Goal: Information Seeking & Learning: Learn about a topic

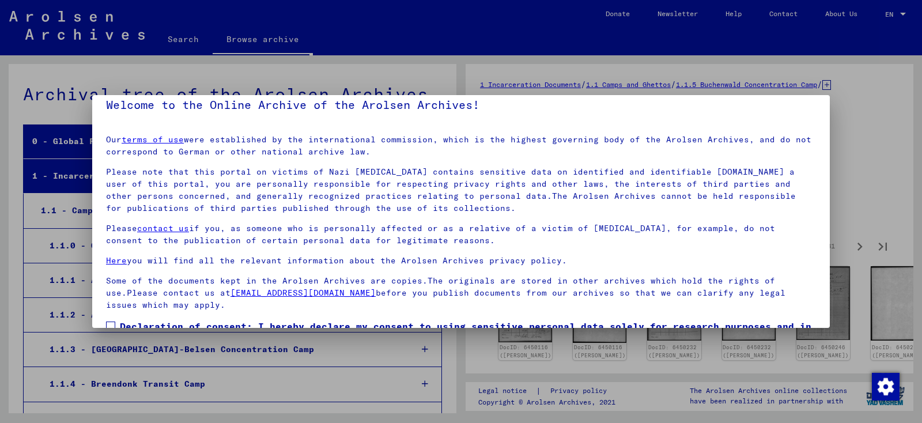
scroll to position [87, 0]
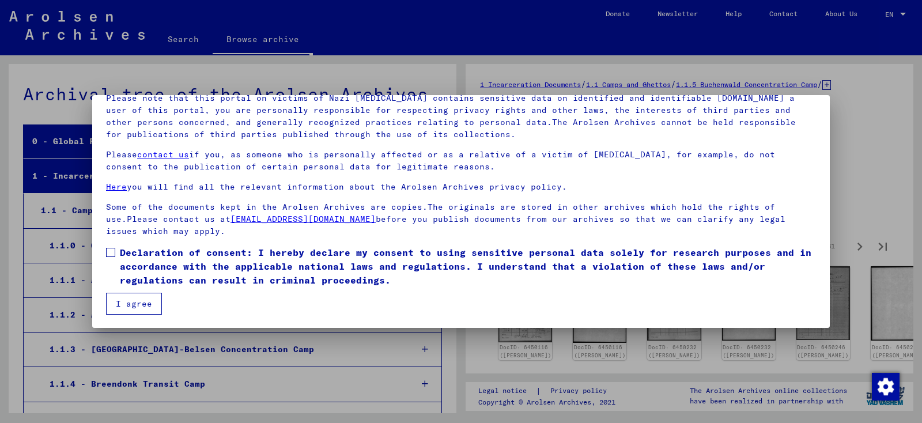
click at [111, 252] on span at bounding box center [110, 252] width 9 height 9
click at [151, 308] on button "I agree" at bounding box center [134, 304] width 56 height 22
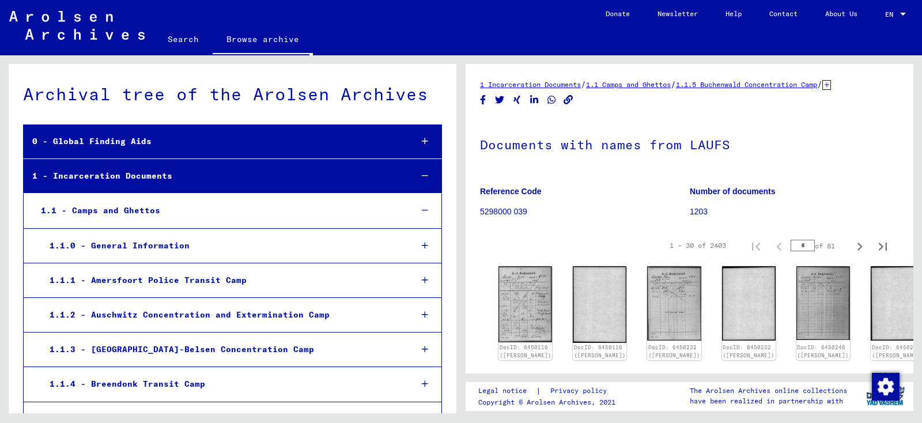
drag, startPoint x: 915, startPoint y: 108, endPoint x: 911, endPoint y: 120, distance: 12.0
click at [913, 114] on div "1 Incarceration Documents / 1.1 Camps and Ghettos / 1.1.5 Buchenwald Concentrat…" at bounding box center [691, 234] width 461 height 358
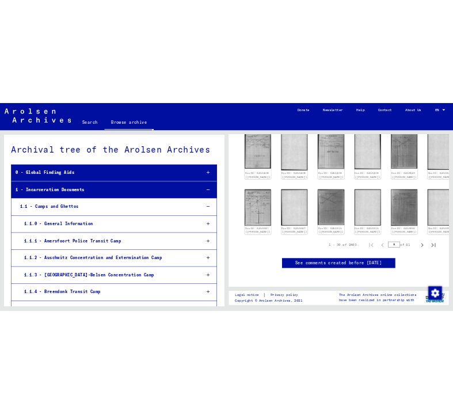
scroll to position [0, 0]
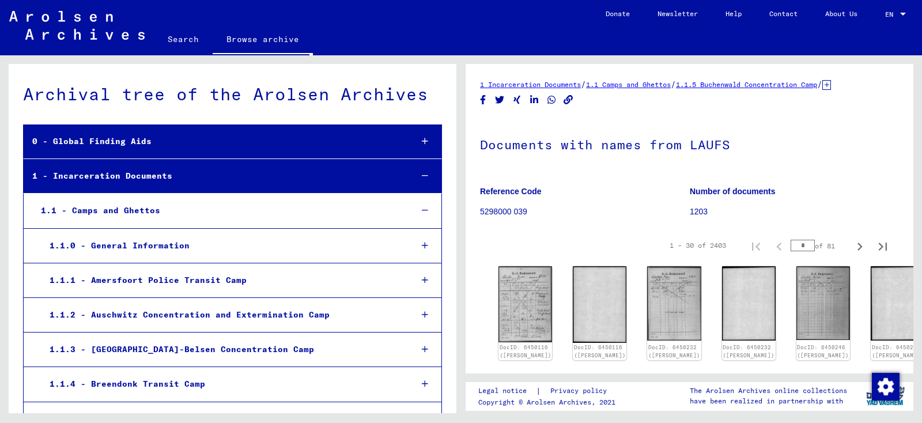
click at [181, 40] on link "Search" at bounding box center [183, 39] width 59 height 28
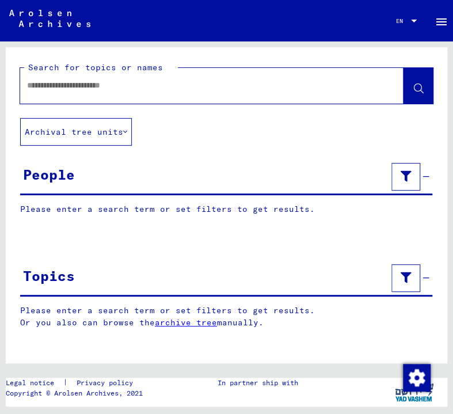
click at [180, 90] on input "text" at bounding box center [201, 85] width 349 height 12
type input "**********"
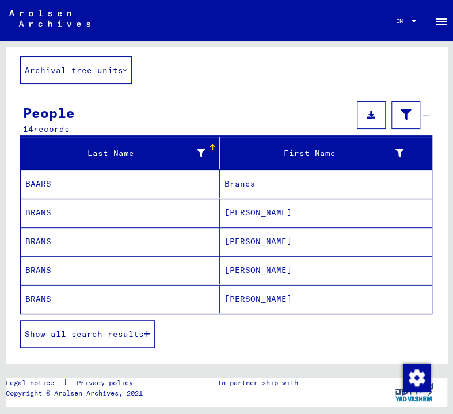
scroll to position [69, 0]
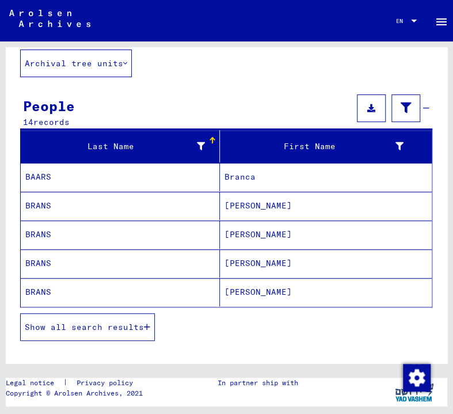
click at [255, 286] on mat-cell "Willi" at bounding box center [326, 292] width 213 height 28
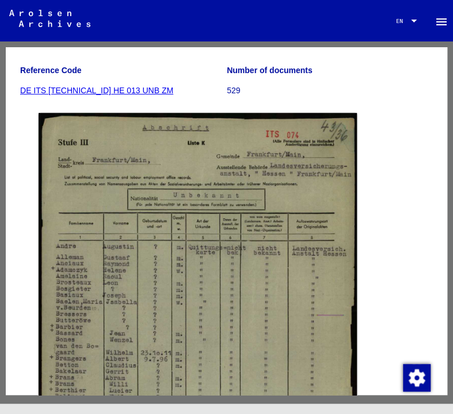
scroll to position [202, 0]
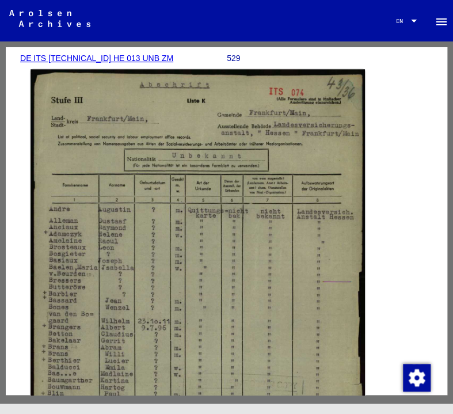
click at [162, 262] on img at bounding box center [198, 304] width 335 height 470
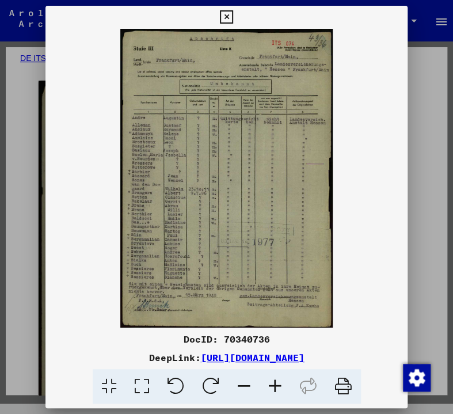
click at [279, 397] on icon at bounding box center [275, 386] width 31 height 35
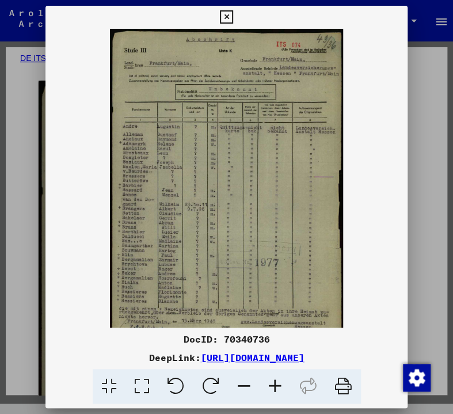
click at [279, 397] on icon at bounding box center [275, 386] width 31 height 35
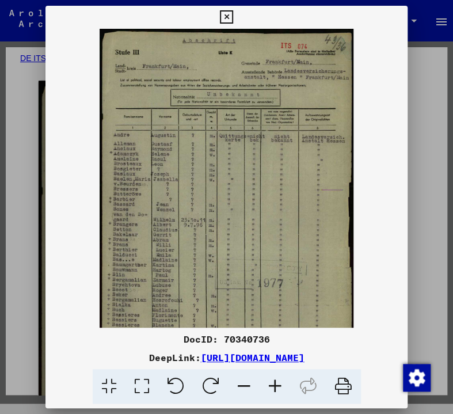
click at [279, 397] on icon at bounding box center [275, 386] width 31 height 35
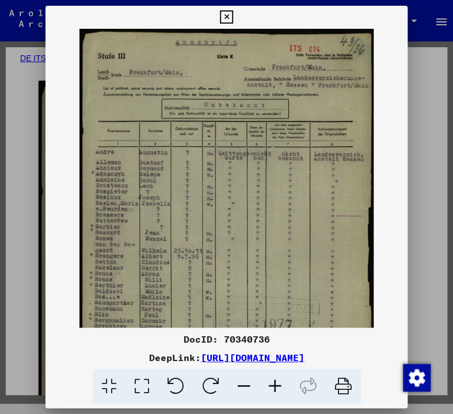
click at [279, 397] on icon at bounding box center [275, 386] width 31 height 35
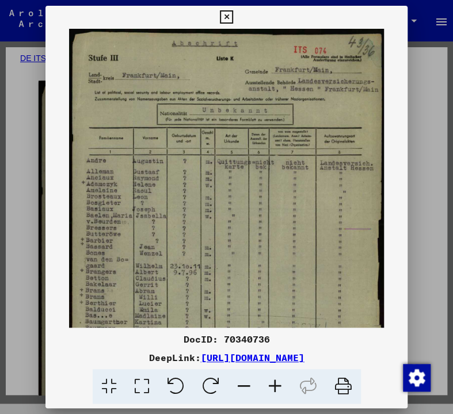
click at [279, 397] on icon at bounding box center [275, 386] width 31 height 35
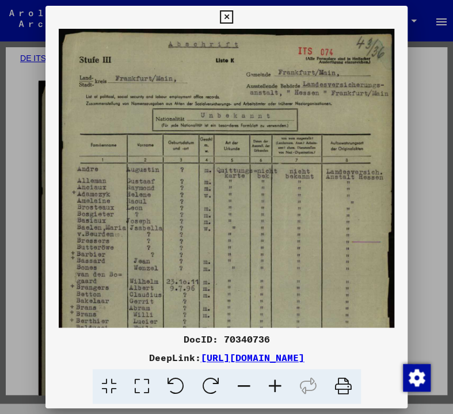
click at [279, 397] on icon at bounding box center [275, 386] width 31 height 35
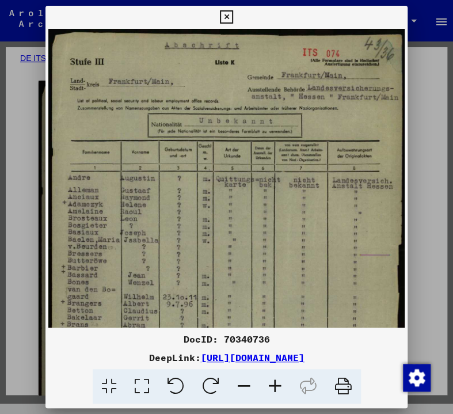
click at [279, 397] on icon at bounding box center [275, 386] width 31 height 35
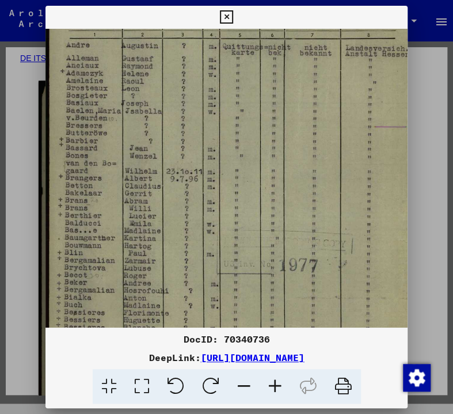
scroll to position [148, 0]
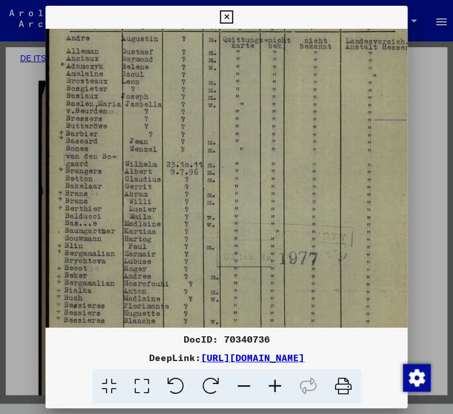
drag, startPoint x: 226, startPoint y: 278, endPoint x: 277, endPoint y: 130, distance: 156.5
click at [277, 130] on img at bounding box center [234, 145] width 377 height 529
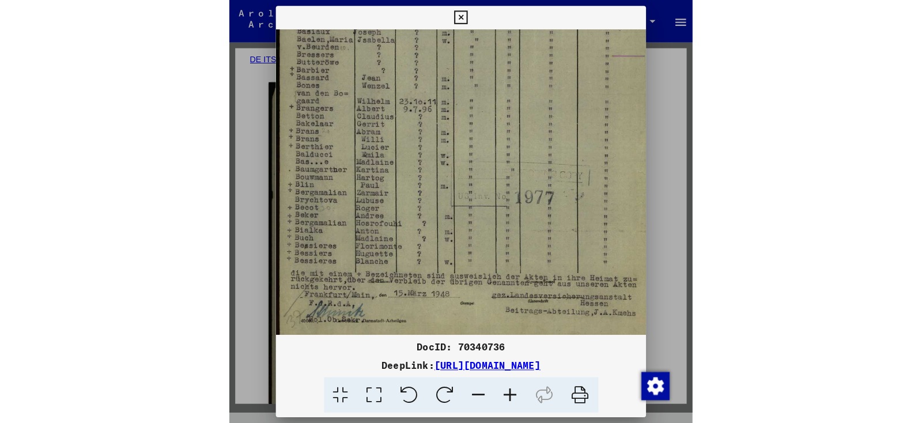
scroll to position [214, 0]
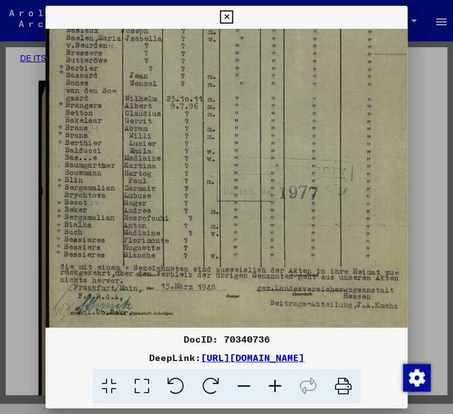
drag, startPoint x: 255, startPoint y: 183, endPoint x: 299, endPoint y: 79, distance: 112.2
click at [299, 79] on img at bounding box center [234, 79] width 377 height 529
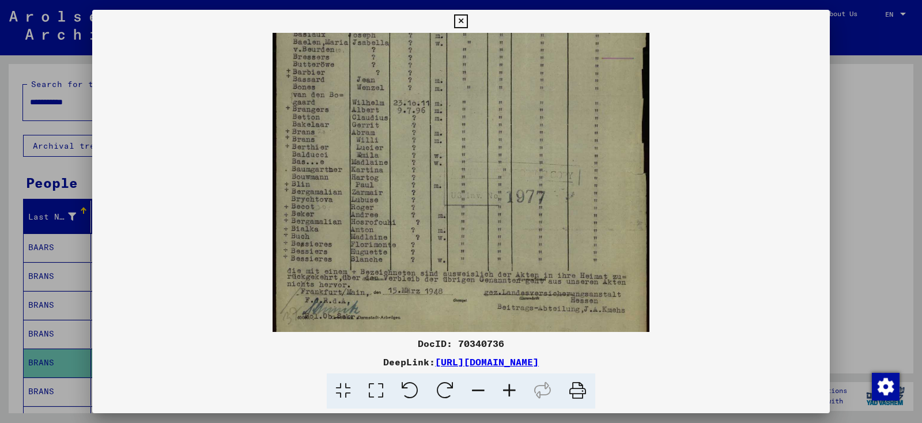
scroll to position [69, 0]
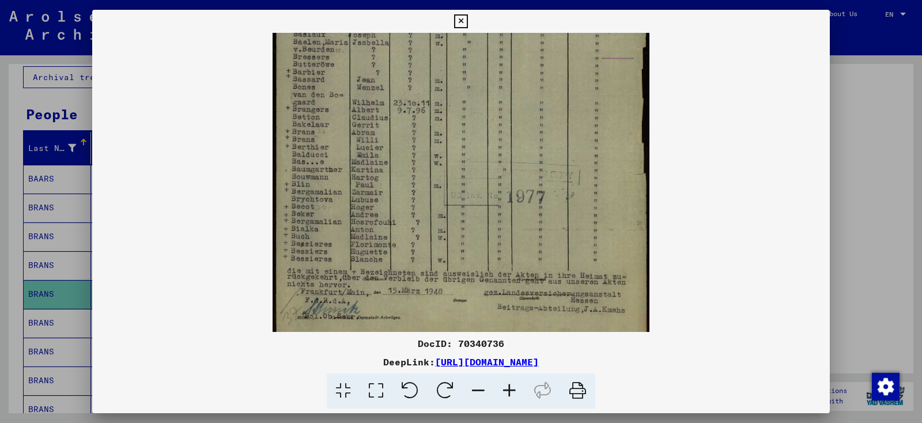
click at [467, 20] on icon at bounding box center [460, 21] width 13 height 14
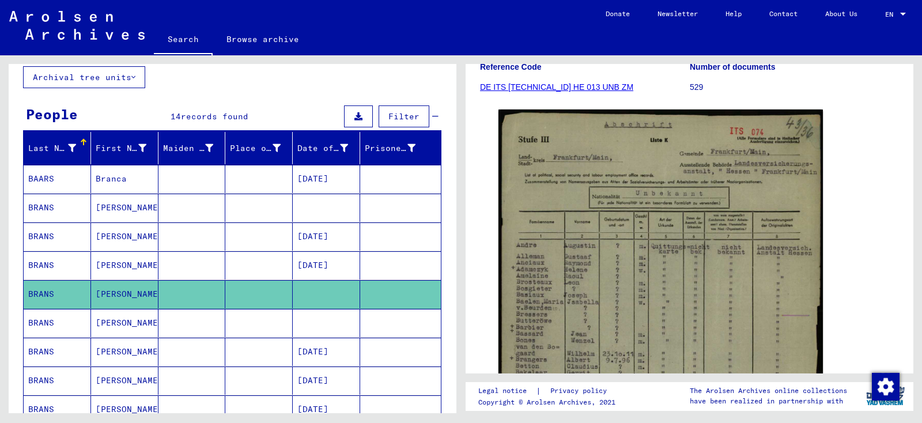
click at [48, 325] on mat-cell "BRANS" at bounding box center [57, 323] width 67 height 28
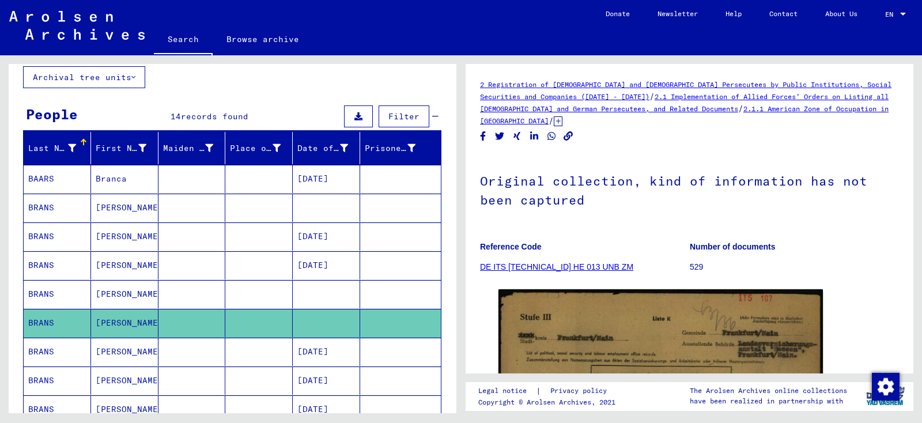
click at [316, 77] on div "**********" at bounding box center [233, 352] width 448 height 715
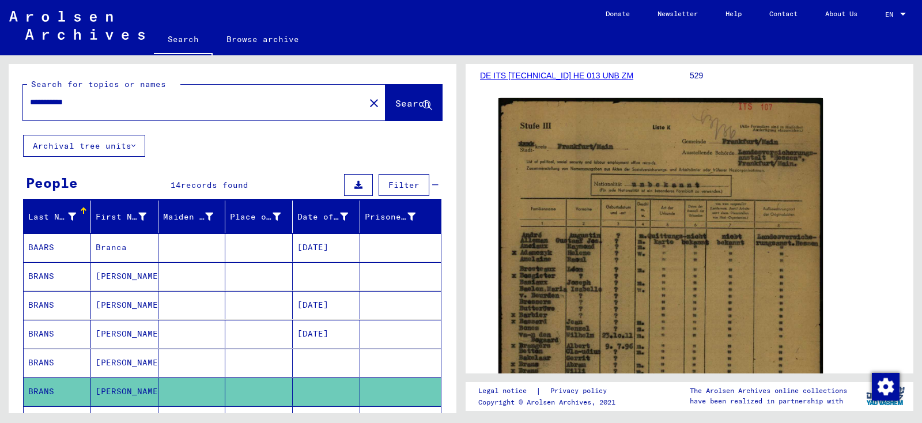
click at [190, 100] on input "**********" at bounding box center [194, 102] width 328 height 12
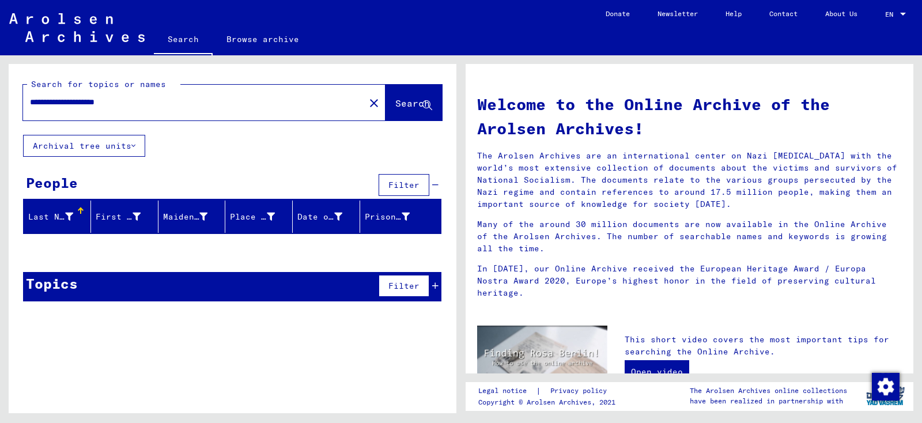
click at [242, 109] on div "**********" at bounding box center [187, 102] width 328 height 26
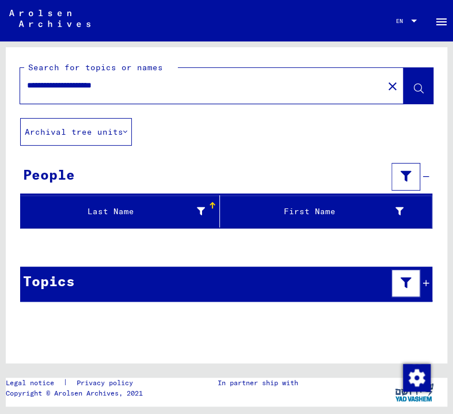
drag, startPoint x: 165, startPoint y: 81, endPoint x: -5, endPoint y: 102, distance: 170.7
click at [27, 92] on input "**********" at bounding box center [201, 85] width 349 height 12
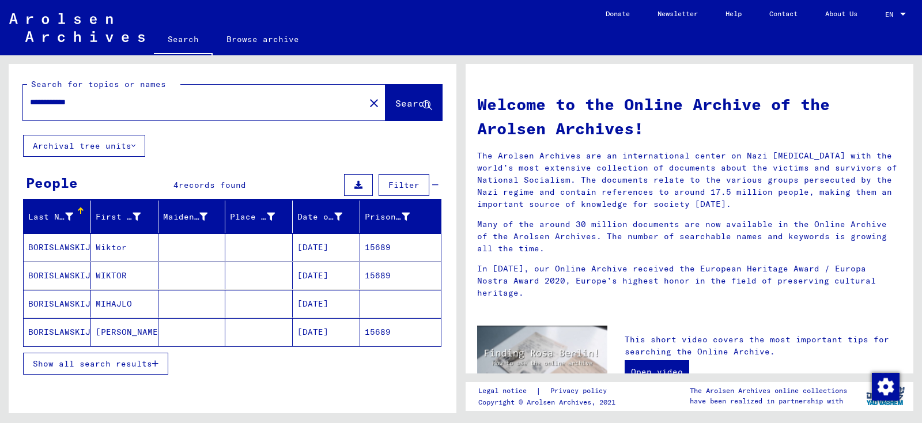
click at [55, 253] on mat-cell "BORISLAWSKIJ" at bounding box center [57, 247] width 67 height 28
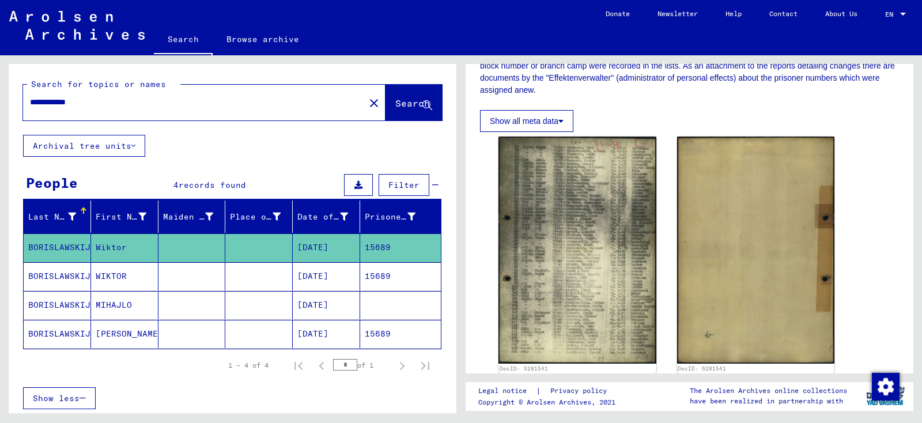
scroll to position [297, 0]
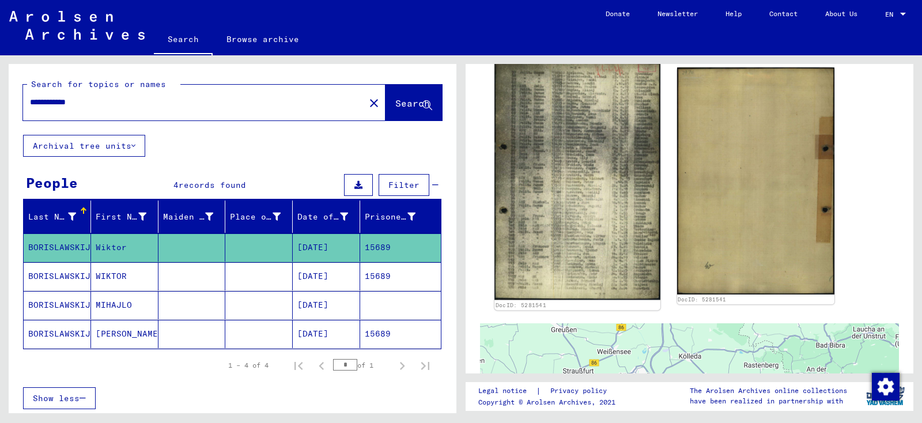
click at [523, 148] on img at bounding box center [576, 181] width 165 height 238
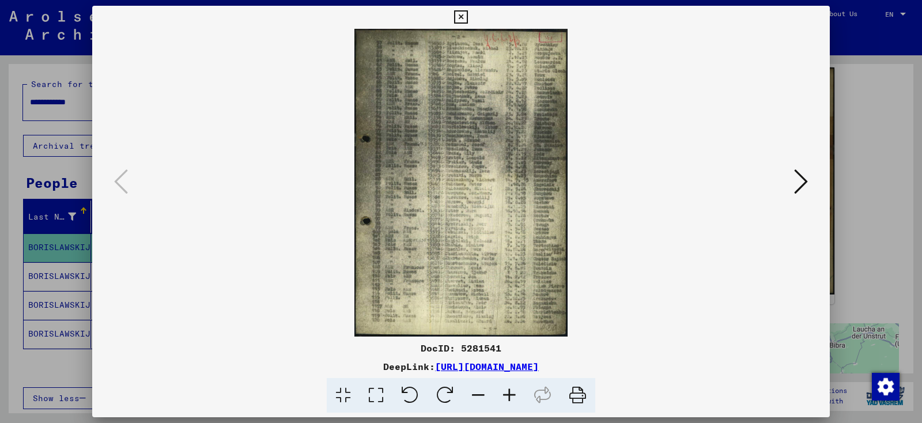
click at [513, 395] on icon at bounding box center [509, 395] width 31 height 35
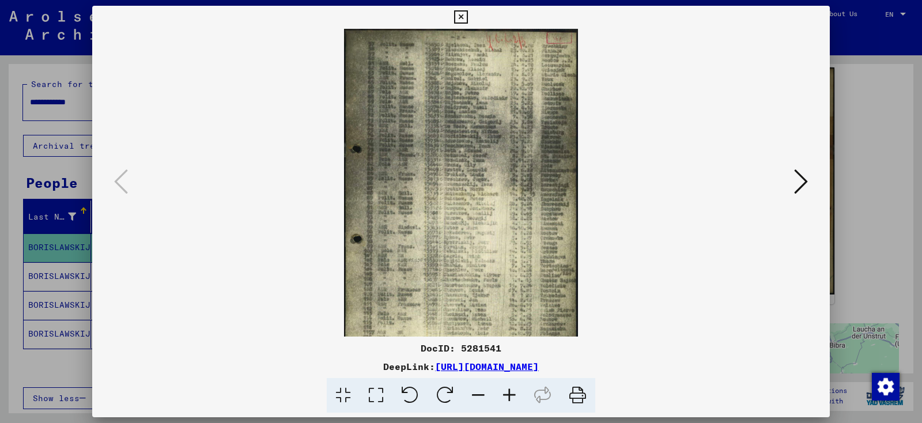
click at [513, 395] on icon at bounding box center [509, 395] width 31 height 35
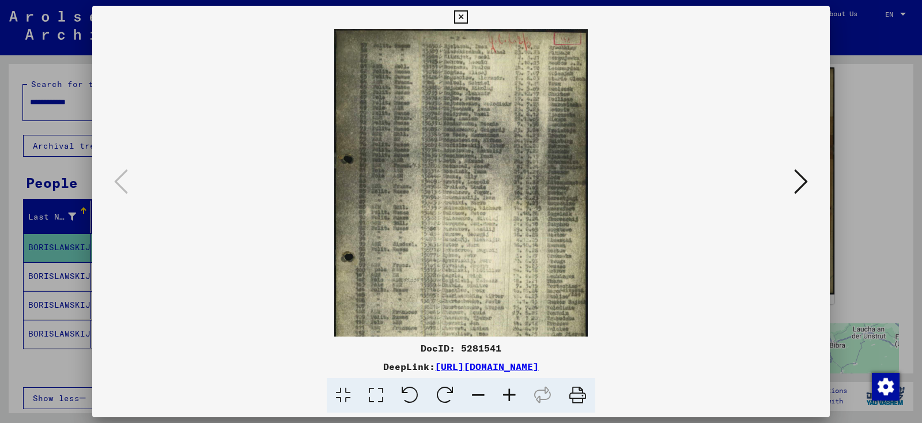
click at [513, 395] on icon at bounding box center [509, 395] width 31 height 35
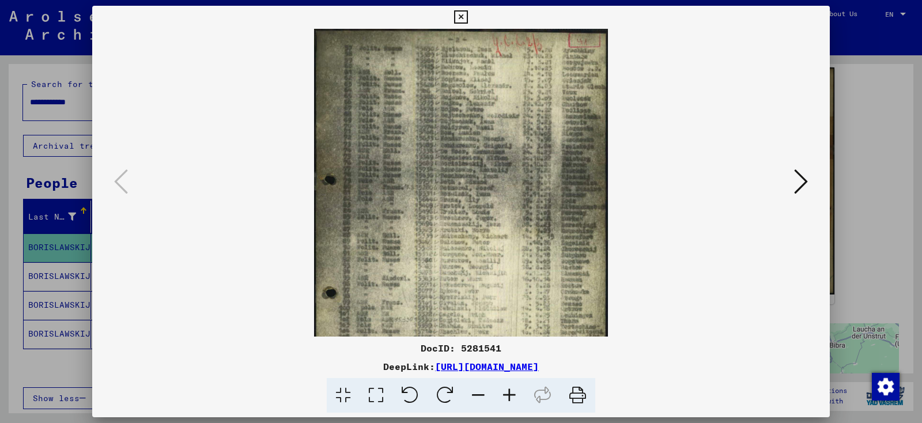
click at [513, 395] on icon at bounding box center [509, 395] width 31 height 35
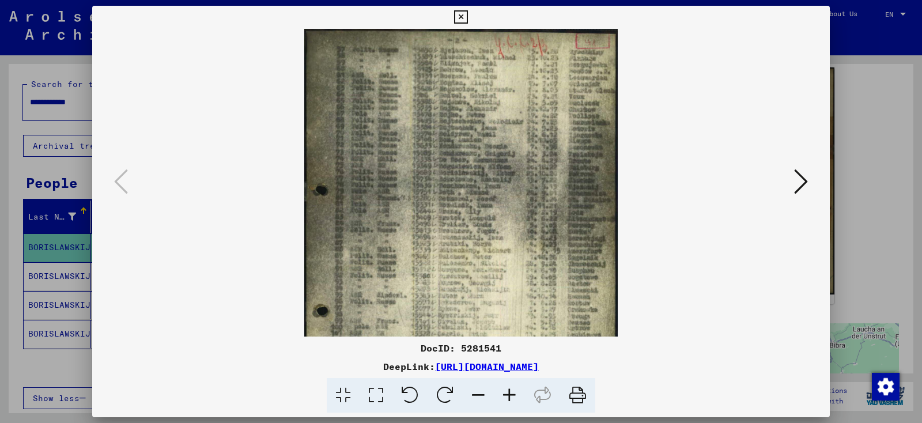
click at [513, 395] on icon at bounding box center [509, 395] width 31 height 35
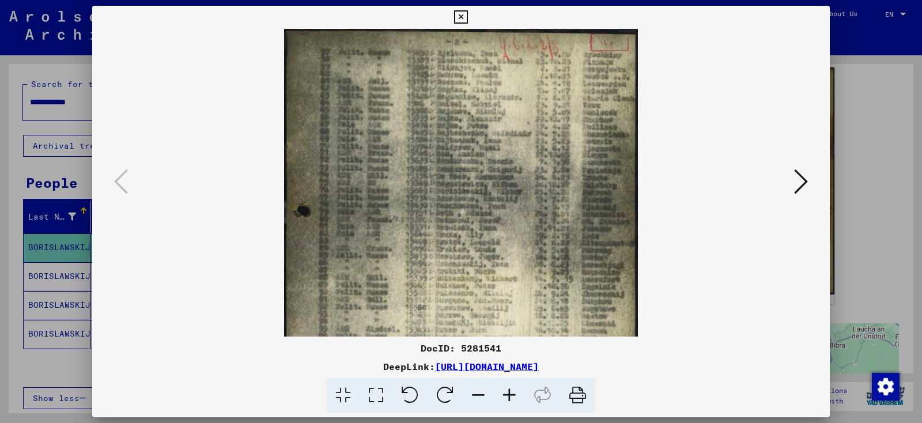
click at [513, 395] on icon at bounding box center [509, 395] width 31 height 35
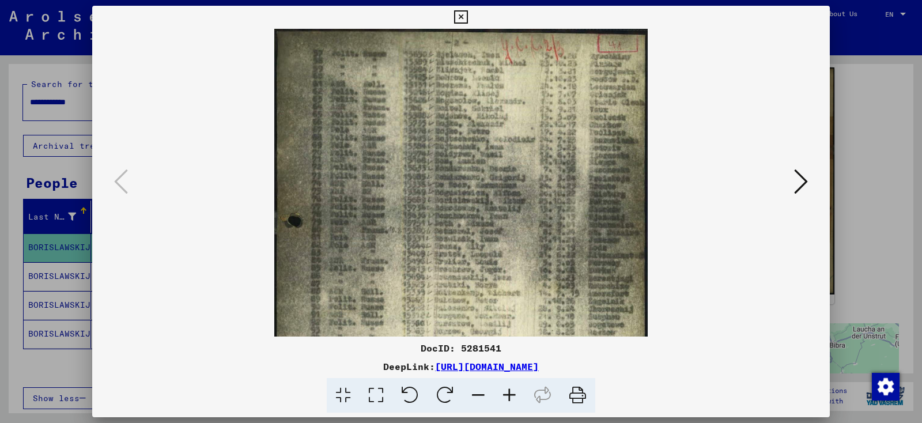
click at [513, 395] on icon at bounding box center [509, 395] width 31 height 35
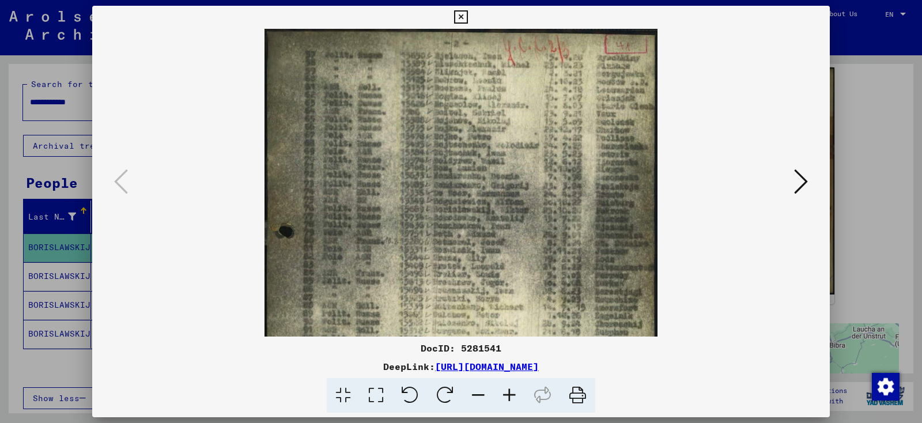
click at [513, 395] on icon at bounding box center [509, 395] width 31 height 35
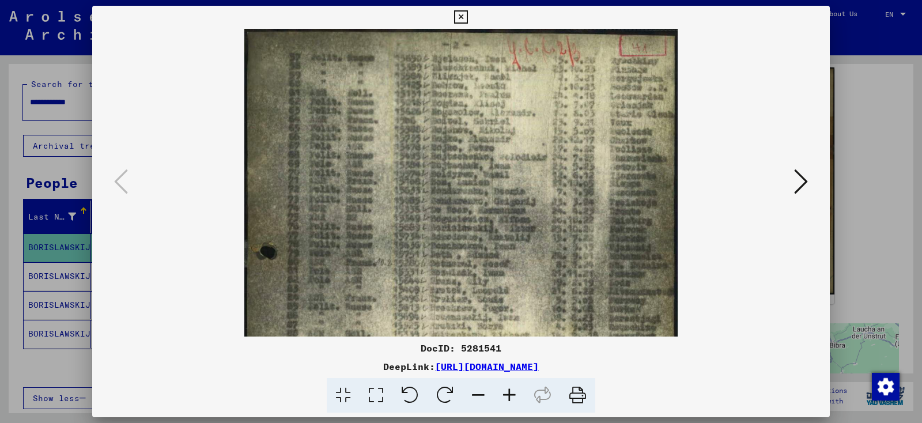
click at [513, 395] on icon at bounding box center [509, 395] width 31 height 35
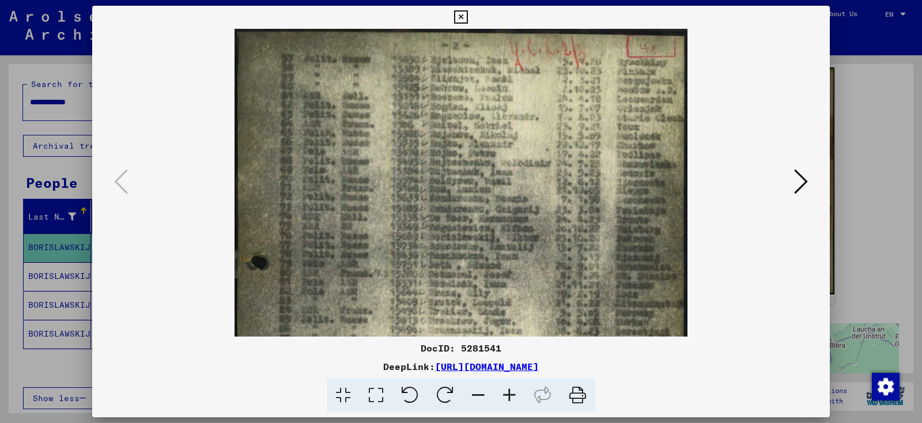
click at [513, 395] on icon at bounding box center [509, 395] width 31 height 35
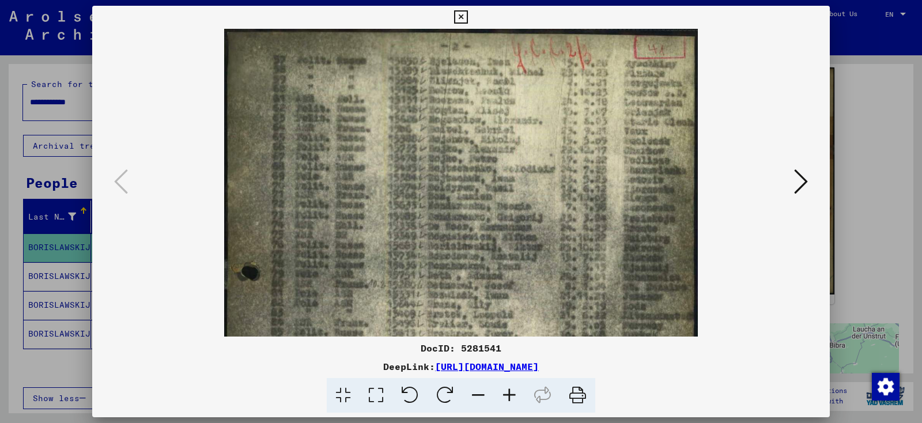
click at [513, 395] on icon at bounding box center [509, 395] width 31 height 35
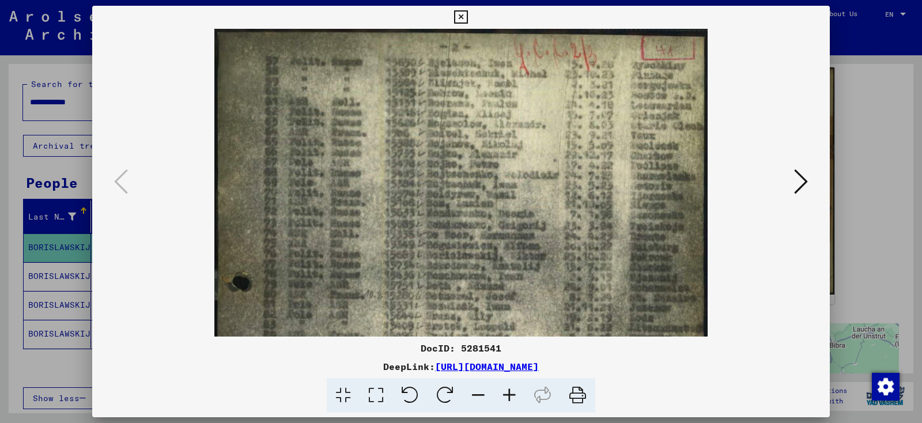
click at [513, 395] on icon at bounding box center [509, 395] width 31 height 35
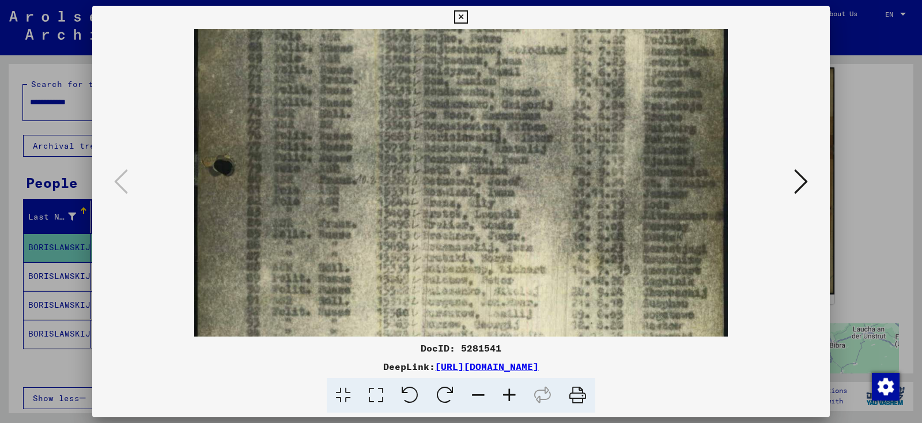
scroll to position [137, 0]
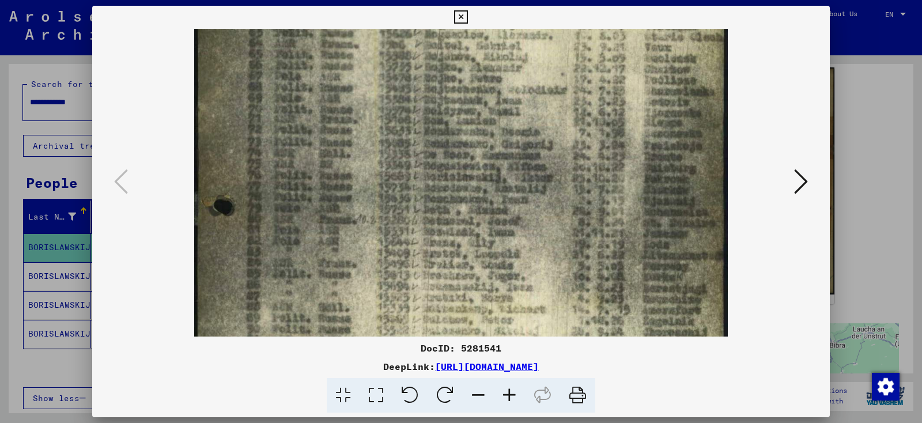
drag, startPoint x: 443, startPoint y: 239, endPoint x: 476, endPoint y: 236, distance: 33.0
click at [452, 173] on img at bounding box center [460, 316] width 533 height 768
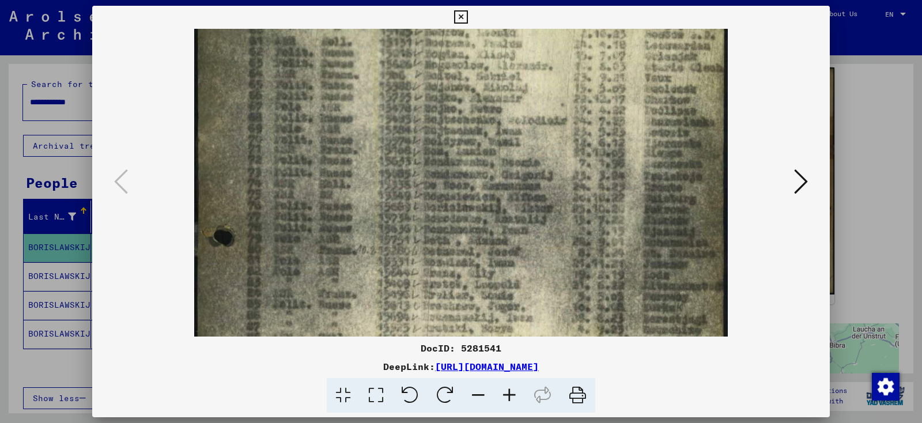
click at [467, 14] on icon at bounding box center [460, 17] width 13 height 14
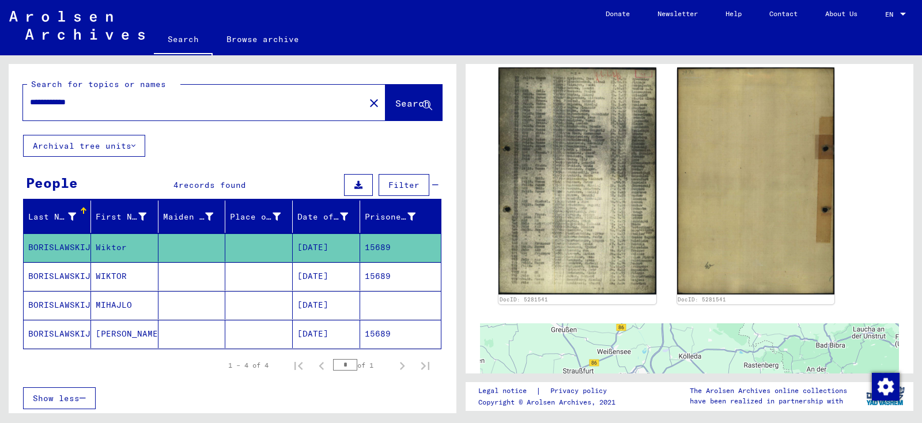
click at [50, 274] on mat-cell "BORISLAWSKIJ" at bounding box center [57, 276] width 67 height 28
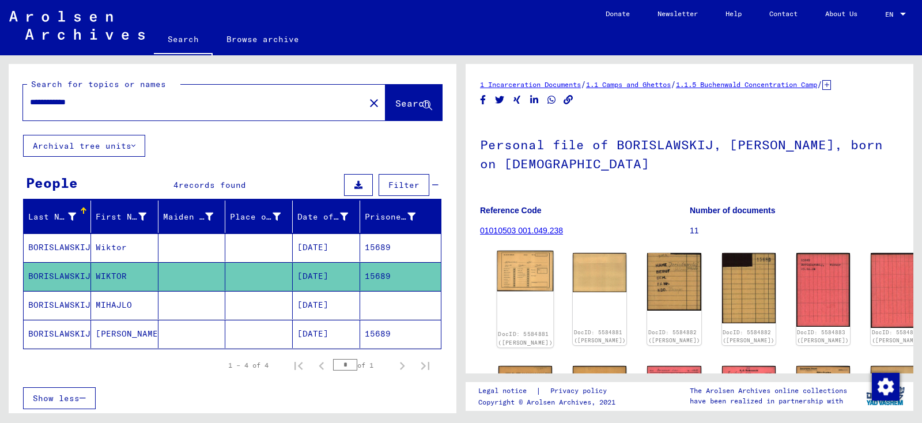
click at [520, 279] on img at bounding box center [525, 271] width 56 height 40
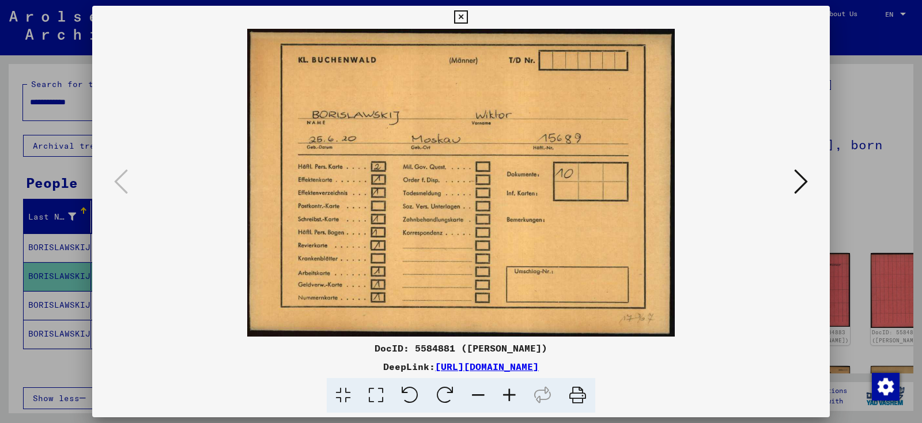
click at [799, 179] on icon at bounding box center [801, 182] width 14 height 28
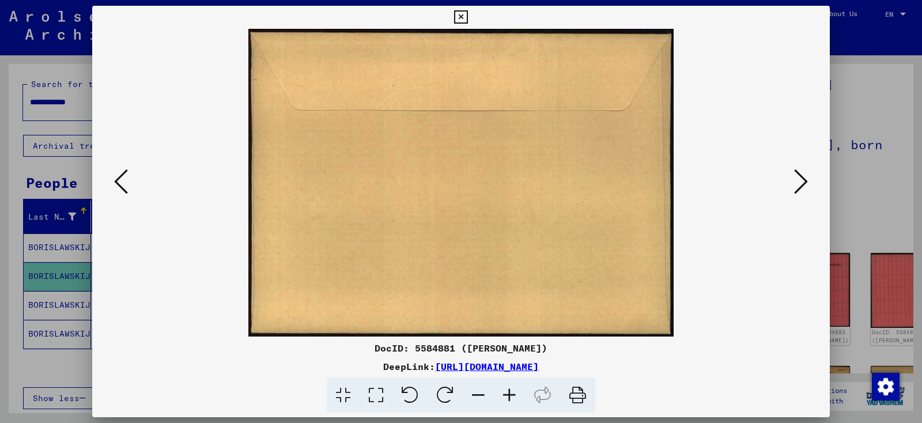
click at [799, 179] on icon at bounding box center [801, 182] width 14 height 28
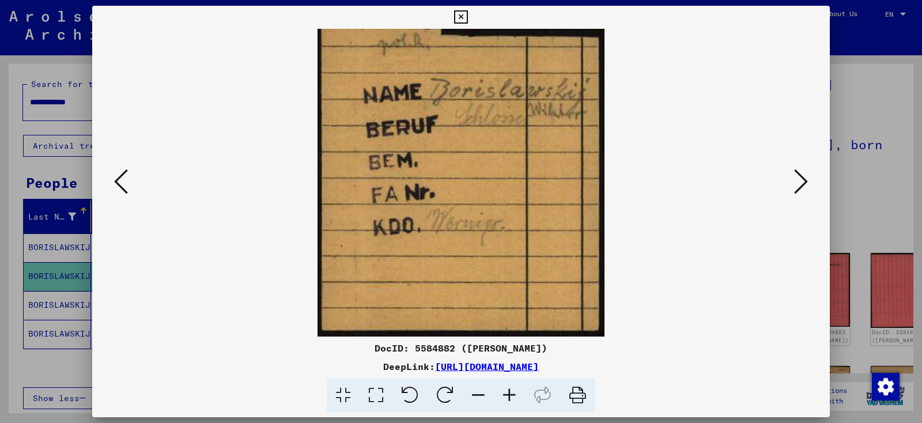
click at [799, 179] on icon at bounding box center [801, 182] width 14 height 28
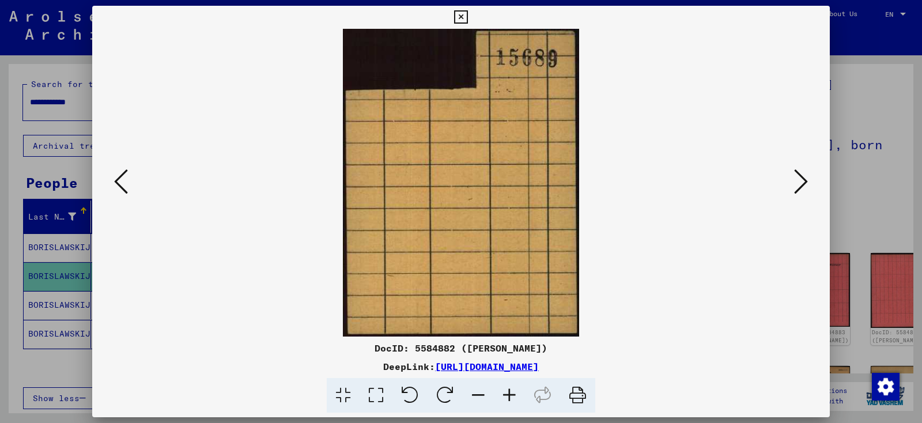
click at [799, 179] on icon at bounding box center [801, 182] width 14 height 28
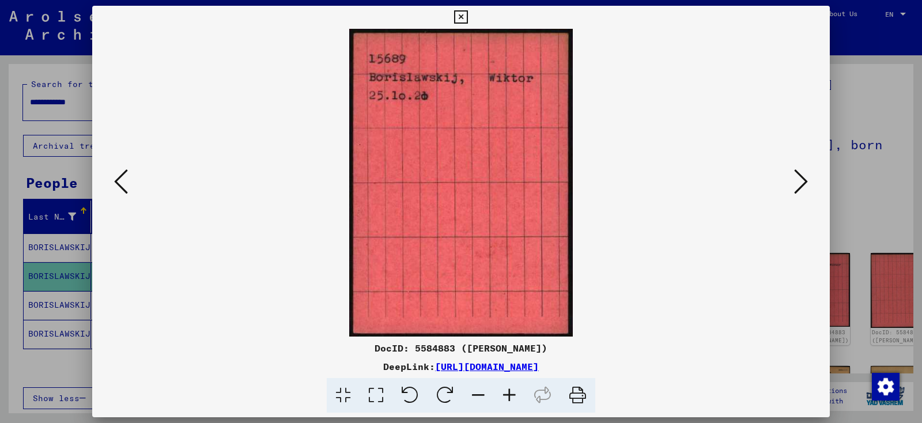
click at [799, 179] on icon at bounding box center [801, 182] width 14 height 28
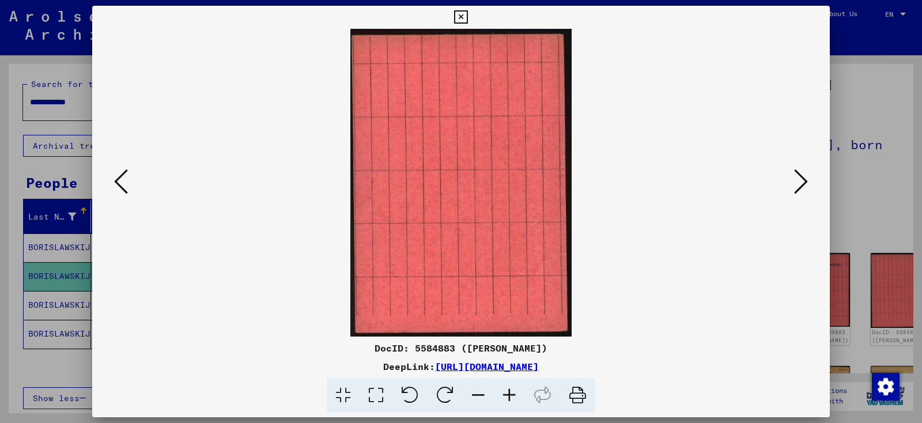
click at [799, 179] on icon at bounding box center [801, 182] width 14 height 28
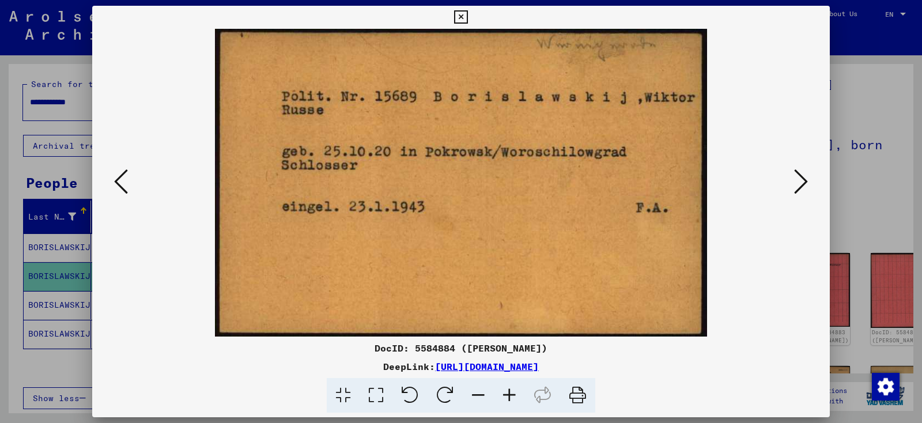
click at [799, 179] on icon at bounding box center [801, 182] width 14 height 28
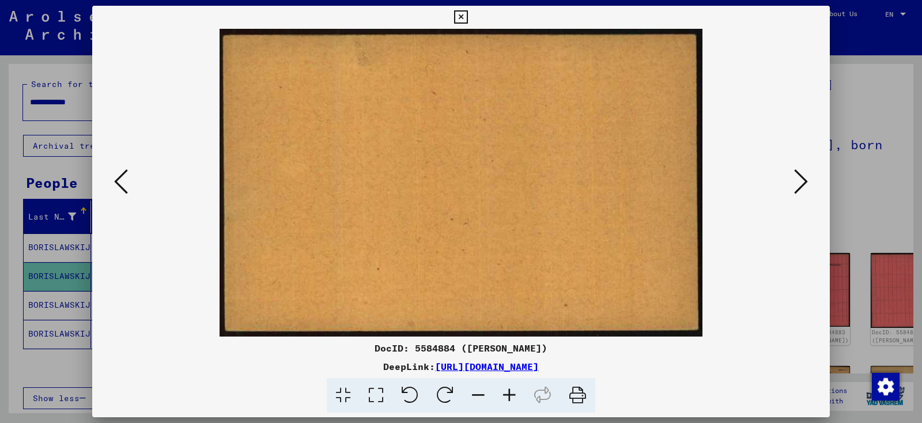
click at [799, 179] on icon at bounding box center [801, 182] width 14 height 28
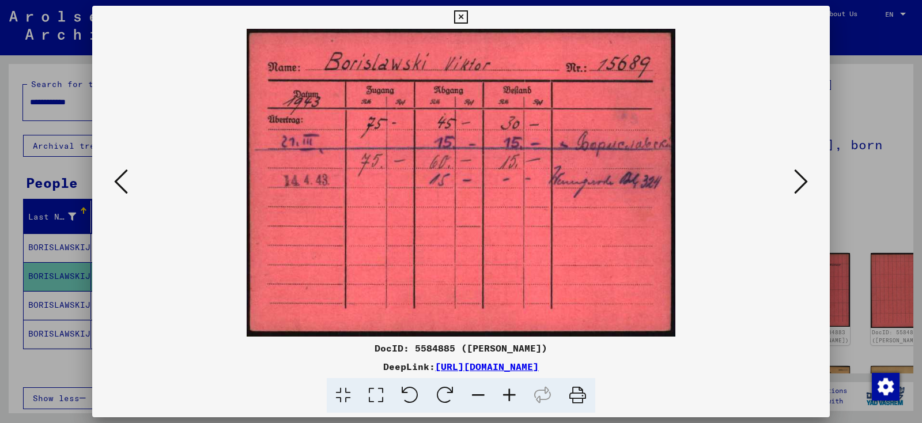
click at [799, 179] on icon at bounding box center [801, 182] width 14 height 28
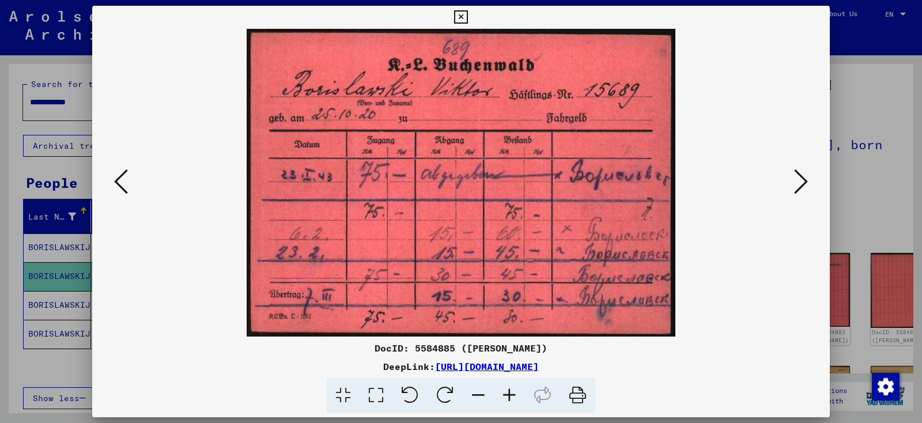
click at [799, 179] on icon at bounding box center [801, 182] width 14 height 28
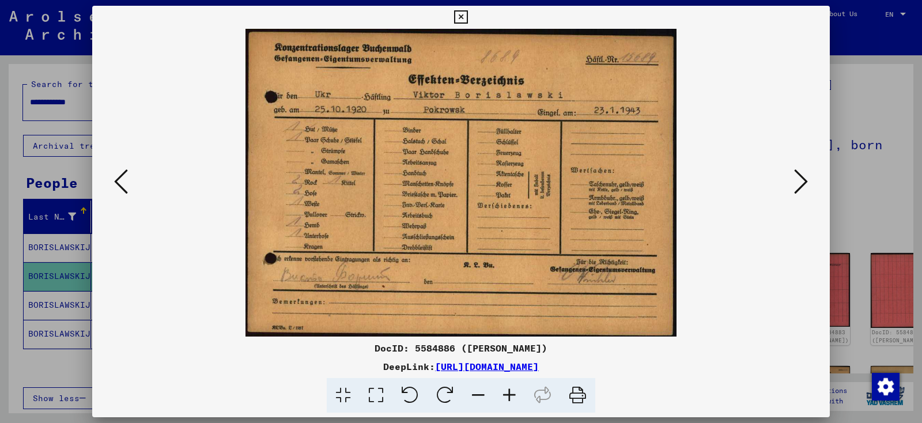
click at [799, 179] on icon at bounding box center [801, 182] width 14 height 28
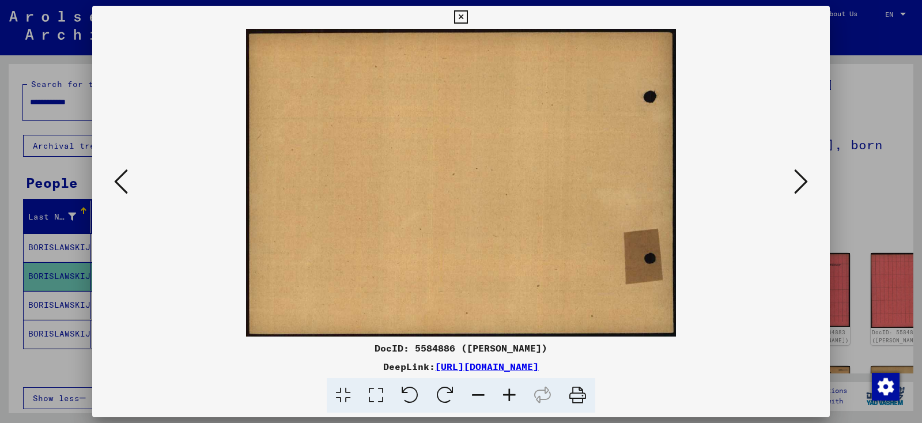
click at [799, 179] on icon at bounding box center [801, 182] width 14 height 28
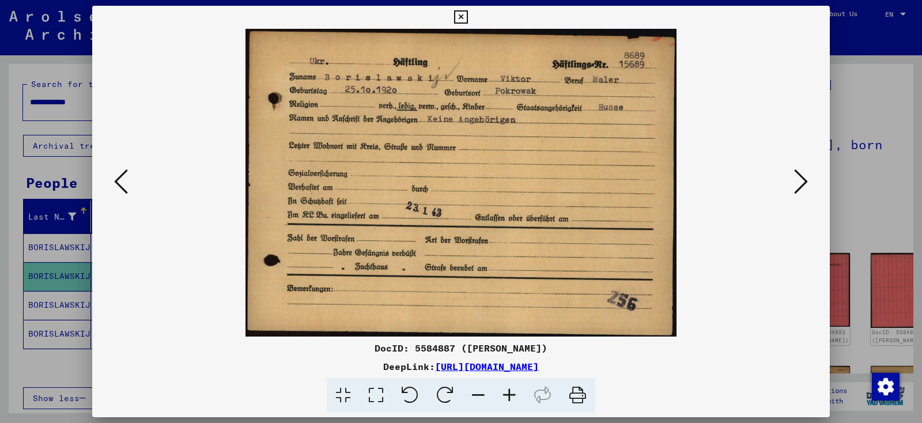
click at [799, 179] on icon at bounding box center [801, 182] width 14 height 28
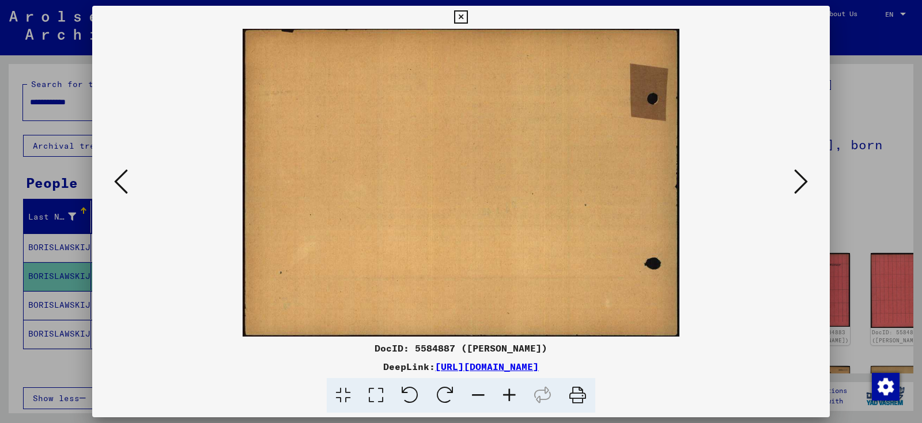
click at [799, 179] on icon at bounding box center [801, 182] width 14 height 28
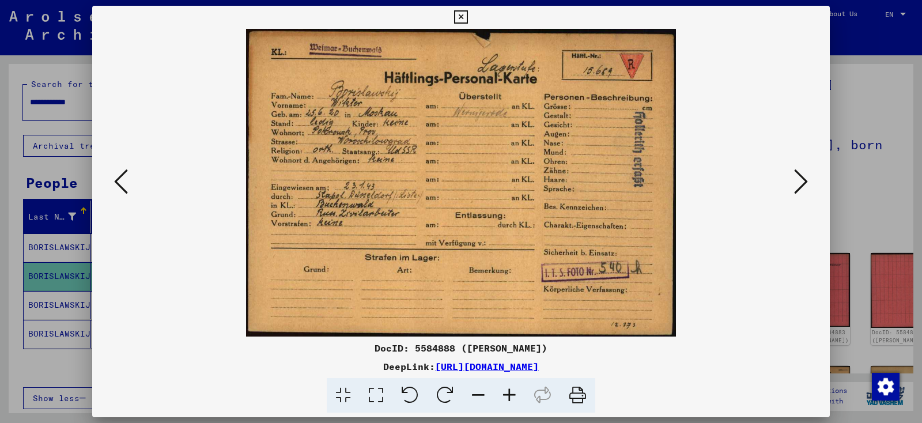
click at [799, 179] on icon at bounding box center [801, 182] width 14 height 28
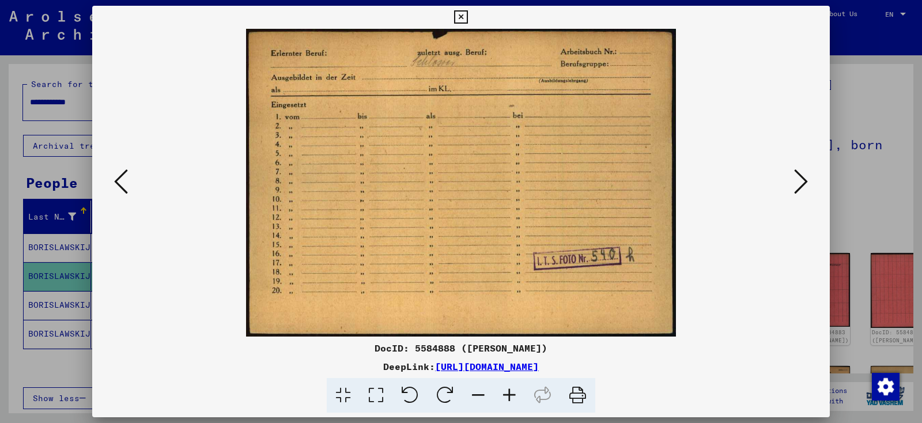
click at [799, 179] on icon at bounding box center [801, 182] width 14 height 28
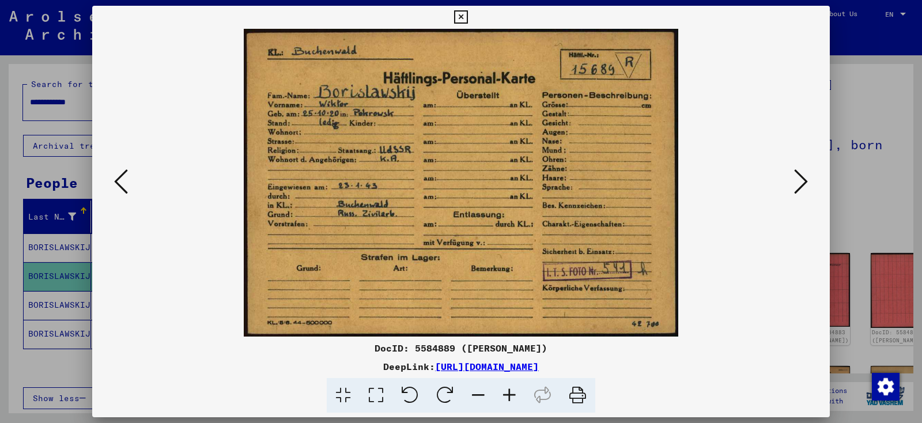
click at [467, 18] on icon at bounding box center [460, 17] width 13 height 14
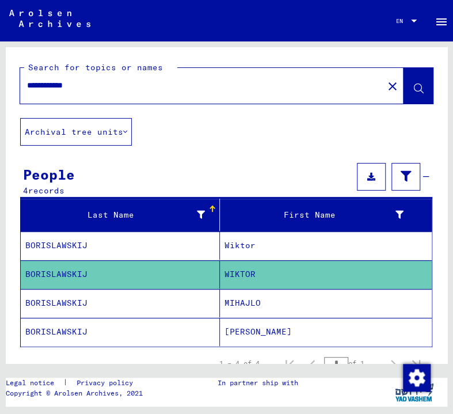
click at [126, 89] on input "**********" at bounding box center [201, 85] width 349 height 12
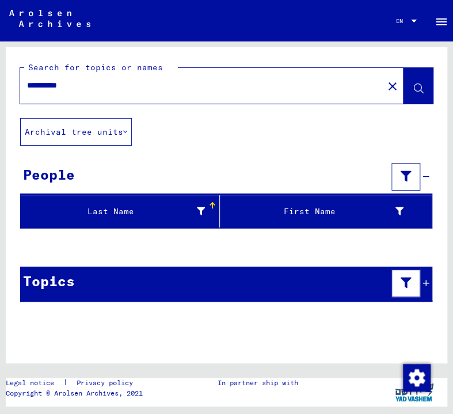
type input "**********"
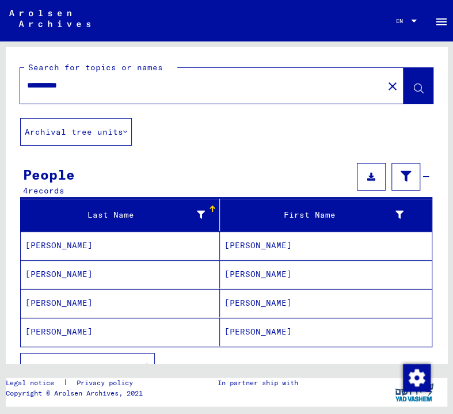
click at [120, 247] on mat-cell "FARENHORST" at bounding box center [120, 246] width 199 height 28
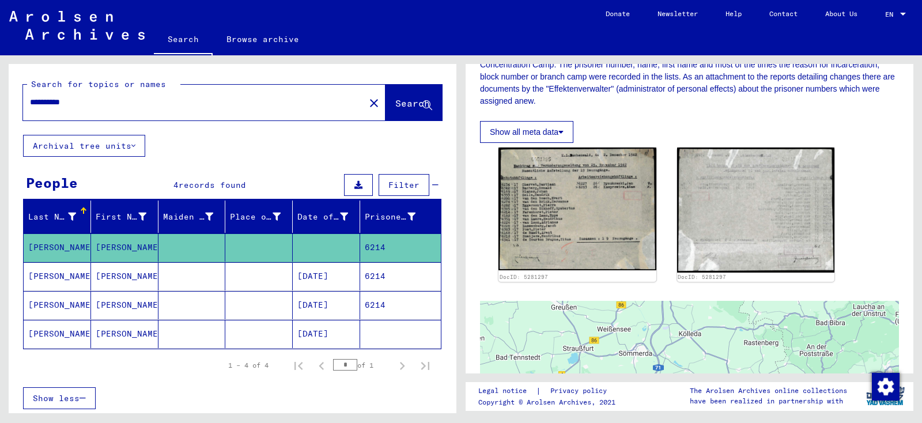
scroll to position [224, 0]
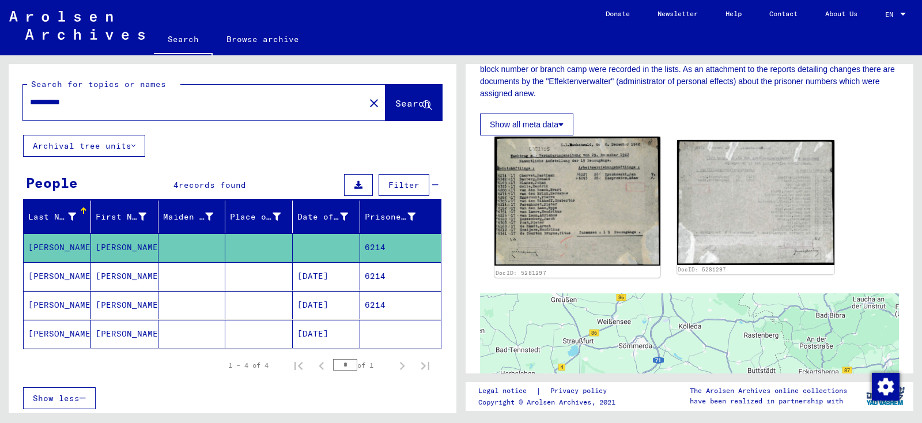
click at [577, 170] on img at bounding box center [576, 201] width 165 height 129
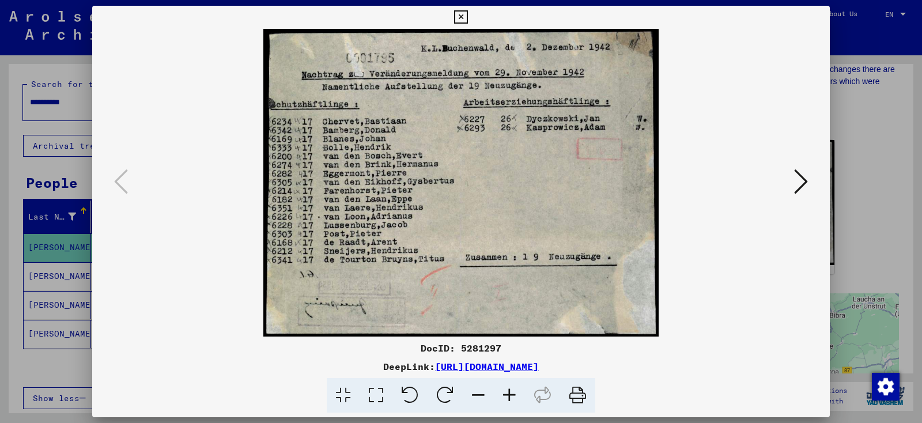
click at [467, 16] on icon at bounding box center [460, 17] width 13 height 14
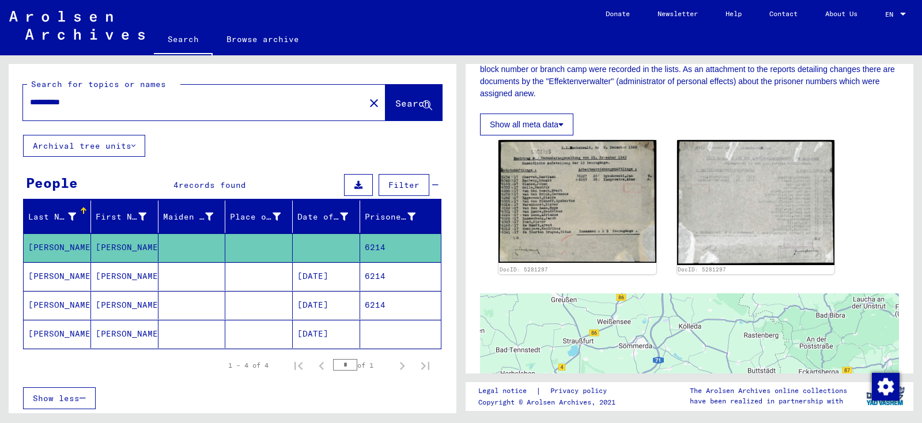
click at [62, 270] on mat-cell "FARENHORST" at bounding box center [57, 276] width 67 height 28
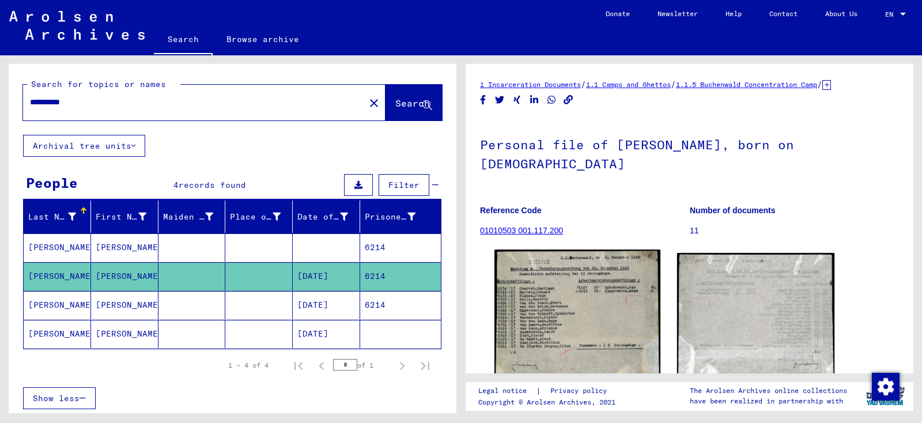
click at [569, 307] on img at bounding box center [576, 313] width 165 height 129
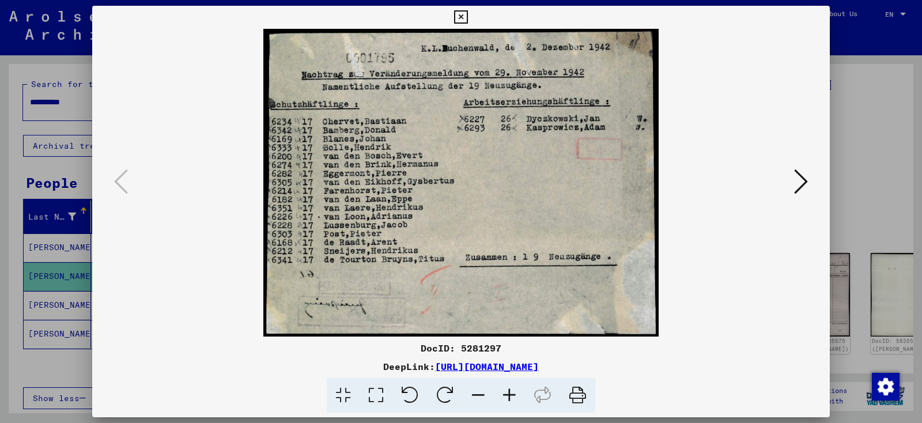
click at [467, 16] on icon at bounding box center [460, 17] width 13 height 14
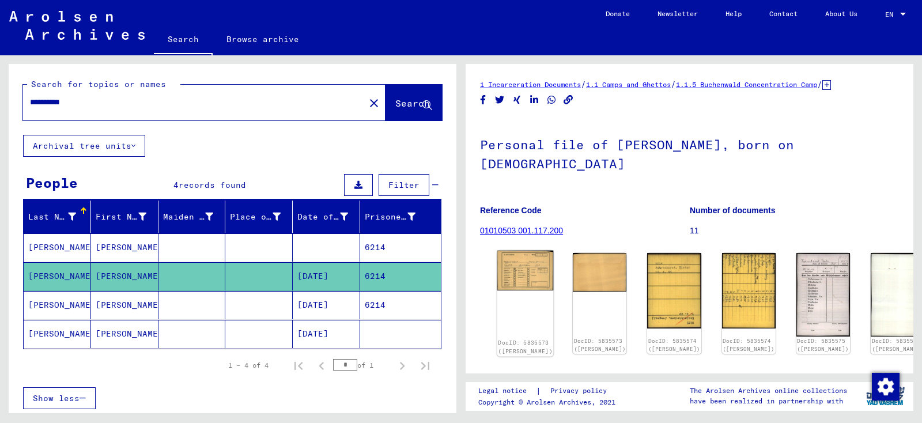
click at [522, 266] on img at bounding box center [525, 271] width 56 height 40
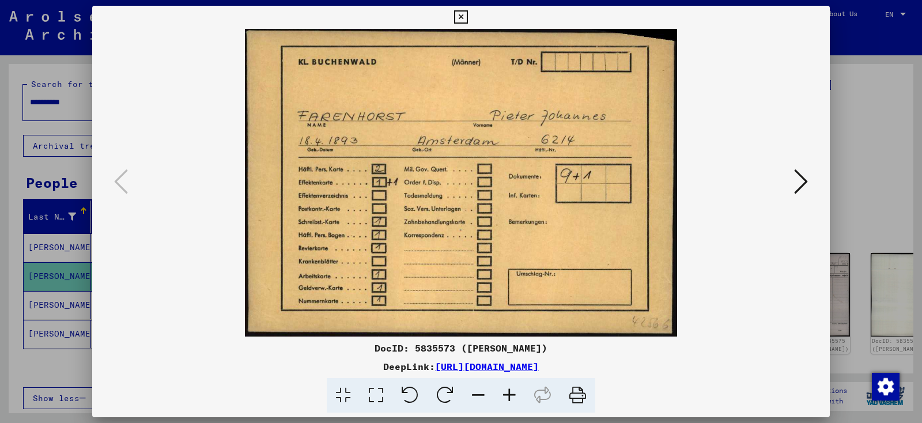
click at [805, 179] on icon at bounding box center [801, 182] width 14 height 28
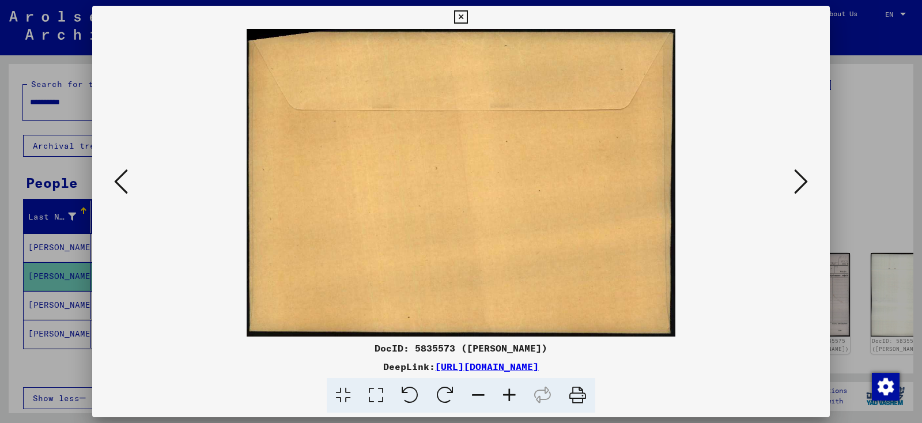
click at [805, 179] on icon at bounding box center [801, 182] width 14 height 28
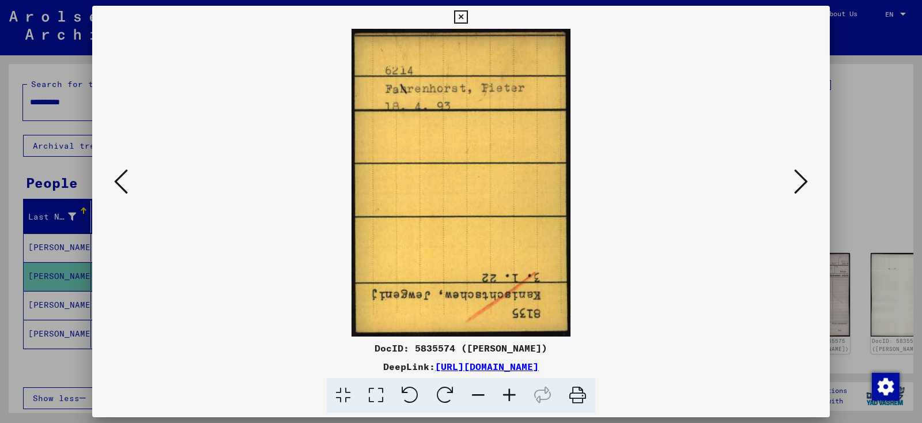
click at [805, 179] on icon at bounding box center [801, 182] width 14 height 28
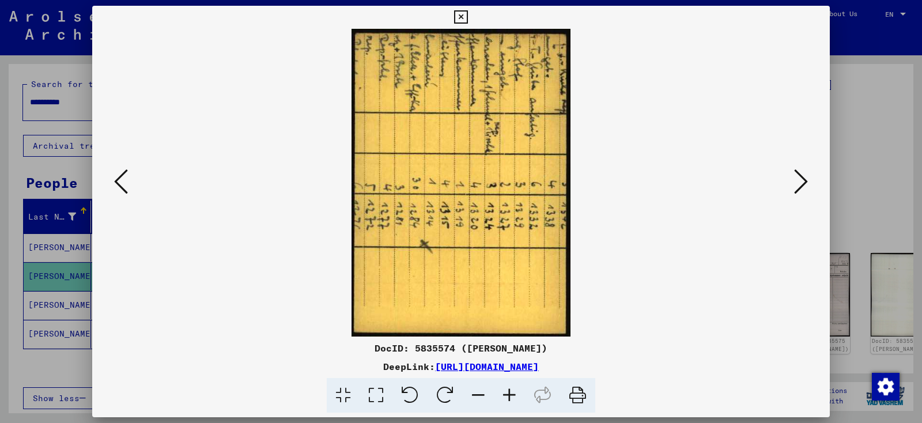
click at [805, 179] on icon at bounding box center [801, 182] width 14 height 28
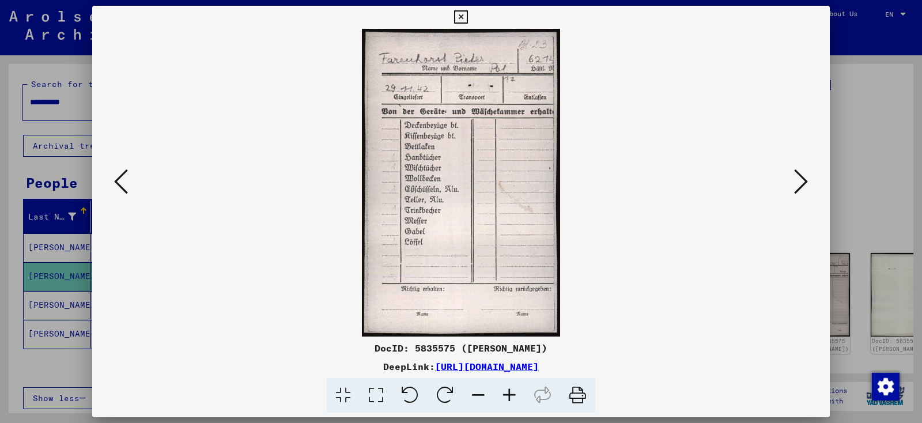
click at [467, 14] on icon at bounding box center [460, 17] width 13 height 14
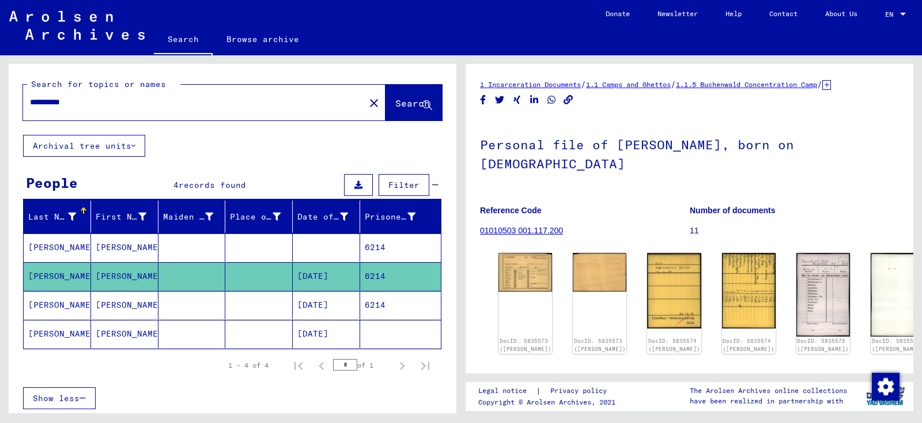
drag, startPoint x: 169, startPoint y: 106, endPoint x: 13, endPoint y: 97, distance: 155.8
click at [30, 97] on input "**********" at bounding box center [194, 102] width 328 height 12
type input "**********"
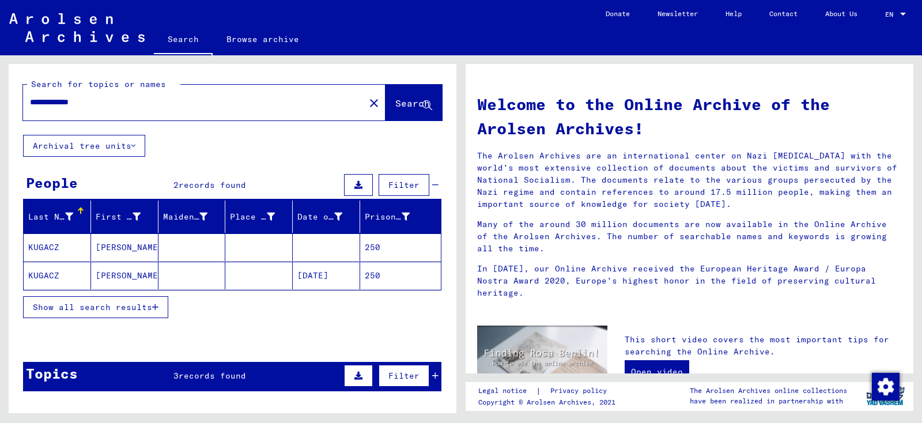
click at [55, 247] on mat-cell "KUGACZ" at bounding box center [57, 247] width 67 height 28
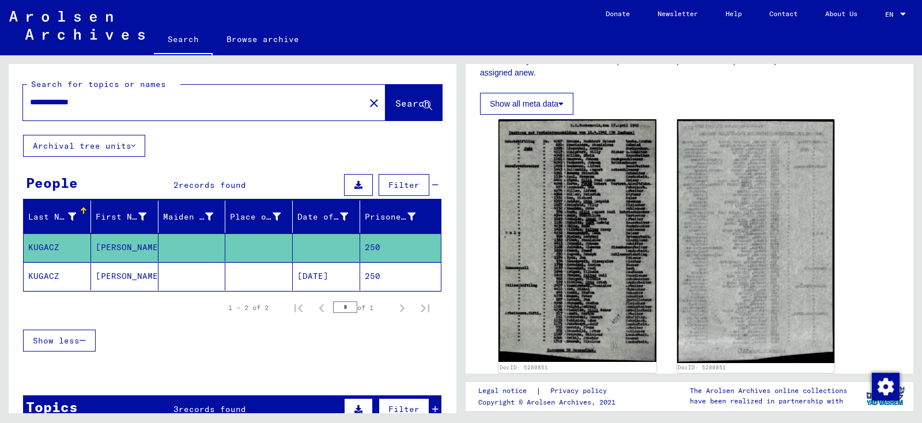
scroll to position [274, 0]
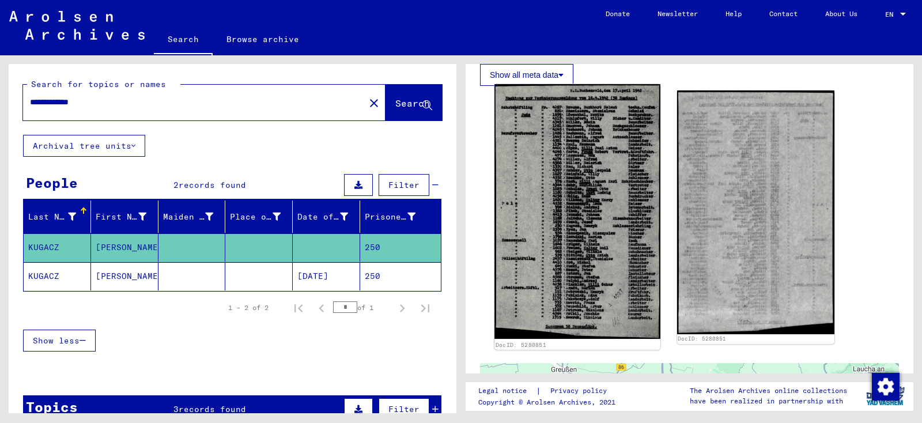
click at [568, 207] on img at bounding box center [576, 211] width 165 height 255
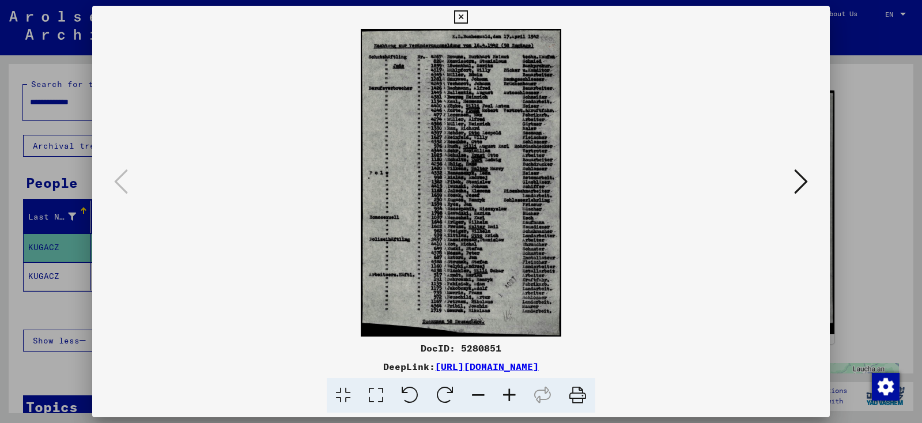
click at [505, 396] on icon at bounding box center [509, 395] width 31 height 35
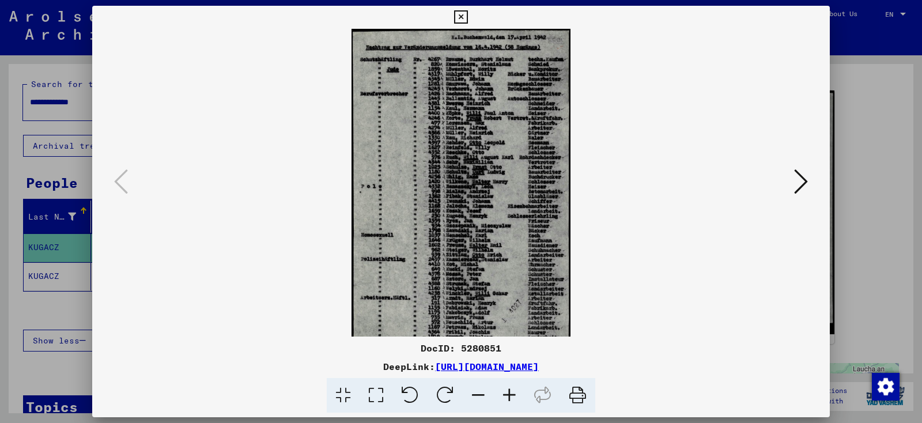
click at [505, 396] on icon at bounding box center [509, 395] width 31 height 35
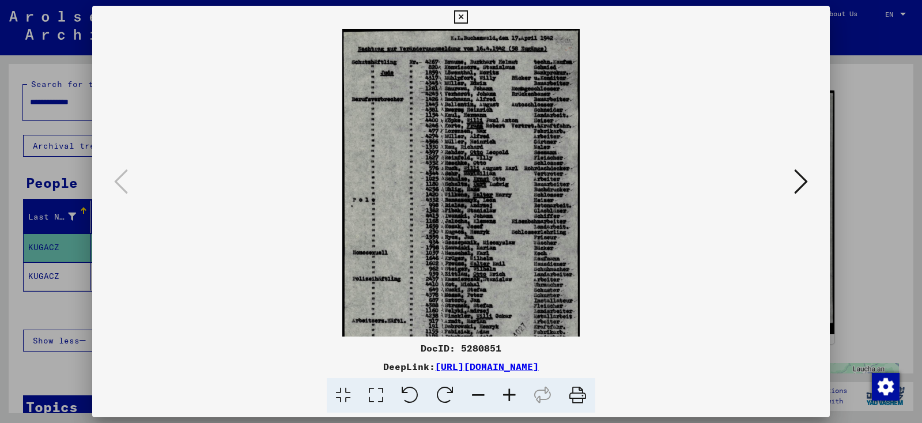
click at [505, 396] on icon at bounding box center [509, 395] width 31 height 35
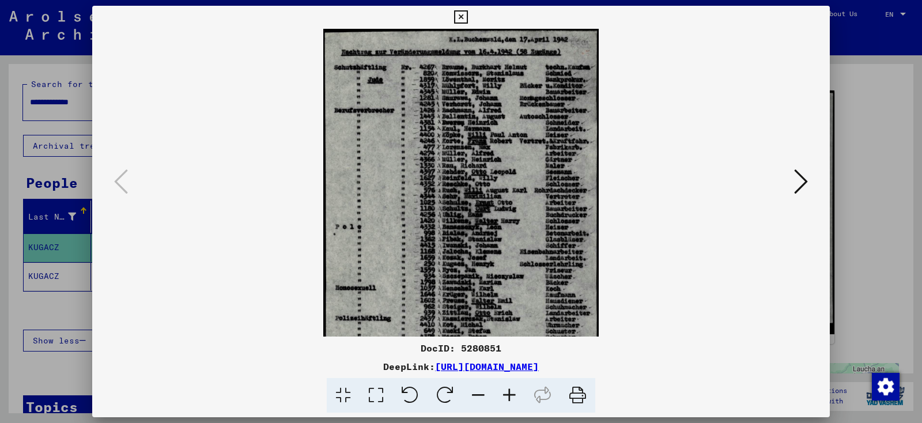
click at [505, 396] on icon at bounding box center [509, 395] width 31 height 35
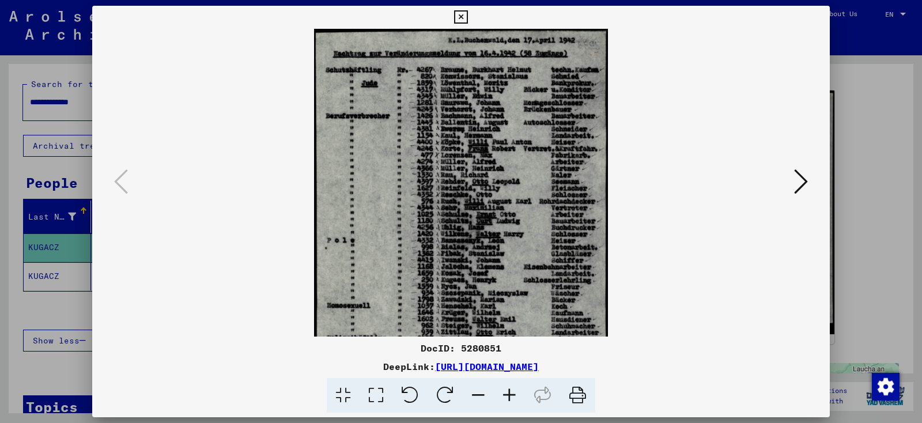
click at [505, 396] on icon at bounding box center [509, 395] width 31 height 35
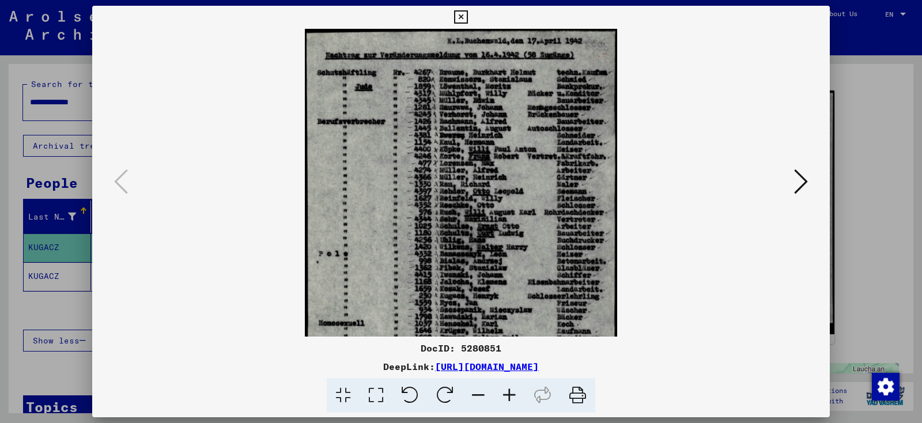
click at [505, 396] on icon at bounding box center [509, 395] width 31 height 35
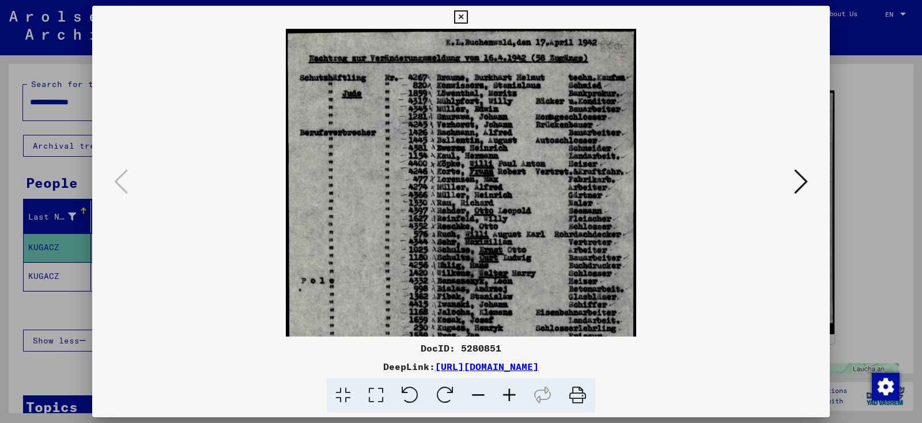
click at [505, 396] on icon at bounding box center [509, 395] width 31 height 35
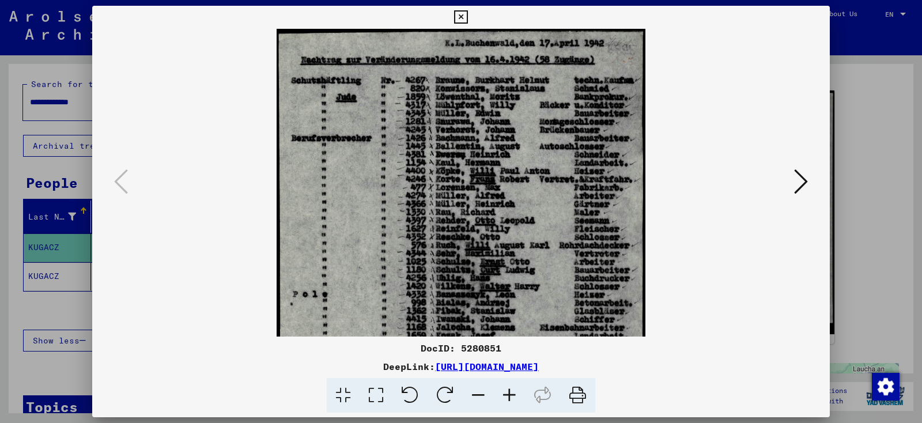
click at [505, 396] on icon at bounding box center [509, 395] width 31 height 35
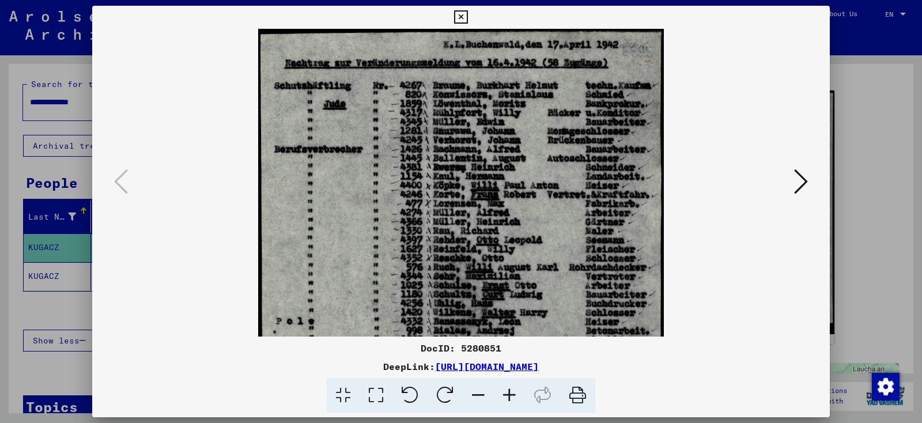
click at [505, 396] on icon at bounding box center [509, 395] width 31 height 35
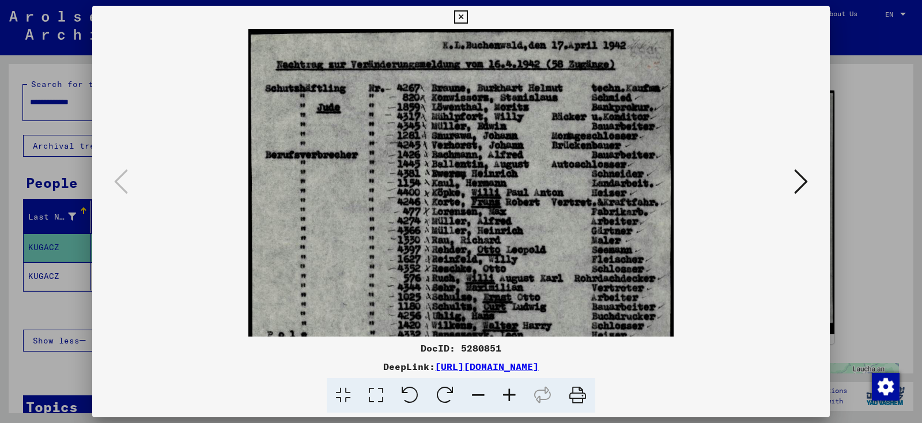
click at [505, 396] on icon at bounding box center [509, 395] width 31 height 35
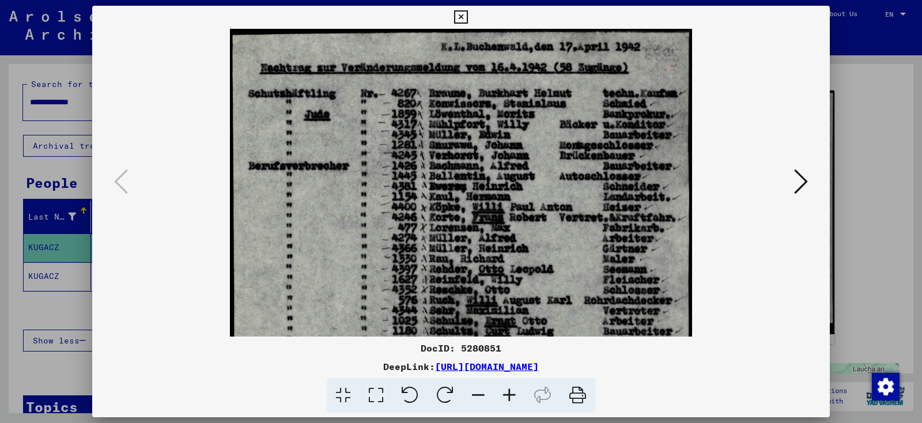
click at [505, 396] on icon at bounding box center [509, 395] width 31 height 35
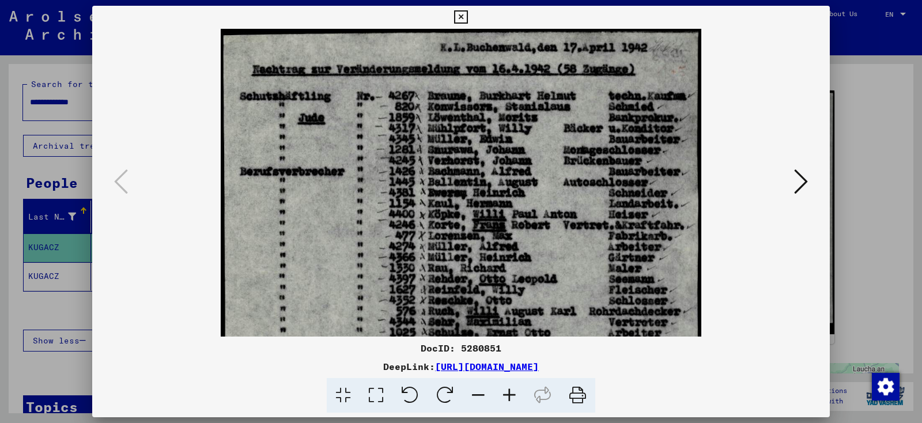
click at [505, 396] on icon at bounding box center [509, 395] width 31 height 35
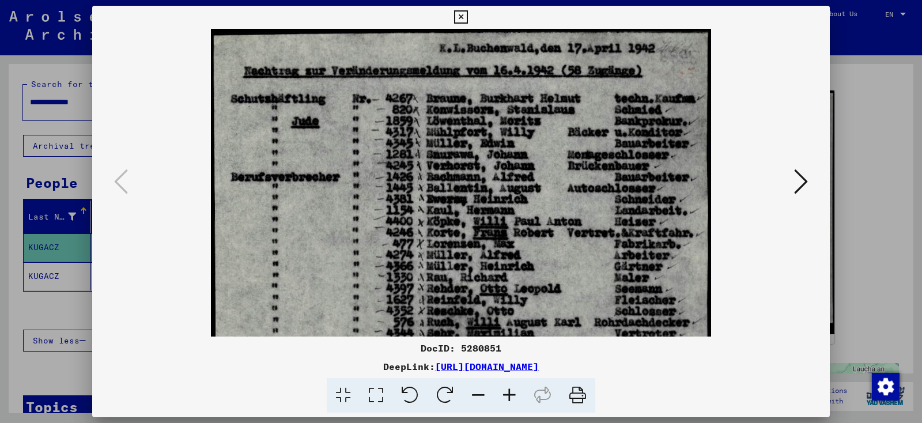
click at [505, 396] on icon at bounding box center [509, 395] width 31 height 35
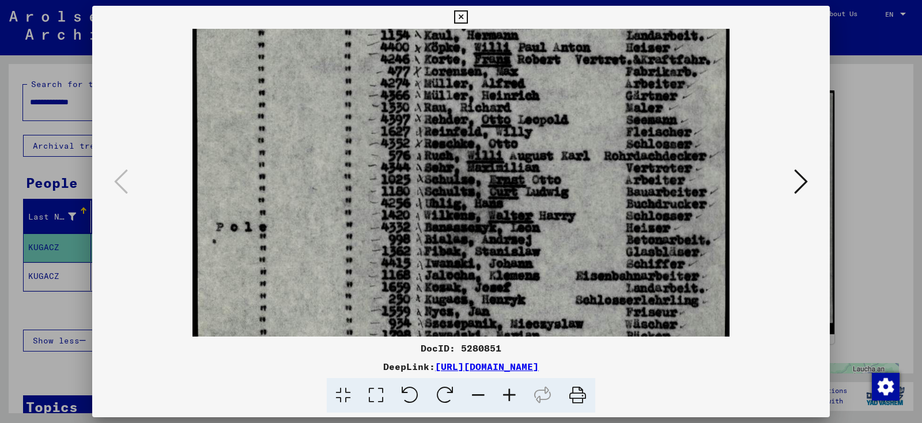
scroll to position [190, 0]
drag, startPoint x: 505, startPoint y: 238, endPoint x: 501, endPoint y: 50, distance: 189.0
click at [501, 50] on img at bounding box center [460, 252] width 537 height 826
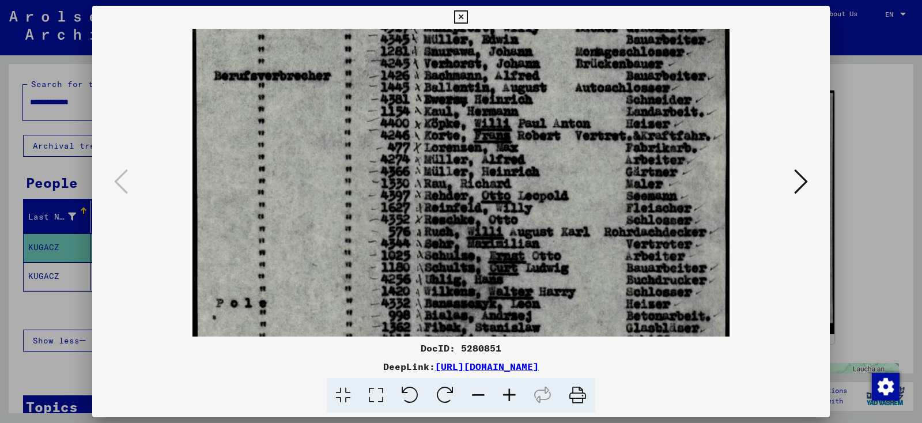
scroll to position [112, 0]
drag, startPoint x: 459, startPoint y: 177, endPoint x: 458, endPoint y: 215, distance: 38.6
click at [458, 215] on img at bounding box center [460, 329] width 537 height 826
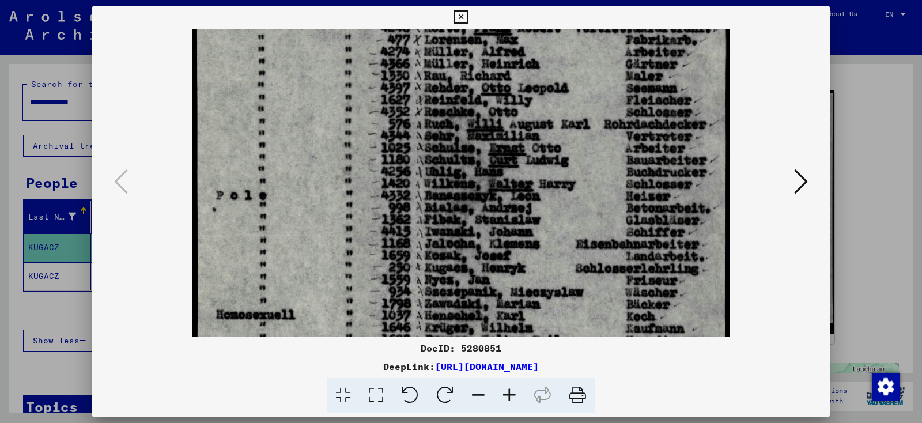
drag, startPoint x: 459, startPoint y: 217, endPoint x: 473, endPoint y: 122, distance: 95.6
click at [473, 122] on img at bounding box center [460, 222] width 537 height 826
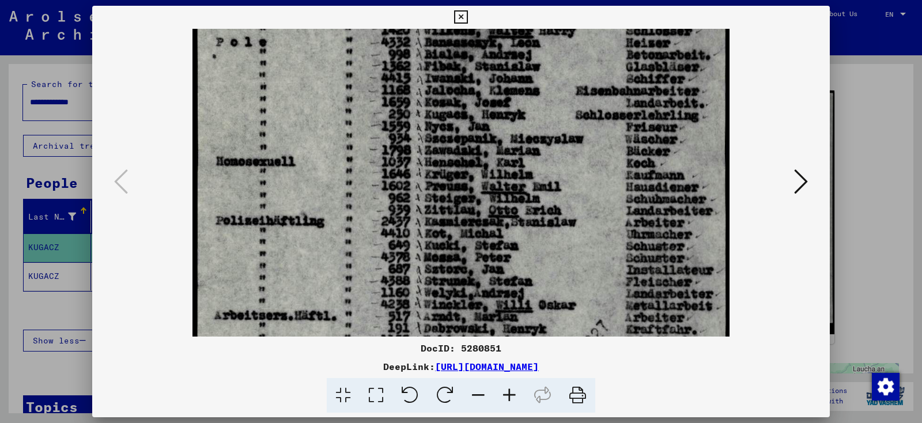
scroll to position [374, 0]
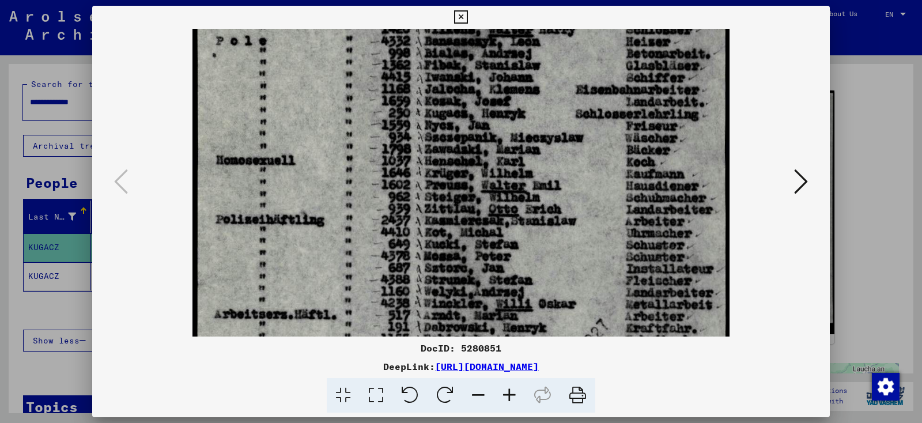
drag, startPoint x: 457, startPoint y: 243, endPoint x: 484, endPoint y: 89, distance: 156.2
click at [484, 89] on img at bounding box center [460, 67] width 537 height 826
click at [467, 14] on icon at bounding box center [460, 17] width 13 height 14
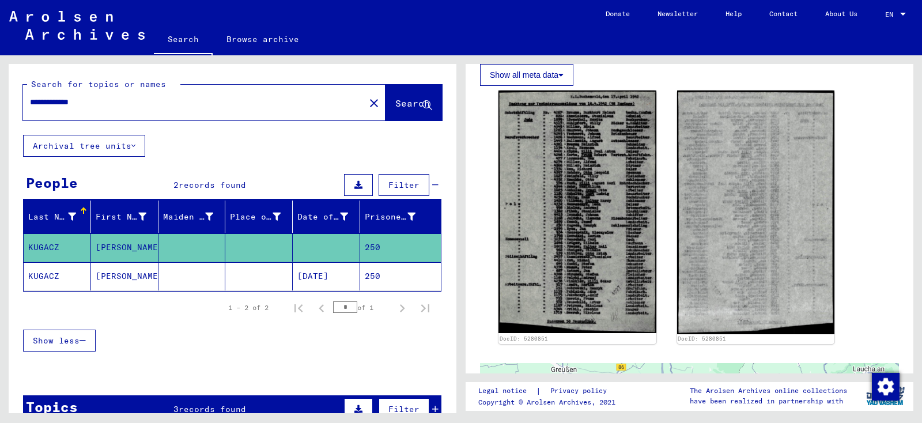
click at [47, 274] on mat-cell "KUGACZ" at bounding box center [57, 276] width 67 height 28
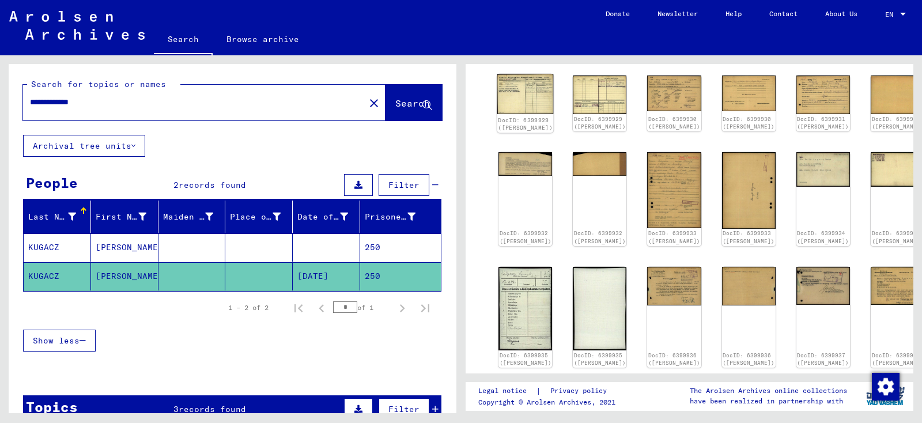
click at [526, 93] on img at bounding box center [525, 94] width 56 height 40
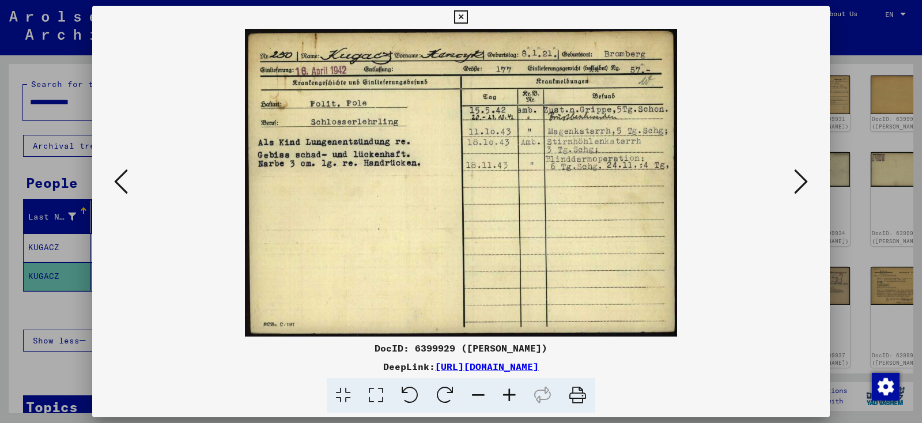
click at [801, 184] on icon at bounding box center [801, 182] width 14 height 28
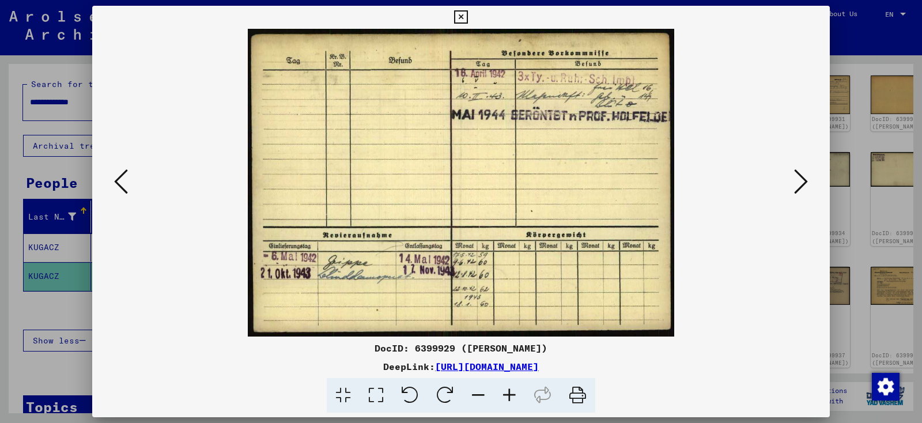
click at [801, 184] on icon at bounding box center [801, 182] width 14 height 28
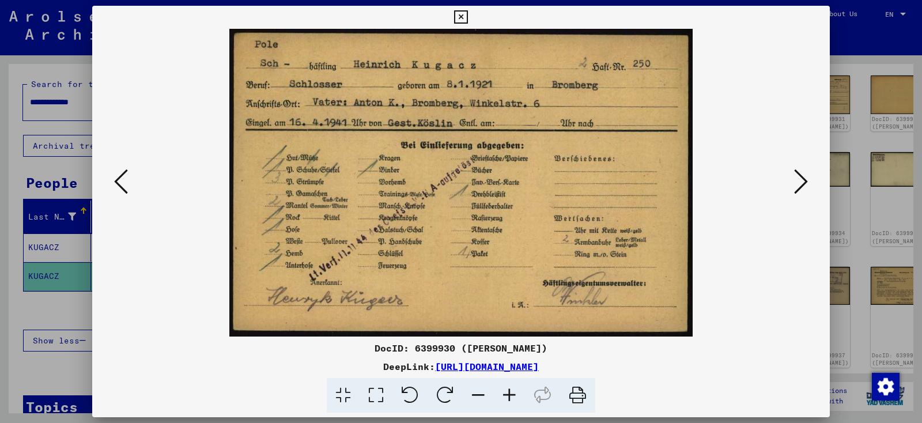
click at [801, 184] on icon at bounding box center [801, 182] width 14 height 28
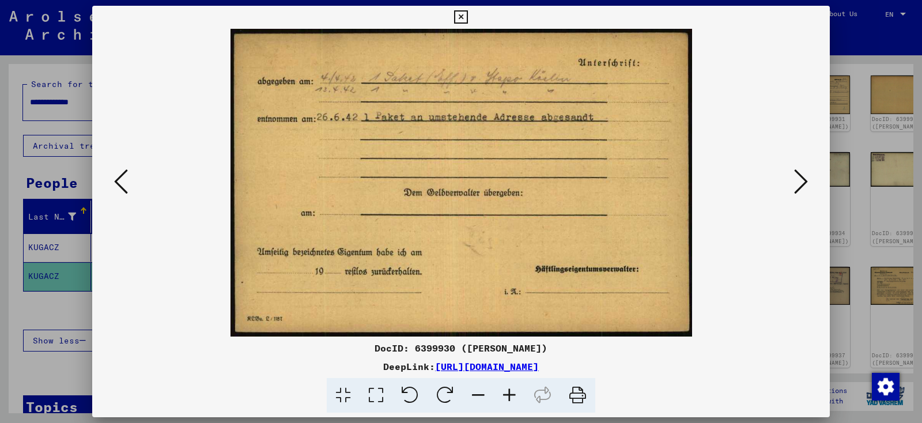
click at [801, 184] on icon at bounding box center [801, 182] width 14 height 28
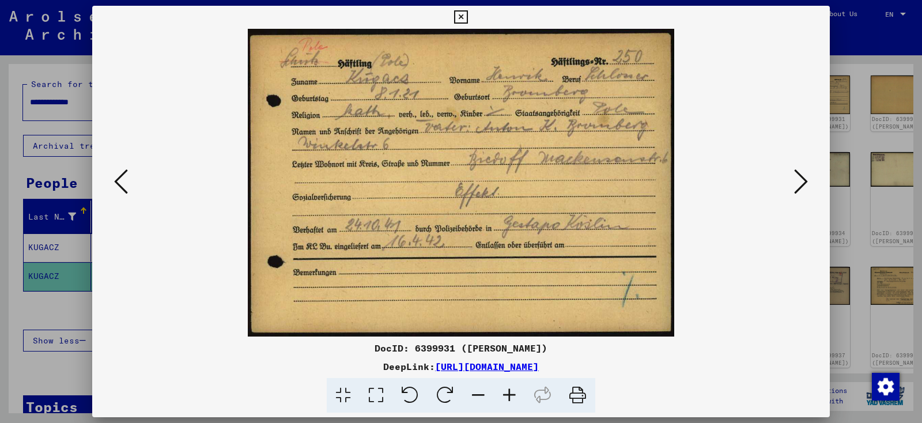
click at [801, 184] on icon at bounding box center [801, 182] width 14 height 28
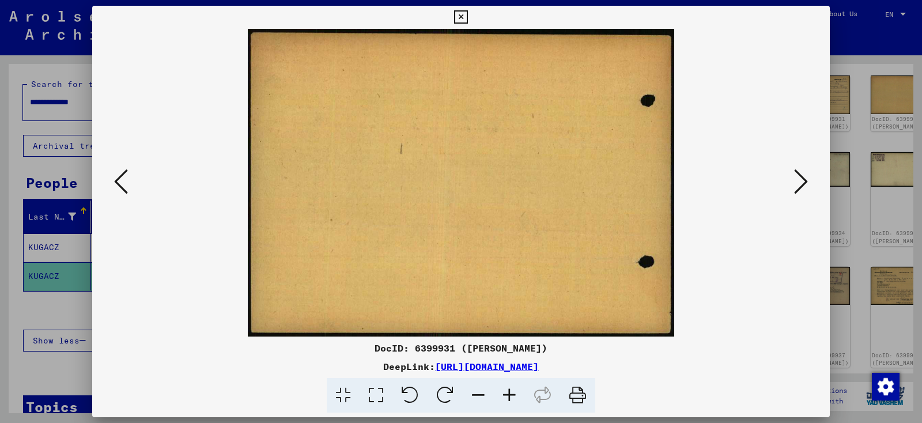
click at [801, 184] on icon at bounding box center [801, 182] width 14 height 28
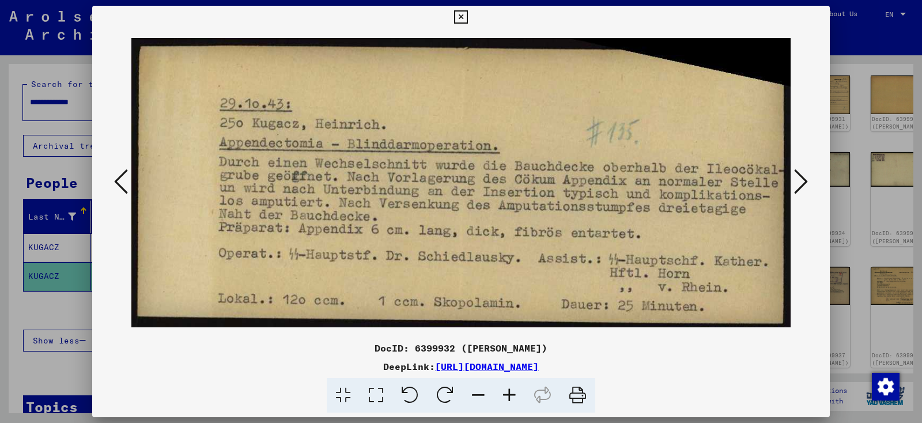
click at [805, 184] on icon at bounding box center [801, 182] width 14 height 28
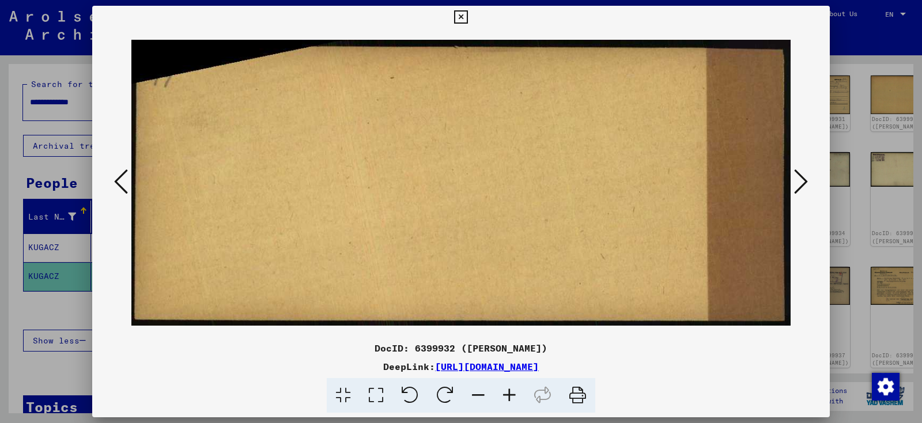
click at [805, 184] on icon at bounding box center [801, 182] width 14 height 28
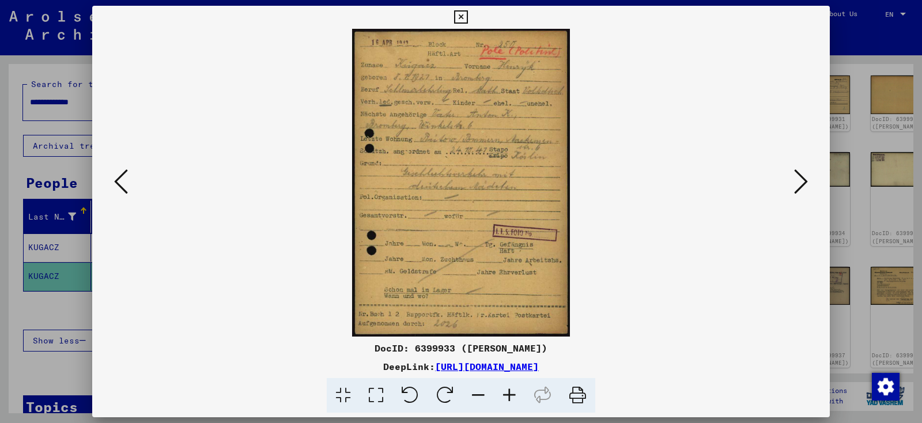
click at [805, 184] on icon at bounding box center [801, 182] width 14 height 28
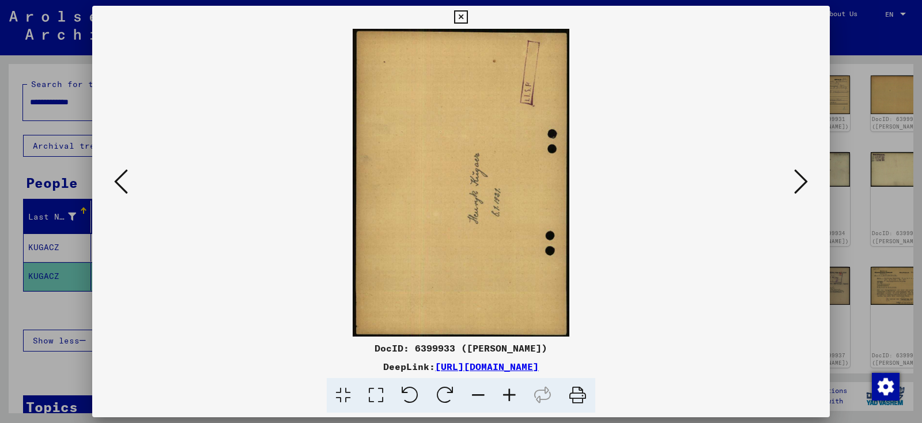
click at [805, 184] on icon at bounding box center [801, 182] width 14 height 28
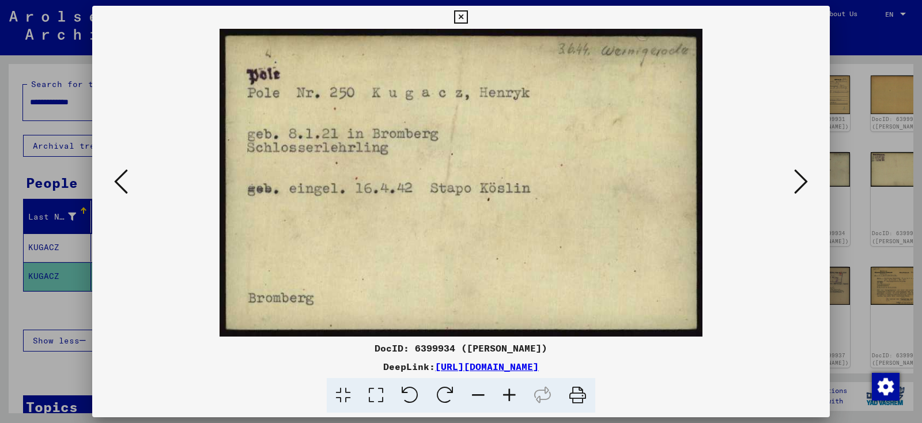
click at [805, 184] on icon at bounding box center [801, 182] width 14 height 28
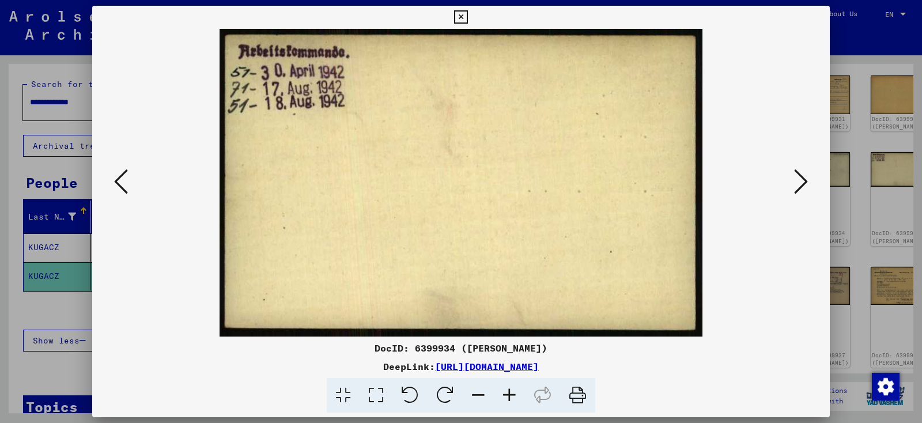
click at [805, 184] on icon at bounding box center [801, 182] width 14 height 28
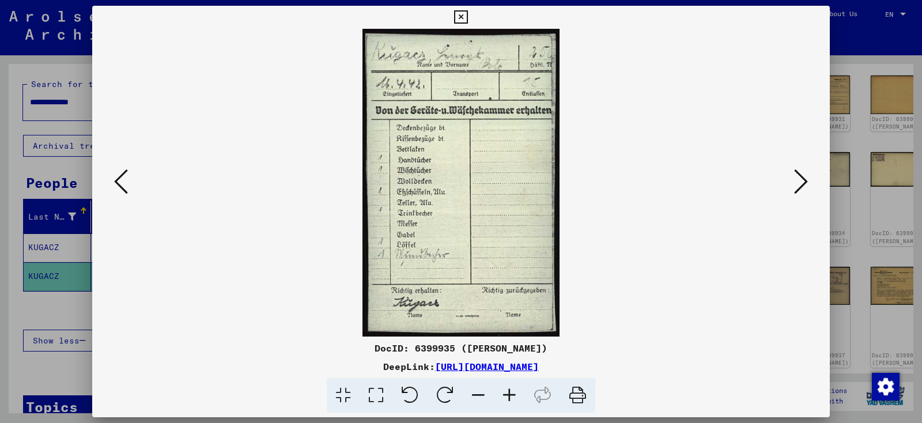
click at [805, 184] on icon at bounding box center [801, 182] width 14 height 28
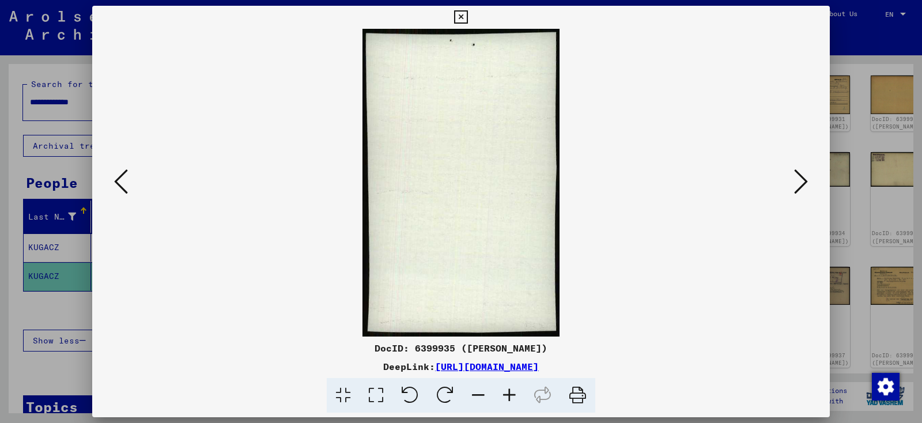
click at [805, 184] on icon at bounding box center [801, 182] width 14 height 28
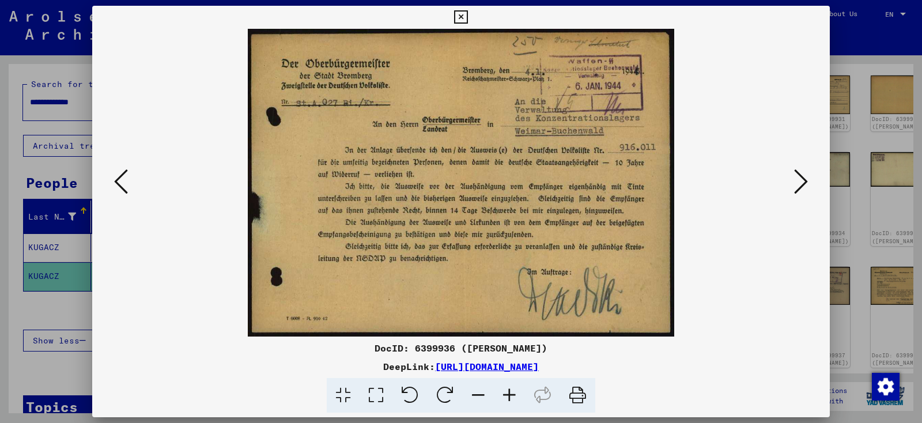
click at [805, 184] on icon at bounding box center [801, 182] width 14 height 28
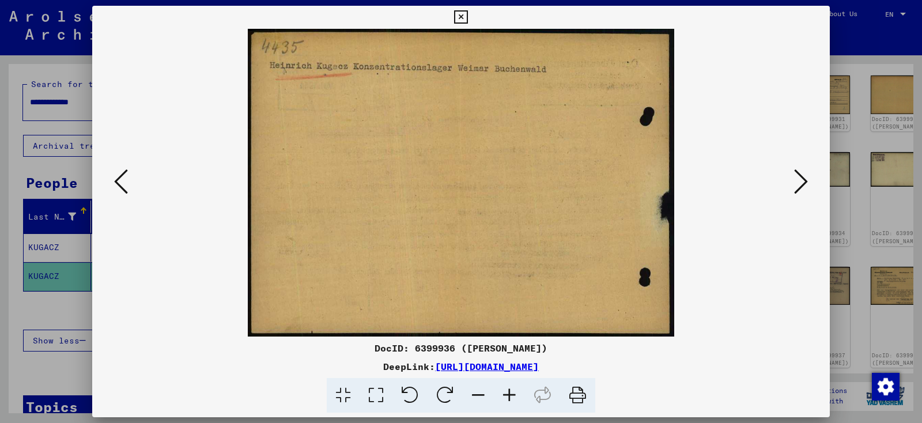
click at [805, 184] on icon at bounding box center [801, 182] width 14 height 28
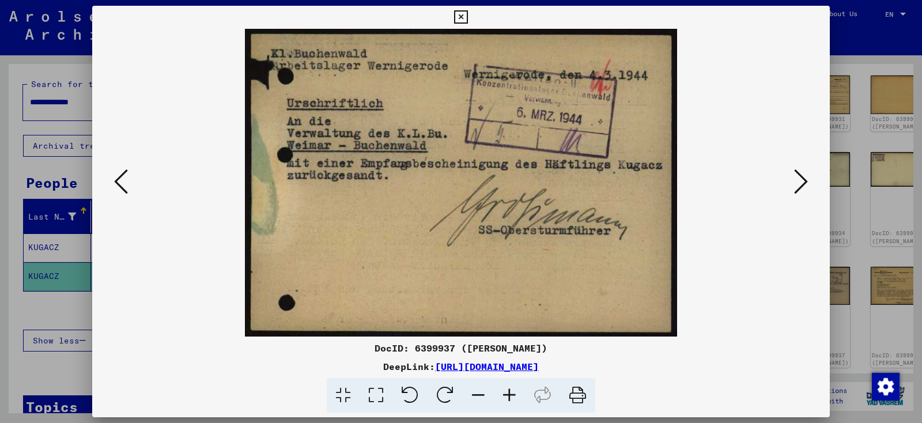
click at [805, 184] on icon at bounding box center [801, 182] width 14 height 28
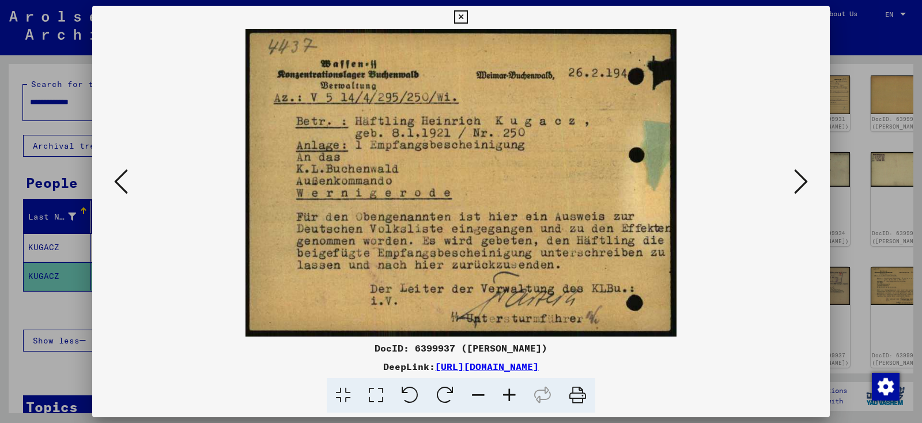
click at [805, 184] on icon at bounding box center [801, 182] width 14 height 28
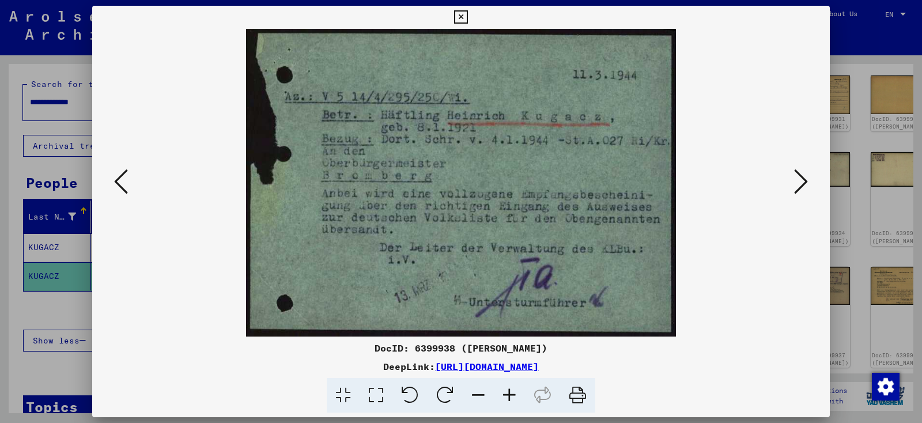
click at [805, 184] on icon at bounding box center [801, 182] width 14 height 28
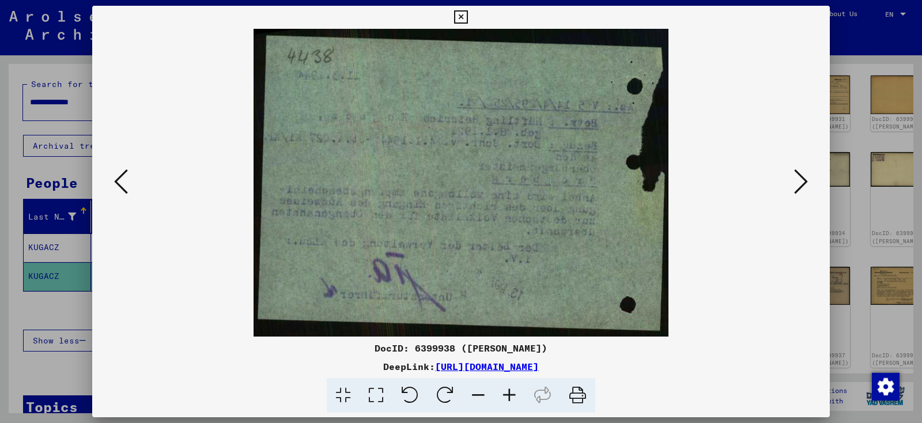
click at [805, 184] on icon at bounding box center [801, 182] width 14 height 28
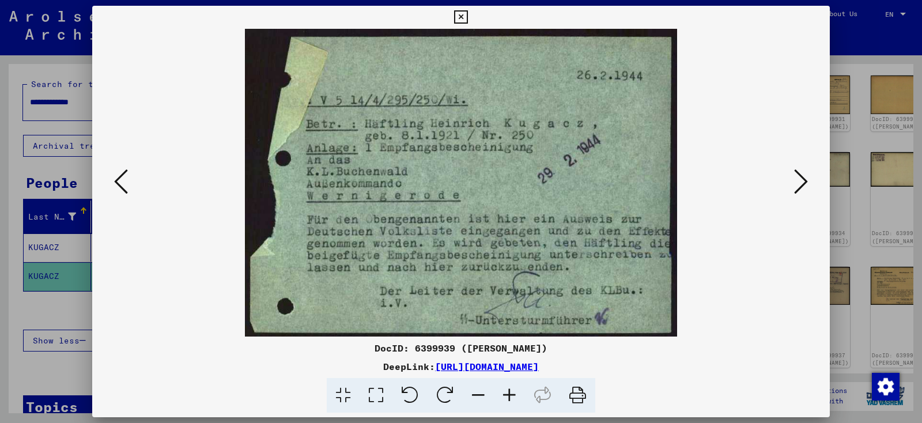
click at [805, 184] on icon at bounding box center [801, 182] width 14 height 28
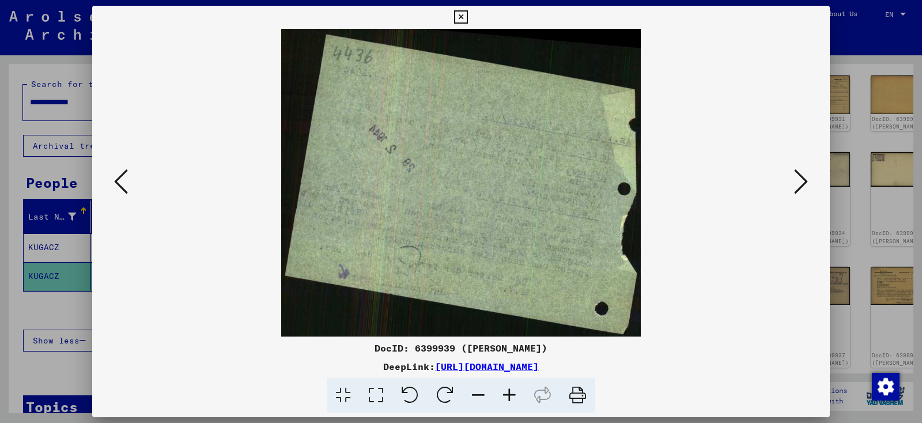
click at [805, 184] on icon at bounding box center [801, 182] width 14 height 28
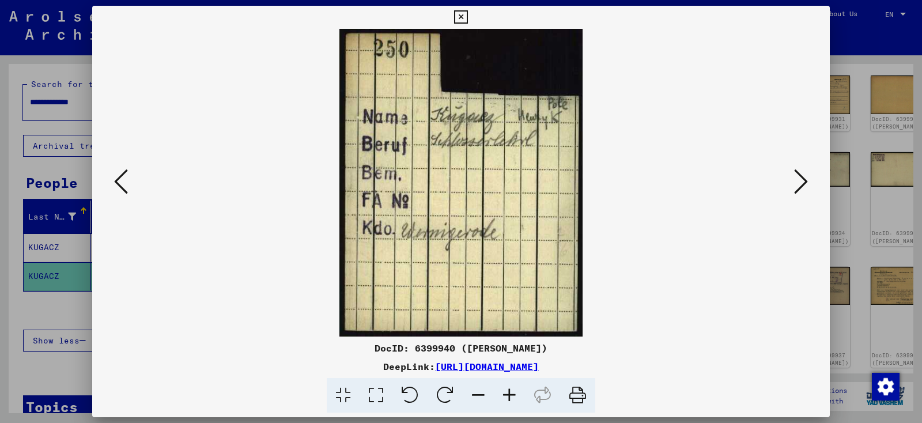
click at [805, 184] on icon at bounding box center [801, 182] width 14 height 28
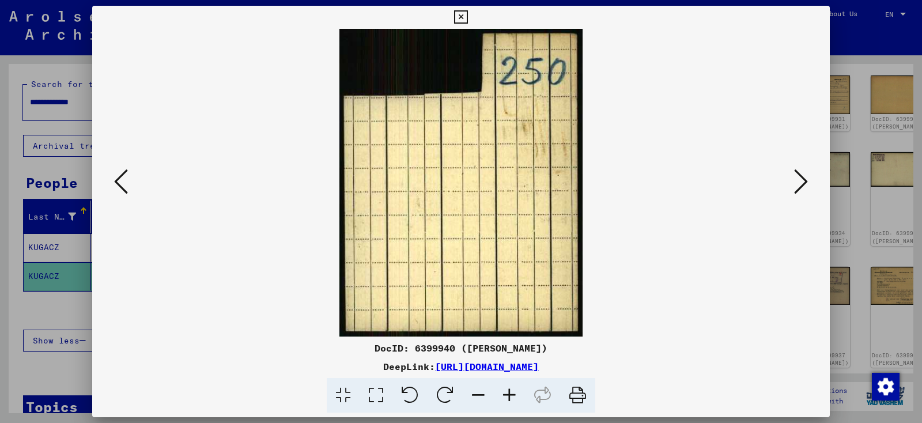
click at [805, 184] on icon at bounding box center [801, 182] width 14 height 28
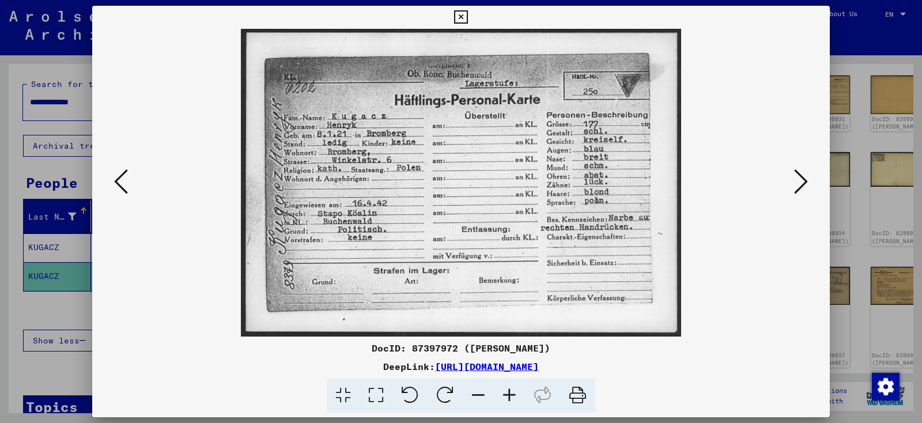
click at [805, 184] on icon at bounding box center [801, 182] width 14 height 28
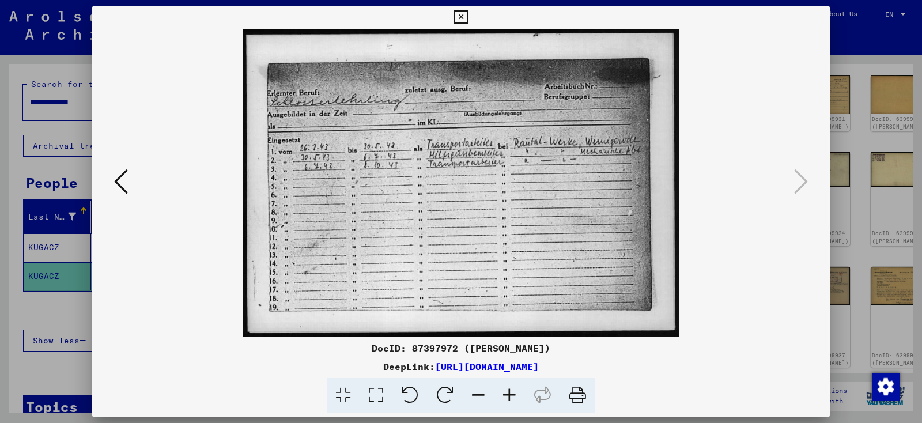
click at [467, 17] on icon at bounding box center [460, 17] width 13 height 14
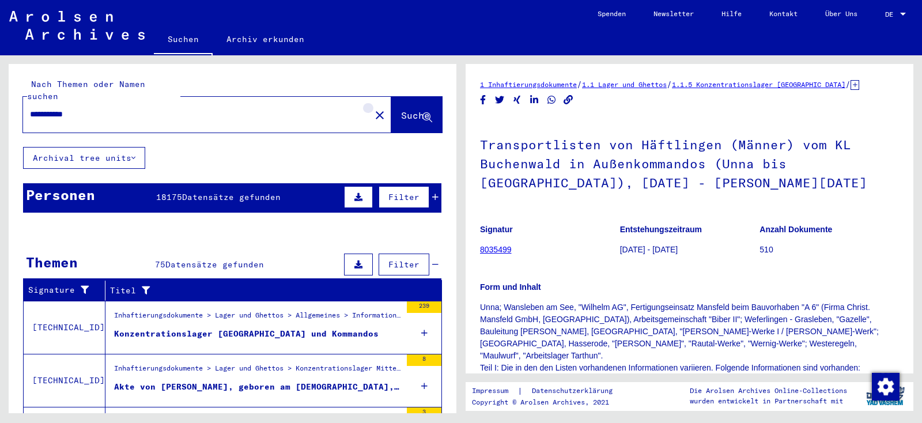
click at [368, 104] on button "close" at bounding box center [379, 114] width 23 height 23
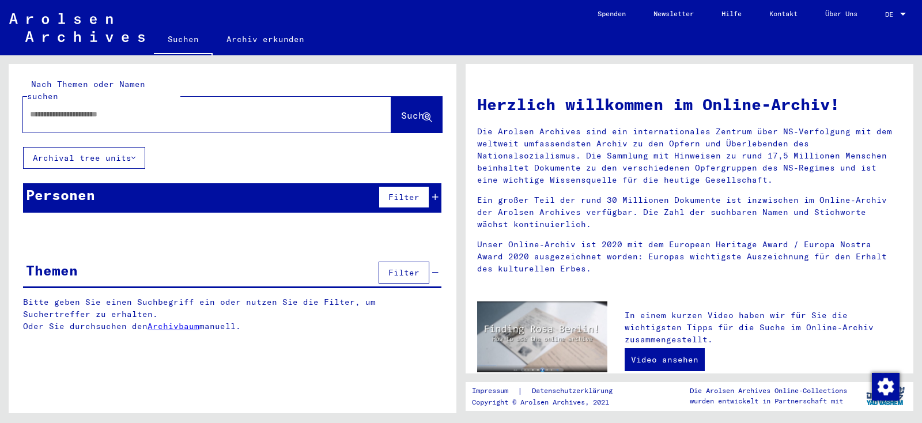
click at [209, 108] on input "text" at bounding box center [193, 114] width 327 height 12
paste input "**********"
type input "**********"
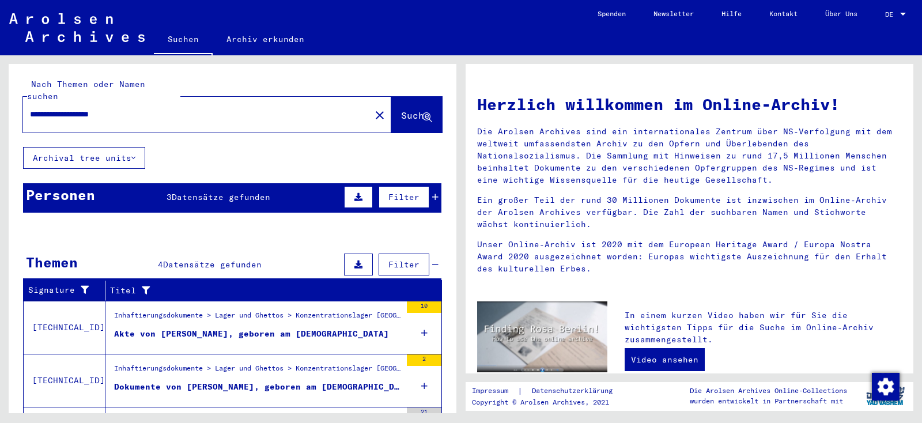
click at [435, 193] on icon at bounding box center [435, 197] width 6 height 8
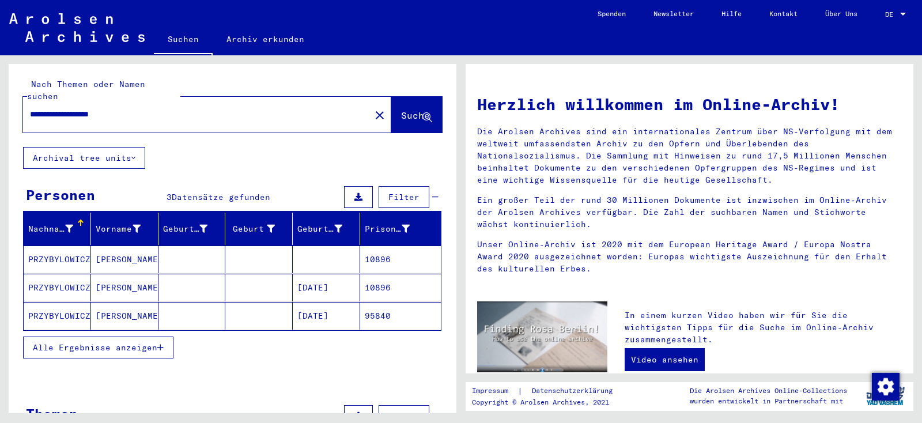
click at [59, 249] on mat-cell "PRZYBYLOWICZ" at bounding box center [57, 259] width 67 height 28
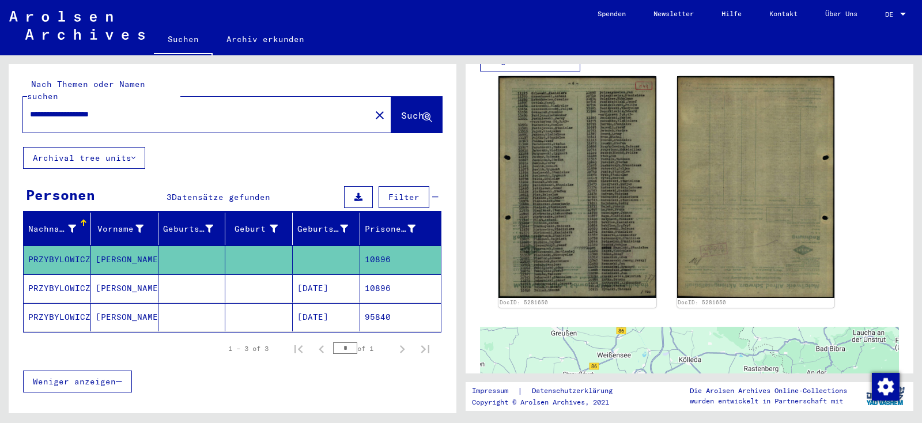
scroll to position [312, 0]
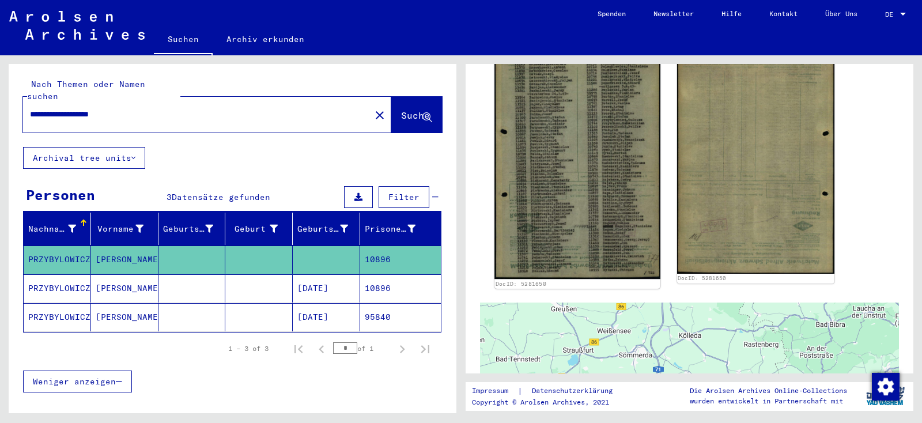
click at [573, 161] on img at bounding box center [576, 162] width 165 height 233
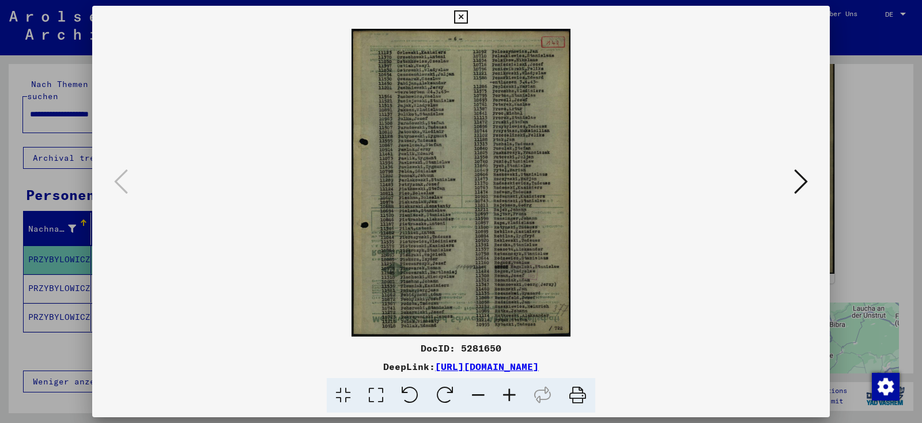
click at [505, 398] on icon at bounding box center [509, 395] width 31 height 35
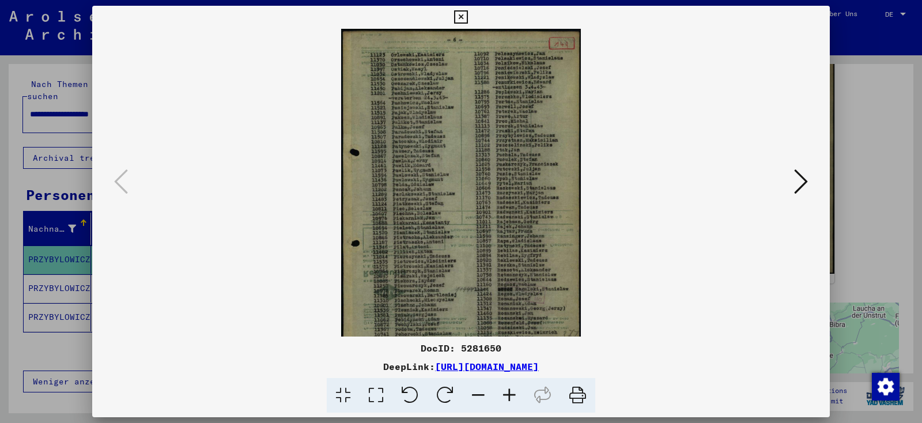
click at [505, 398] on icon at bounding box center [509, 395] width 31 height 35
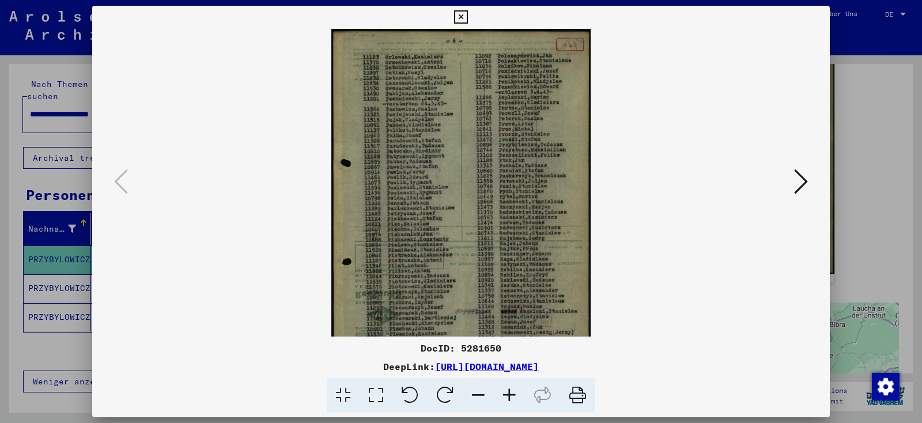
click at [505, 398] on icon at bounding box center [509, 395] width 31 height 35
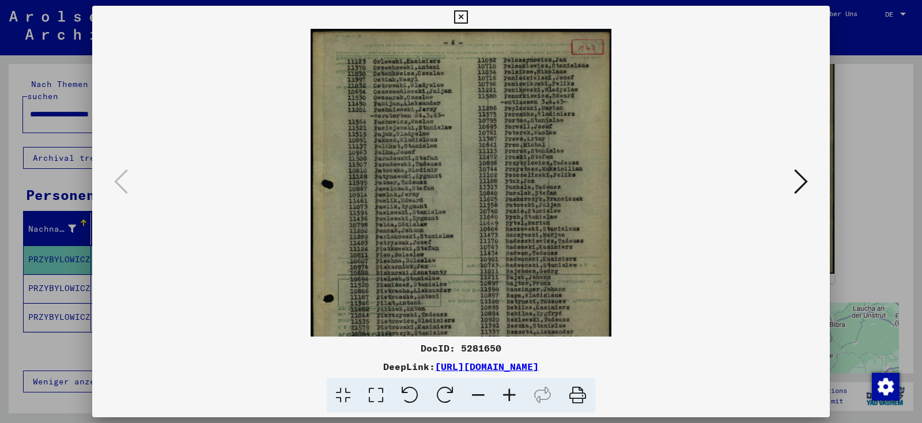
click at [505, 398] on icon at bounding box center [509, 395] width 31 height 35
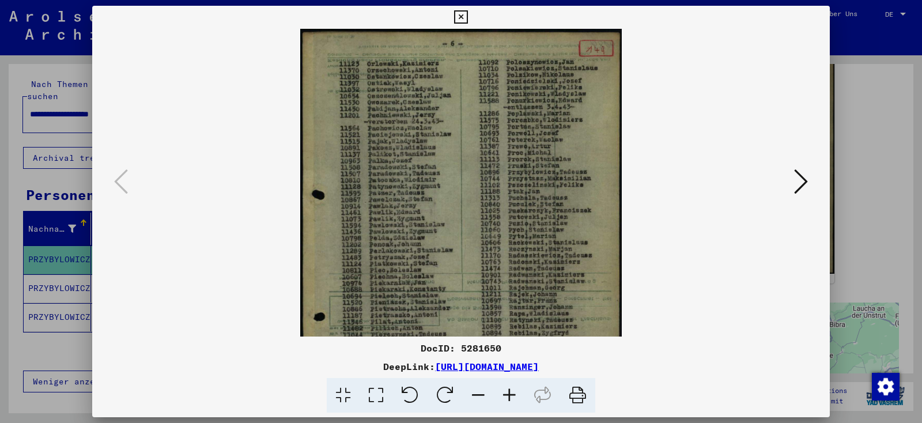
click at [505, 398] on icon at bounding box center [509, 395] width 31 height 35
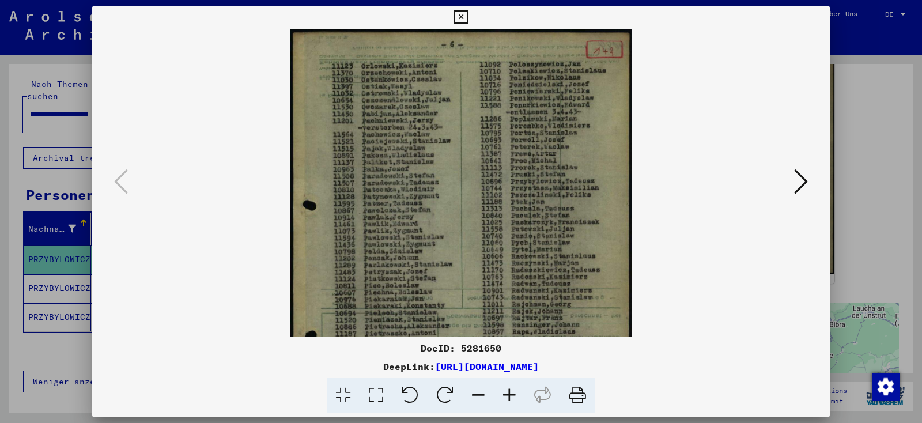
click at [505, 398] on icon at bounding box center [509, 395] width 31 height 35
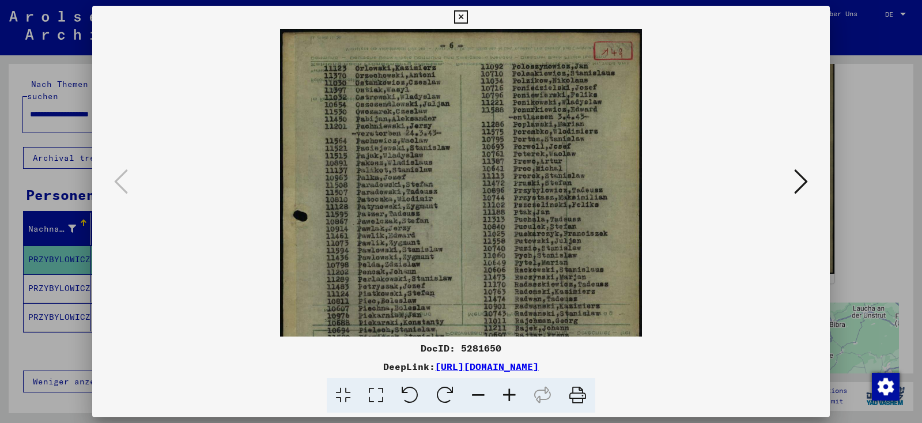
scroll to position [202, 0]
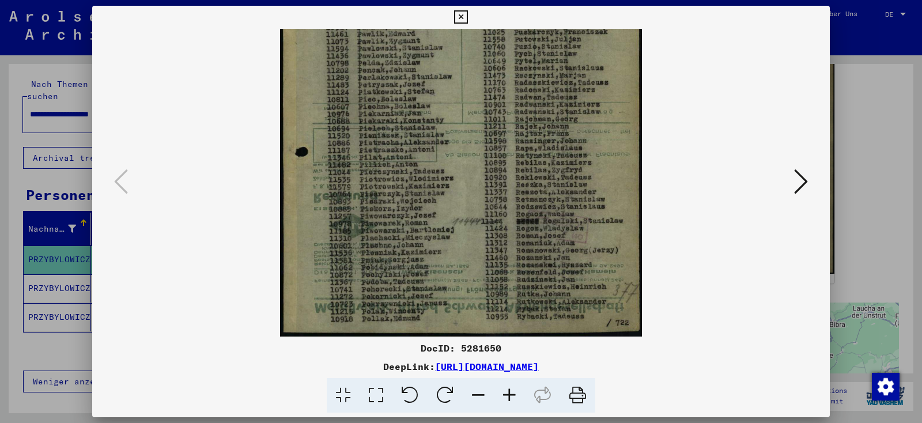
drag, startPoint x: 407, startPoint y: 219, endPoint x: 440, endPoint y: -46, distance: 266.5
click at [467, 19] on icon at bounding box center [460, 17] width 13 height 14
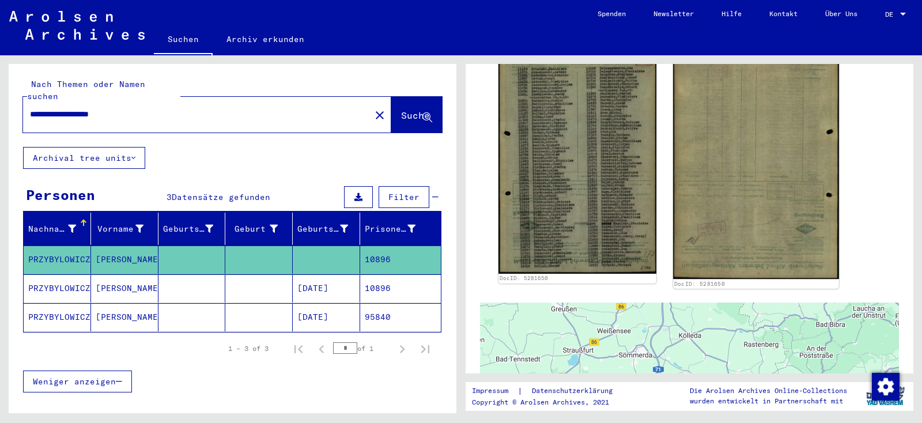
click at [754, 170] on img at bounding box center [755, 162] width 165 height 233
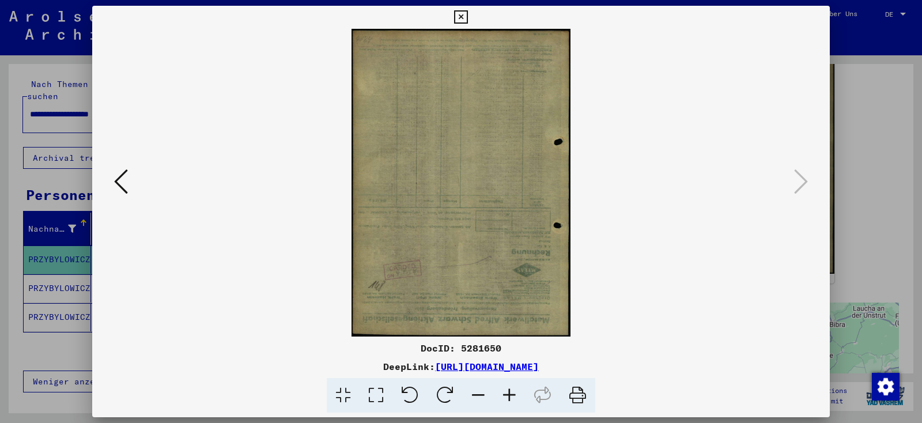
click at [467, 17] on icon at bounding box center [460, 17] width 13 height 14
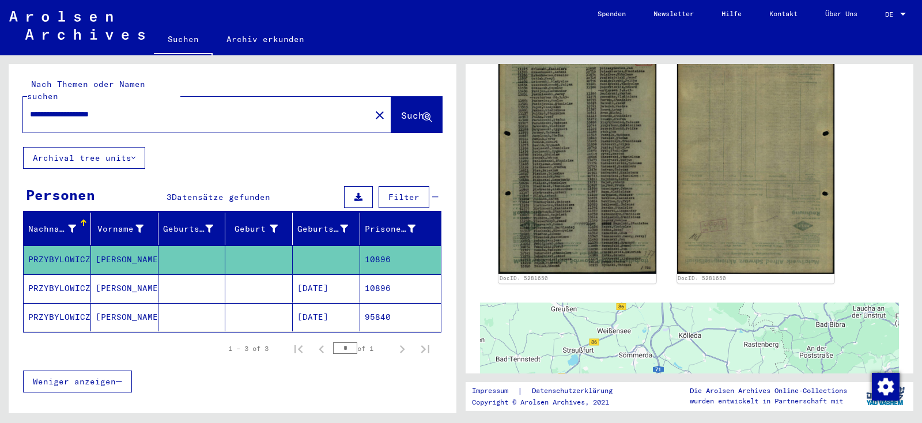
click at [246, 274] on mat-cell at bounding box center [258, 288] width 67 height 28
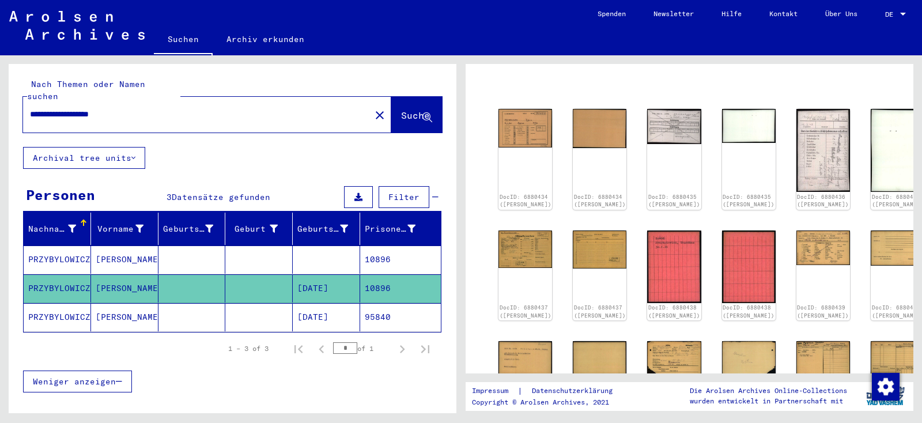
scroll to position [91, 0]
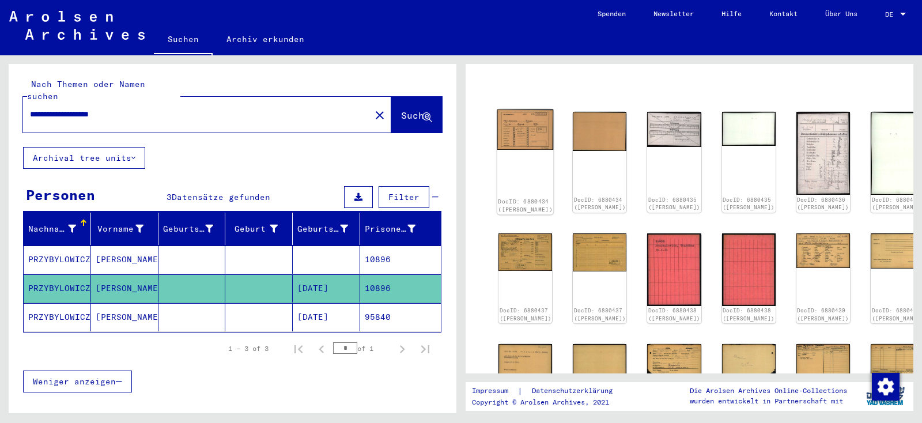
click at [510, 123] on img at bounding box center [525, 129] width 56 height 40
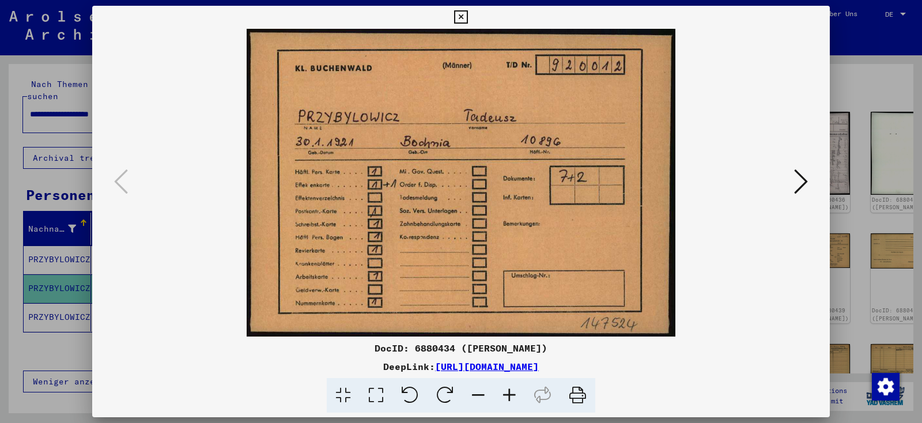
click at [797, 190] on icon at bounding box center [801, 182] width 14 height 28
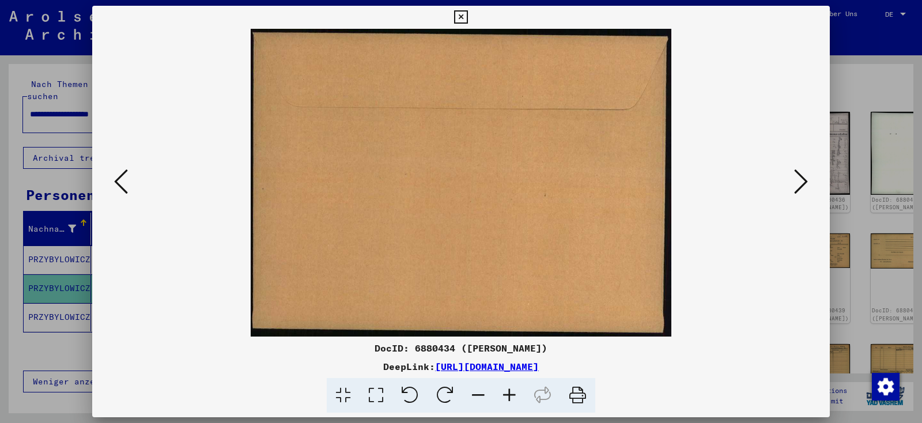
click at [797, 190] on icon at bounding box center [801, 182] width 14 height 28
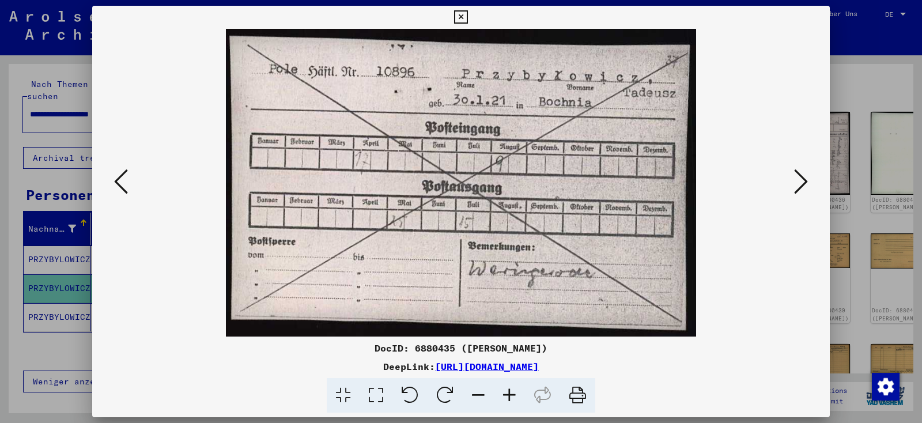
click at [797, 190] on icon at bounding box center [801, 182] width 14 height 28
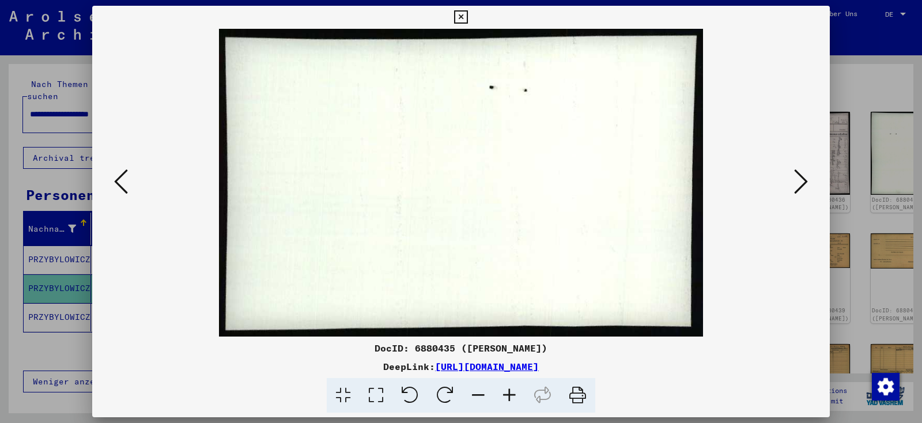
click at [797, 190] on icon at bounding box center [801, 182] width 14 height 28
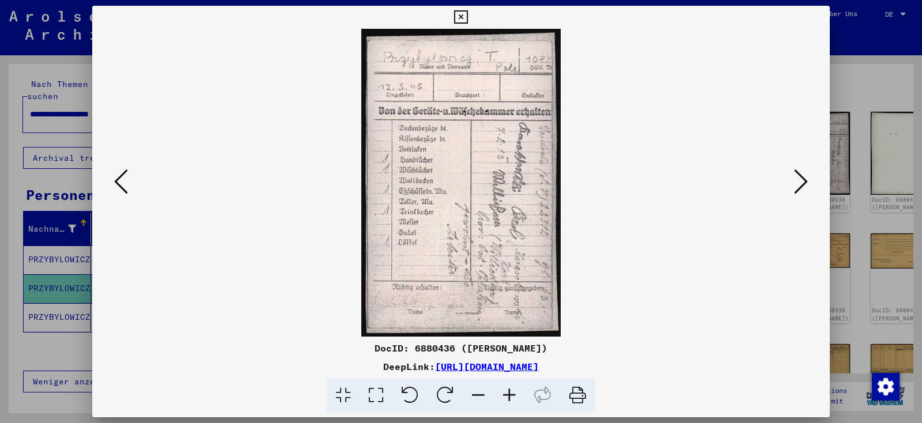
click at [797, 190] on icon at bounding box center [801, 182] width 14 height 28
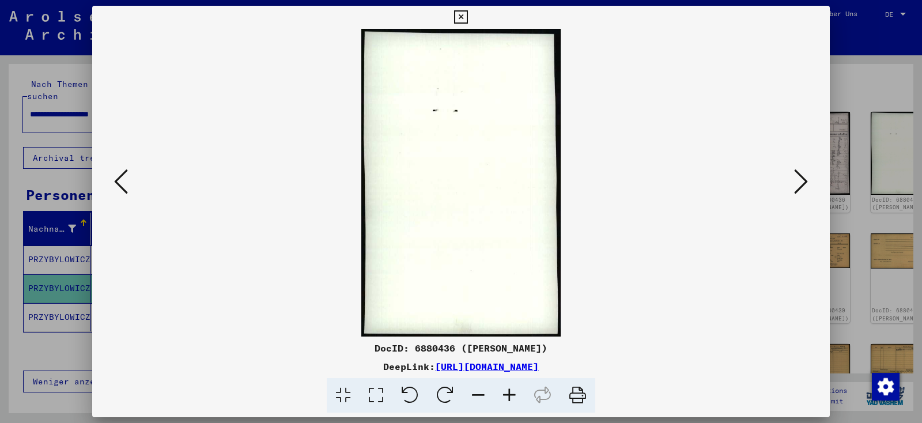
click at [797, 190] on icon at bounding box center [801, 182] width 14 height 28
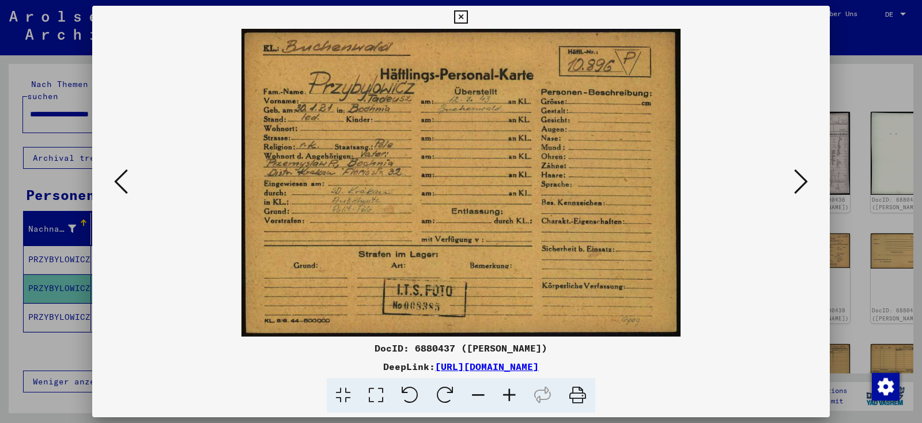
click at [797, 190] on icon at bounding box center [801, 182] width 14 height 28
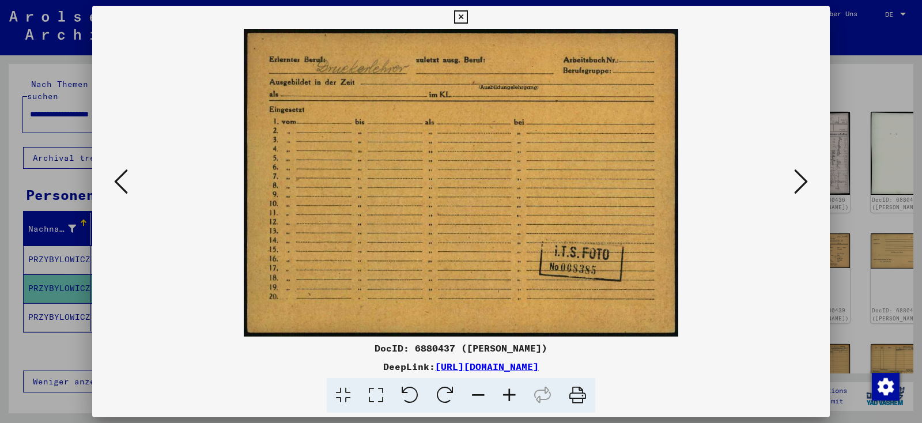
click at [797, 190] on icon at bounding box center [801, 182] width 14 height 28
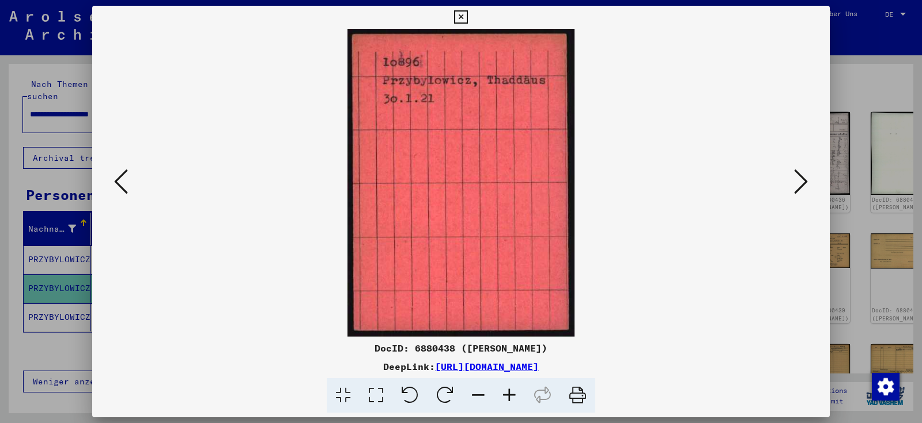
click at [797, 190] on icon at bounding box center [801, 182] width 14 height 28
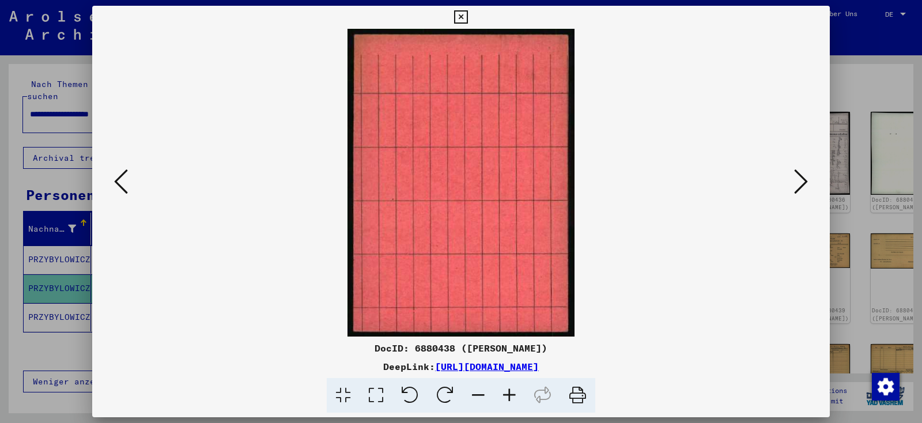
click at [797, 190] on icon at bounding box center [801, 182] width 14 height 28
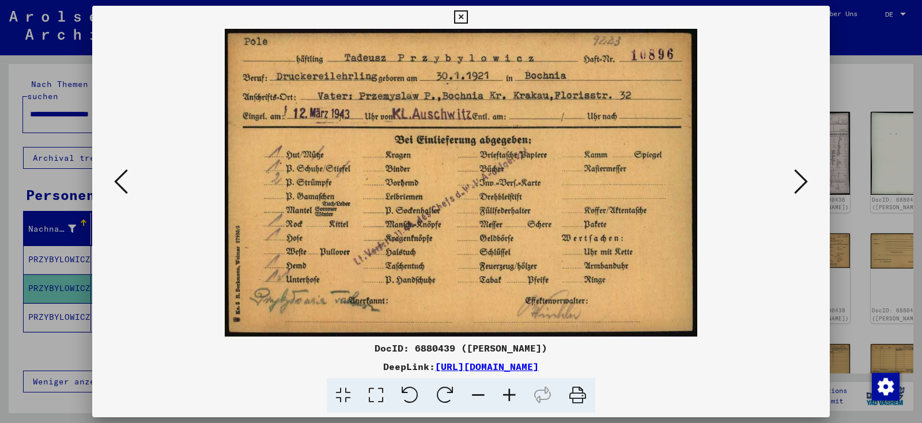
click at [797, 190] on icon at bounding box center [801, 182] width 14 height 28
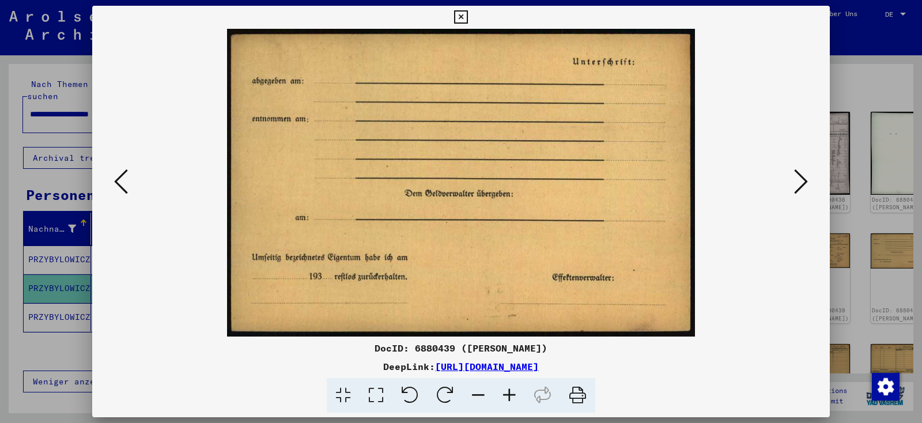
click at [797, 190] on icon at bounding box center [801, 182] width 14 height 28
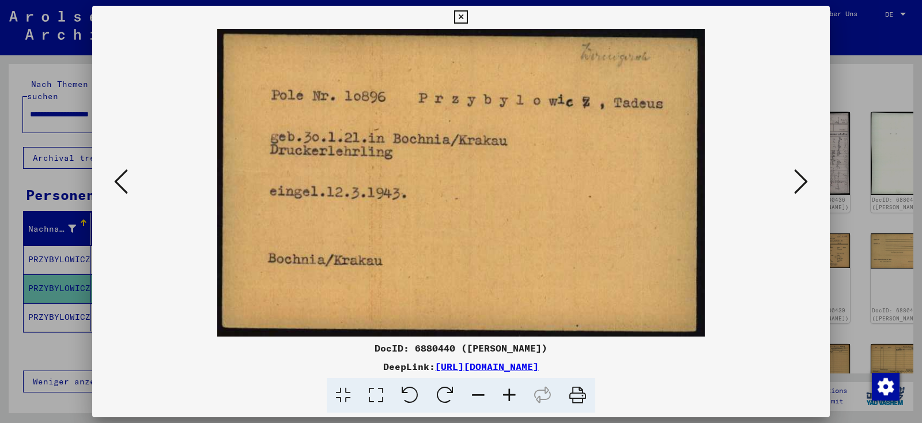
click at [797, 190] on icon at bounding box center [801, 182] width 14 height 28
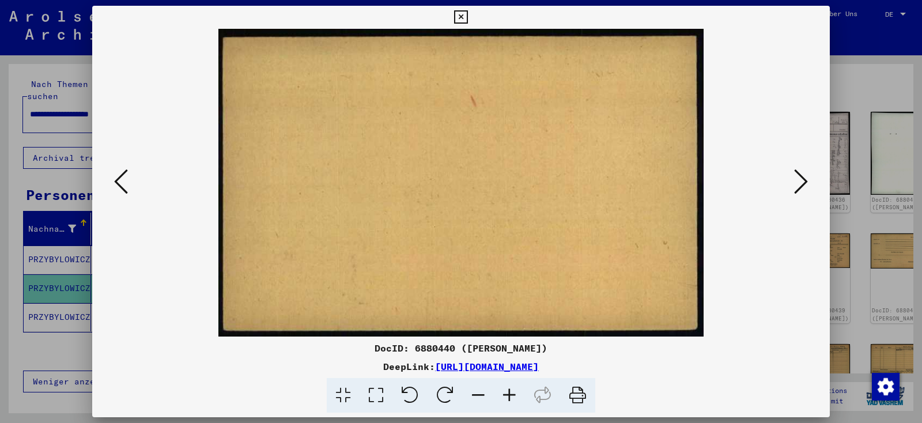
click at [797, 190] on icon at bounding box center [801, 182] width 14 height 28
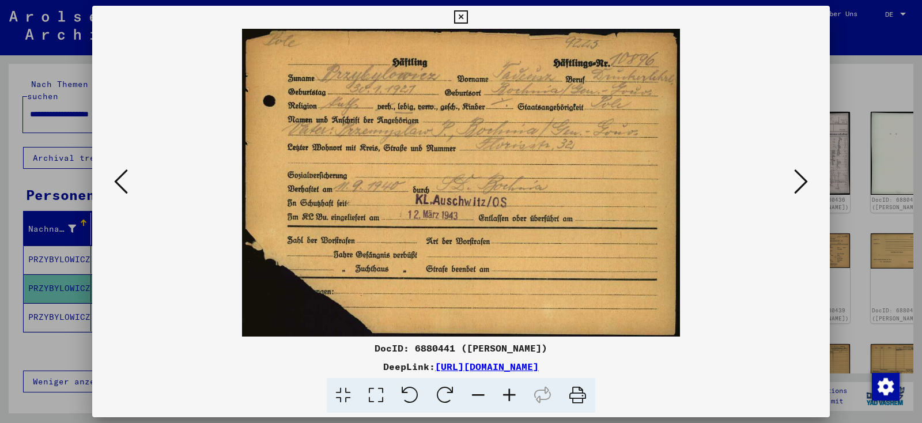
click at [797, 190] on icon at bounding box center [801, 182] width 14 height 28
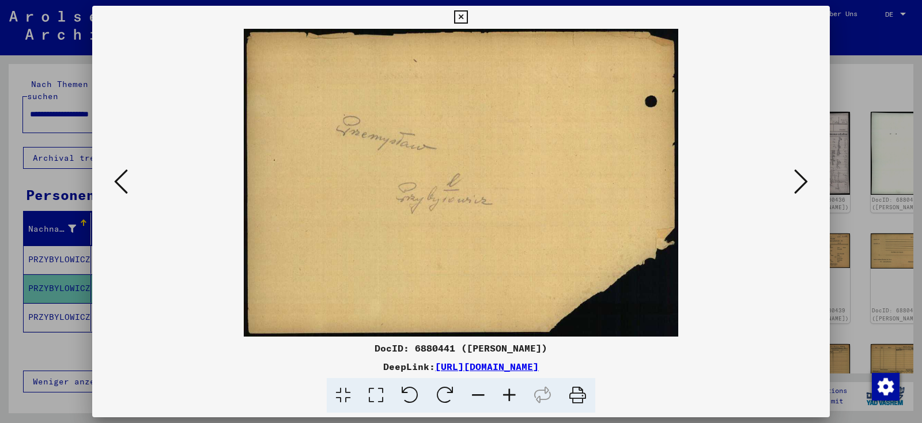
click at [797, 190] on icon at bounding box center [801, 182] width 14 height 28
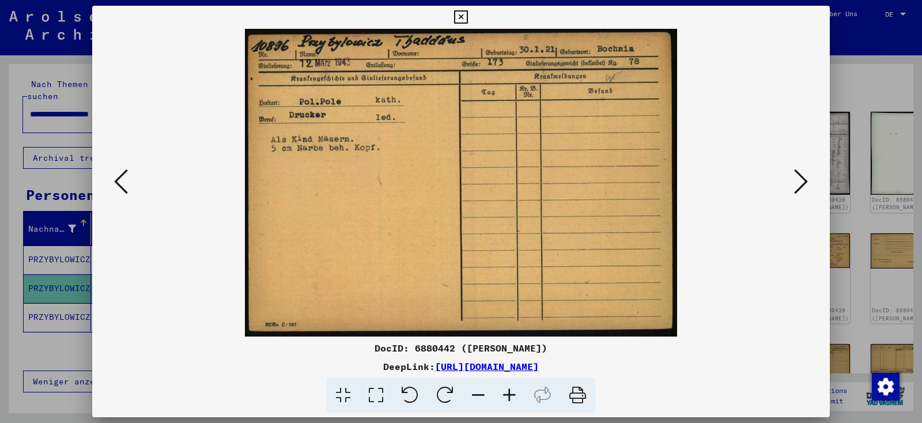
click at [797, 190] on icon at bounding box center [801, 182] width 14 height 28
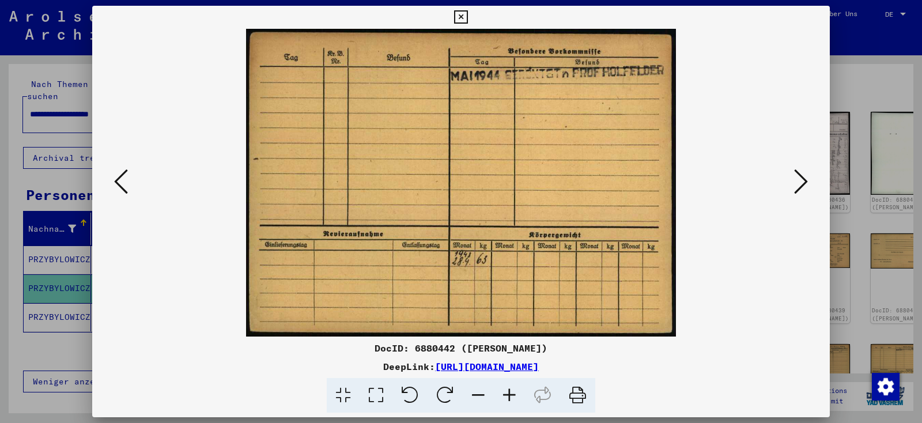
click at [797, 190] on icon at bounding box center [801, 182] width 14 height 28
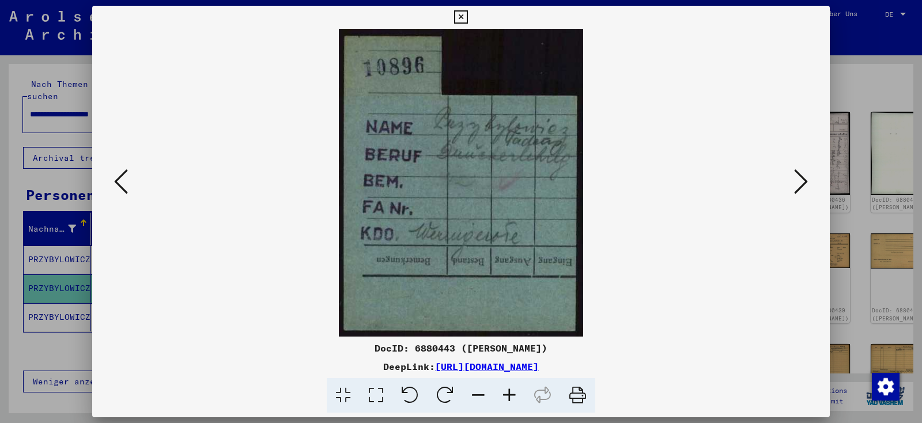
click at [797, 190] on icon at bounding box center [801, 182] width 14 height 28
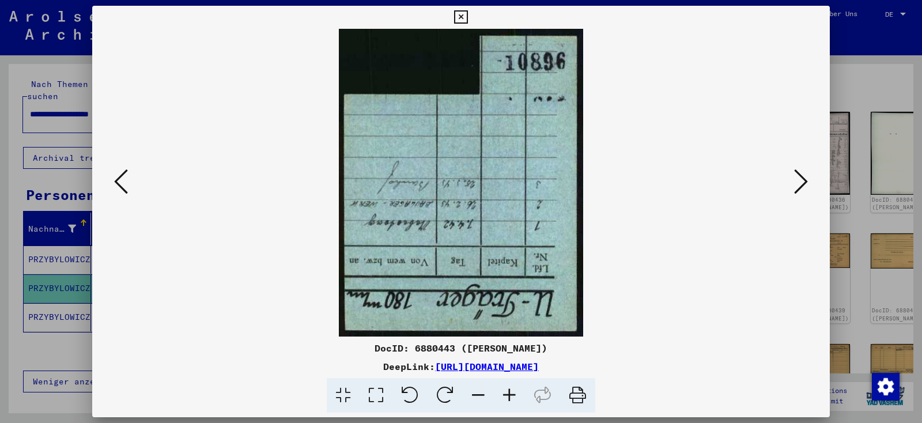
click at [797, 190] on icon at bounding box center [801, 182] width 14 height 28
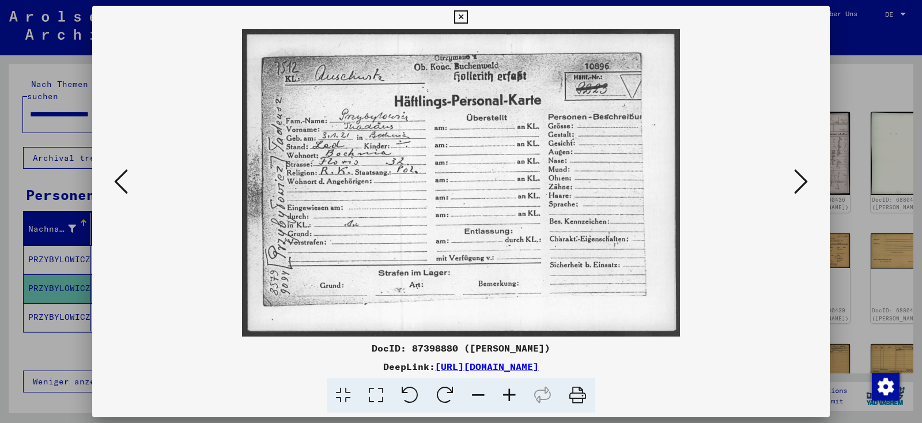
click at [797, 190] on icon at bounding box center [801, 182] width 14 height 28
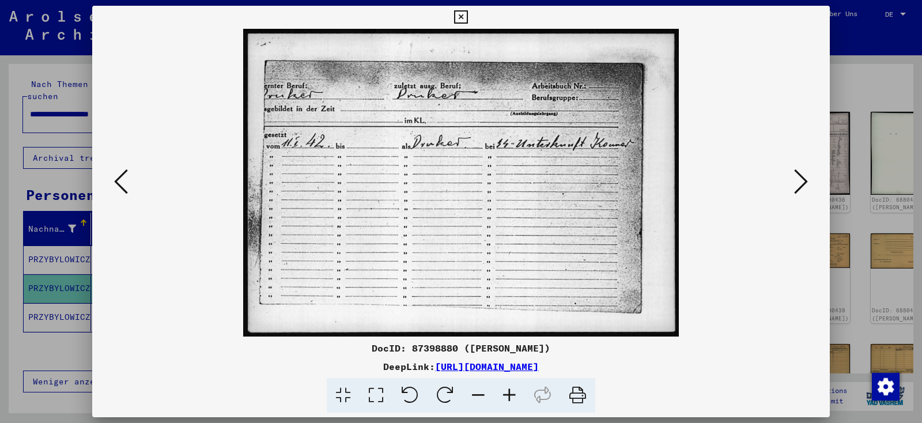
click at [797, 190] on icon at bounding box center [801, 182] width 14 height 28
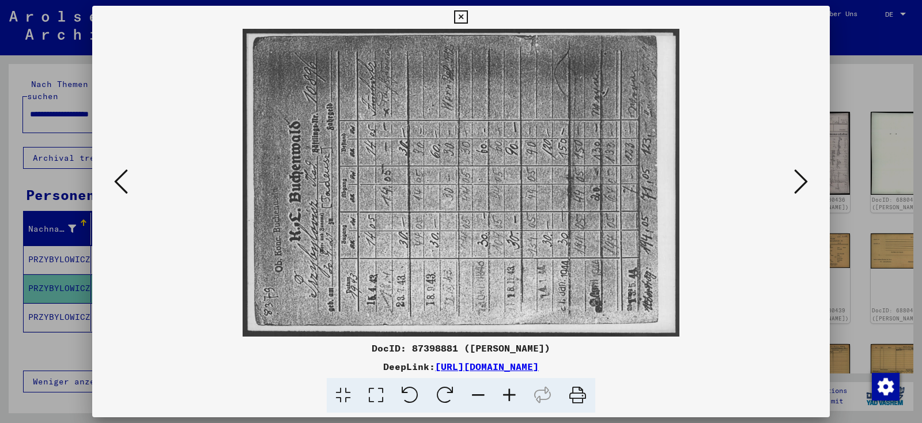
click at [797, 190] on icon at bounding box center [801, 182] width 14 height 28
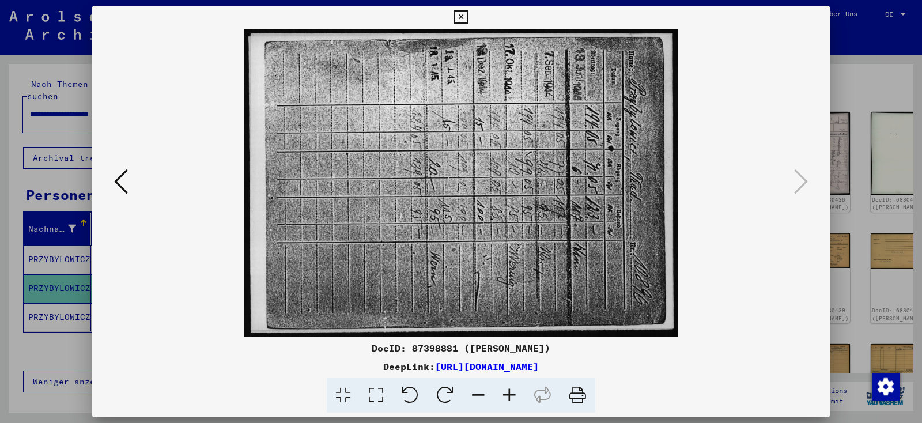
click at [467, 20] on icon at bounding box center [460, 17] width 13 height 14
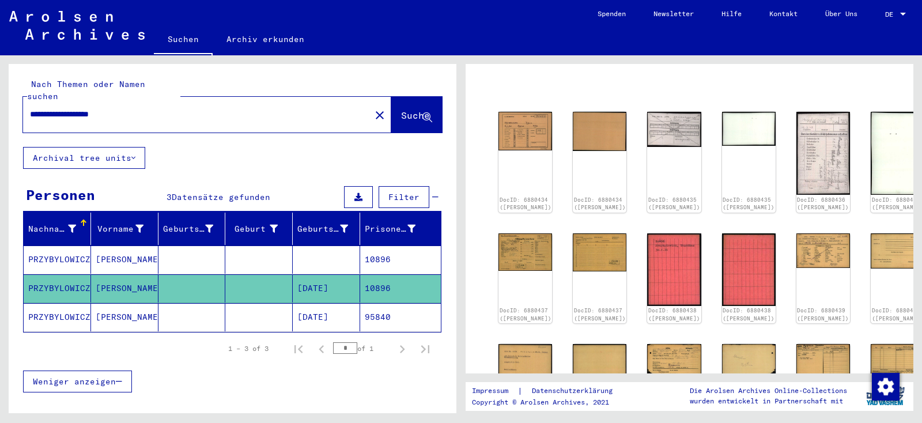
click at [117, 303] on mat-cell "Tadeusz" at bounding box center [124, 317] width 67 height 28
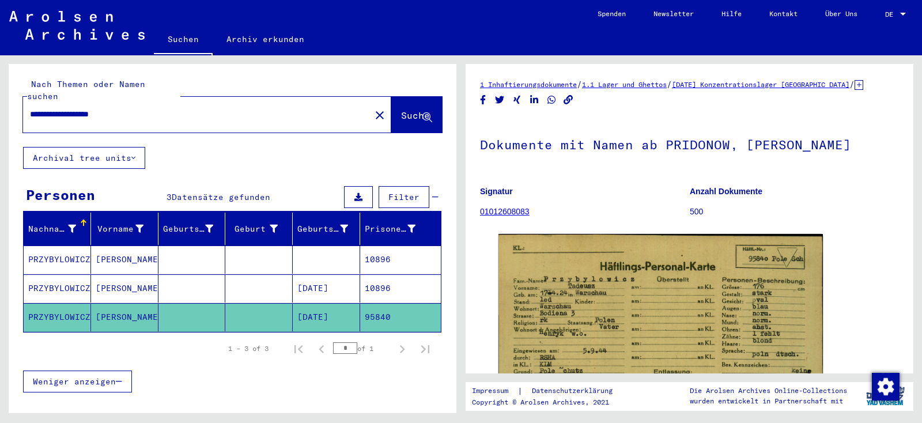
click at [373, 108] on mat-icon "close" at bounding box center [380, 115] width 14 height 14
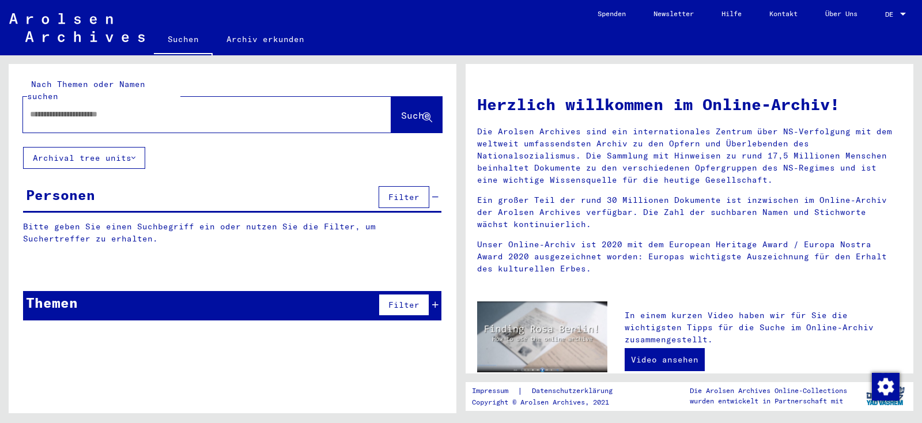
click at [228, 108] on input "text" at bounding box center [193, 114] width 327 height 12
paste input "**********"
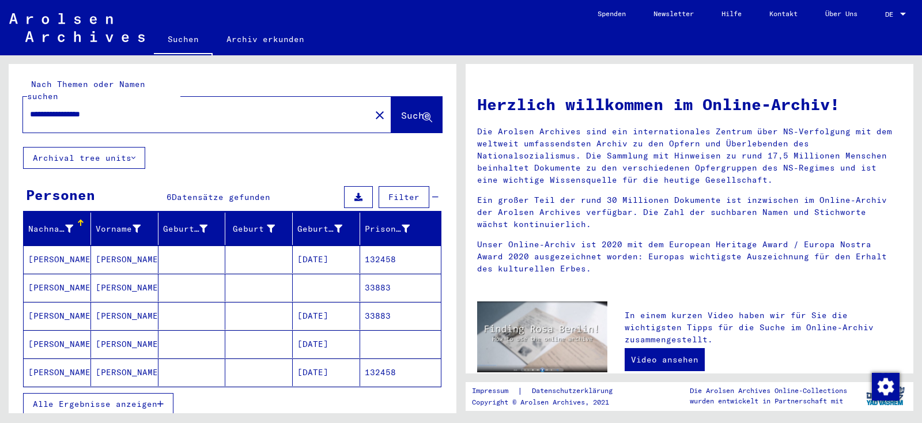
click at [59, 274] on mat-cell "[PERSON_NAME]" at bounding box center [57, 288] width 67 height 28
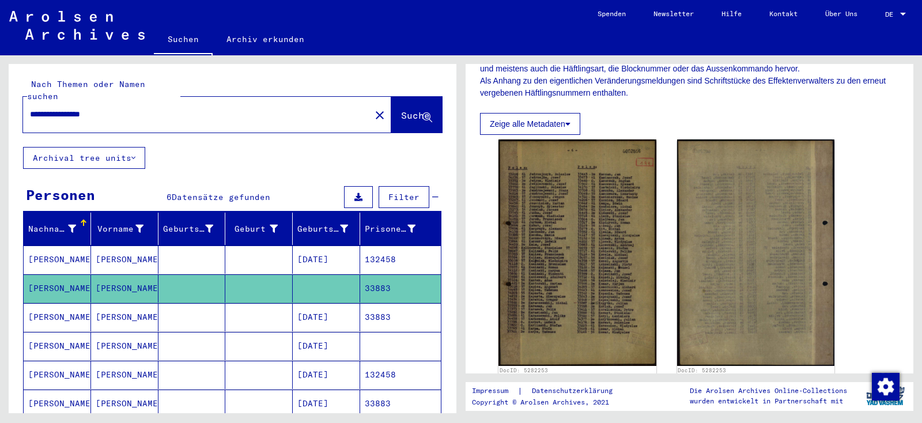
scroll to position [233, 0]
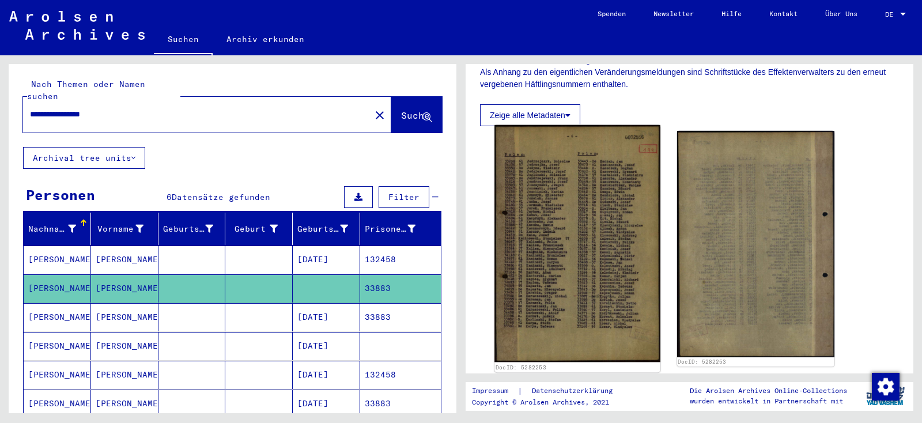
click at [573, 235] on img at bounding box center [576, 243] width 165 height 237
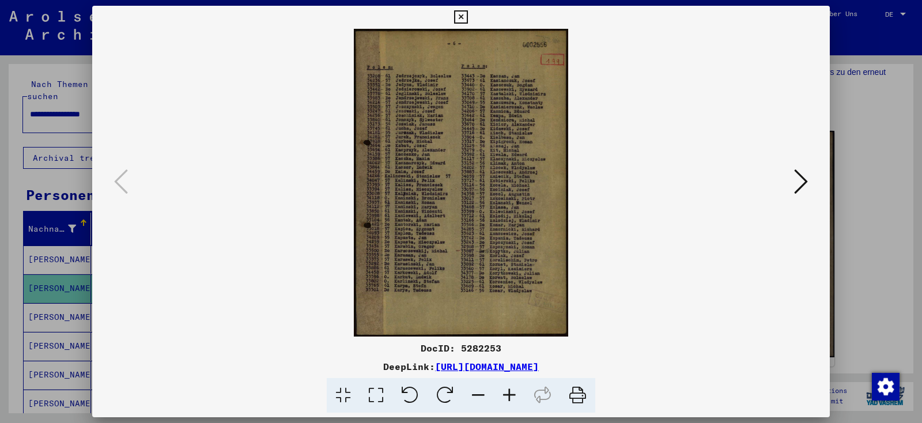
click at [509, 396] on icon at bounding box center [509, 395] width 31 height 35
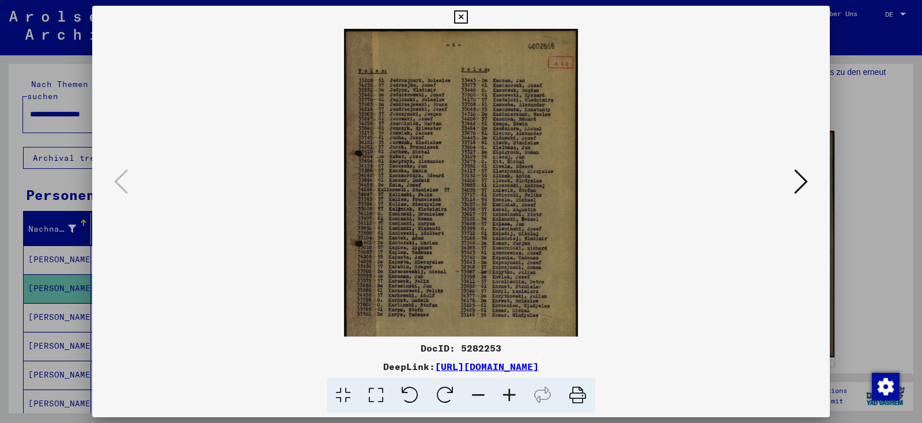
click at [509, 396] on icon at bounding box center [509, 395] width 31 height 35
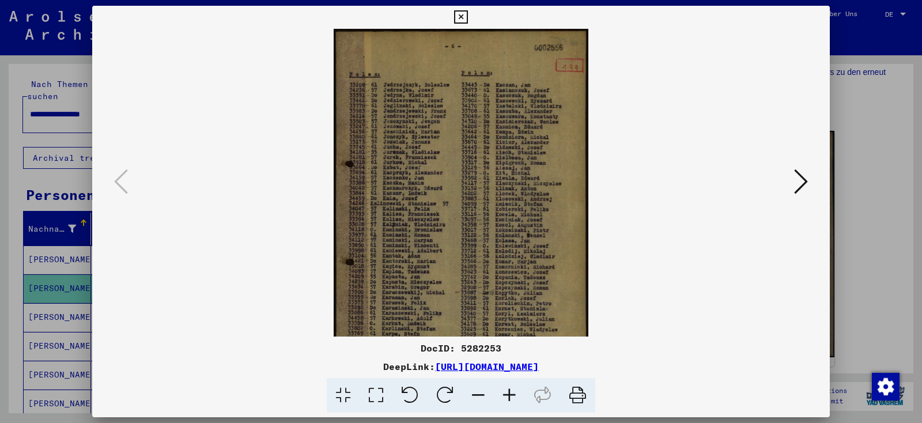
click at [509, 396] on icon at bounding box center [509, 395] width 31 height 35
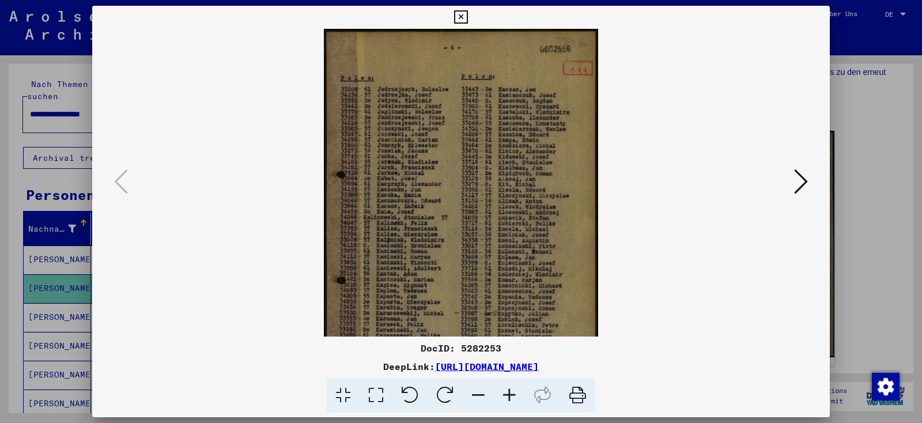
click at [509, 396] on icon at bounding box center [509, 395] width 31 height 35
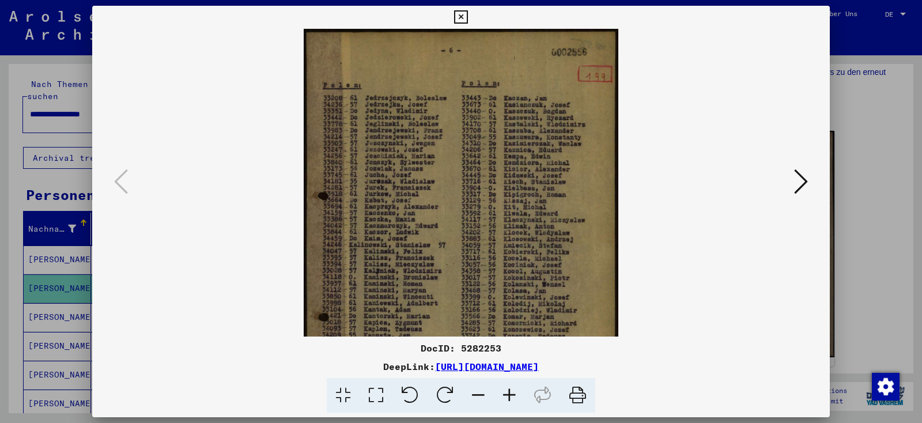
click at [509, 396] on icon at bounding box center [509, 395] width 31 height 35
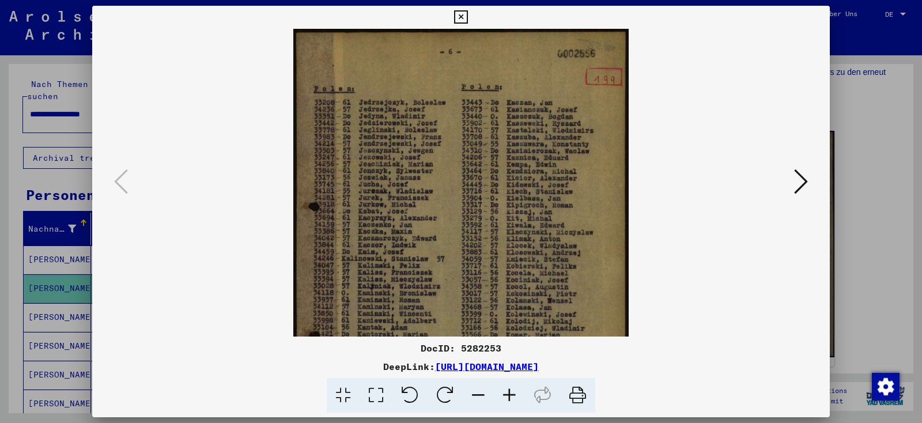
click at [509, 396] on icon at bounding box center [509, 395] width 31 height 35
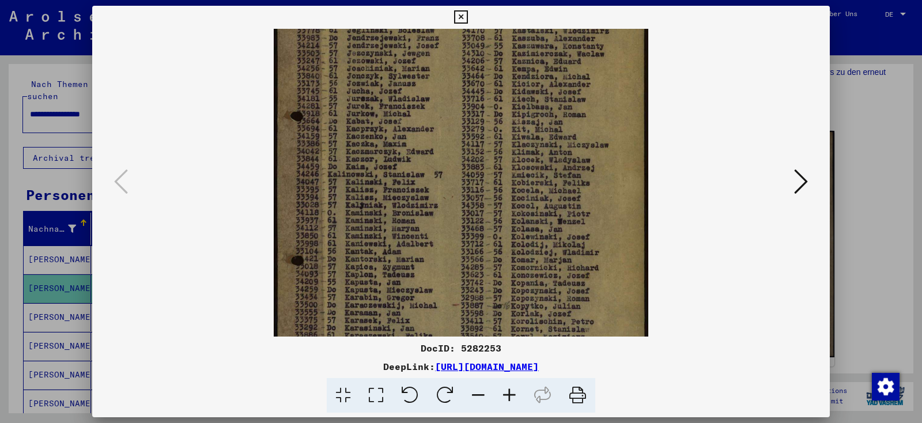
drag, startPoint x: 416, startPoint y: 200, endPoint x: 434, endPoint y: 88, distance: 113.6
click at [434, 88] on img at bounding box center [461, 186] width 375 height 538
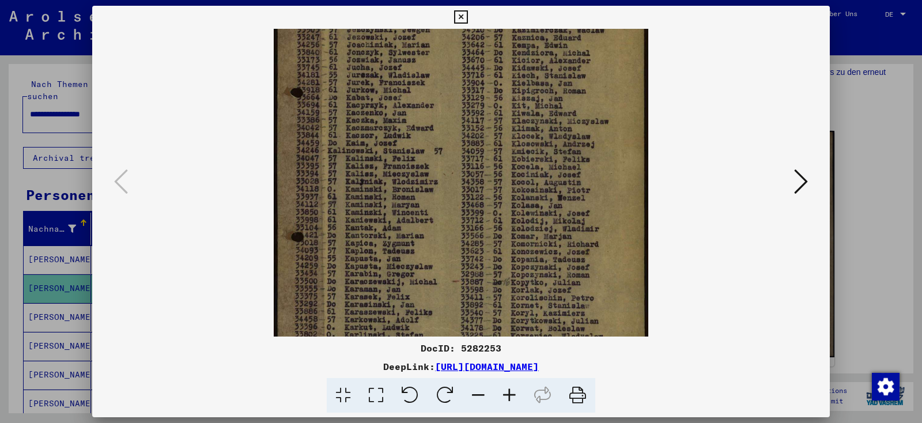
scroll to position [230, 0]
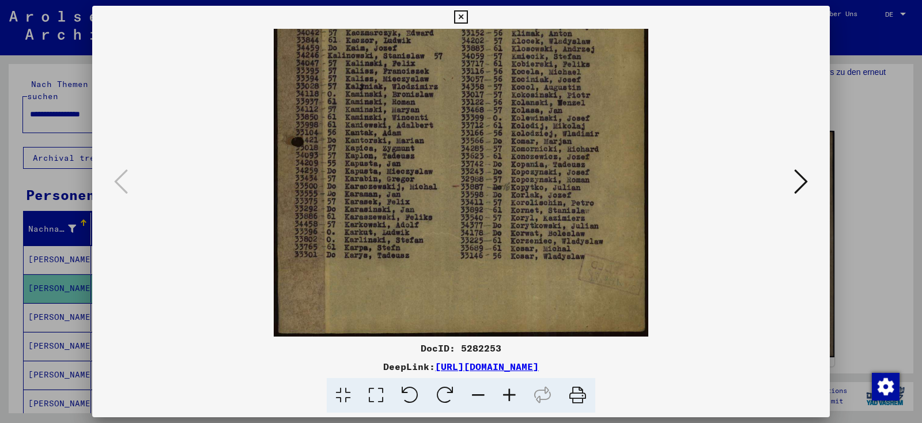
drag, startPoint x: 416, startPoint y: 276, endPoint x: 459, endPoint y: 130, distance: 151.7
click at [459, 130] on img at bounding box center [461, 67] width 375 height 538
click at [800, 177] on icon at bounding box center [801, 182] width 14 height 28
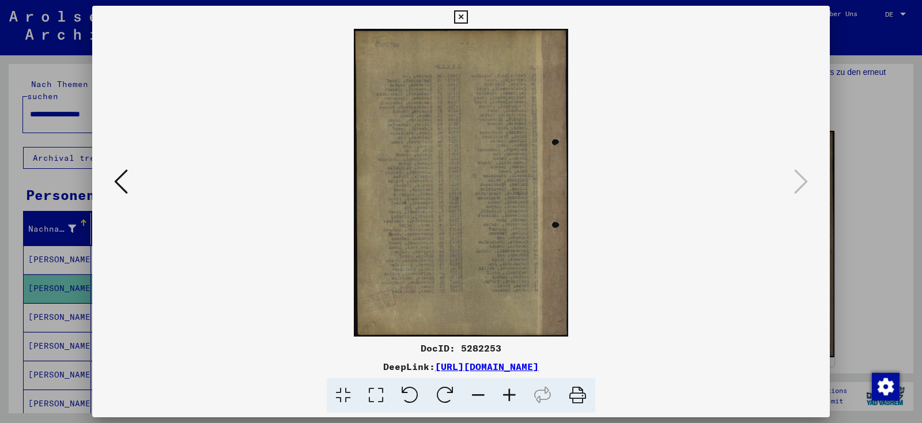
click at [114, 183] on icon at bounding box center [121, 182] width 14 height 28
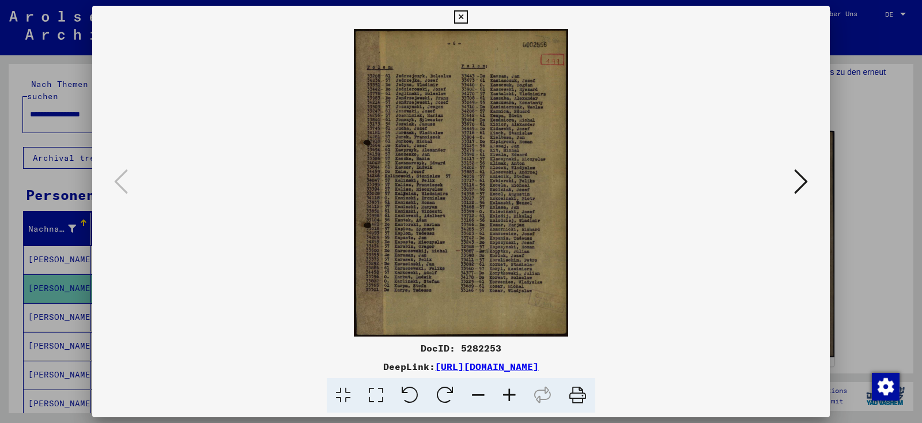
click at [510, 388] on icon at bounding box center [509, 395] width 31 height 35
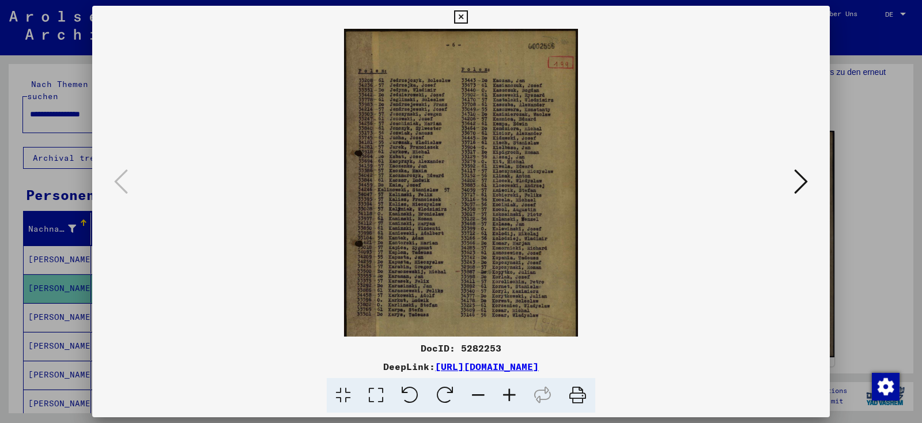
click at [510, 388] on icon at bounding box center [509, 395] width 31 height 35
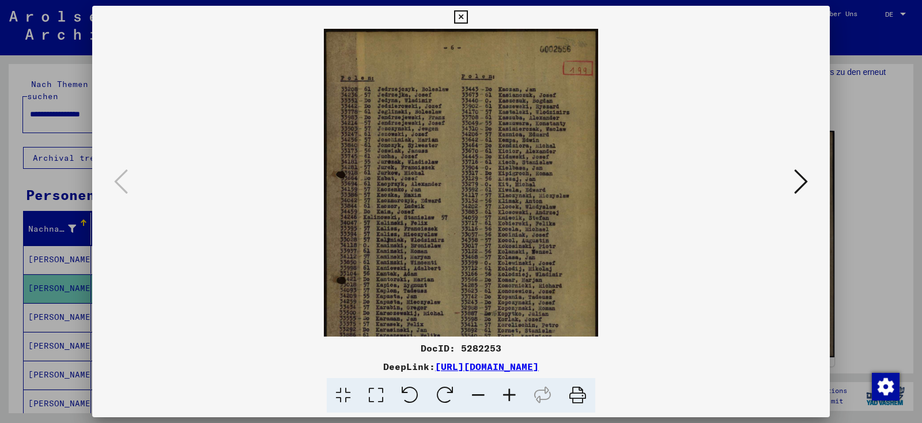
click at [510, 388] on icon at bounding box center [509, 395] width 31 height 35
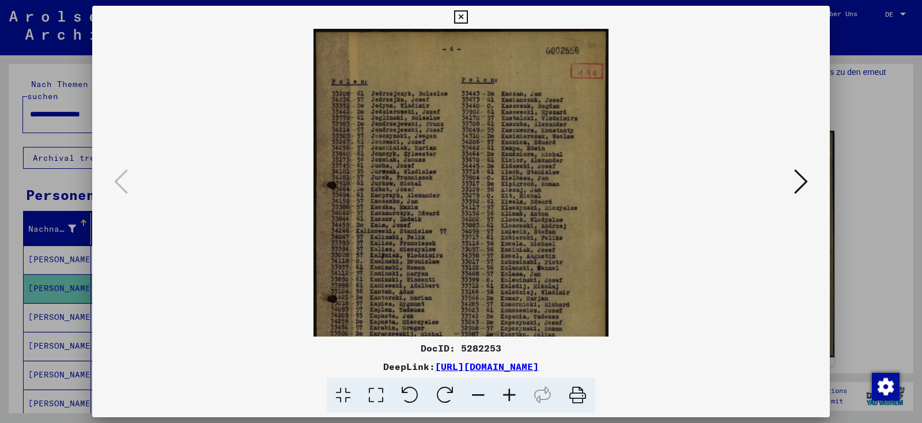
click at [510, 388] on icon at bounding box center [509, 395] width 31 height 35
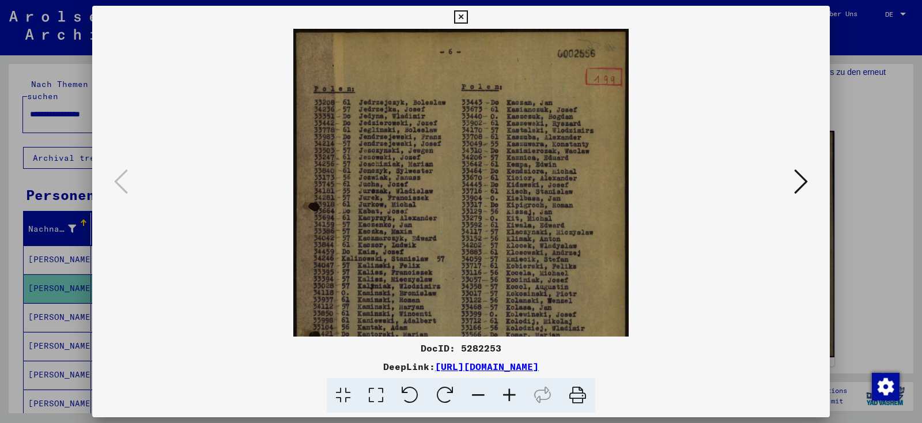
click at [510, 388] on icon at bounding box center [509, 395] width 31 height 35
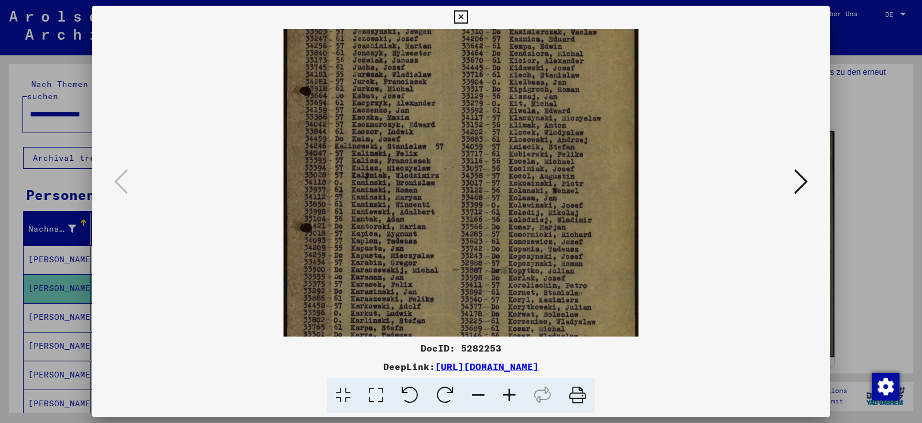
scroll to position [131, 0]
drag, startPoint x: 564, startPoint y: 217, endPoint x: 504, endPoint y: 85, distance: 144.6
click at [505, 84] on img at bounding box center [460, 152] width 355 height 509
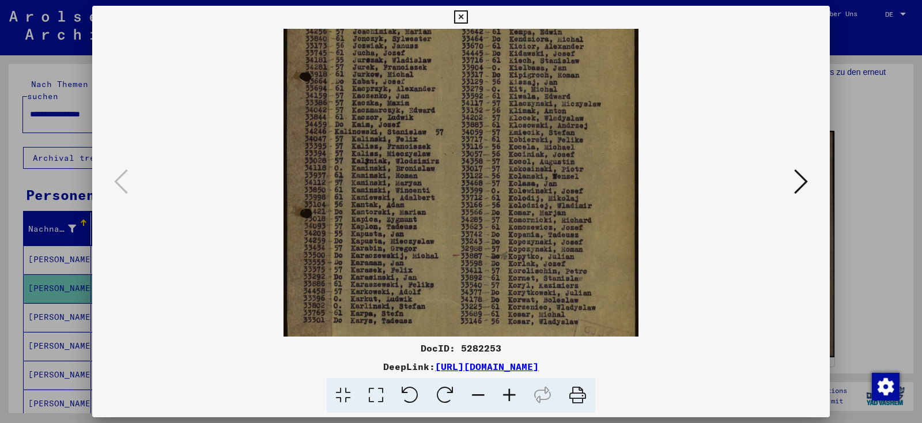
scroll to position [137, 0]
drag, startPoint x: 514, startPoint y: 257, endPoint x: 487, endPoint y: 202, distance: 61.1
click at [487, 202] on img at bounding box center [460, 146] width 355 height 509
click at [467, 13] on icon at bounding box center [460, 17] width 13 height 14
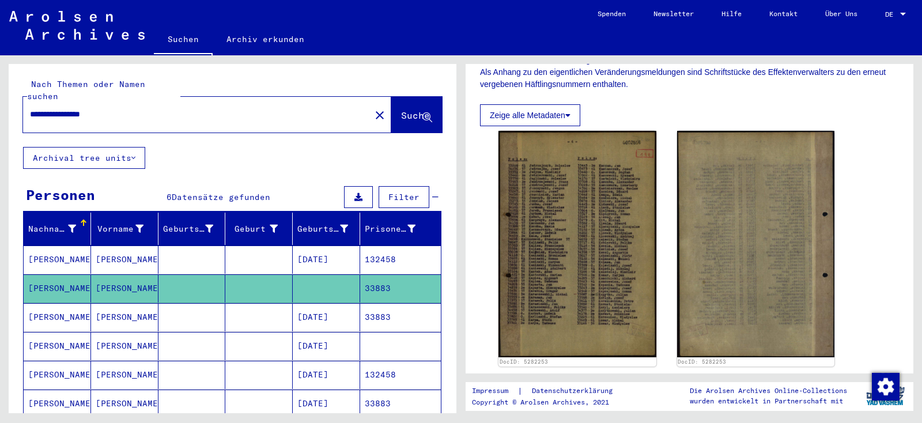
click at [61, 303] on mat-cell "[PERSON_NAME]" at bounding box center [57, 317] width 67 height 28
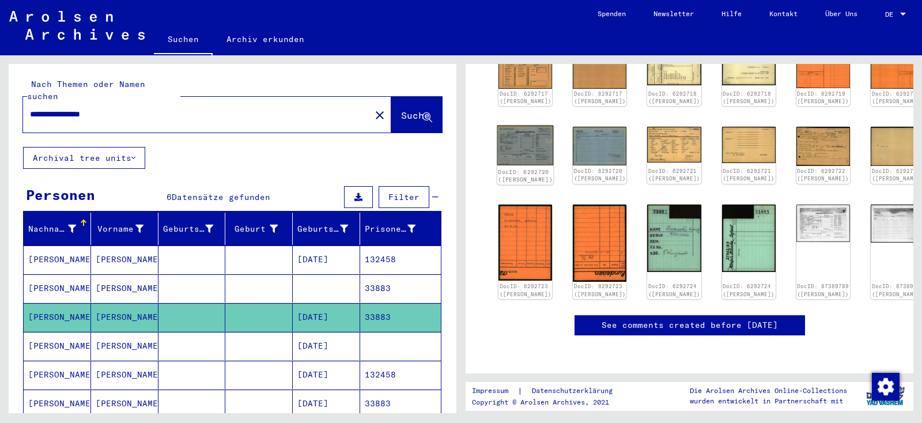
click at [525, 126] on img at bounding box center [525, 146] width 56 height 40
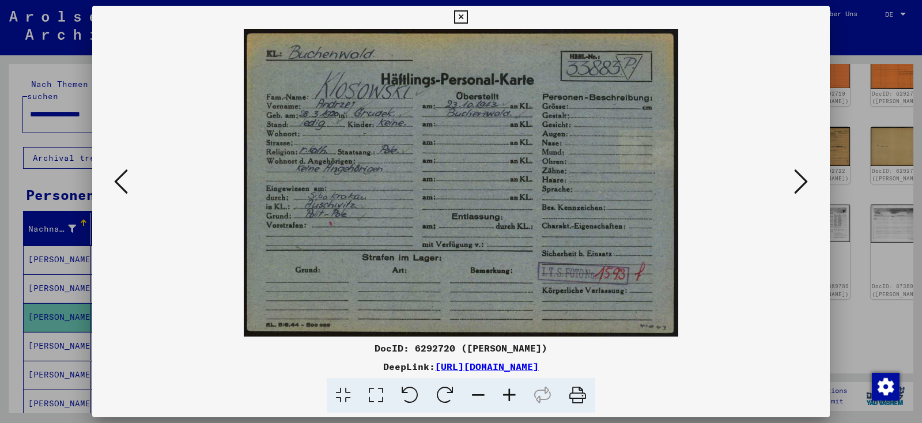
click at [802, 181] on icon at bounding box center [801, 182] width 14 height 28
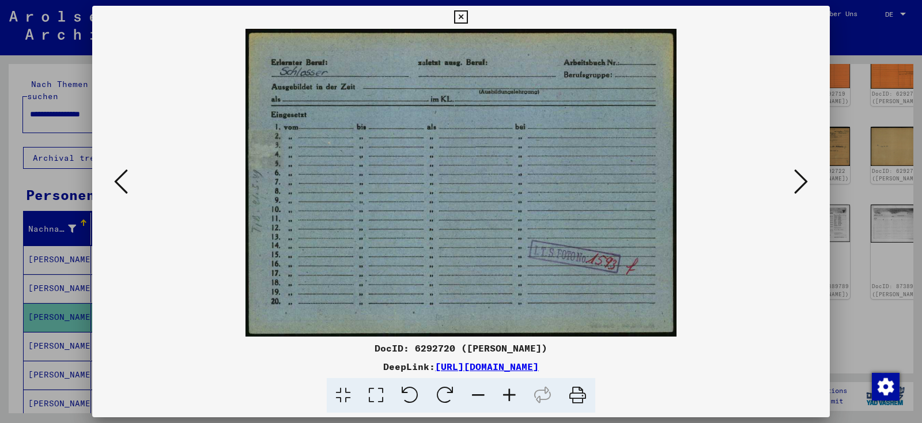
click at [802, 181] on icon at bounding box center [801, 182] width 14 height 28
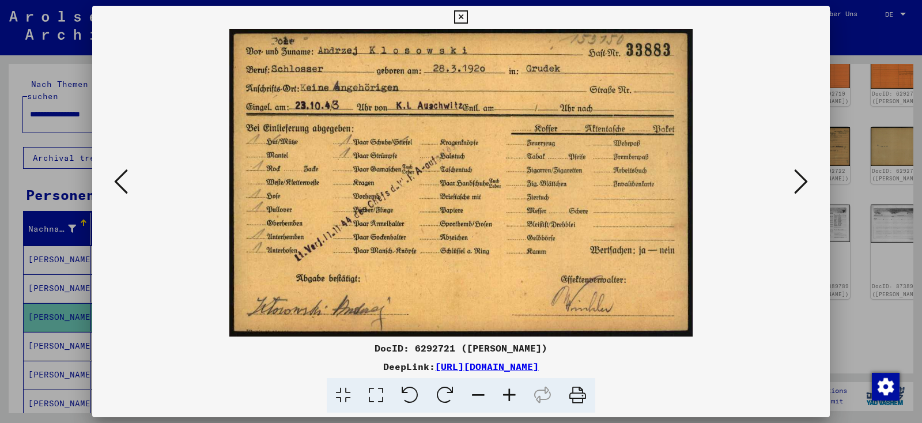
click at [802, 181] on icon at bounding box center [801, 182] width 14 height 28
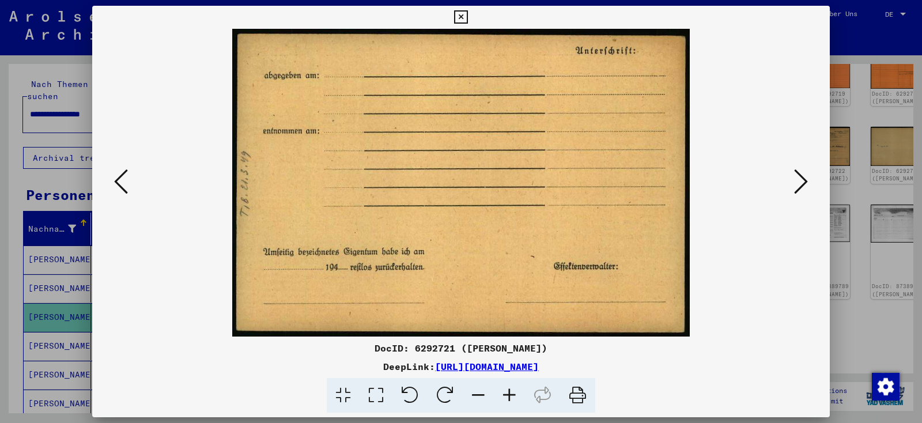
click at [802, 181] on icon at bounding box center [801, 182] width 14 height 28
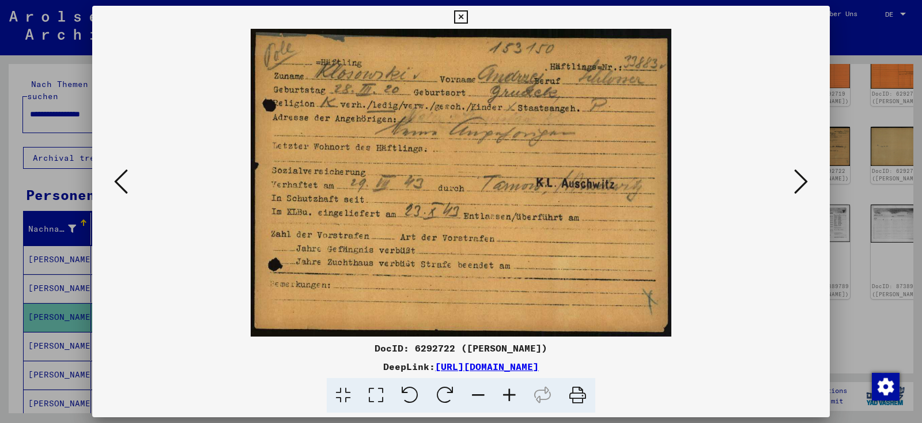
click at [802, 181] on icon at bounding box center [801, 182] width 14 height 28
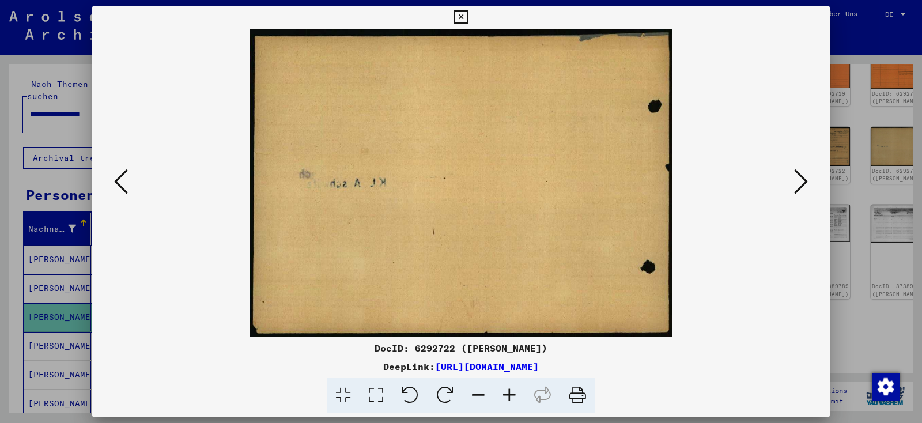
click at [802, 181] on icon at bounding box center [801, 182] width 14 height 28
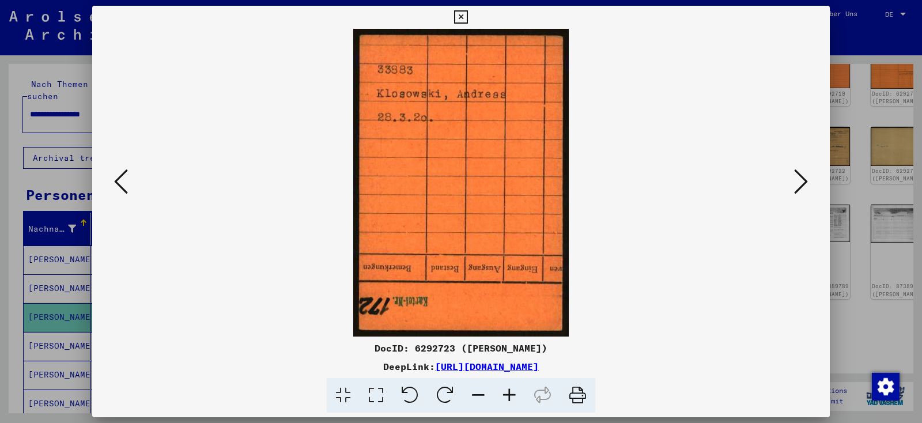
click at [802, 181] on icon at bounding box center [801, 182] width 14 height 28
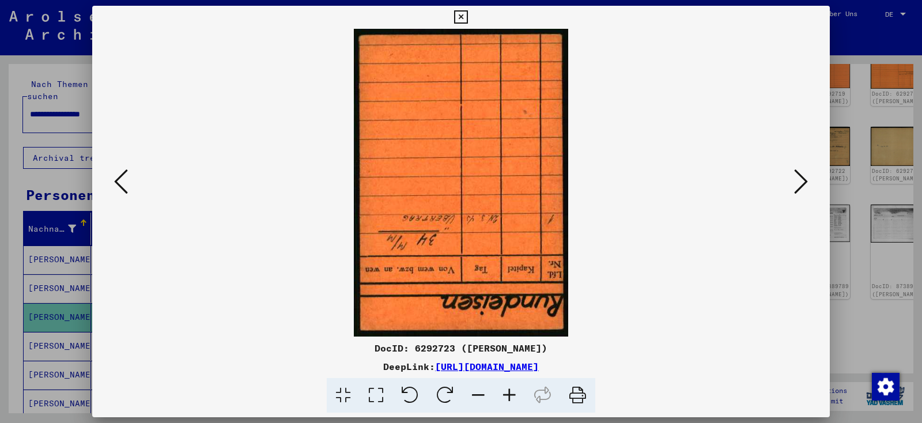
click at [802, 181] on icon at bounding box center [801, 182] width 14 height 28
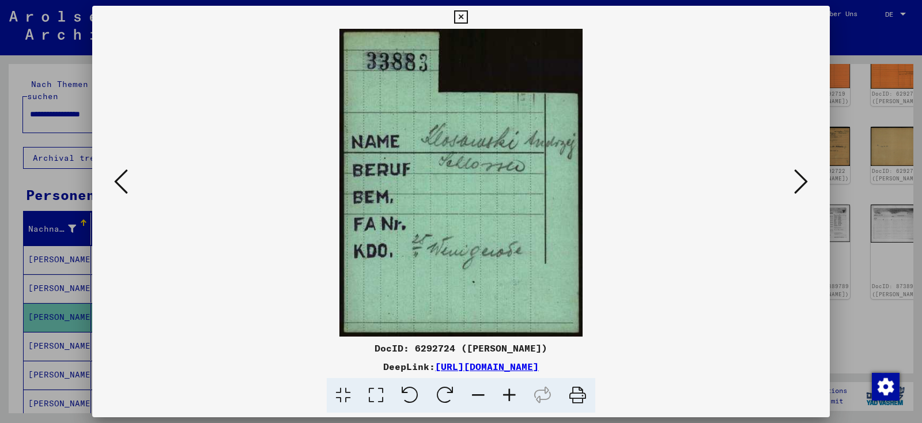
click at [802, 181] on icon at bounding box center [801, 182] width 14 height 28
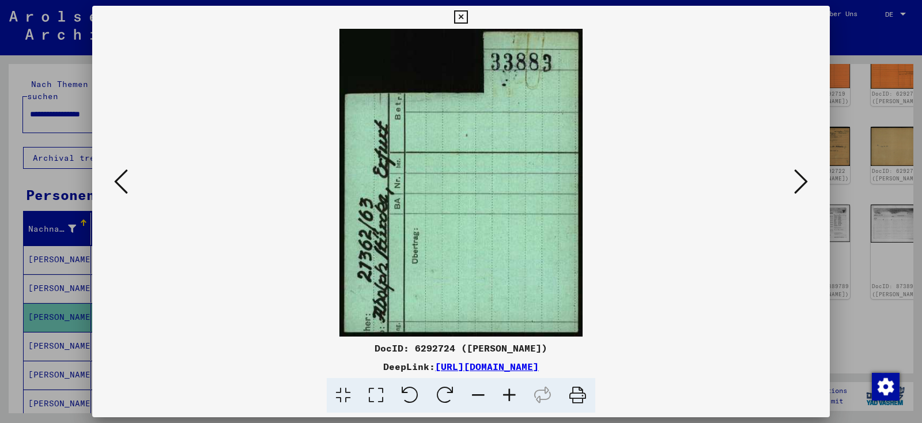
click at [802, 181] on icon at bounding box center [801, 182] width 14 height 28
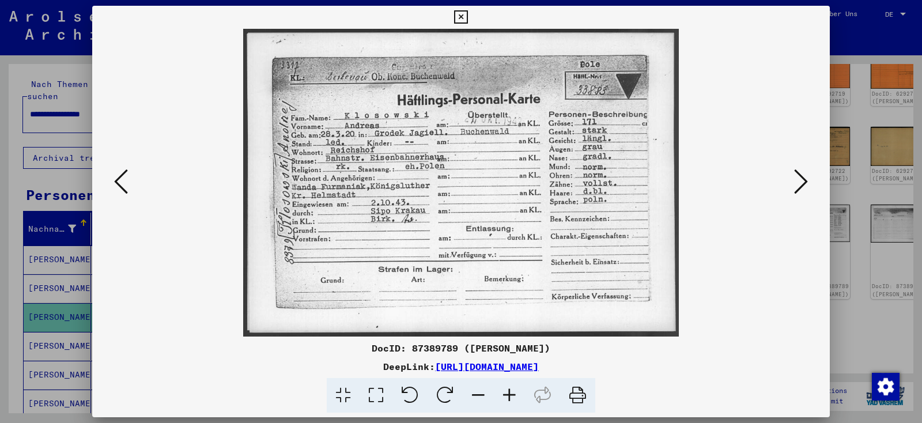
click at [802, 181] on icon at bounding box center [801, 182] width 14 height 28
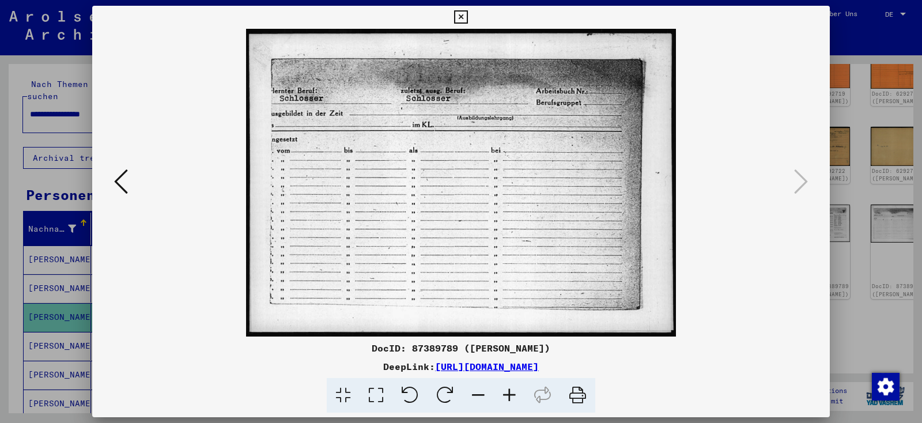
click at [467, 19] on icon at bounding box center [460, 17] width 13 height 14
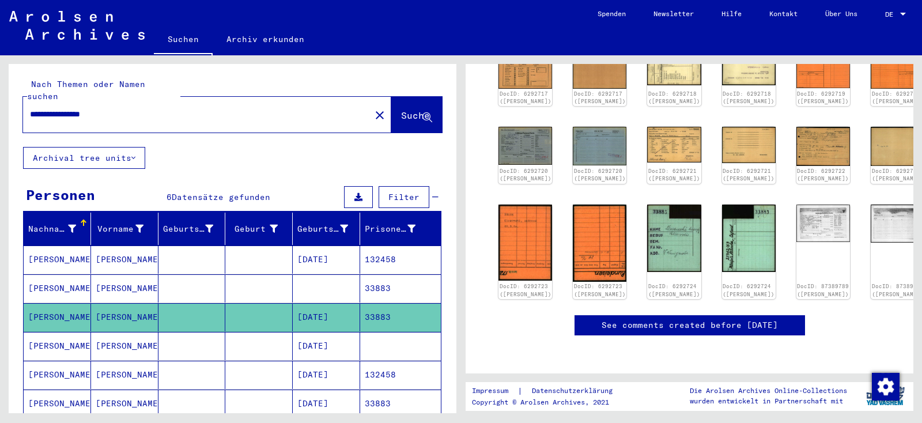
click at [69, 389] on mat-cell "[PERSON_NAME]" at bounding box center [57, 403] width 67 height 28
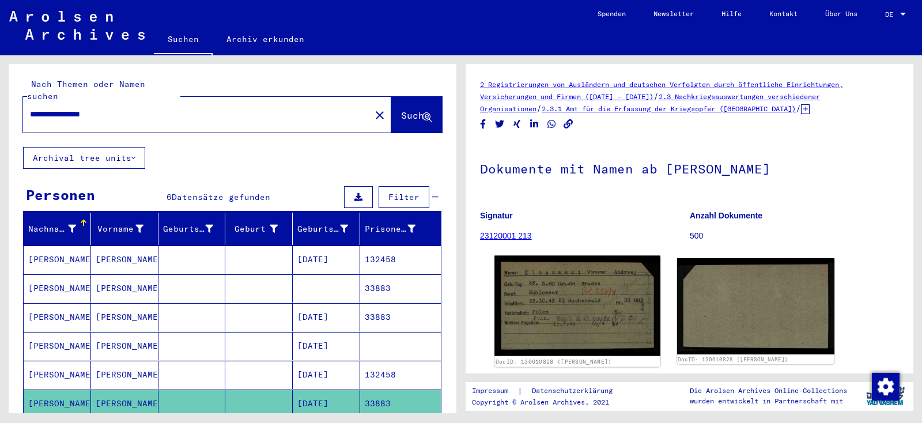
click at [567, 306] on img at bounding box center [576, 306] width 165 height 101
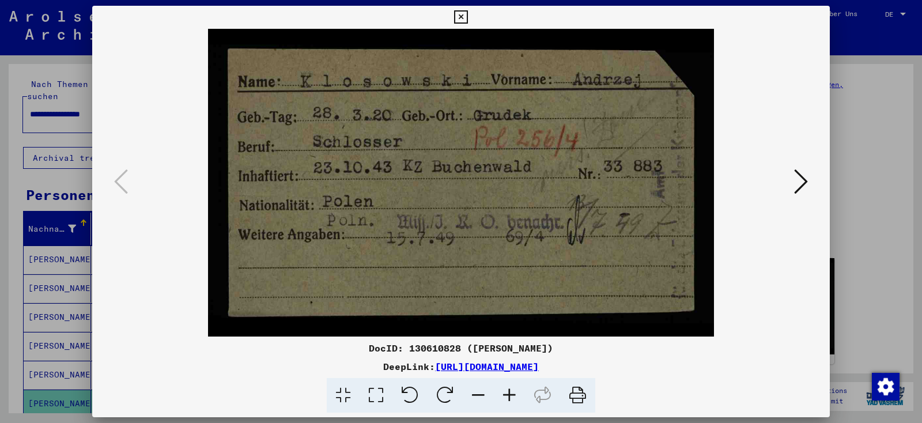
click at [467, 16] on icon at bounding box center [460, 17] width 13 height 14
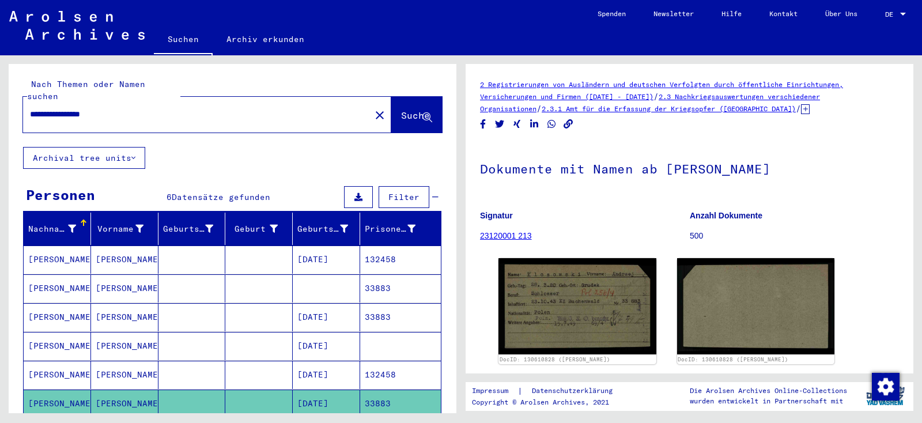
click at [72, 108] on input "**********" at bounding box center [197, 114] width 334 height 12
click at [130, 111] on div "*********" at bounding box center [193, 114] width 340 height 26
click at [137, 108] on input "*********" at bounding box center [197, 114] width 334 height 12
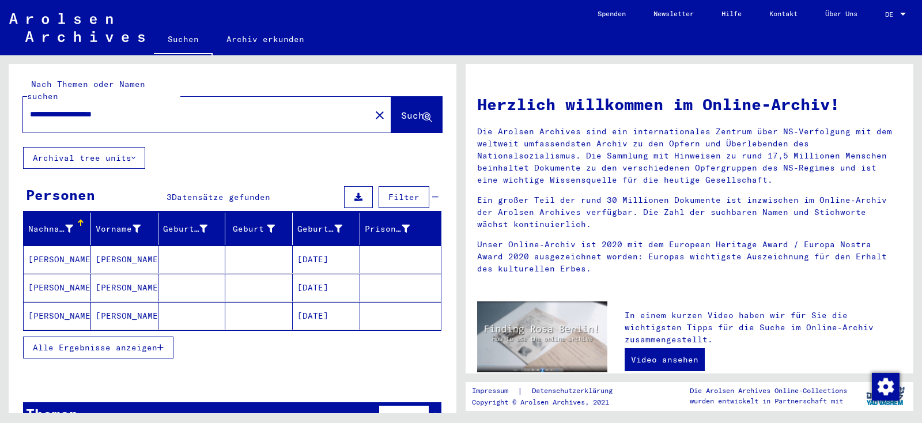
click at [112, 342] on span "Alle Ergebnisse anzeigen" at bounding box center [95, 347] width 124 height 10
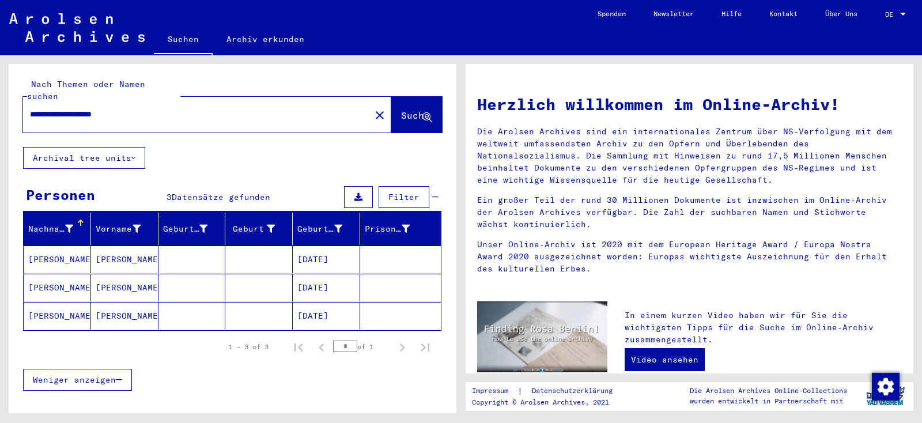
drag, startPoint x: 177, startPoint y: 106, endPoint x: 85, endPoint y: 105, distance: 92.2
click at [85, 108] on input "**********" at bounding box center [193, 114] width 327 height 12
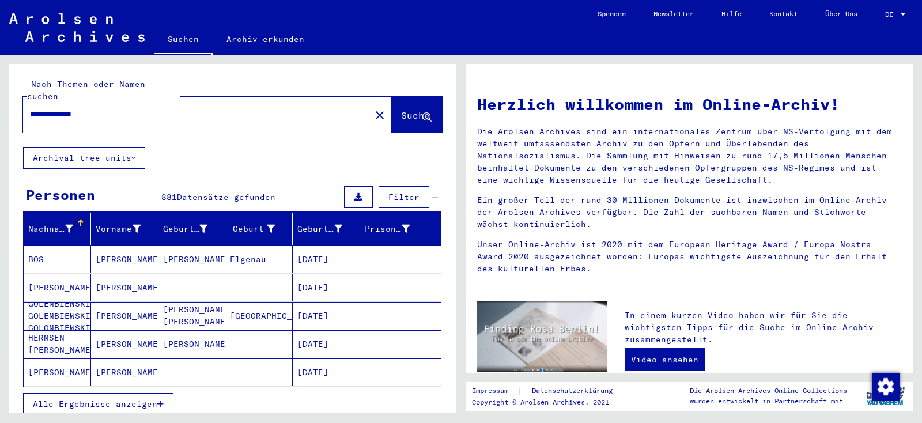
type input "**********"
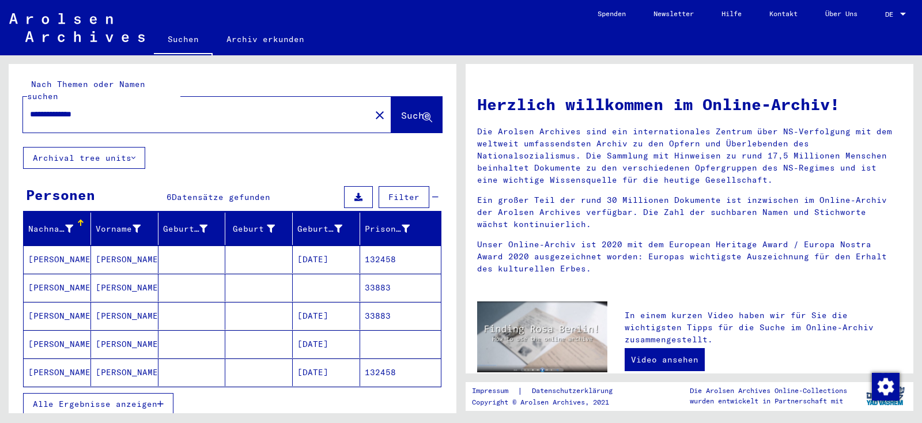
click at [104, 275] on mat-cell "[PERSON_NAME]" at bounding box center [124, 288] width 67 height 28
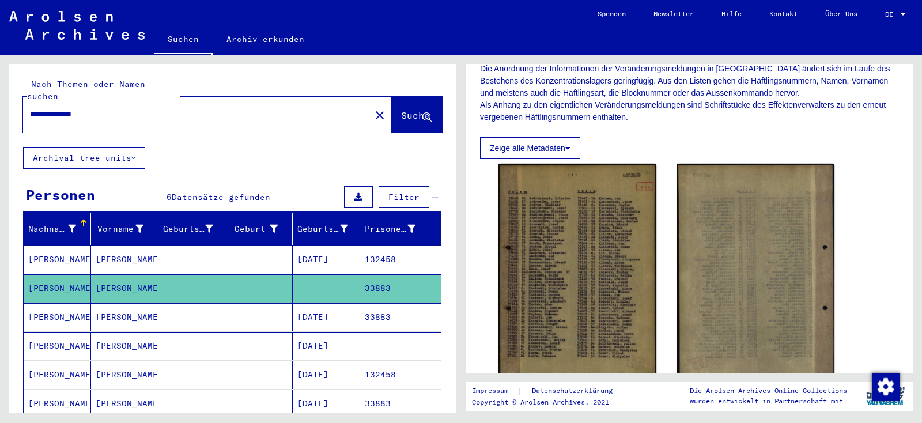
scroll to position [204, 0]
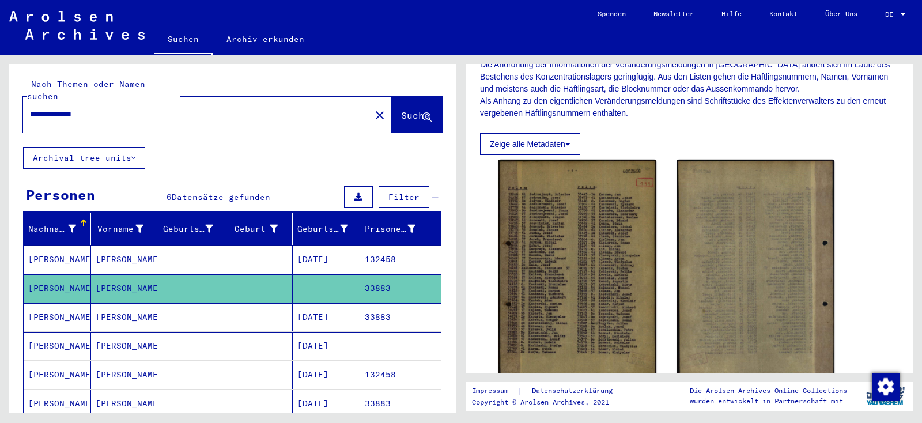
click at [275, 303] on mat-cell at bounding box center [258, 317] width 67 height 28
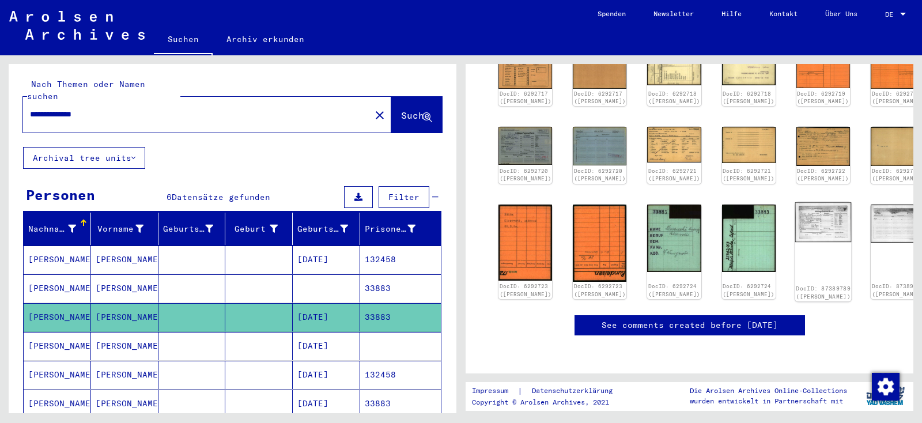
click at [794, 202] on img at bounding box center [822, 222] width 56 height 40
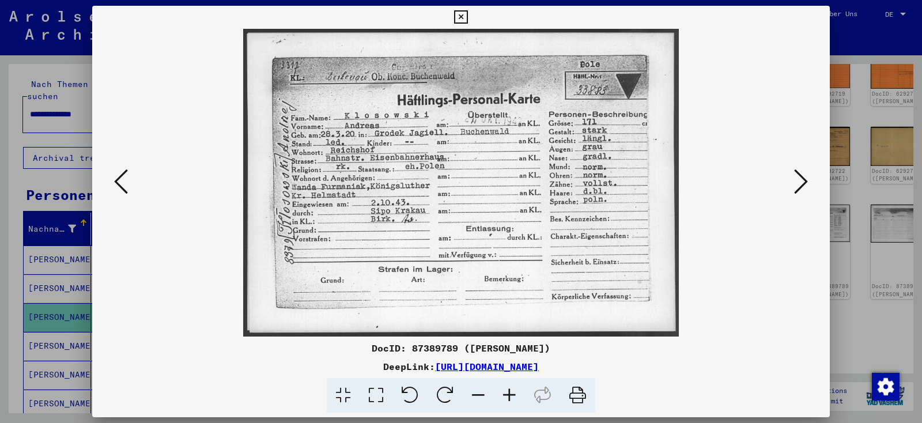
click at [800, 195] on icon at bounding box center [801, 182] width 14 height 28
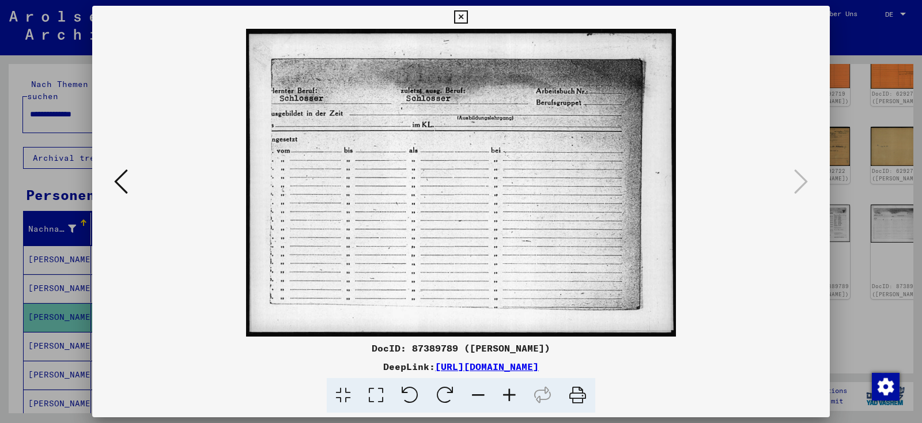
click at [119, 188] on icon at bounding box center [121, 182] width 14 height 28
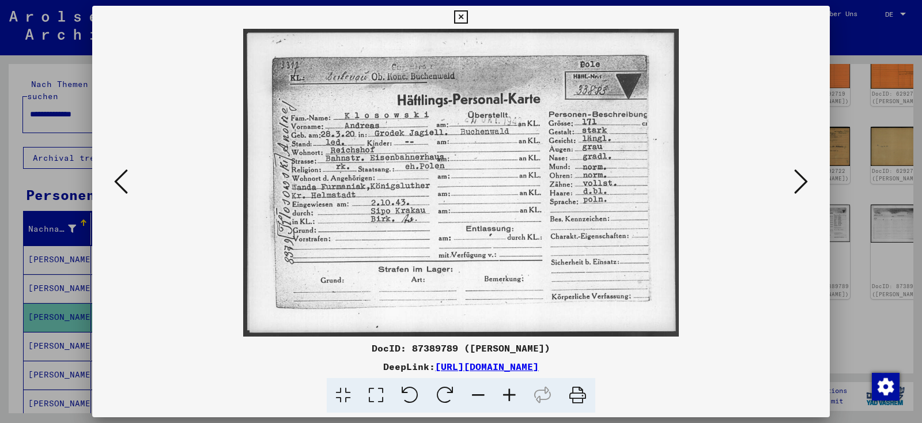
click at [119, 188] on icon at bounding box center [121, 182] width 14 height 28
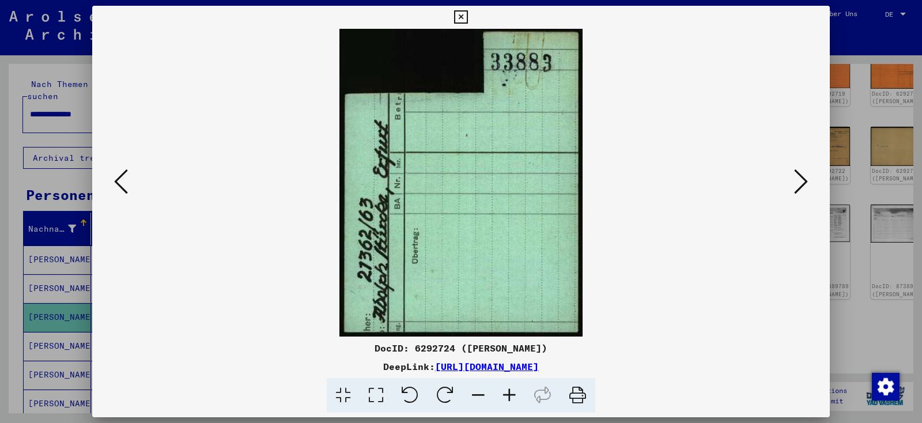
click at [119, 188] on icon at bounding box center [121, 182] width 14 height 28
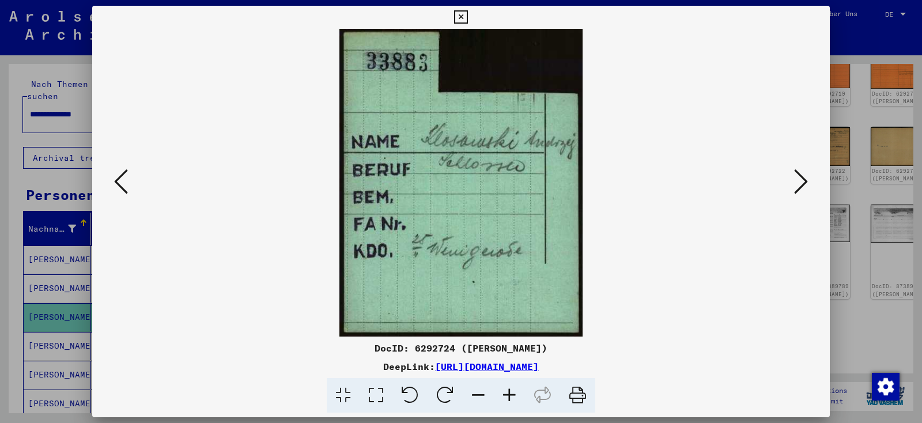
click at [119, 188] on icon at bounding box center [121, 182] width 14 height 28
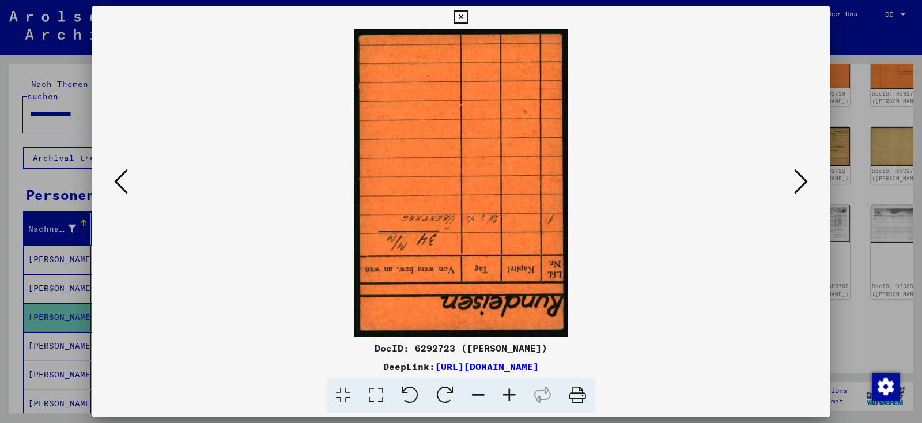
click at [119, 188] on icon at bounding box center [121, 182] width 14 height 28
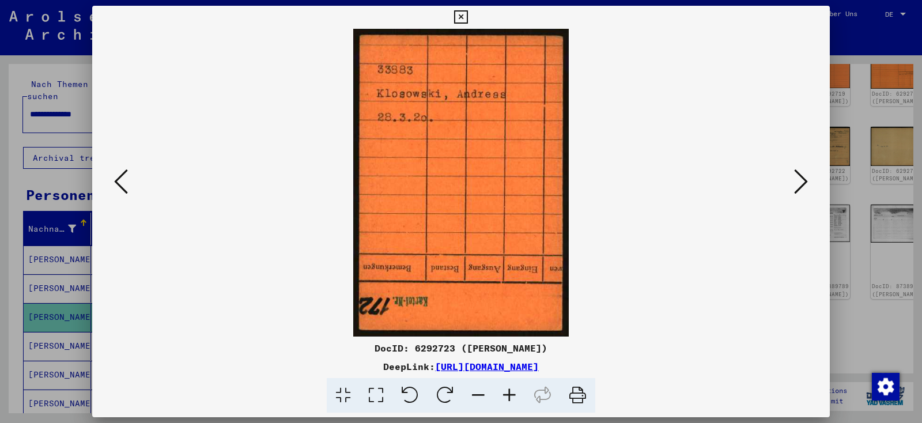
click at [119, 188] on icon at bounding box center [121, 182] width 14 height 28
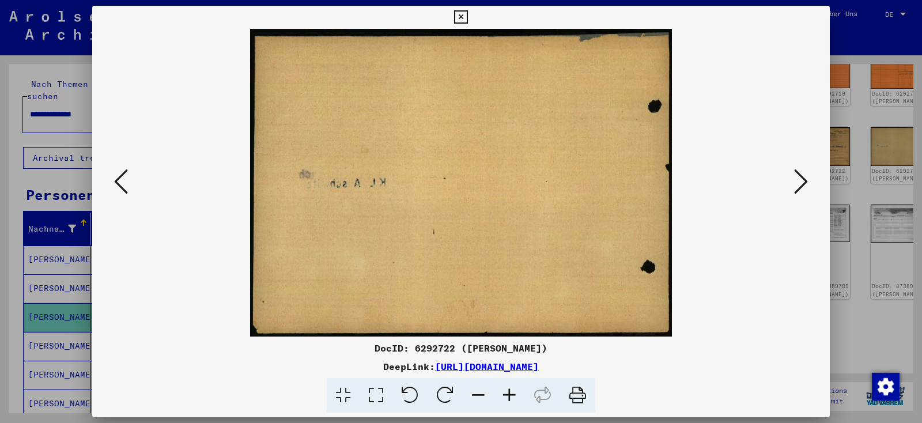
click at [119, 188] on icon at bounding box center [121, 182] width 14 height 28
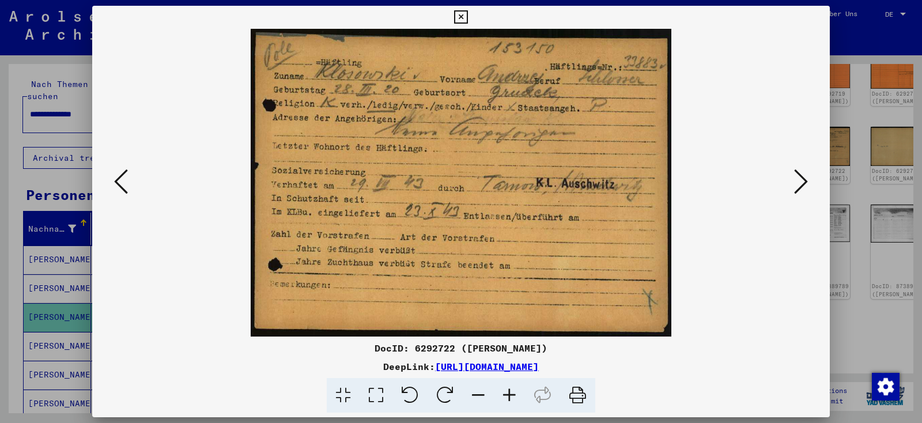
click at [119, 188] on icon at bounding box center [121, 182] width 14 height 28
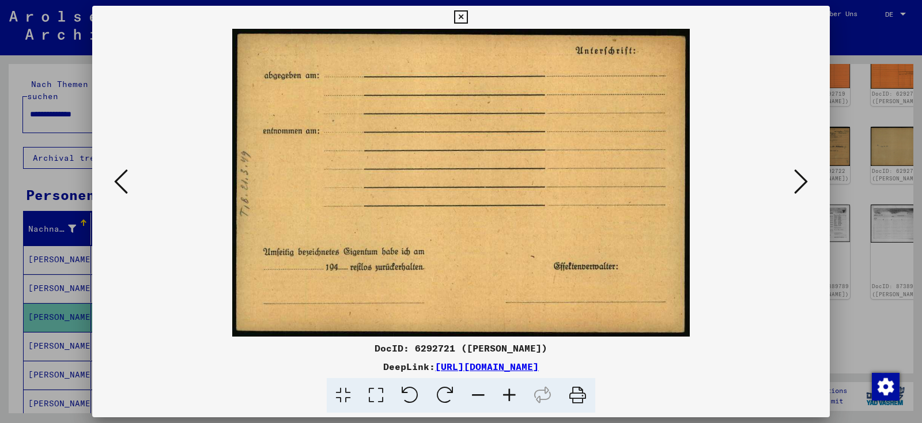
click at [119, 188] on icon at bounding box center [121, 182] width 14 height 28
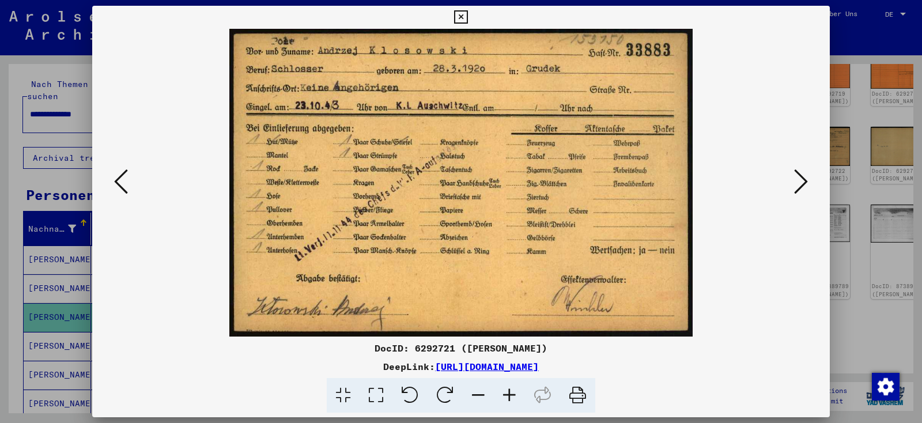
click at [119, 188] on icon at bounding box center [121, 182] width 14 height 28
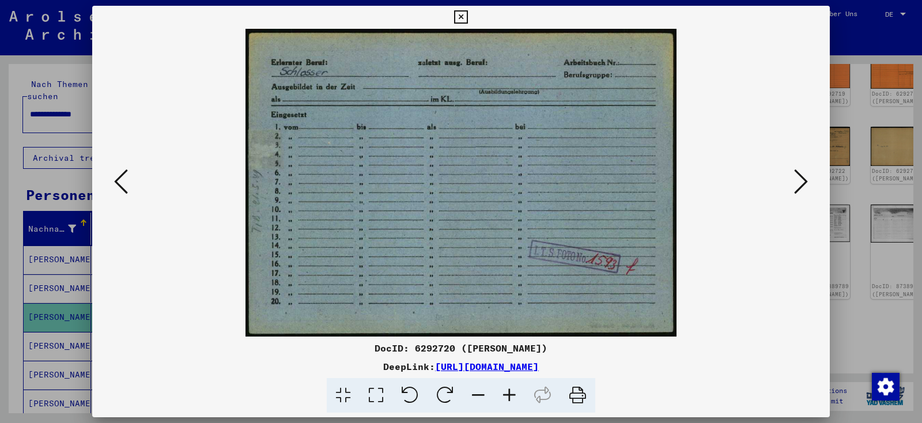
click at [119, 188] on icon at bounding box center [121, 182] width 14 height 28
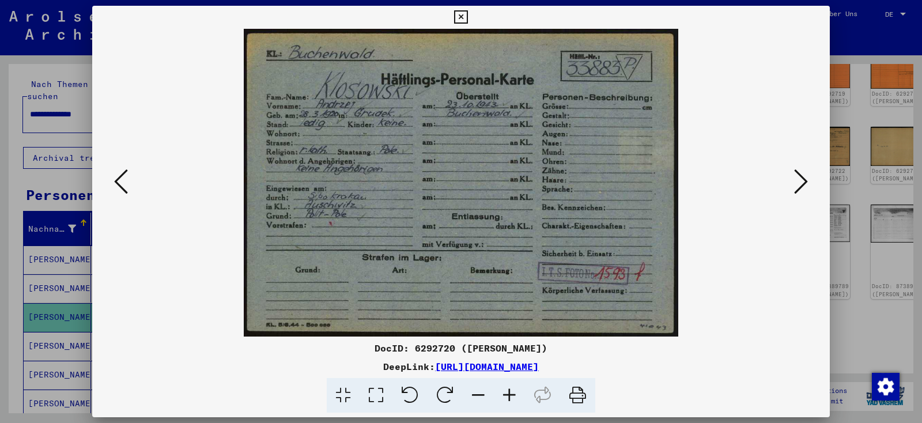
click at [119, 188] on icon at bounding box center [121, 182] width 14 height 28
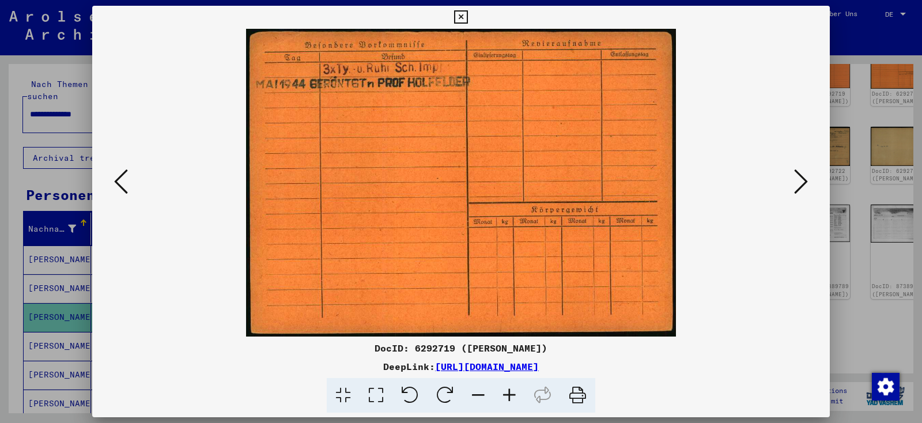
click at [808, 185] on icon at bounding box center [801, 182] width 14 height 28
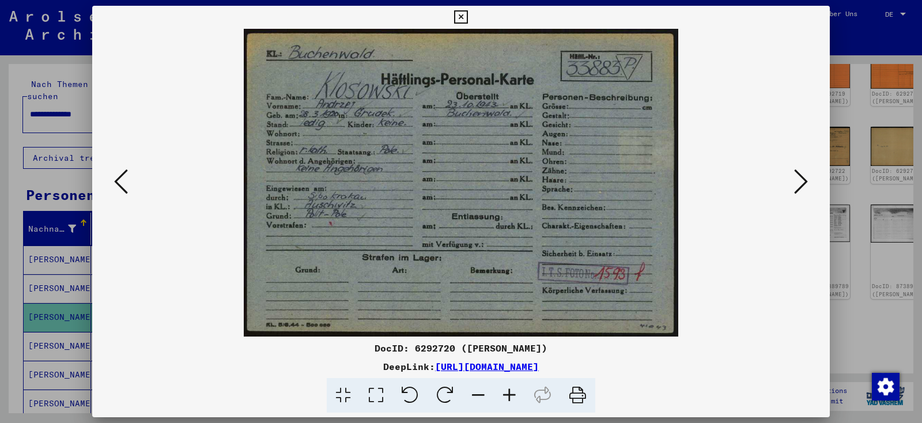
click at [808, 185] on icon at bounding box center [801, 182] width 14 height 28
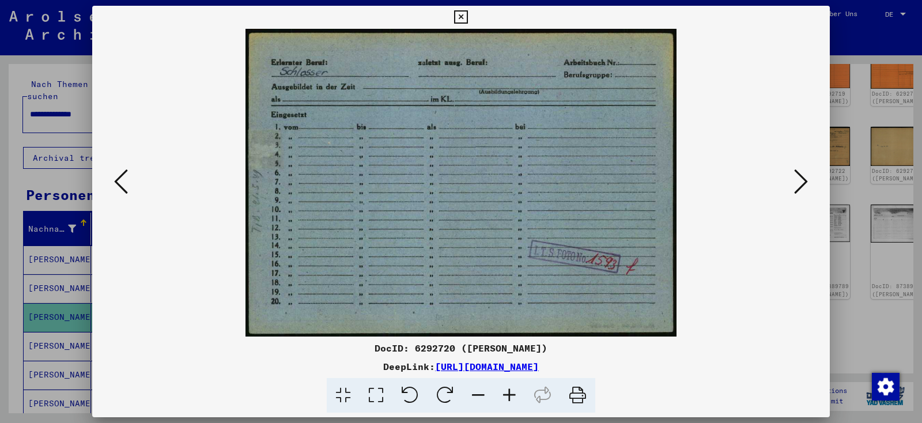
click at [808, 185] on icon at bounding box center [801, 182] width 14 height 28
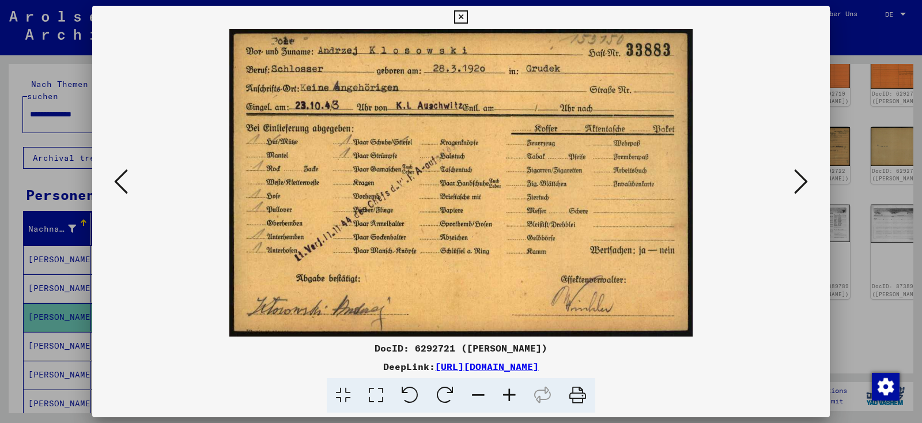
click at [808, 185] on icon at bounding box center [801, 182] width 14 height 28
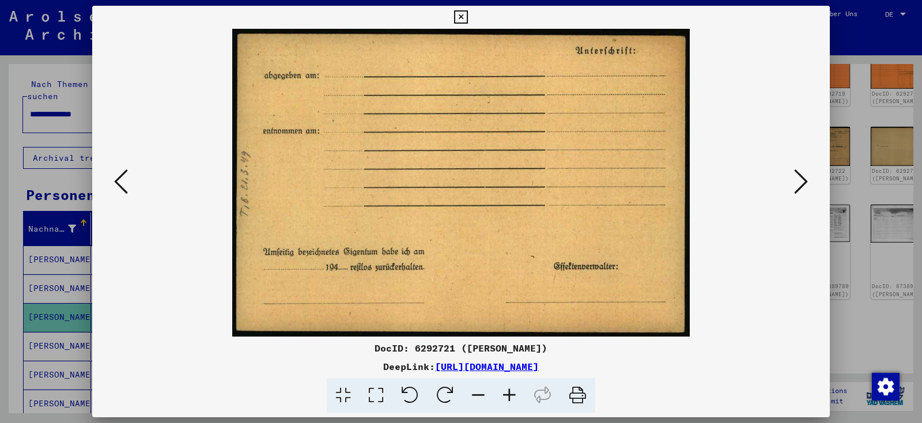
click at [808, 185] on icon at bounding box center [801, 182] width 14 height 28
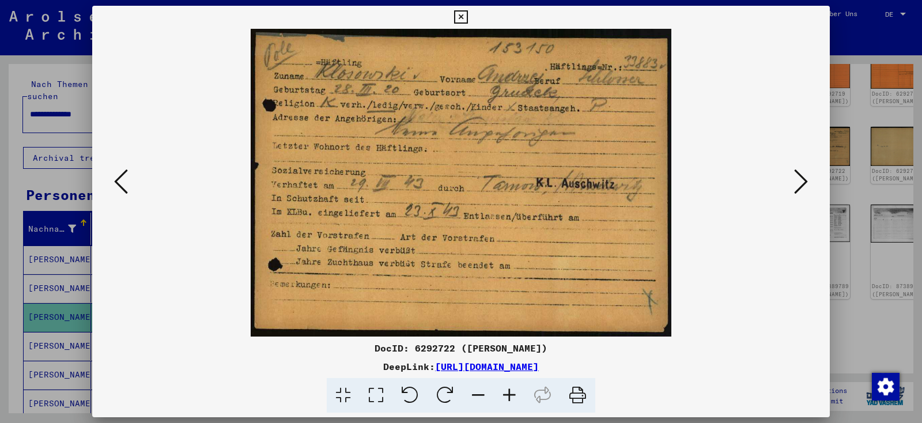
click at [808, 185] on icon at bounding box center [801, 182] width 14 height 28
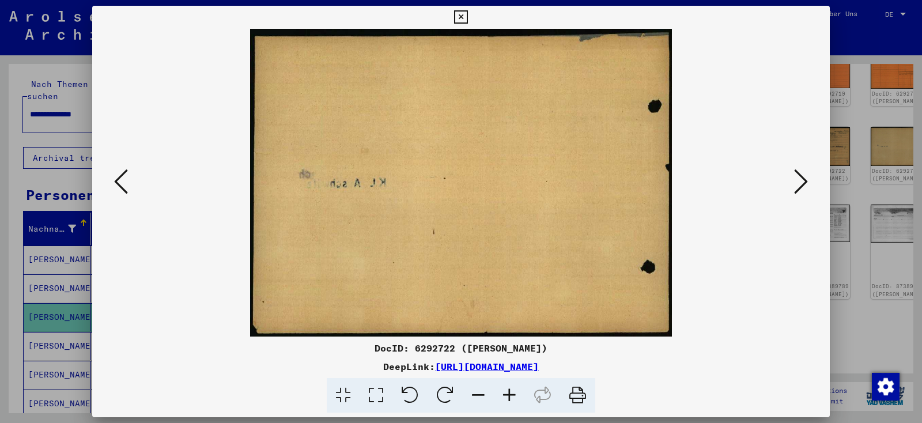
click at [808, 185] on icon at bounding box center [801, 182] width 14 height 28
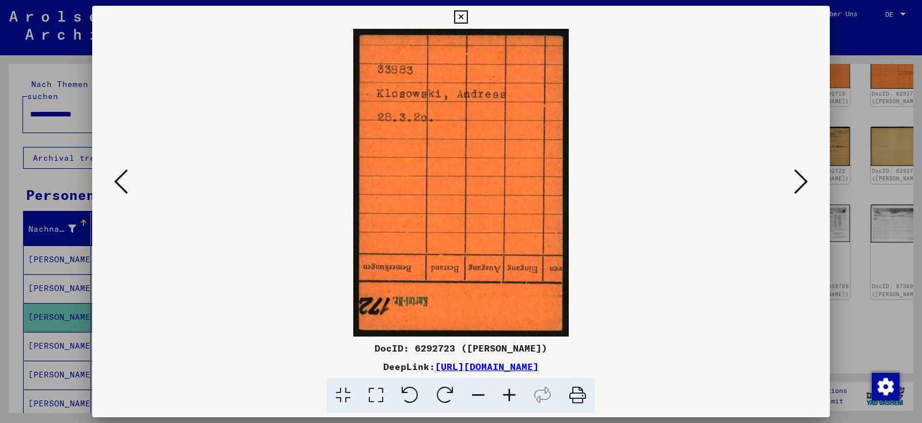
click at [808, 185] on icon at bounding box center [801, 182] width 14 height 28
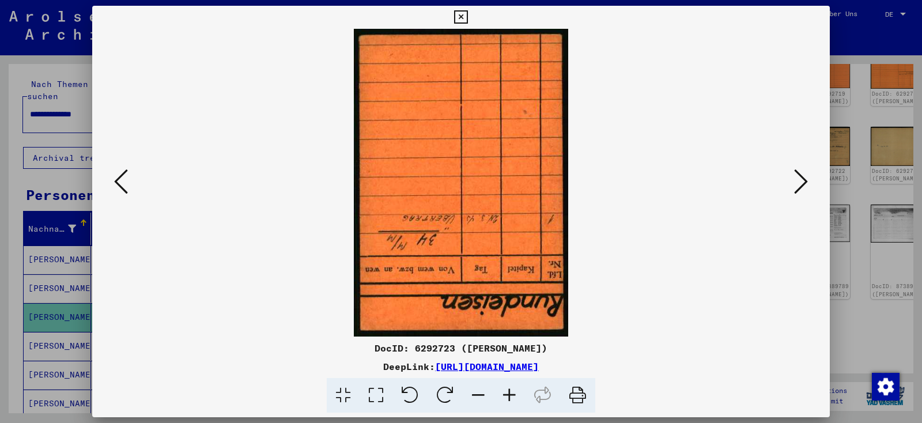
click at [808, 185] on icon at bounding box center [801, 182] width 14 height 28
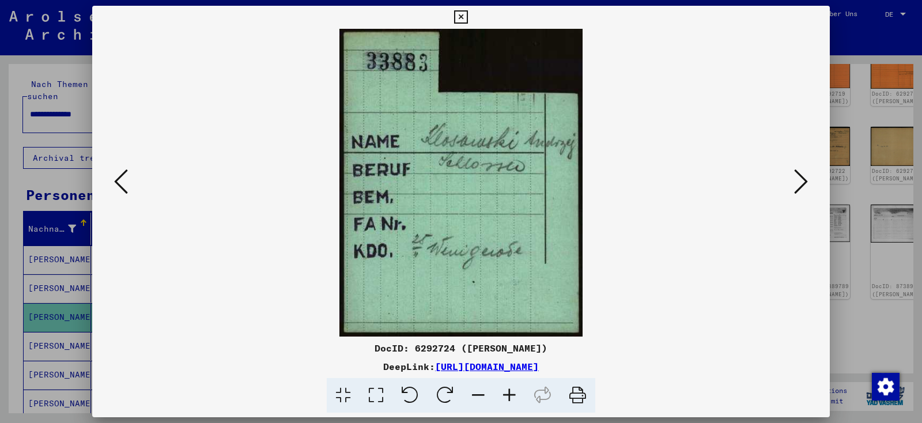
click at [808, 185] on icon at bounding box center [801, 182] width 14 height 28
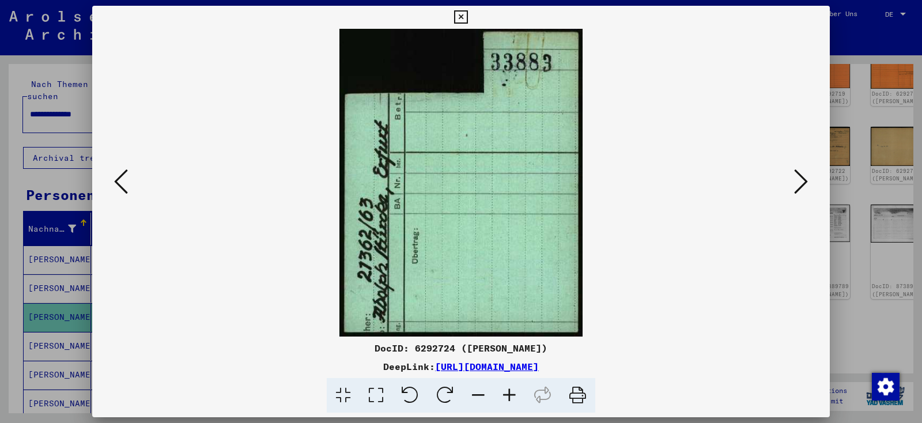
click at [808, 185] on icon at bounding box center [801, 182] width 14 height 28
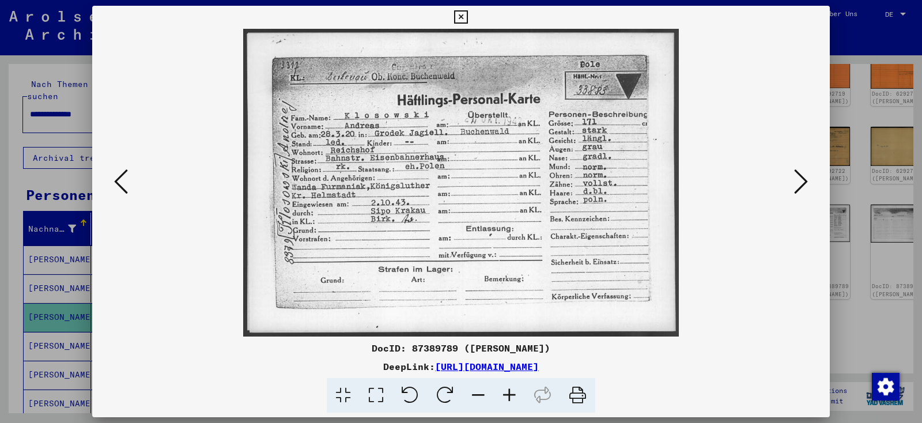
click at [467, 16] on icon at bounding box center [460, 17] width 13 height 14
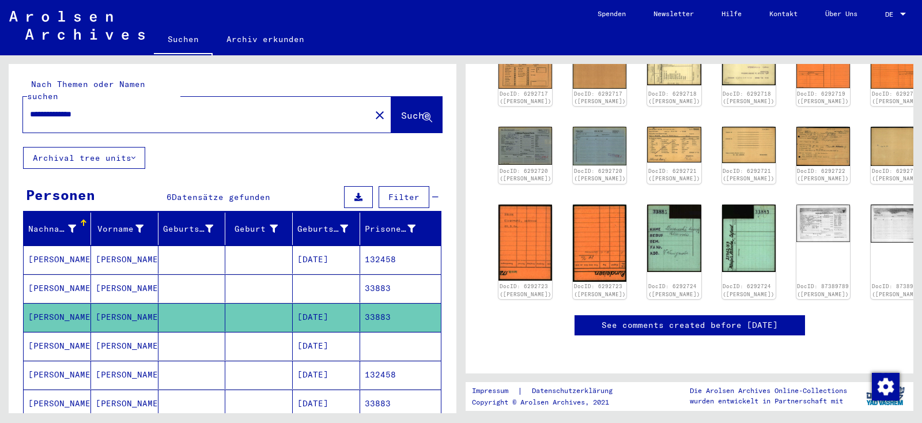
click at [59, 332] on mat-cell "[PERSON_NAME]" at bounding box center [57, 346] width 67 height 28
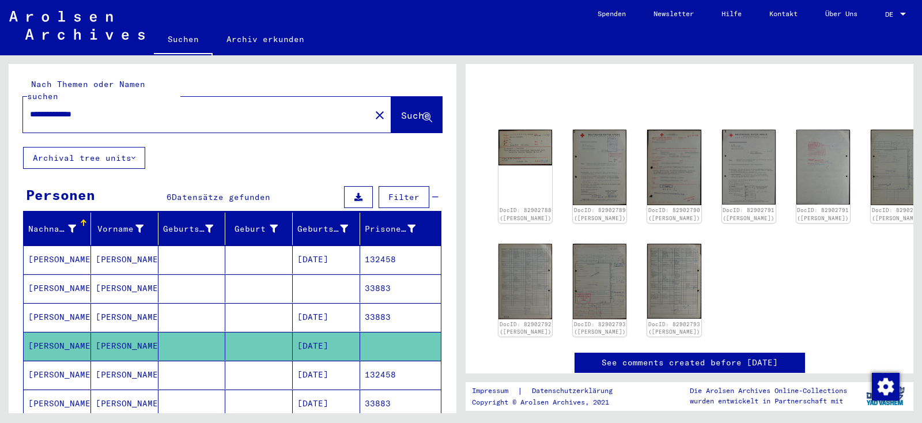
scroll to position [58, 0]
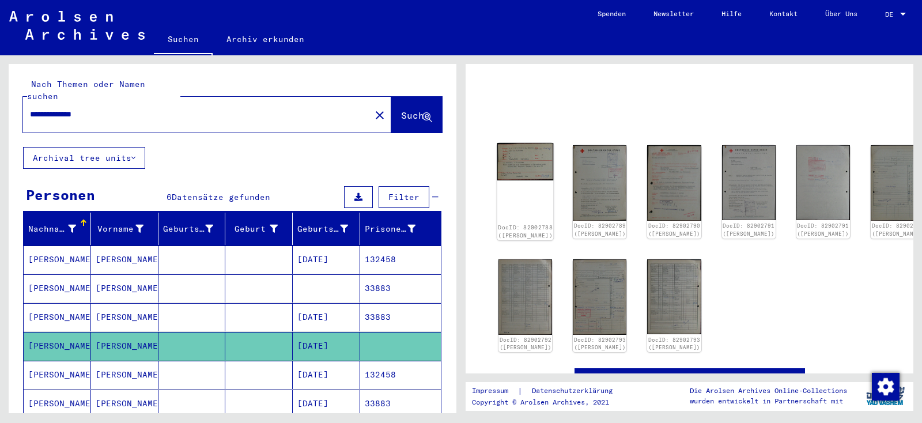
click at [524, 172] on img at bounding box center [525, 161] width 56 height 37
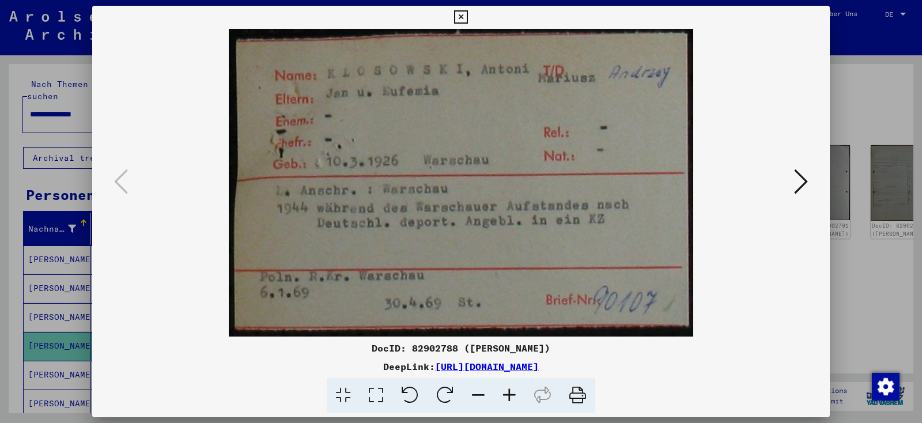
click at [804, 187] on icon at bounding box center [801, 182] width 14 height 28
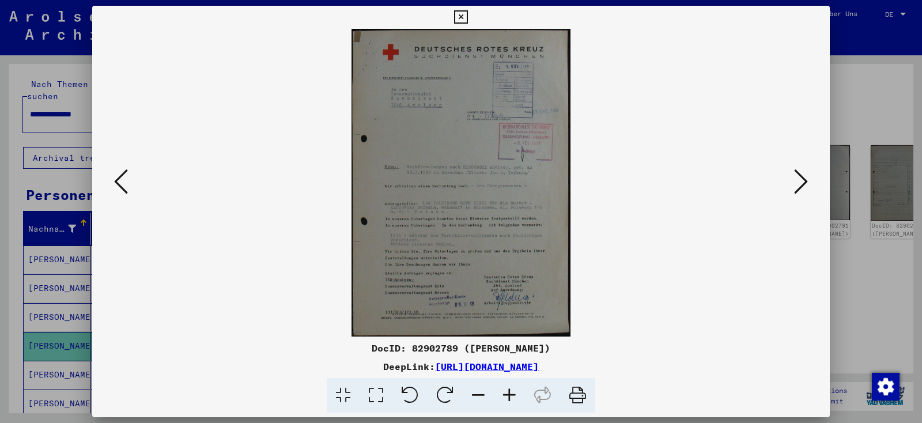
click at [511, 392] on icon at bounding box center [509, 395] width 31 height 35
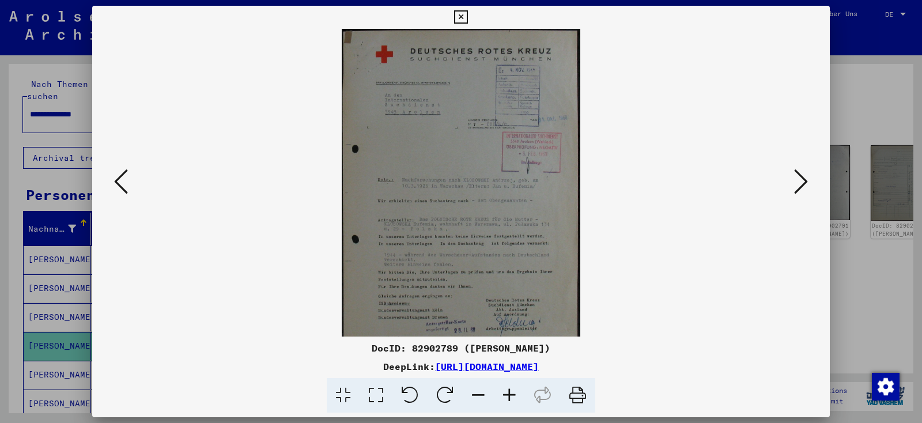
click at [511, 392] on icon at bounding box center [509, 395] width 31 height 35
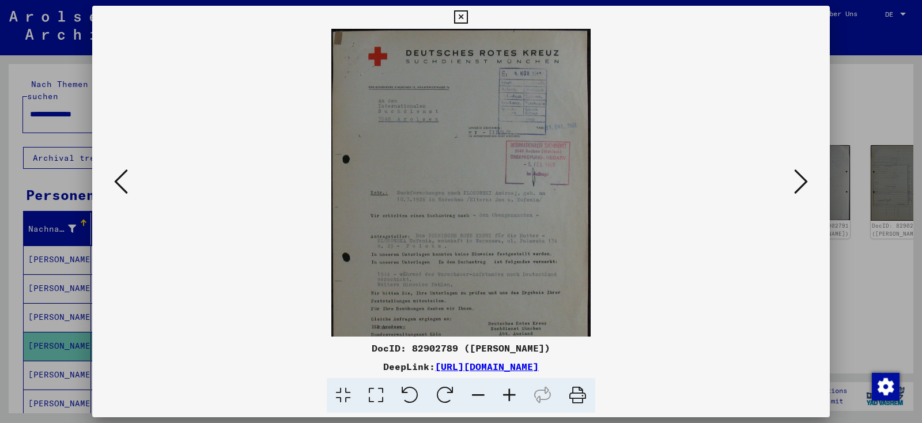
click at [511, 392] on icon at bounding box center [509, 395] width 31 height 35
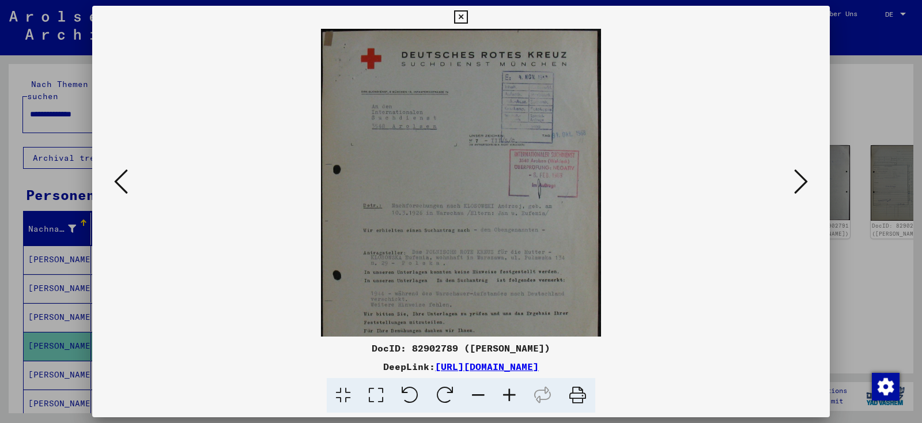
click at [511, 392] on icon at bounding box center [509, 395] width 31 height 35
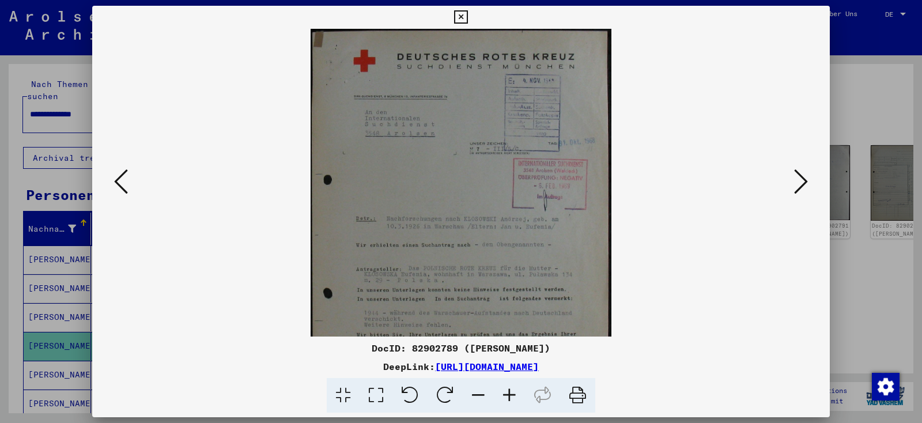
click at [511, 392] on icon at bounding box center [509, 395] width 31 height 35
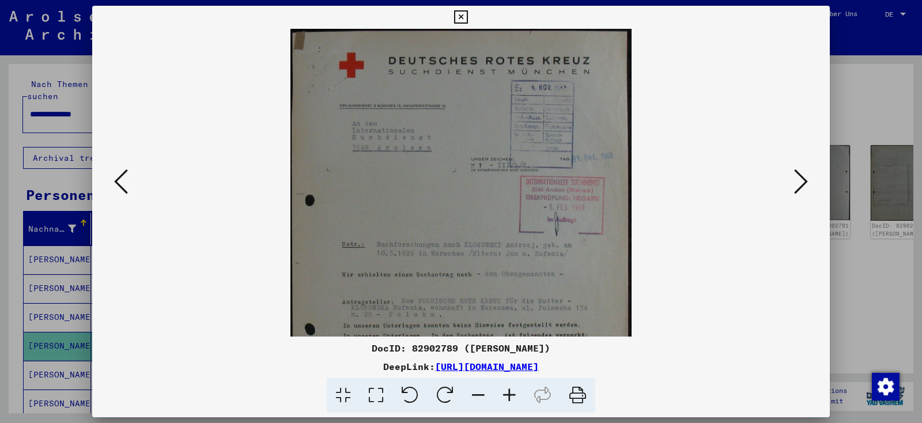
click at [511, 392] on icon at bounding box center [509, 395] width 31 height 35
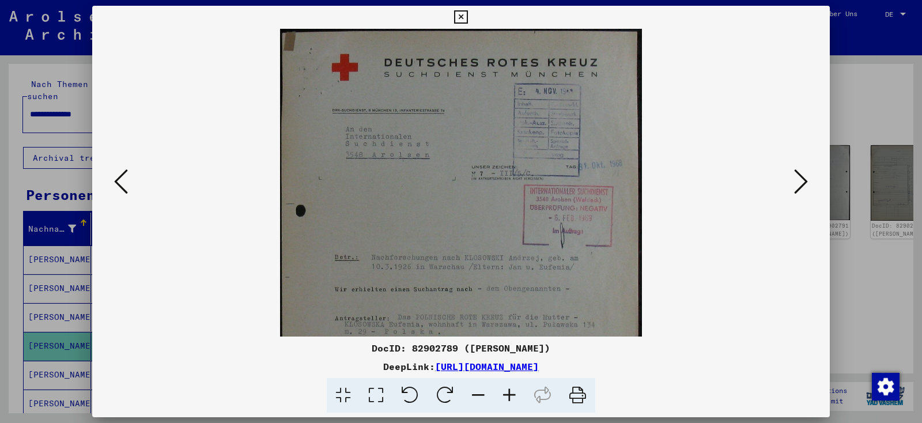
click at [511, 392] on icon at bounding box center [509, 395] width 31 height 35
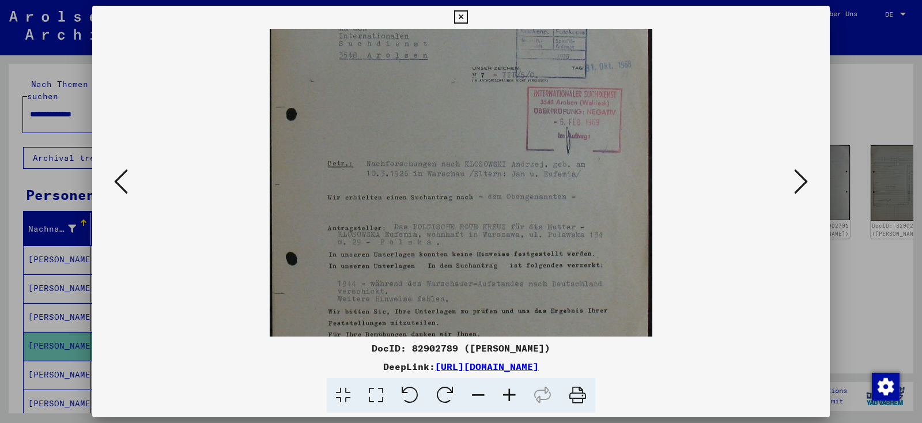
scroll to position [111, 0]
drag, startPoint x: 422, startPoint y: 245, endPoint x: 412, endPoint y: 133, distance: 112.2
click at [412, 133] on img at bounding box center [461, 187] width 382 height 538
click at [6, 298] on div at bounding box center [461, 211] width 922 height 423
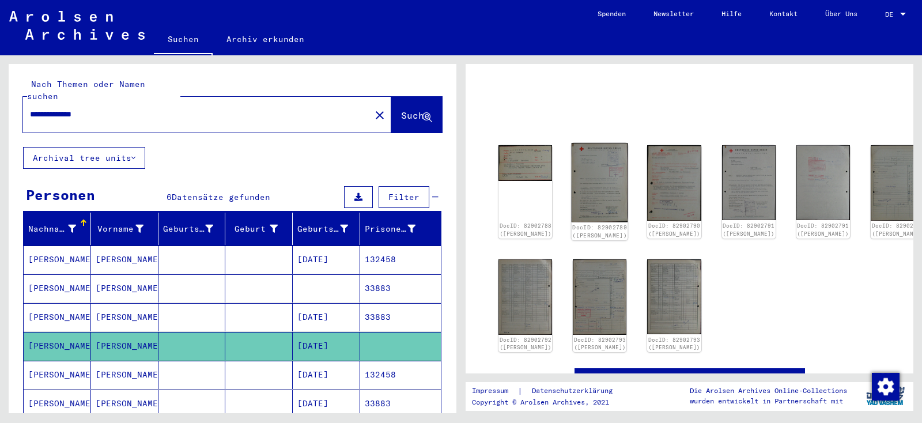
click at [586, 180] on img at bounding box center [599, 182] width 56 height 79
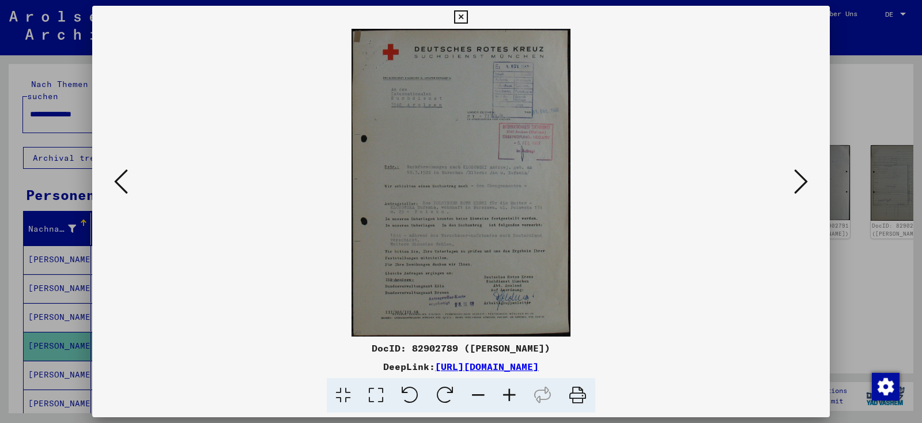
click at [504, 397] on icon at bounding box center [509, 395] width 31 height 35
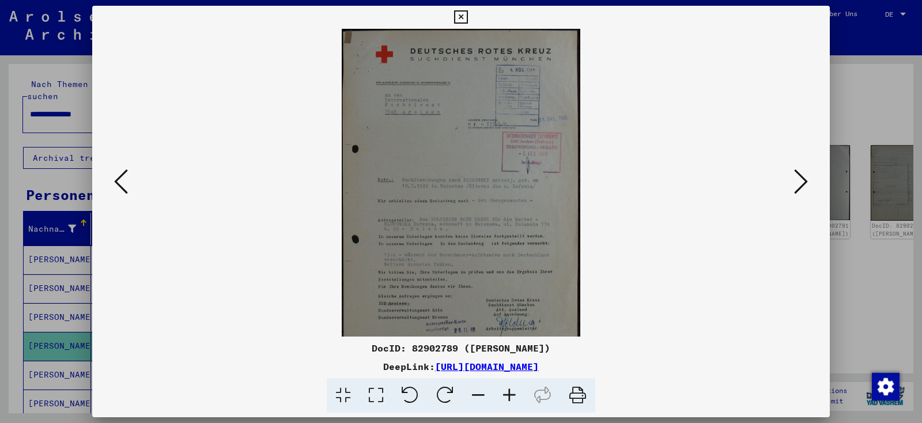
click at [504, 397] on icon at bounding box center [509, 395] width 31 height 35
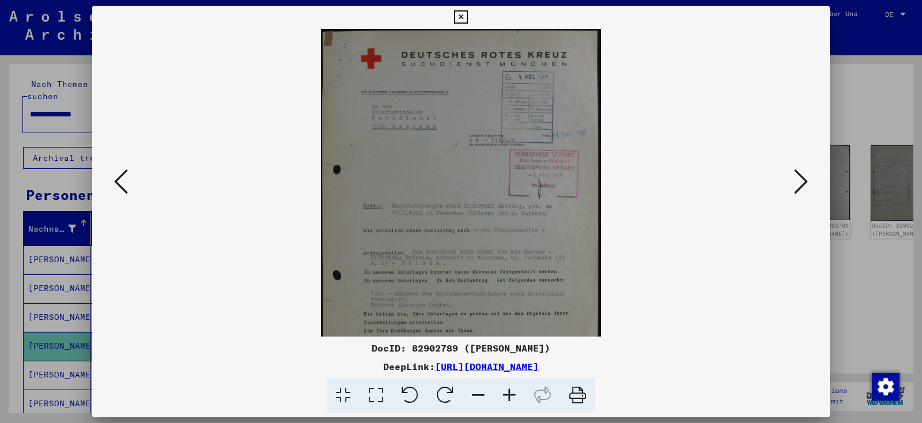
click at [504, 397] on icon at bounding box center [509, 395] width 31 height 35
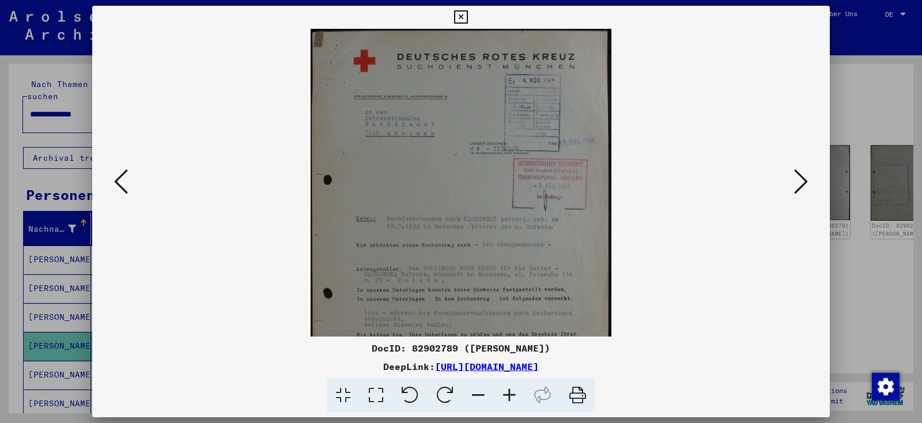
click at [504, 397] on icon at bounding box center [509, 395] width 31 height 35
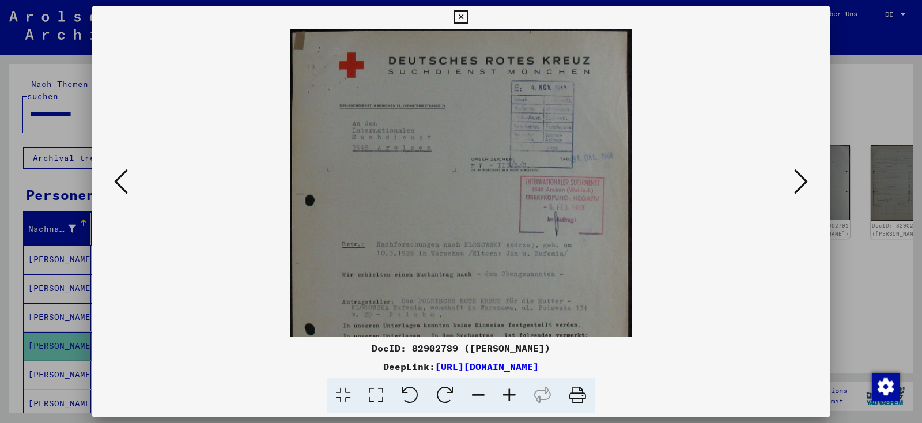
click at [504, 397] on icon at bounding box center [509, 395] width 31 height 35
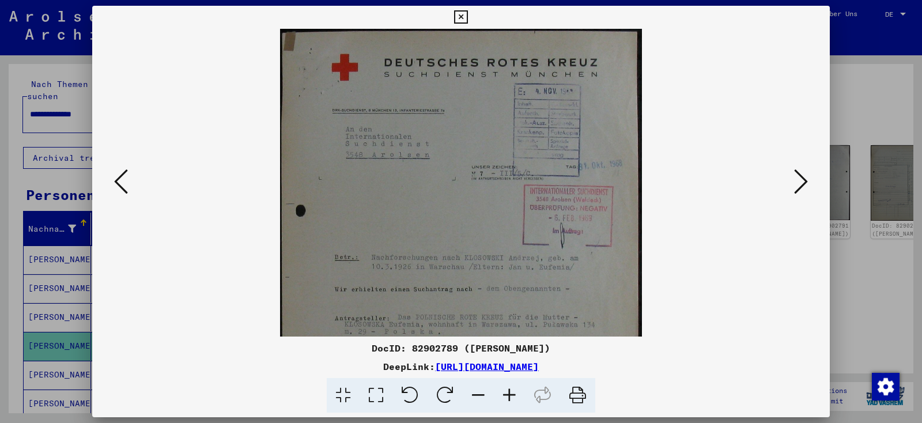
click at [504, 397] on icon at bounding box center [509, 395] width 31 height 35
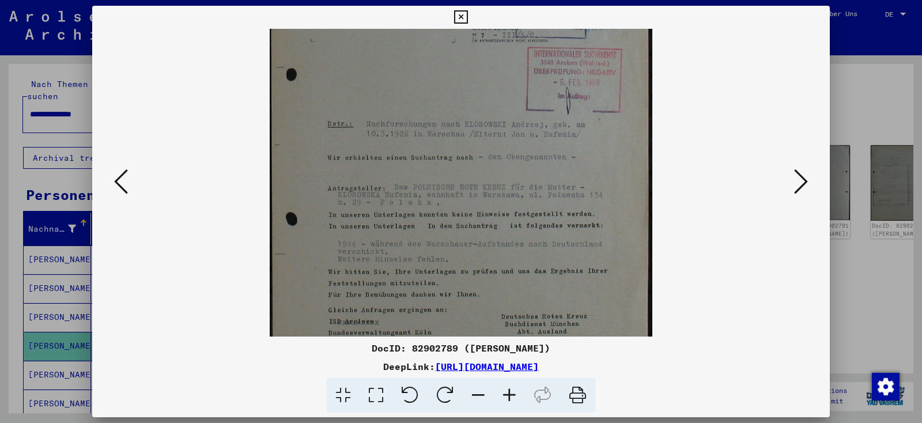
scroll to position [192, 0]
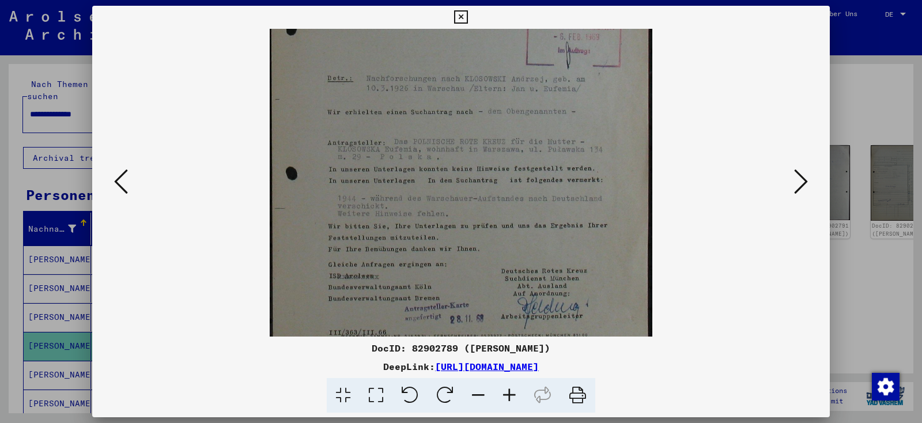
drag, startPoint x: 496, startPoint y: 290, endPoint x: 473, endPoint y: 97, distance: 194.3
click at [473, 97] on img at bounding box center [461, 106] width 382 height 538
click at [797, 191] on icon at bounding box center [801, 182] width 14 height 28
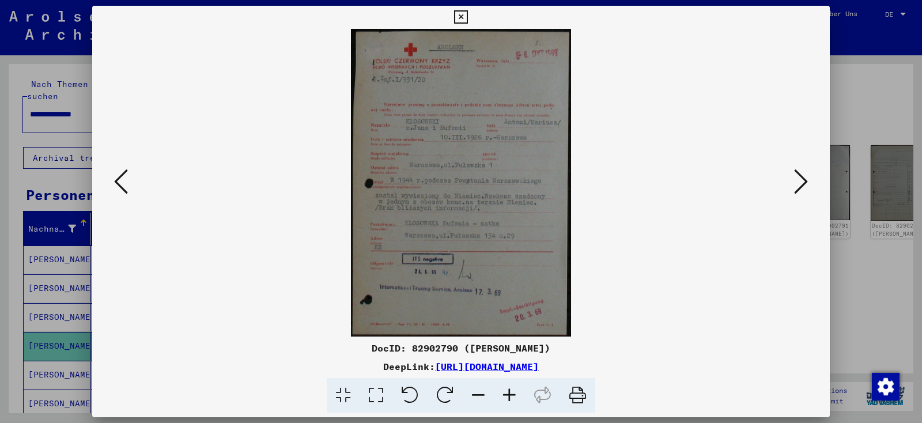
scroll to position [0, 0]
click at [797, 191] on icon at bounding box center [801, 182] width 14 height 28
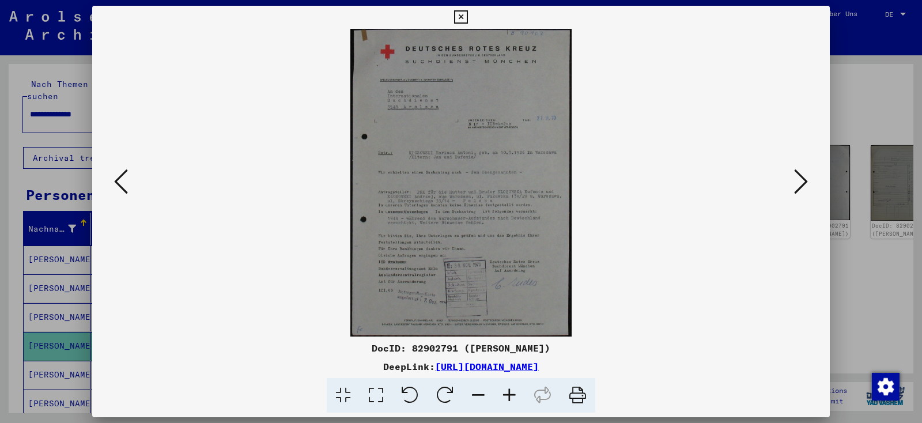
click at [509, 396] on icon at bounding box center [509, 395] width 31 height 35
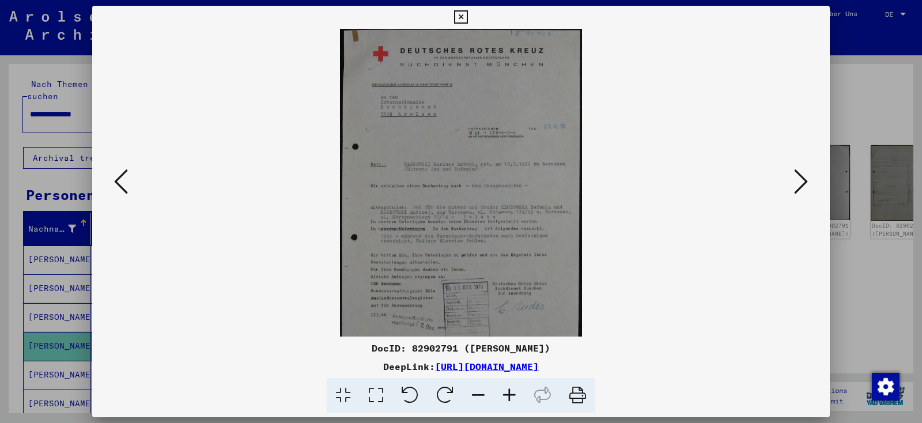
click at [509, 396] on icon at bounding box center [509, 395] width 31 height 35
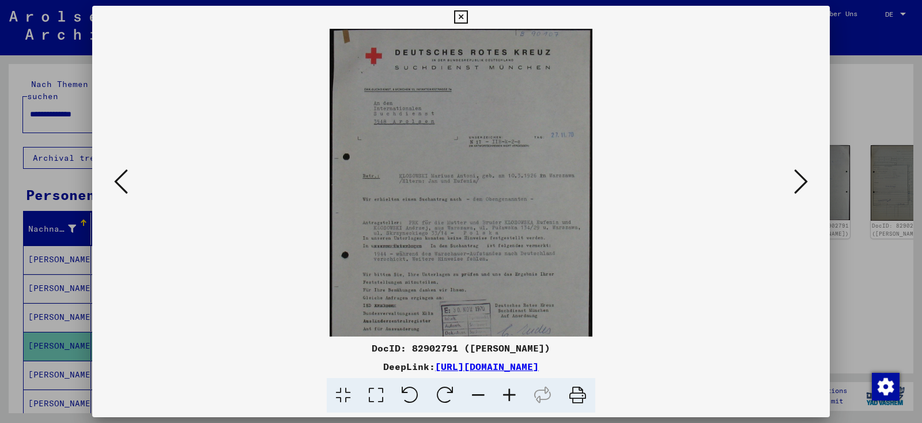
click at [509, 396] on icon at bounding box center [509, 395] width 31 height 35
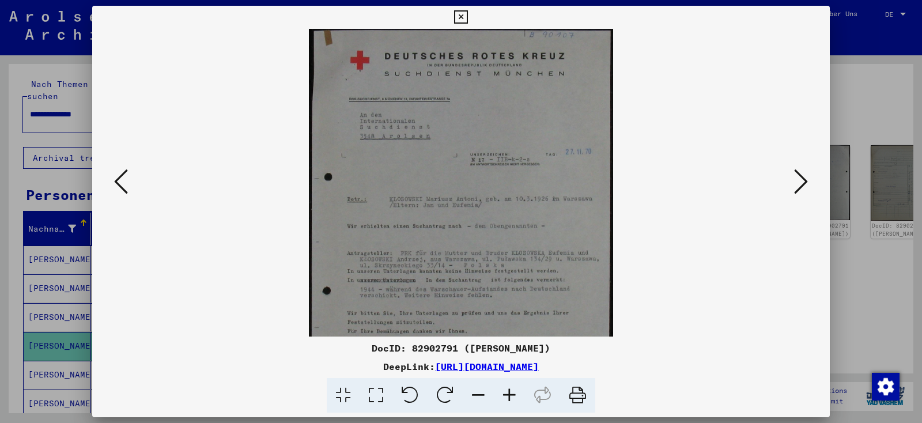
click at [509, 396] on icon at bounding box center [509, 395] width 31 height 35
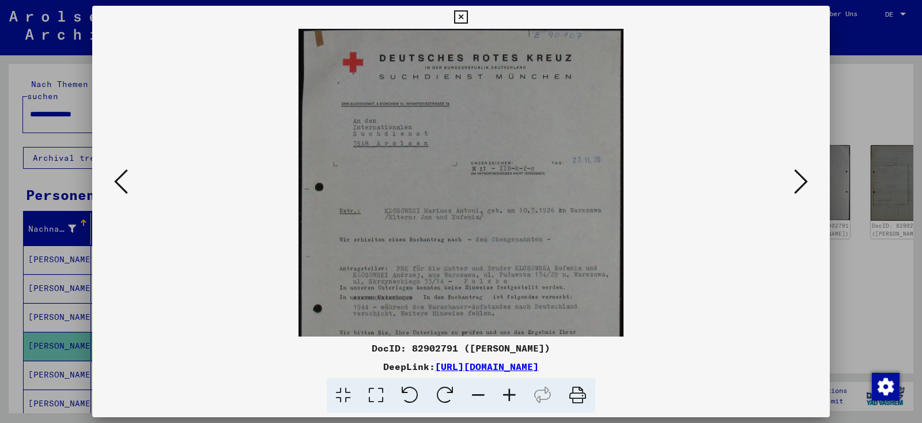
click at [509, 396] on icon at bounding box center [509, 395] width 31 height 35
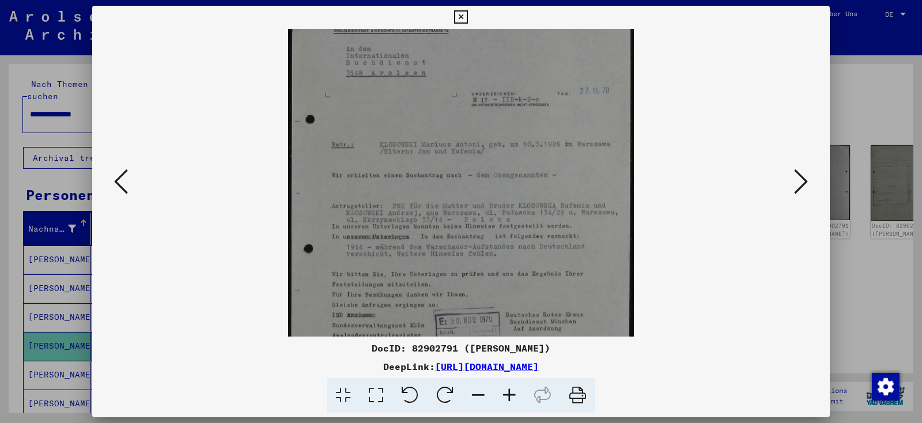
scroll to position [173, 0]
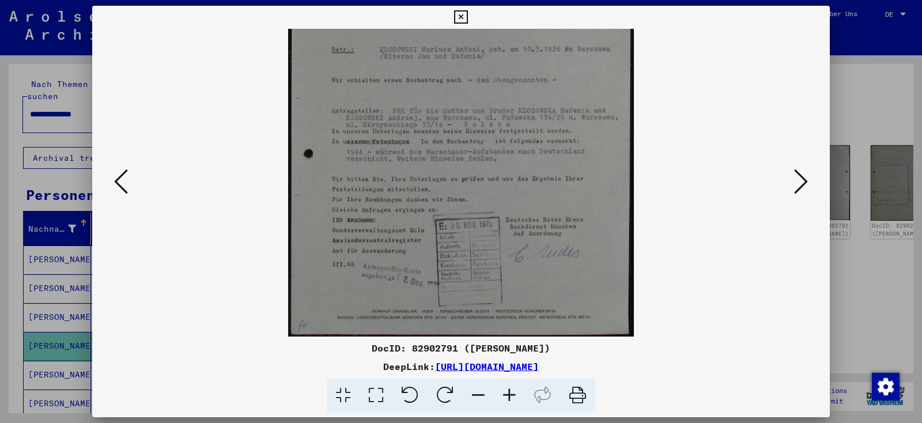
drag, startPoint x: 523, startPoint y: 261, endPoint x: 528, endPoint y: 85, distance: 176.3
click at [528, 85] on img at bounding box center [460, 96] width 345 height 480
click at [800, 186] on icon at bounding box center [801, 182] width 14 height 28
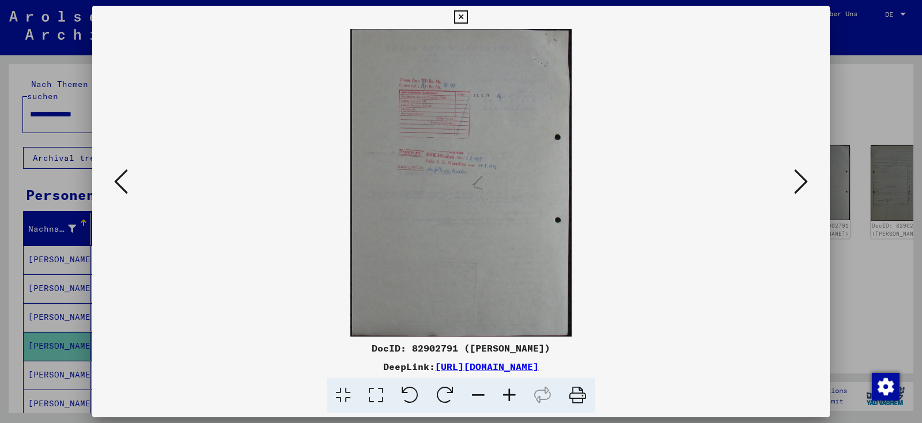
scroll to position [0, 0]
click at [800, 186] on icon at bounding box center [801, 182] width 14 height 28
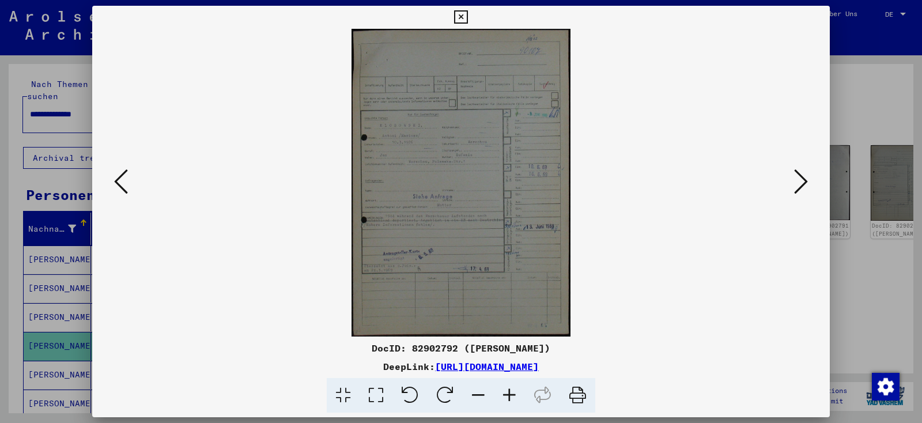
click at [506, 399] on icon at bounding box center [509, 395] width 31 height 35
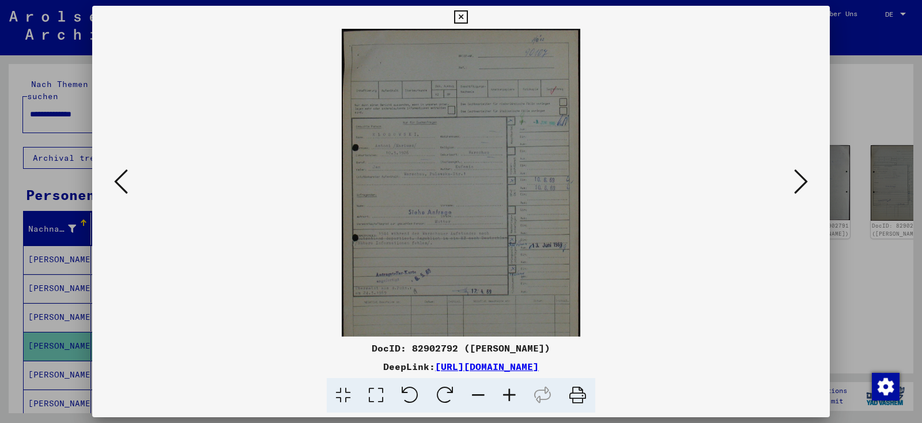
click at [506, 399] on icon at bounding box center [509, 395] width 31 height 35
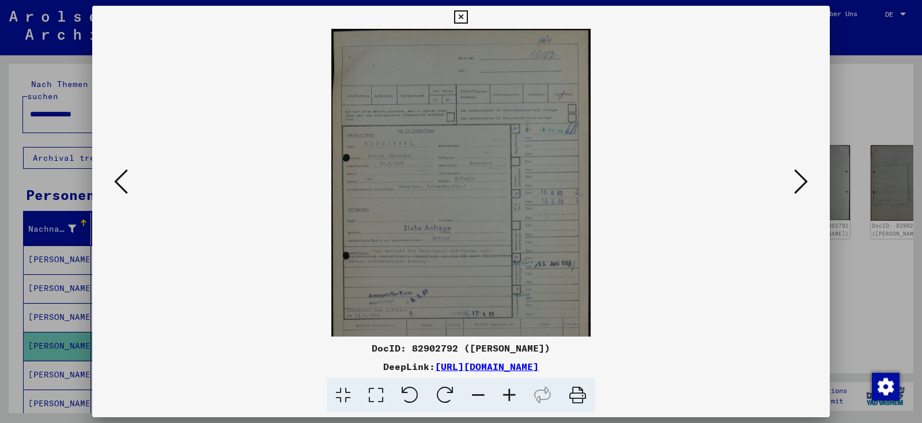
click at [506, 399] on icon at bounding box center [509, 395] width 31 height 35
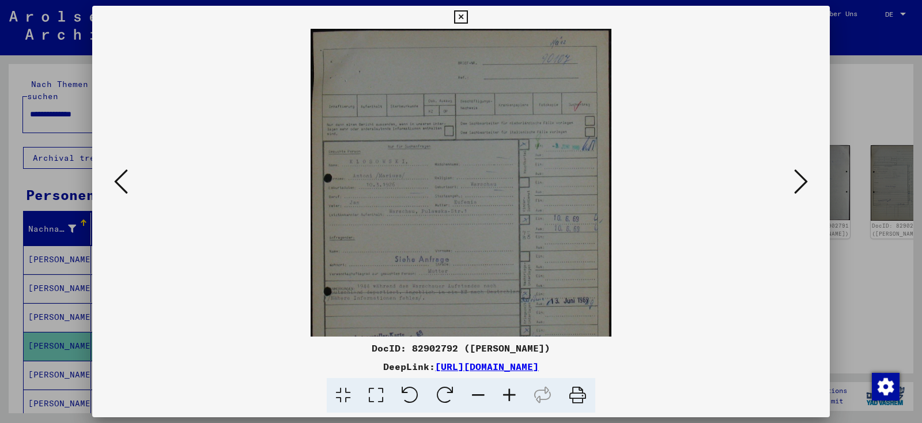
click at [506, 399] on icon at bounding box center [509, 395] width 31 height 35
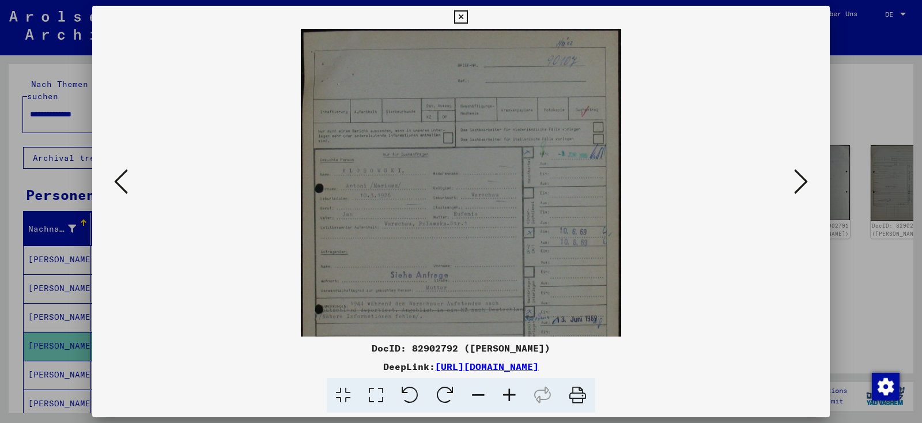
click at [506, 399] on icon at bounding box center [509, 395] width 31 height 35
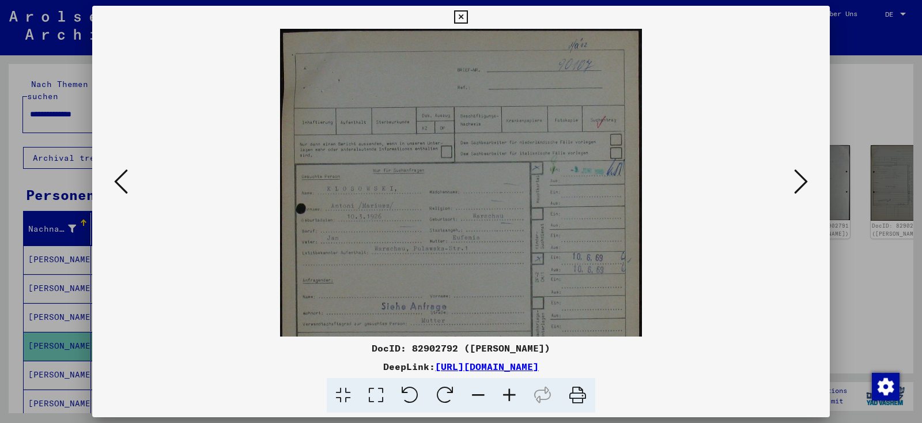
click at [506, 399] on icon at bounding box center [509, 395] width 31 height 35
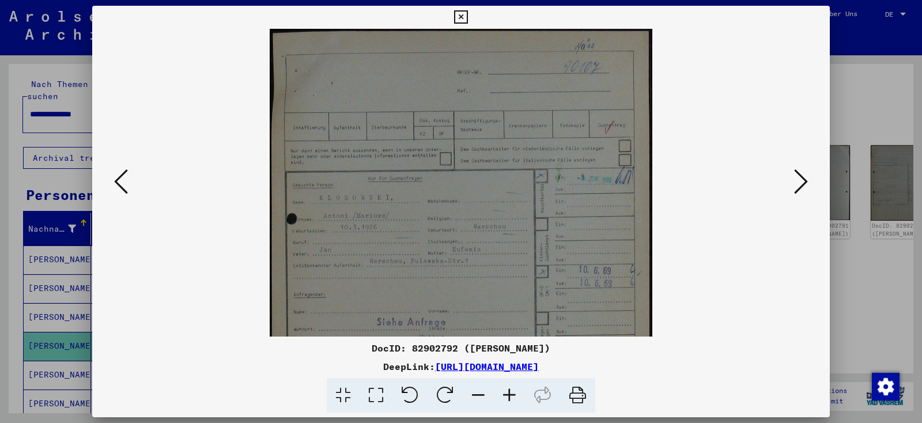
click at [506, 399] on icon at bounding box center [509, 395] width 31 height 35
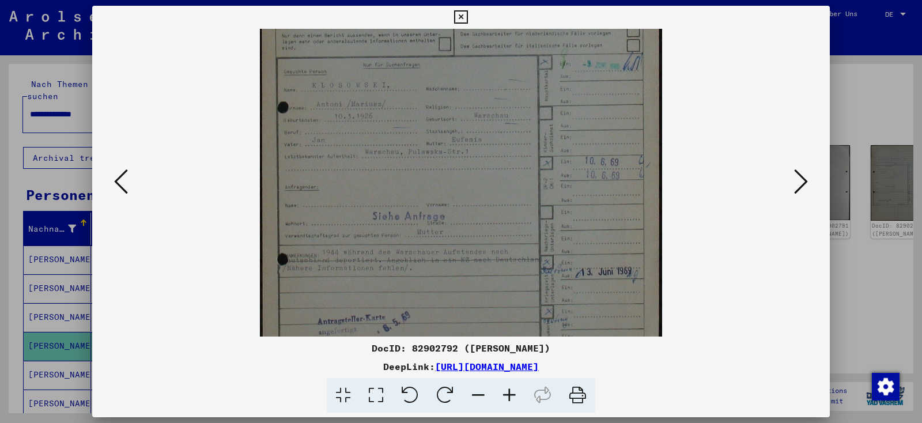
scroll to position [125, 0]
drag, startPoint x: 524, startPoint y: 266, endPoint x: 526, endPoint y: 157, distance: 108.9
click at [526, 157] on img at bounding box center [461, 187] width 403 height 567
click at [804, 192] on icon at bounding box center [801, 182] width 14 height 28
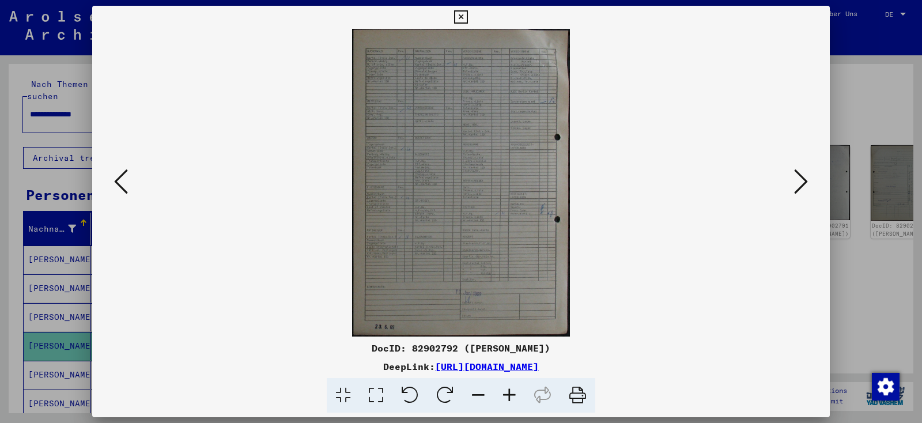
click at [804, 192] on icon at bounding box center [801, 182] width 14 height 28
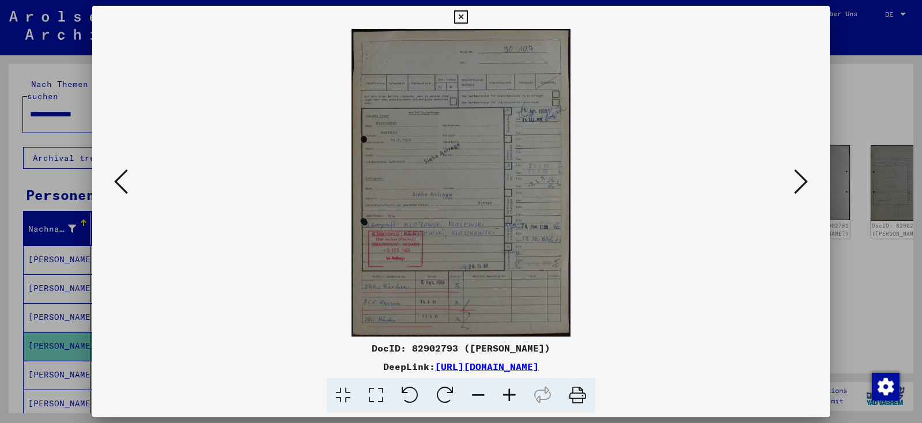
click at [507, 404] on icon at bounding box center [509, 395] width 31 height 35
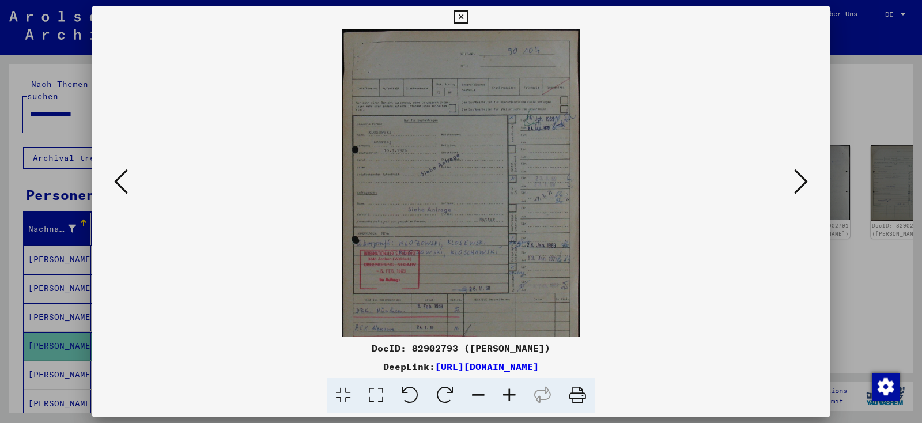
click at [507, 404] on icon at bounding box center [509, 395] width 31 height 35
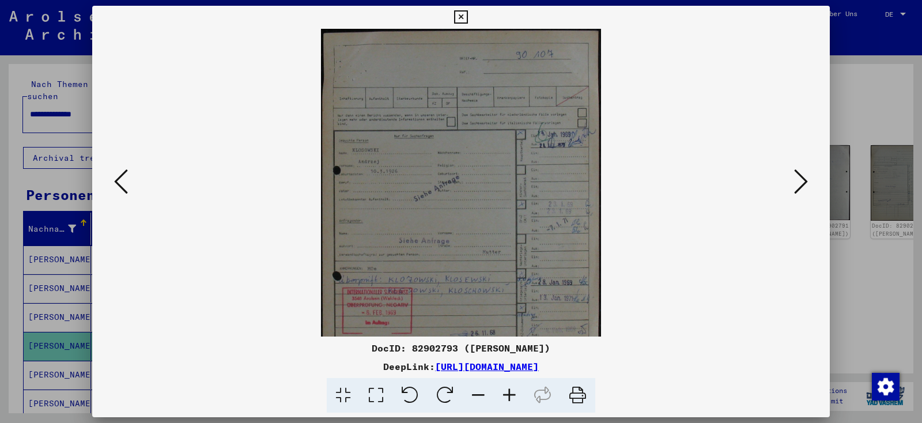
click at [507, 404] on icon at bounding box center [509, 395] width 31 height 35
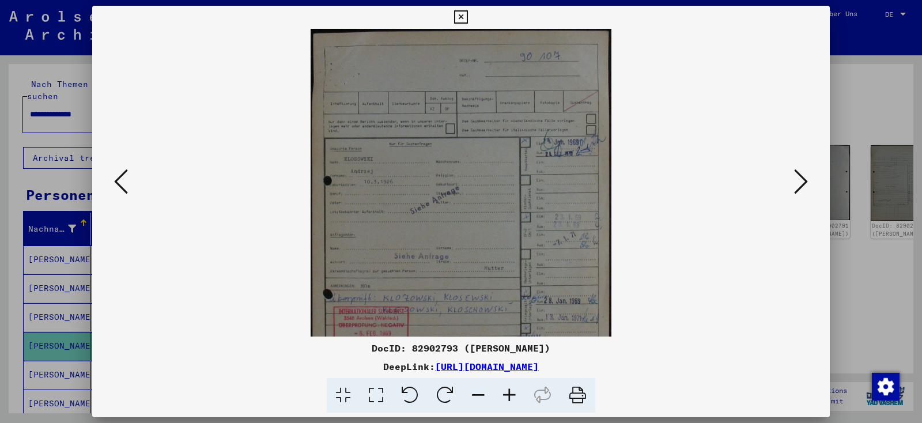
click at [507, 404] on icon at bounding box center [509, 395] width 31 height 35
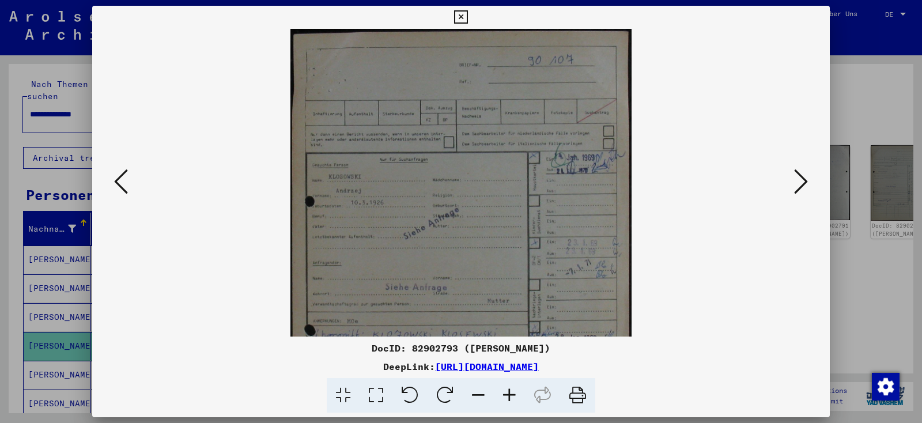
click at [507, 404] on icon at bounding box center [509, 395] width 31 height 35
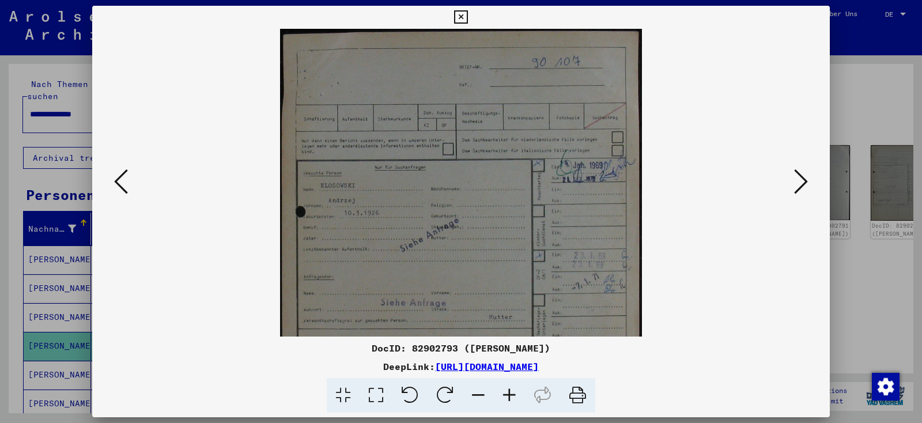
click at [507, 404] on icon at bounding box center [509, 395] width 31 height 35
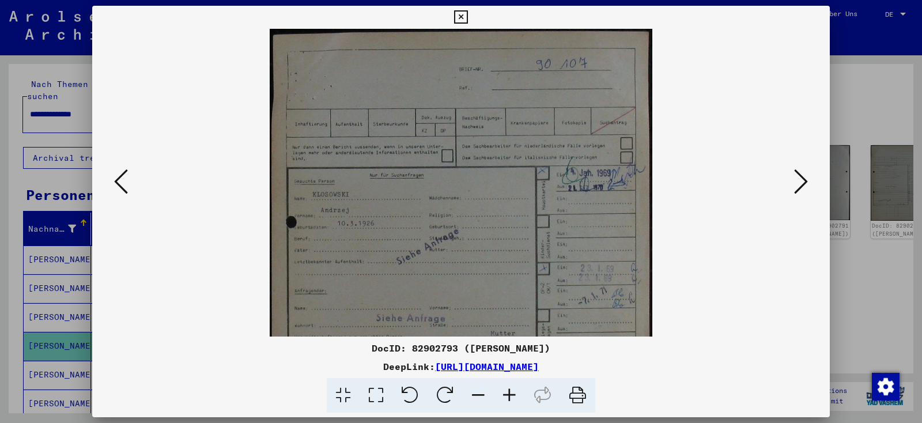
click at [507, 404] on icon at bounding box center [509, 395] width 31 height 35
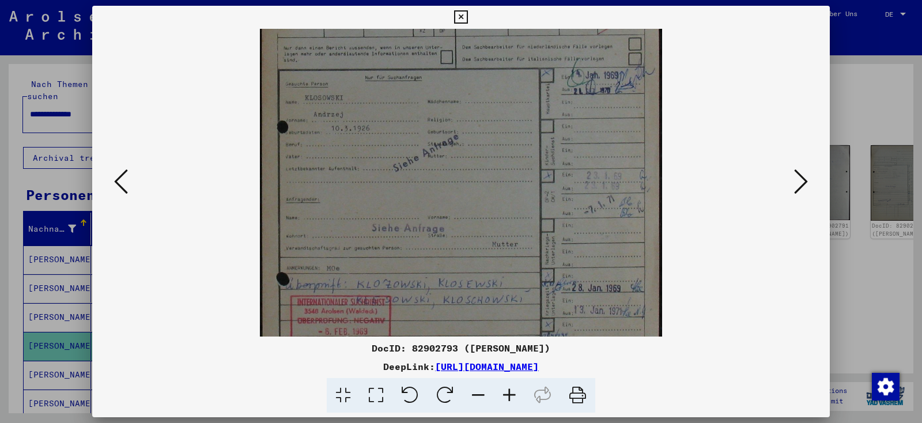
scroll to position [107, 0]
drag, startPoint x: 470, startPoint y: 247, endPoint x: 467, endPoint y: 139, distance: 107.8
click at [467, 139] on img at bounding box center [461, 205] width 403 height 567
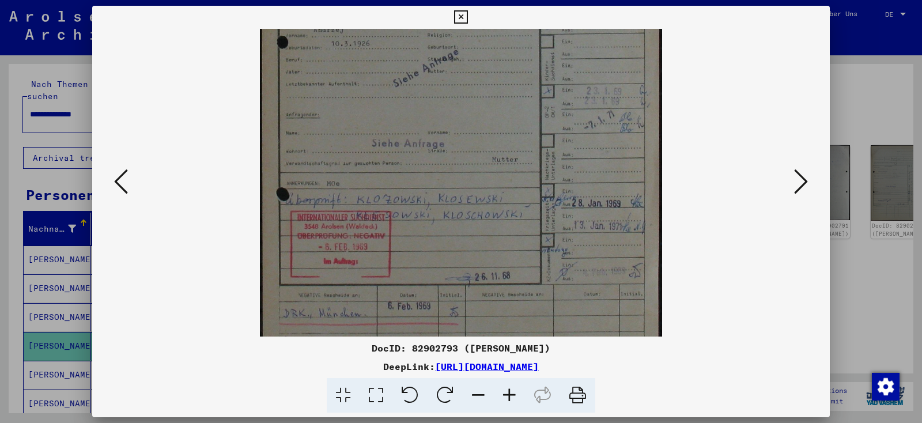
scroll to position [213, 0]
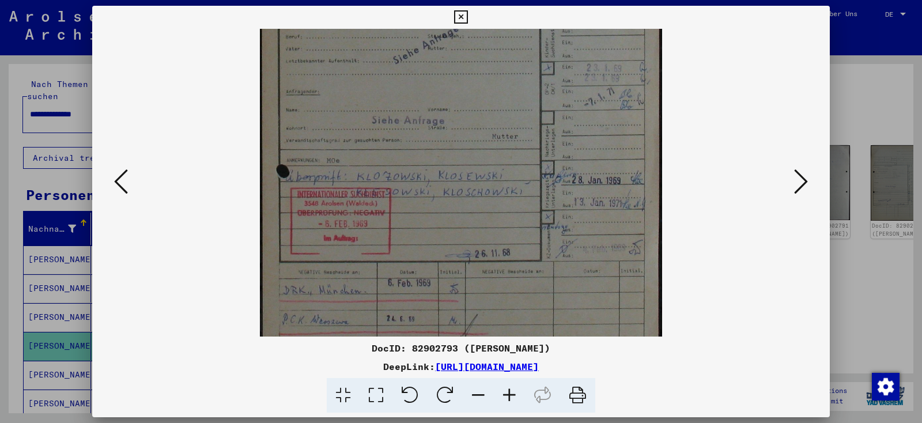
drag, startPoint x: 458, startPoint y: 212, endPoint x: 475, endPoint y: 105, distance: 107.9
click at [475, 105] on img at bounding box center [461, 99] width 403 height 567
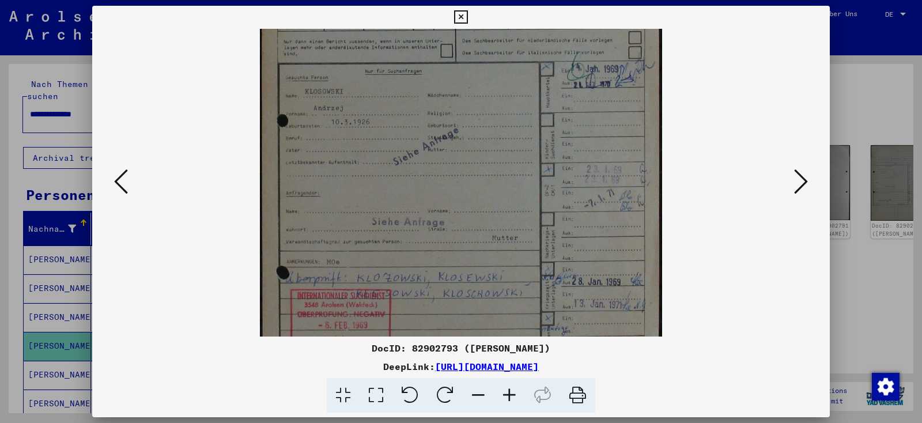
scroll to position [107, 0]
drag, startPoint x: 465, startPoint y: 81, endPoint x: 461, endPoint y: 187, distance: 106.7
click at [461, 187] on img at bounding box center [461, 205] width 403 height 567
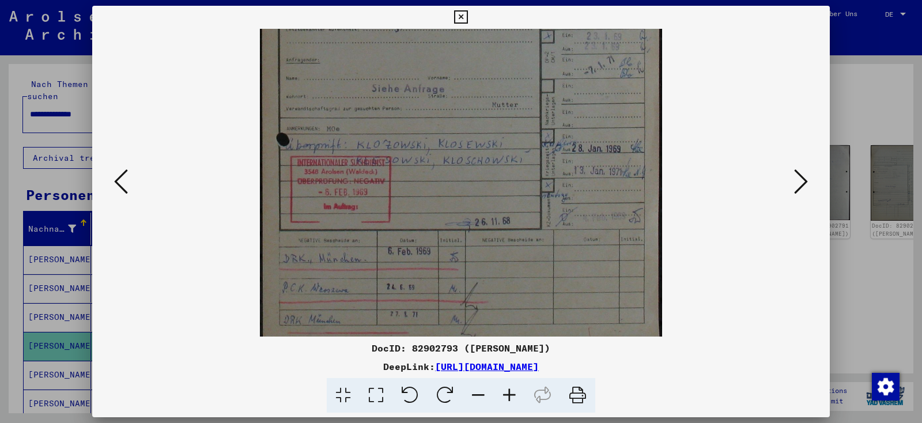
scroll to position [257, 0]
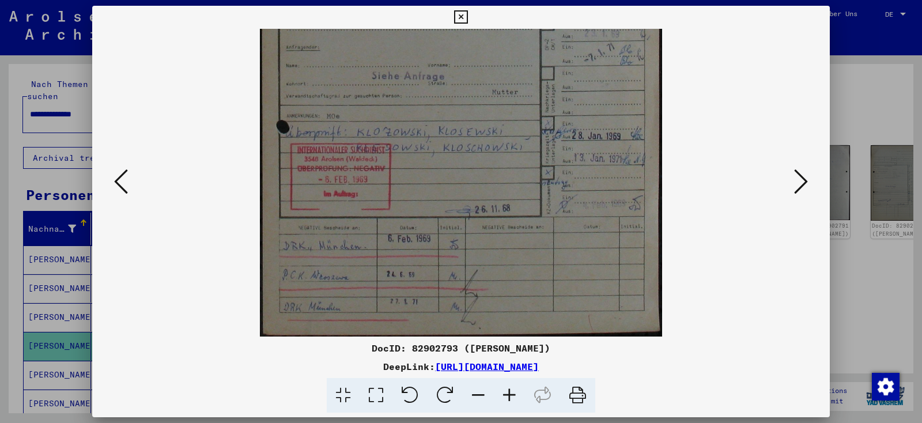
drag, startPoint x: 465, startPoint y: 181, endPoint x: 463, endPoint y: 46, distance: 135.4
click at [463, 46] on img at bounding box center [461, 54] width 403 height 567
click at [795, 181] on icon at bounding box center [801, 182] width 14 height 28
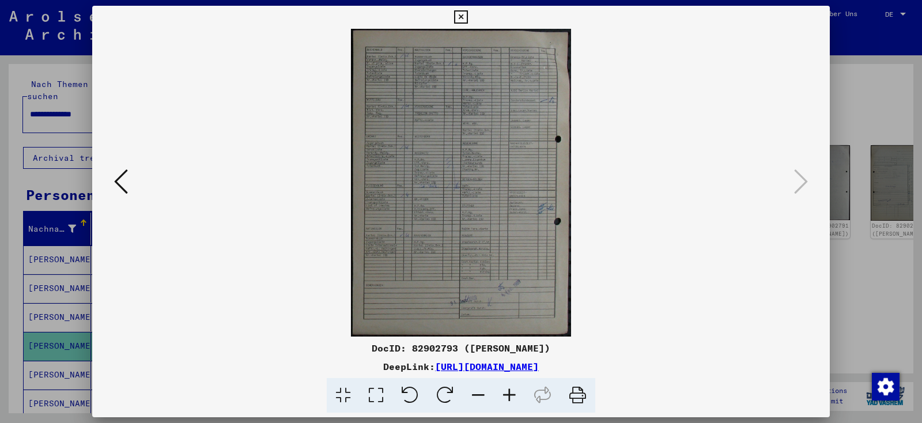
click at [467, 20] on icon at bounding box center [460, 17] width 13 height 14
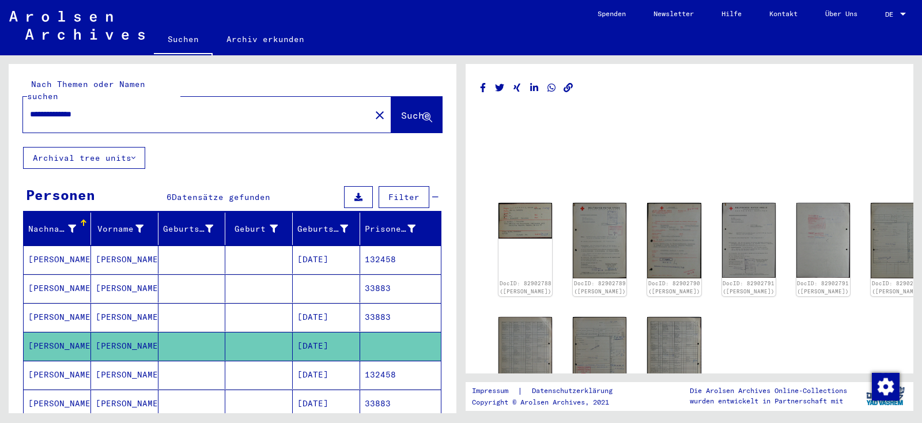
drag, startPoint x: 144, startPoint y: 101, endPoint x: 166, endPoint y: 112, distance: 24.5
click at [166, 112] on input "**********" at bounding box center [197, 114] width 334 height 12
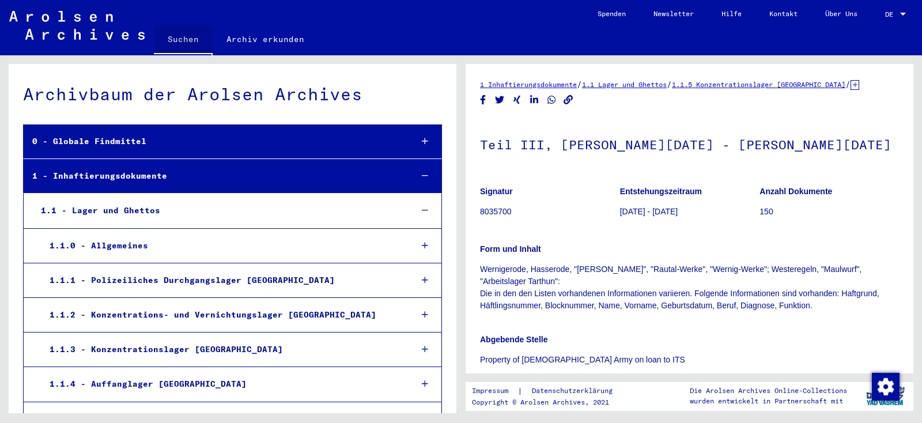
click at [173, 41] on link "Suchen" at bounding box center [183, 40] width 59 height 30
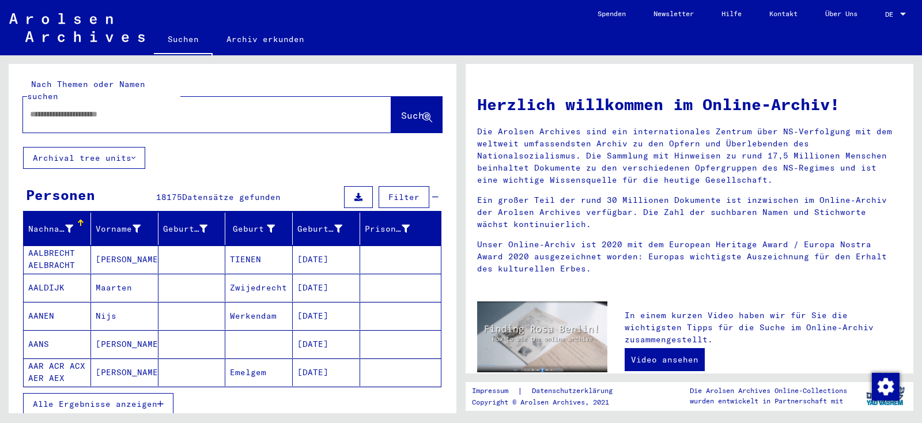
click at [192, 108] on input "text" at bounding box center [193, 114] width 327 height 12
type input "**********"
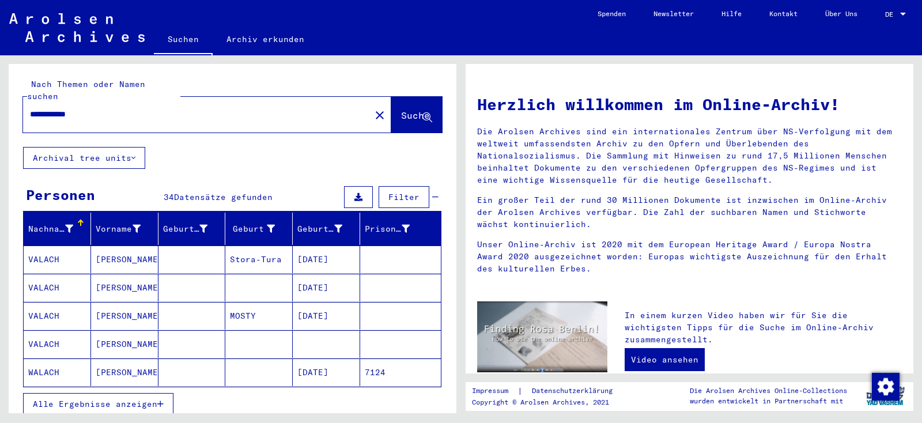
click at [109, 399] on span "Alle Ergebnisse anzeigen" at bounding box center [95, 404] width 124 height 10
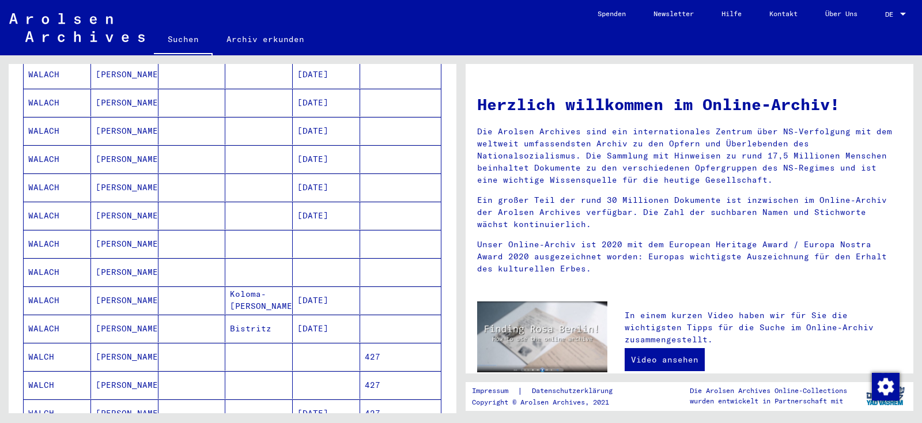
scroll to position [554, 0]
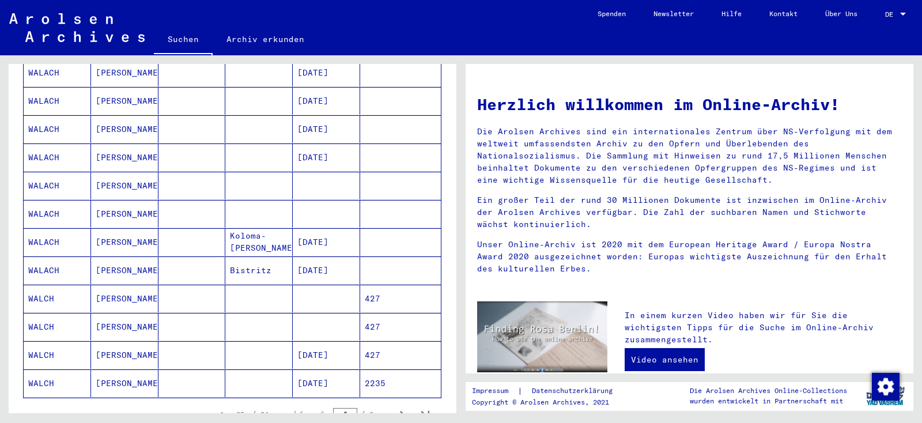
click at [61, 341] on mat-cell "WALCH" at bounding box center [57, 355] width 67 height 28
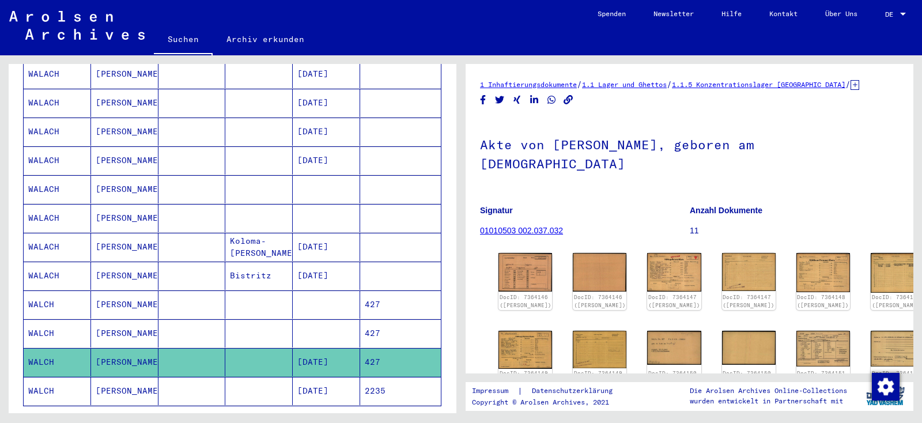
click at [52, 370] on icon at bounding box center [47, 377] width 29 height 46
click at [68, 377] on mat-cell "WALCH" at bounding box center [57, 391] width 67 height 28
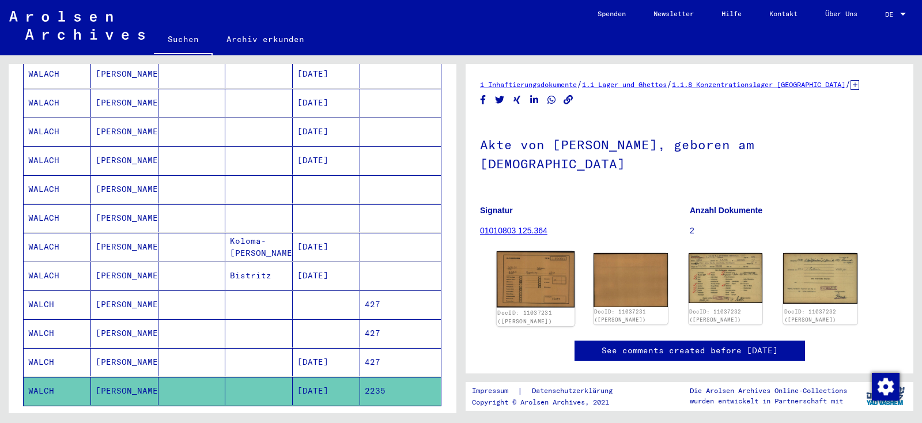
click at [535, 252] on img at bounding box center [536, 279] width 78 height 56
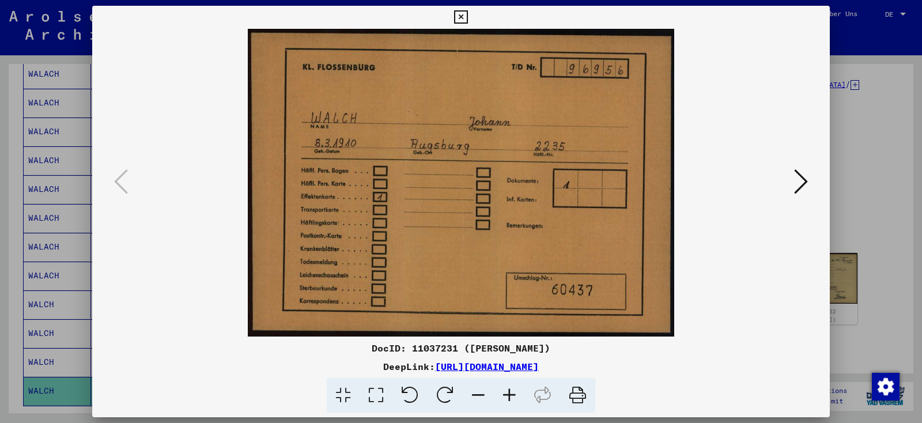
click at [801, 186] on icon at bounding box center [801, 182] width 14 height 28
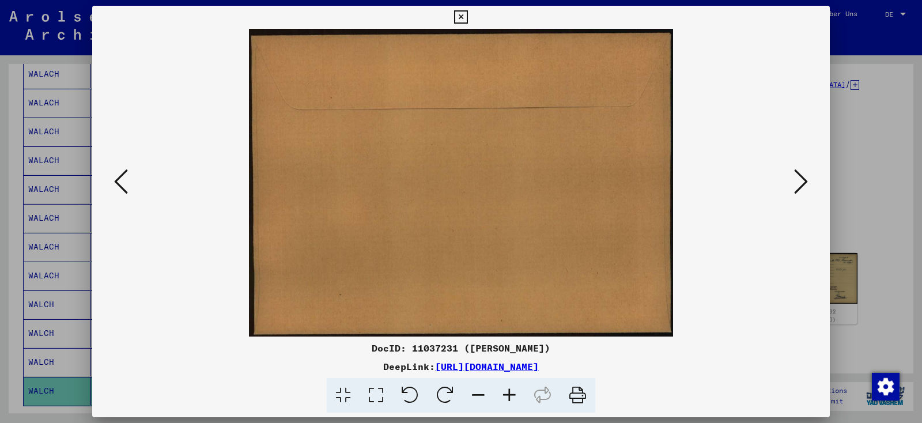
click at [801, 186] on icon at bounding box center [801, 182] width 14 height 28
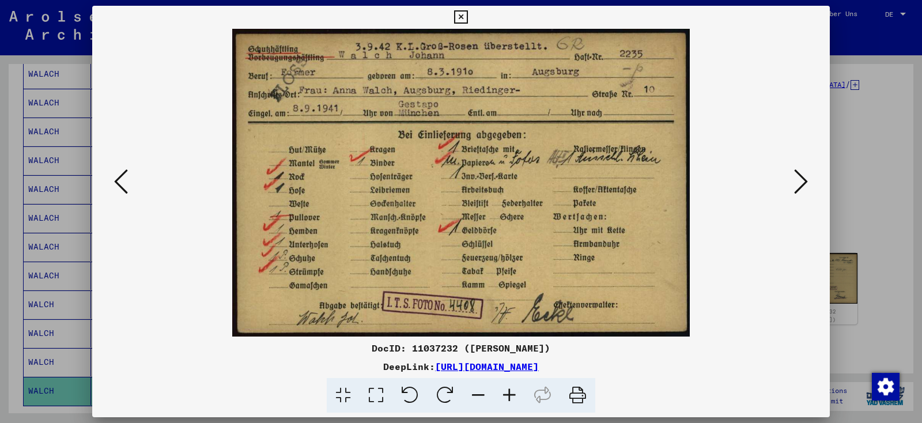
click at [801, 186] on icon at bounding box center [801, 182] width 14 height 28
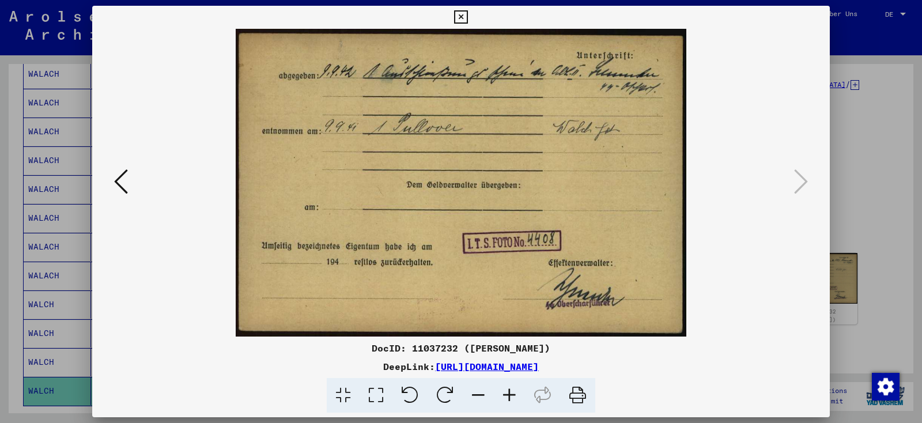
click at [467, 18] on icon at bounding box center [460, 17] width 13 height 14
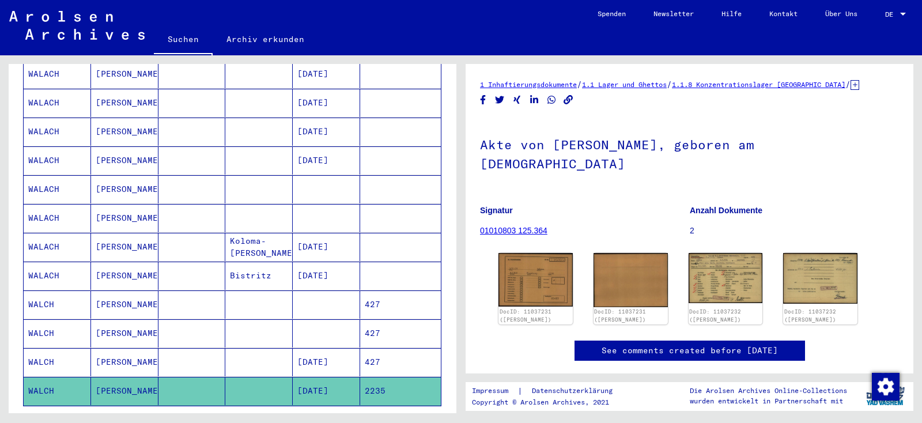
click at [55, 348] on mat-cell "WALCH" at bounding box center [57, 362] width 67 height 28
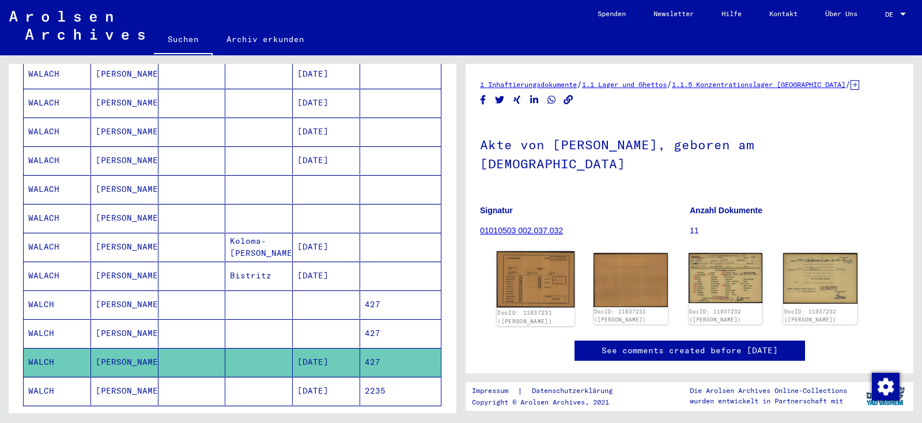
click at [523, 256] on img at bounding box center [536, 279] width 78 height 56
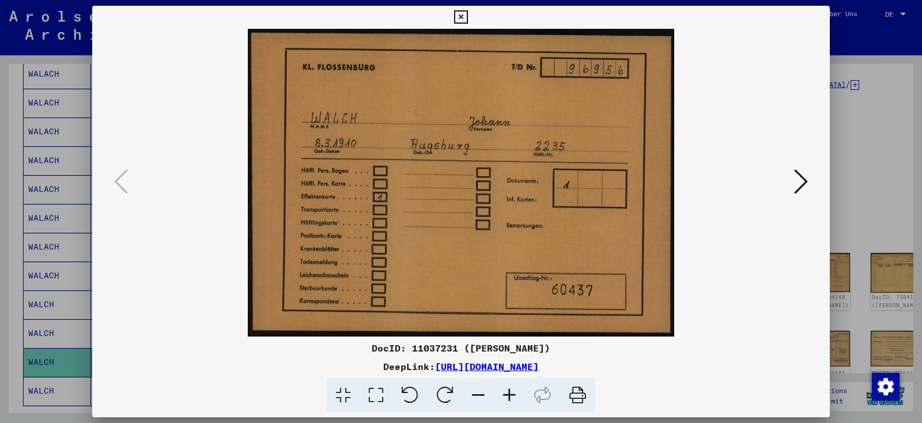
click at [801, 185] on icon at bounding box center [801, 182] width 14 height 28
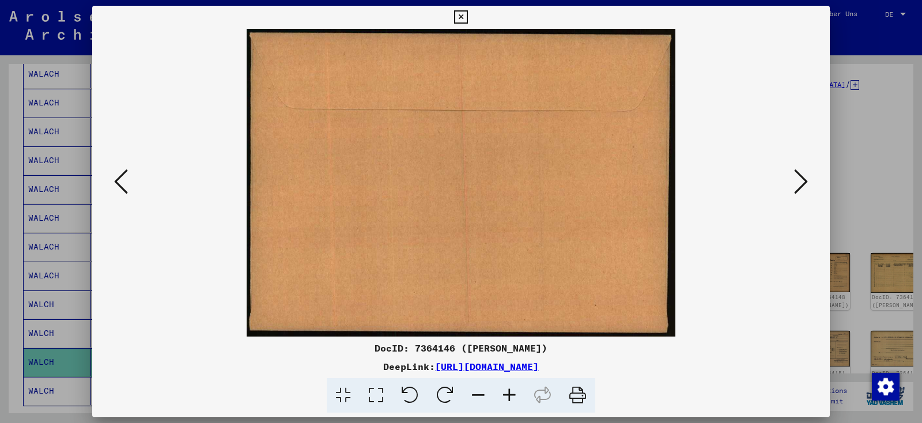
click at [801, 185] on icon at bounding box center [801, 182] width 14 height 28
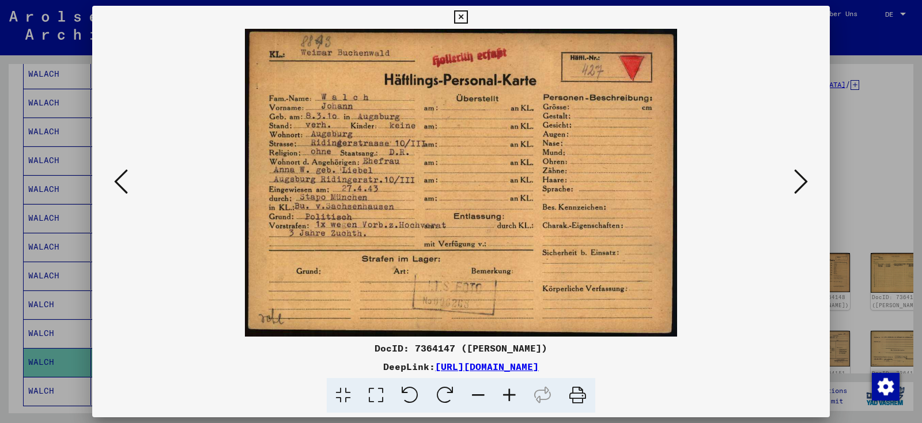
click at [801, 185] on icon at bounding box center [801, 182] width 14 height 28
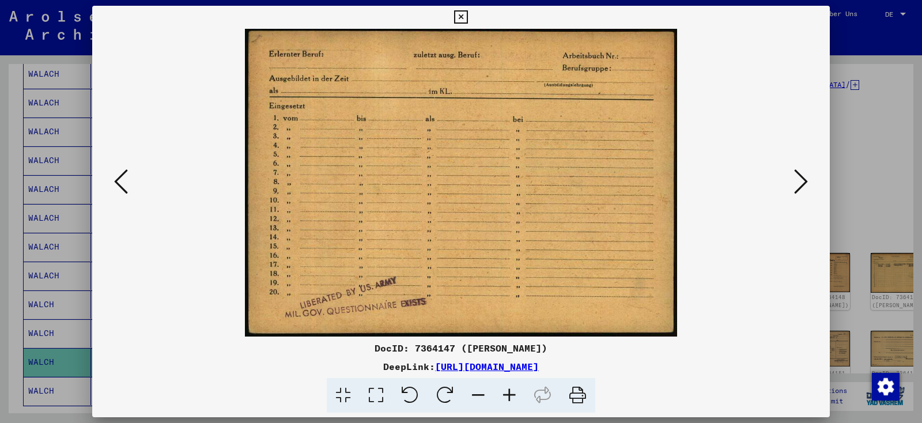
click at [801, 185] on icon at bounding box center [801, 182] width 14 height 28
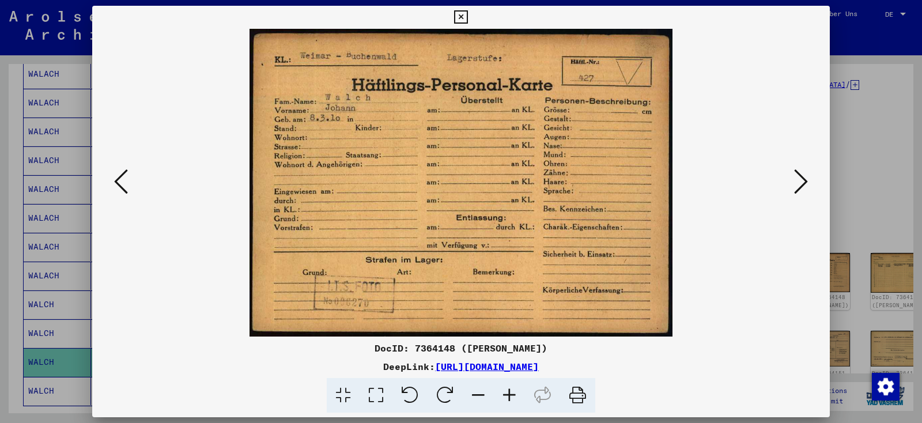
click at [801, 185] on icon at bounding box center [801, 182] width 14 height 28
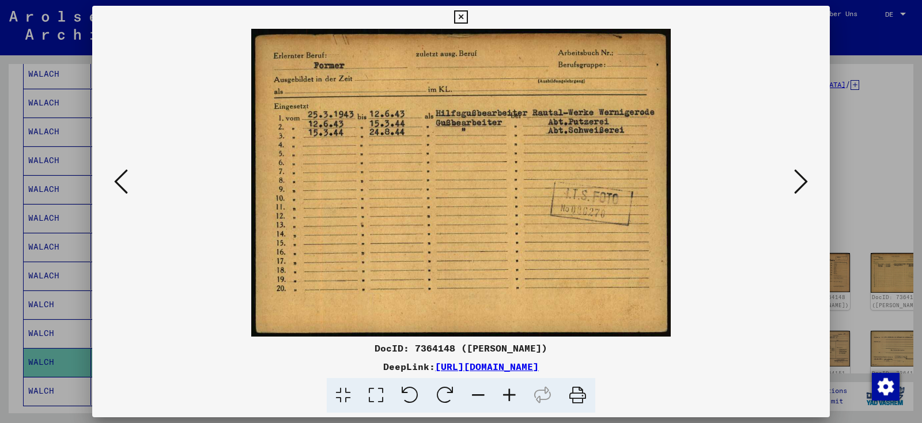
click at [801, 185] on icon at bounding box center [801, 182] width 14 height 28
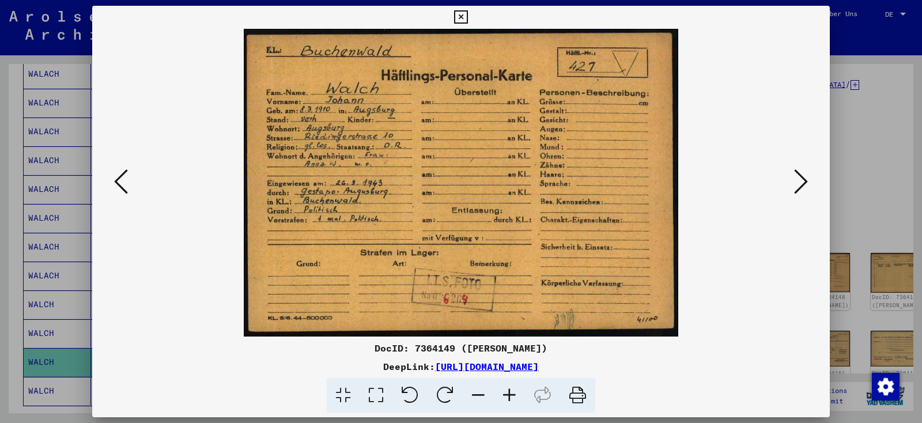
click at [801, 185] on icon at bounding box center [801, 182] width 14 height 28
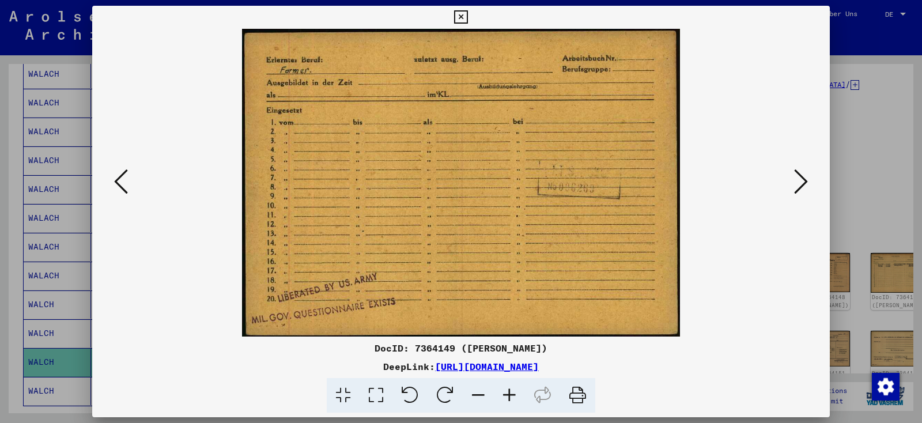
click at [801, 185] on icon at bounding box center [801, 182] width 14 height 28
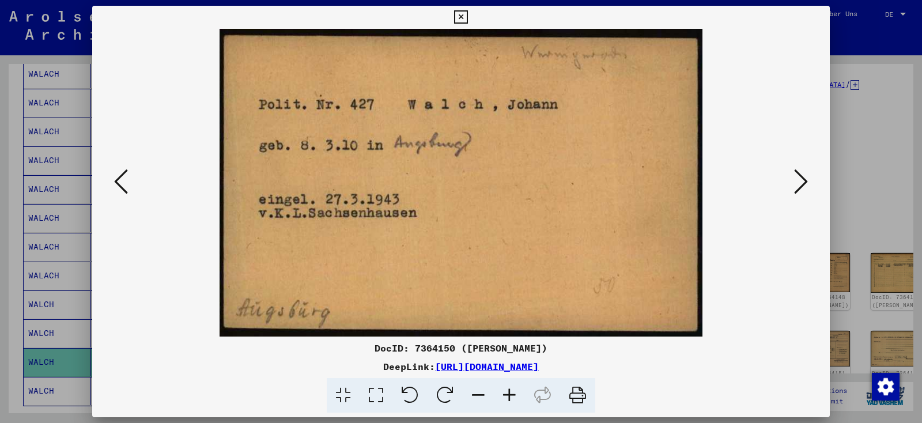
click at [801, 185] on icon at bounding box center [801, 182] width 14 height 28
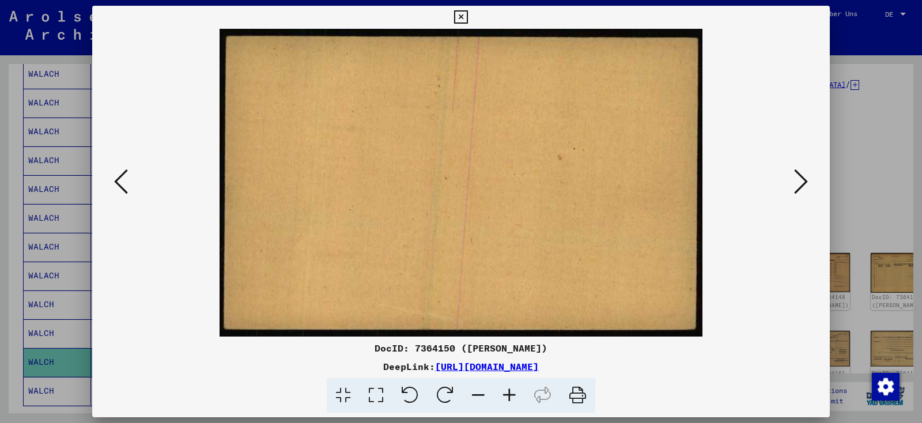
click at [467, 20] on icon at bounding box center [460, 17] width 13 height 14
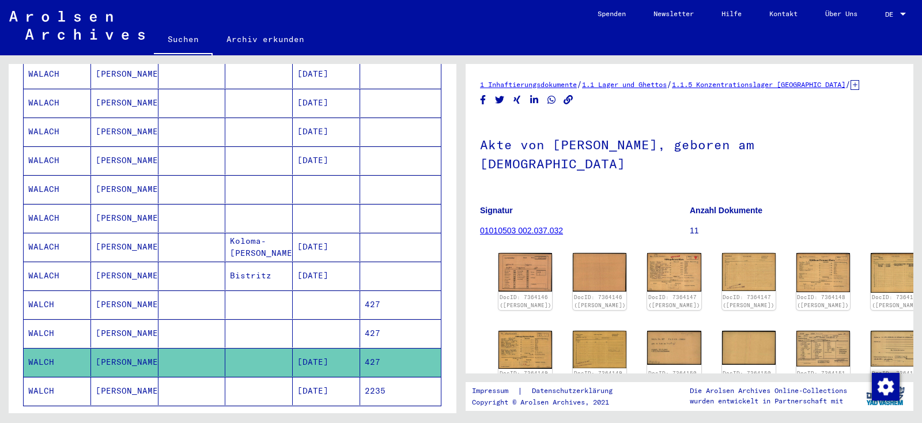
click at [54, 319] on mat-cell "WALCH" at bounding box center [57, 333] width 67 height 28
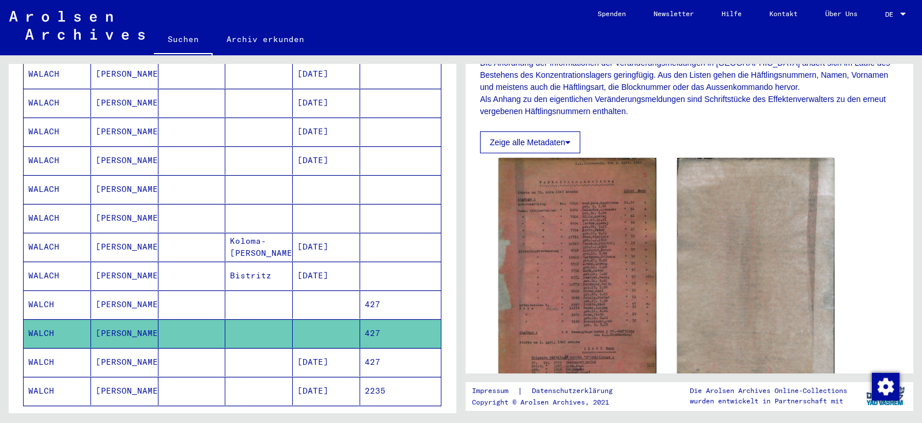
scroll to position [210, 0]
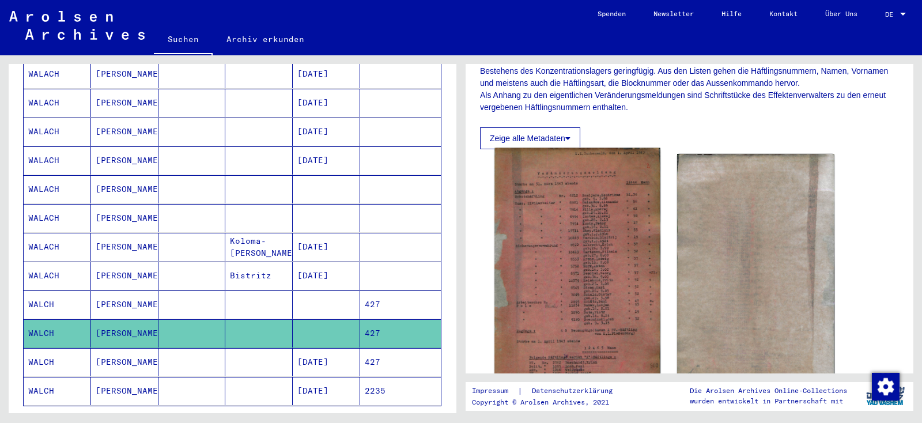
click at [564, 220] on img at bounding box center [576, 269] width 165 height 243
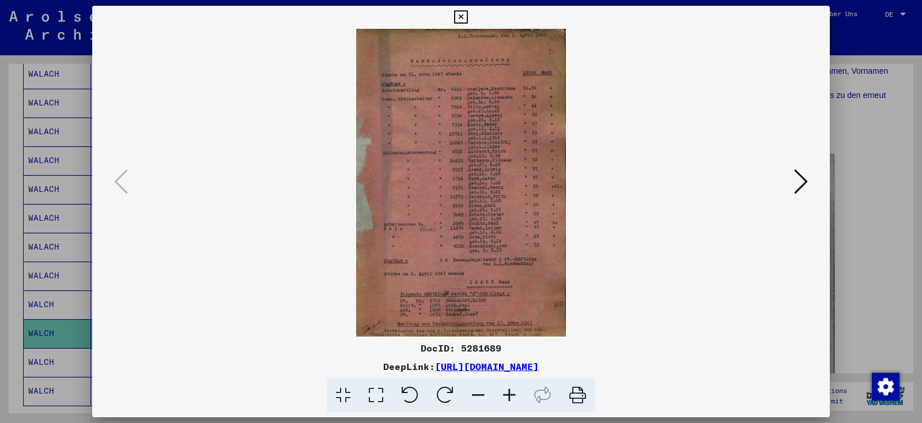
click at [514, 389] on icon at bounding box center [509, 395] width 31 height 35
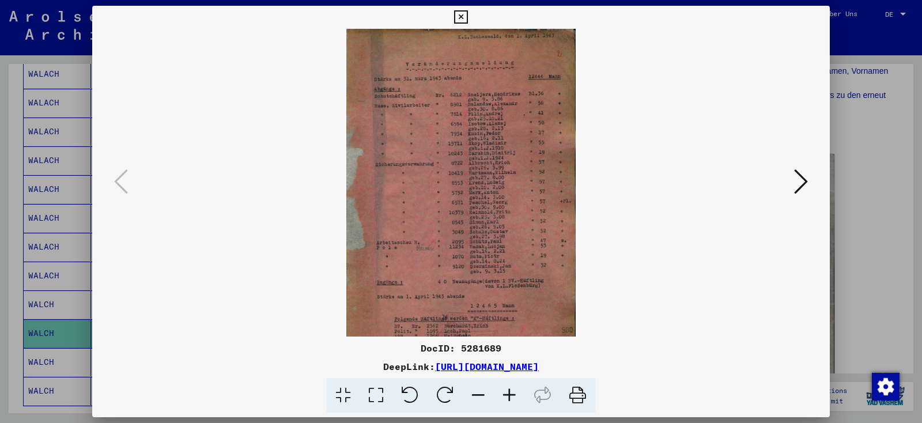
click at [514, 389] on icon at bounding box center [509, 395] width 31 height 35
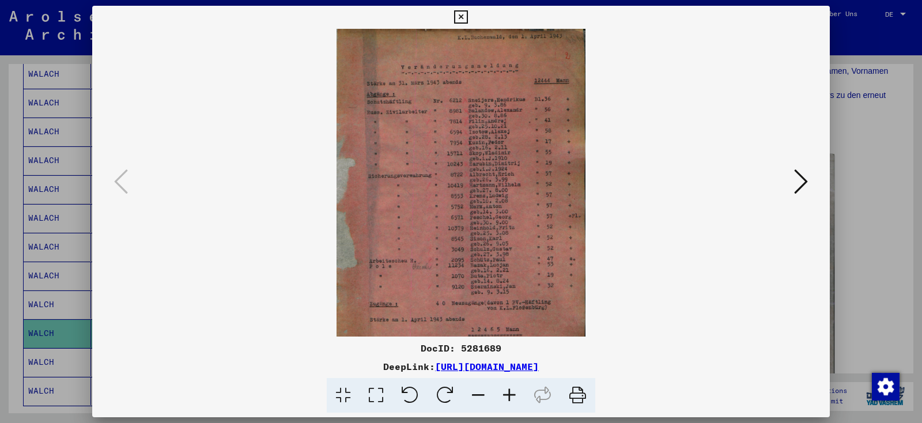
click at [514, 389] on icon at bounding box center [509, 395] width 31 height 35
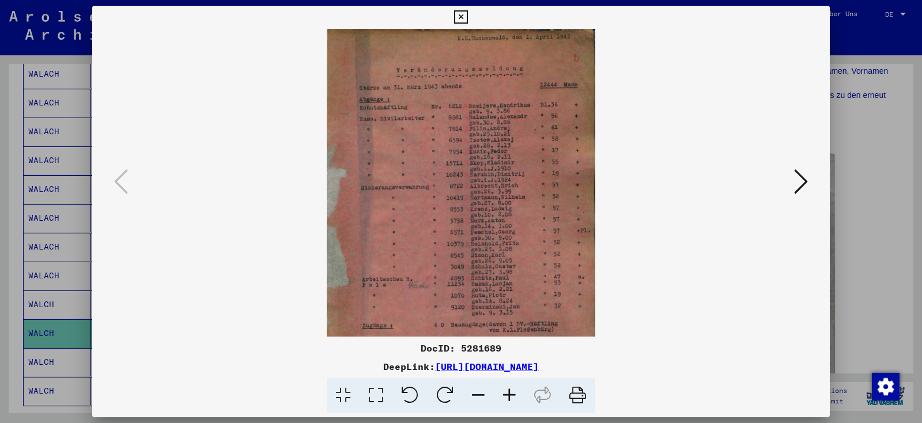
click at [514, 389] on icon at bounding box center [509, 395] width 31 height 35
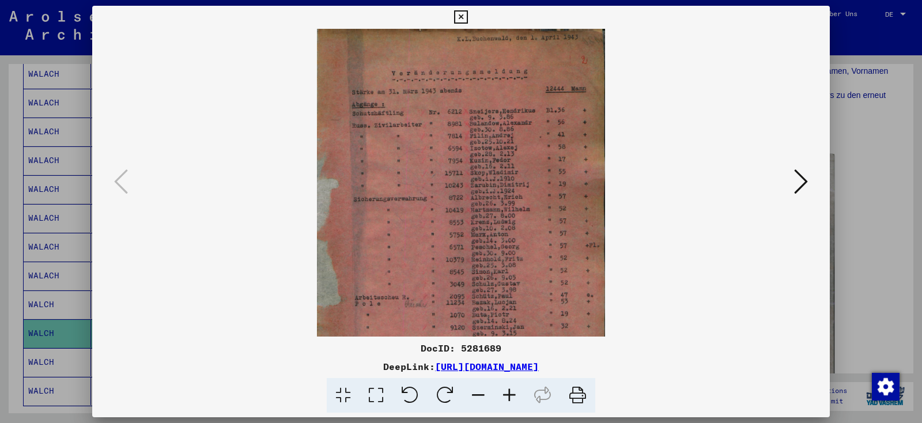
click at [514, 389] on icon at bounding box center [509, 395] width 31 height 35
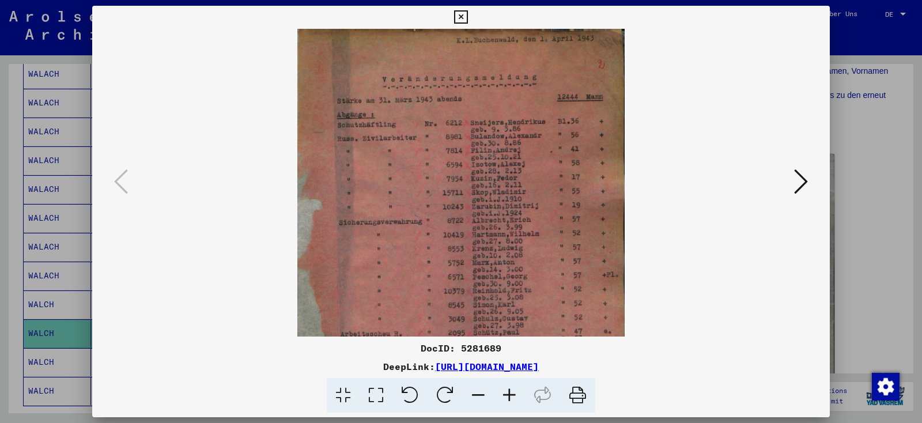
click at [514, 389] on icon at bounding box center [509, 395] width 31 height 35
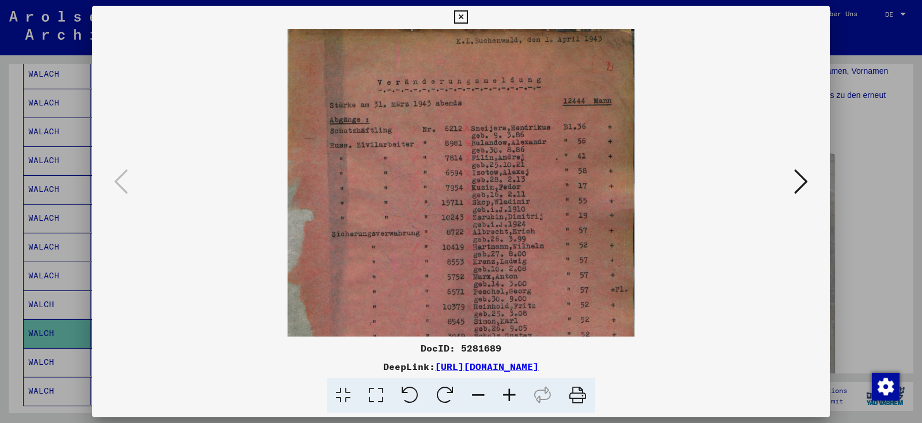
click at [514, 389] on icon at bounding box center [509, 395] width 31 height 35
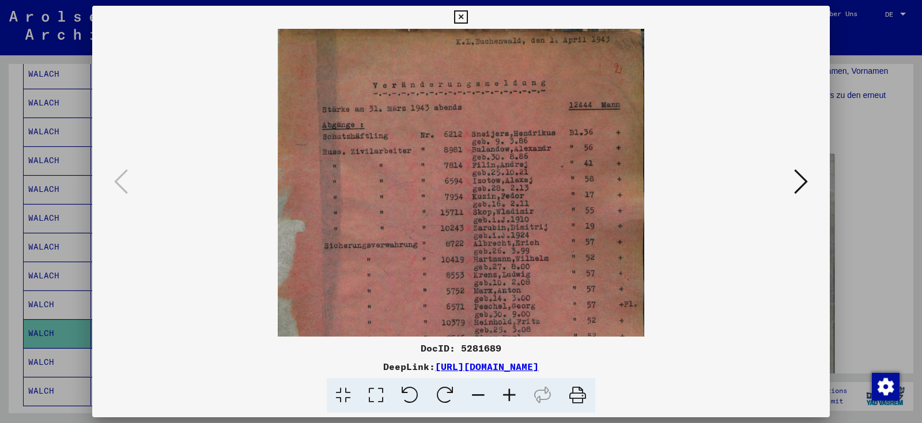
click at [514, 389] on icon at bounding box center [509, 395] width 31 height 35
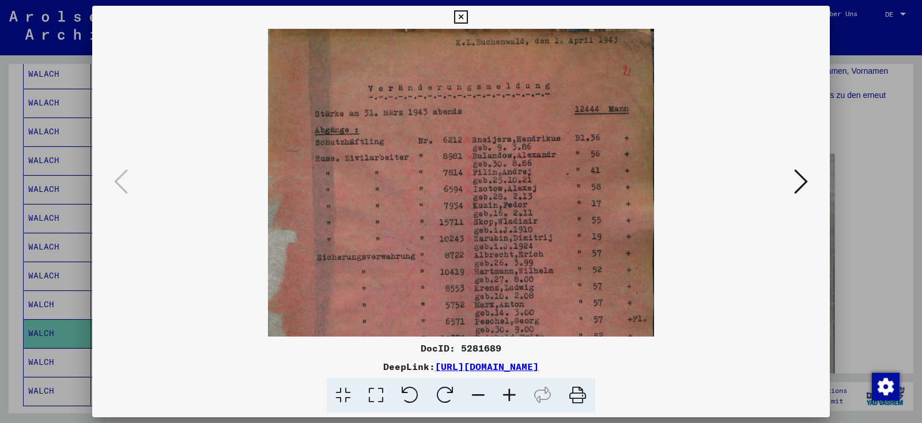
click at [514, 389] on icon at bounding box center [509, 395] width 31 height 35
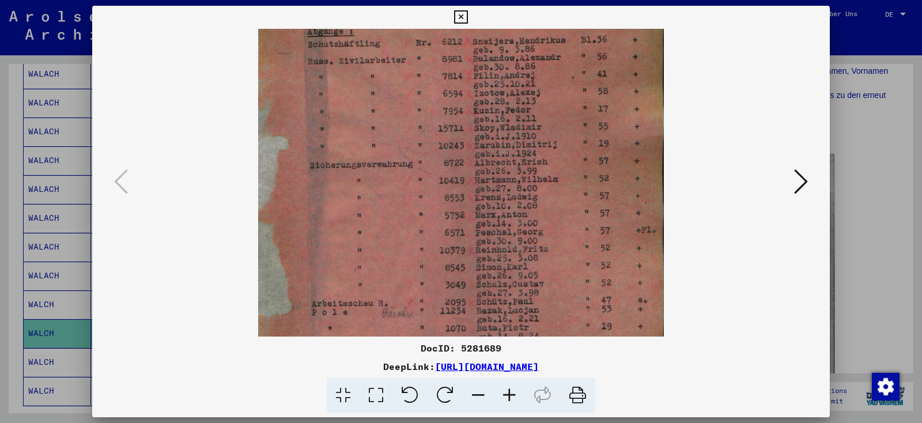
scroll to position [105, 0]
drag, startPoint x: 459, startPoint y: 205, endPoint x: 450, endPoint y: 101, distance: 104.6
click at [450, 101] on img at bounding box center [460, 222] width 405 height 596
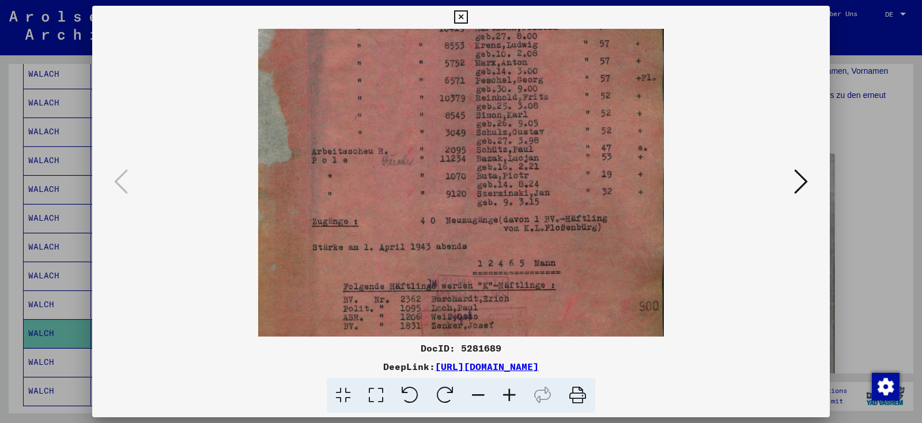
scroll to position [257, 0]
drag, startPoint x: 431, startPoint y: 162, endPoint x: 431, endPoint y: 115, distance: 47.8
click at [431, 115] on img at bounding box center [460, 69] width 405 height 596
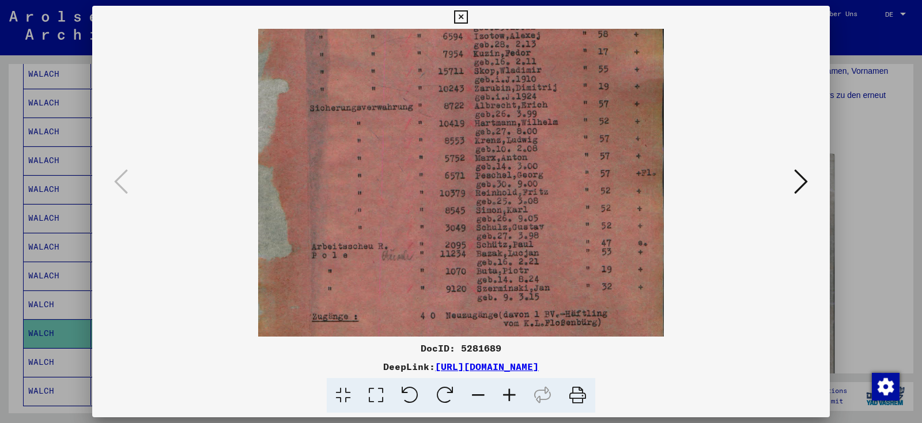
scroll to position [158, 0]
drag, startPoint x: 385, startPoint y: 89, endPoint x: 379, endPoint y: 191, distance: 102.2
click at [379, 191] on img at bounding box center [460, 168] width 405 height 596
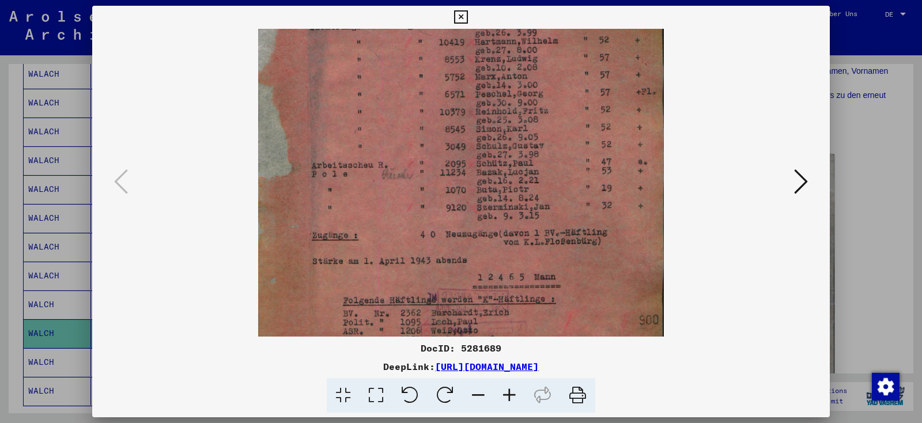
drag, startPoint x: 404, startPoint y: 115, endPoint x: 397, endPoint y: 33, distance: 81.5
click at [397, 33] on img at bounding box center [460, 85] width 405 height 596
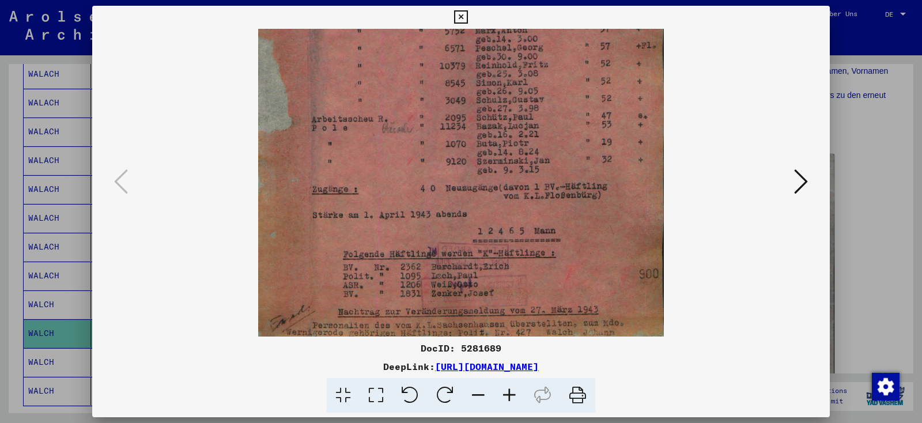
drag, startPoint x: 394, startPoint y: 101, endPoint x: 398, endPoint y: 59, distance: 42.2
click at [398, 59] on img at bounding box center [460, 39] width 405 height 596
click at [798, 192] on icon at bounding box center [801, 182] width 14 height 28
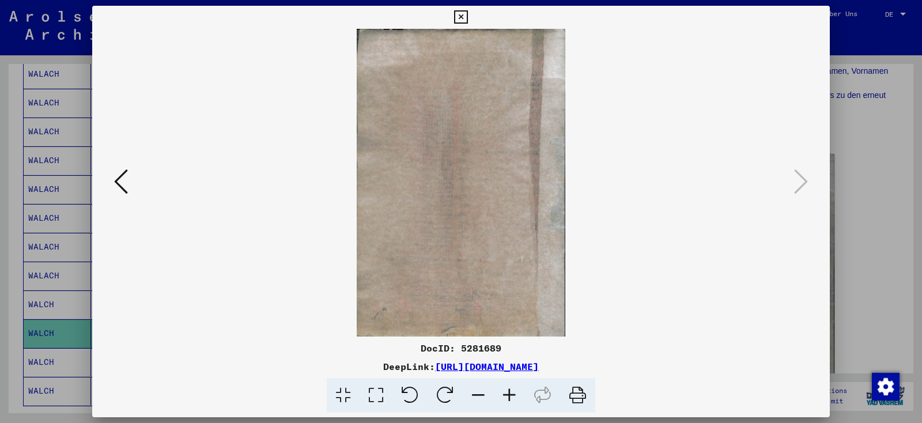
click at [119, 190] on icon at bounding box center [121, 182] width 14 height 28
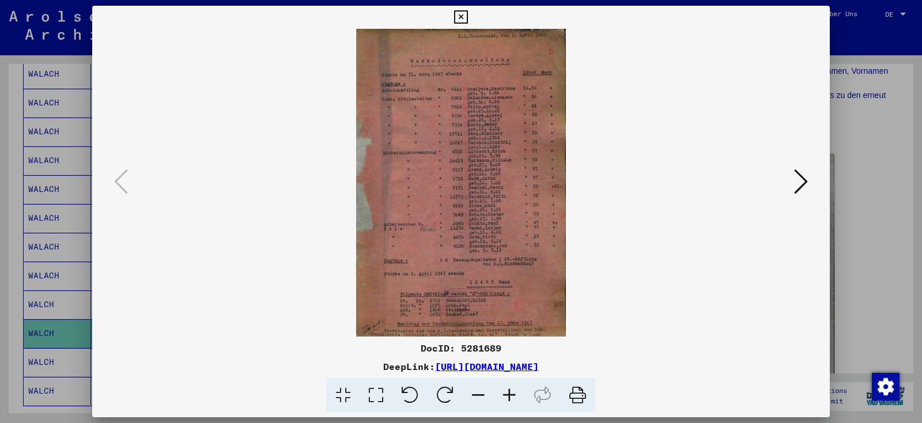
click at [513, 399] on icon at bounding box center [509, 395] width 31 height 35
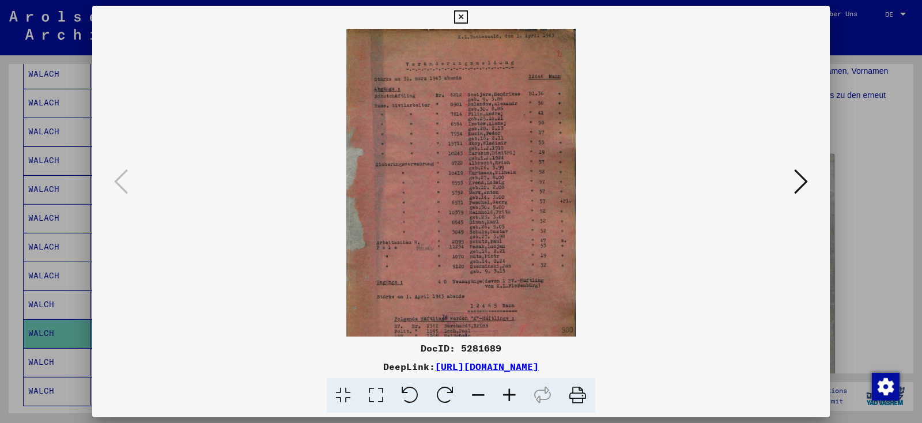
click at [513, 399] on icon at bounding box center [509, 395] width 31 height 35
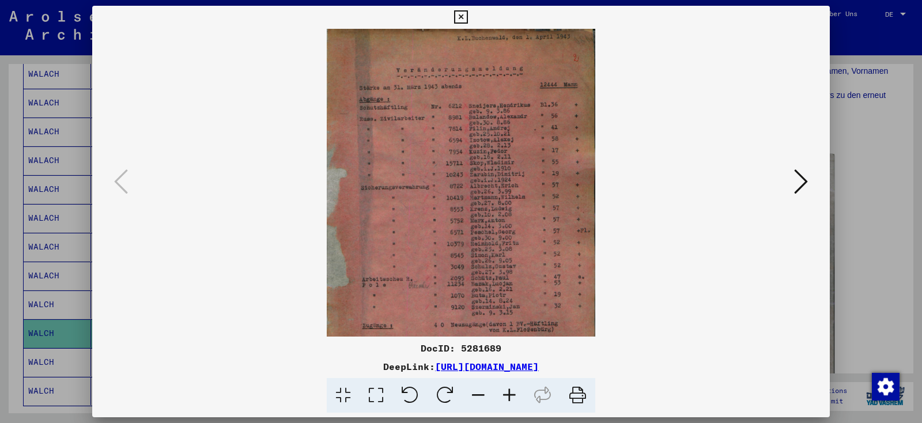
click at [513, 399] on icon at bounding box center [509, 395] width 31 height 35
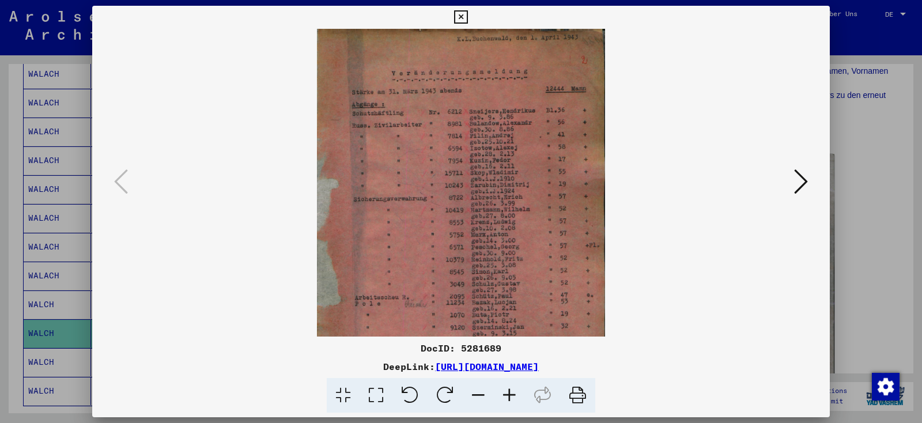
click at [513, 399] on icon at bounding box center [509, 395] width 31 height 35
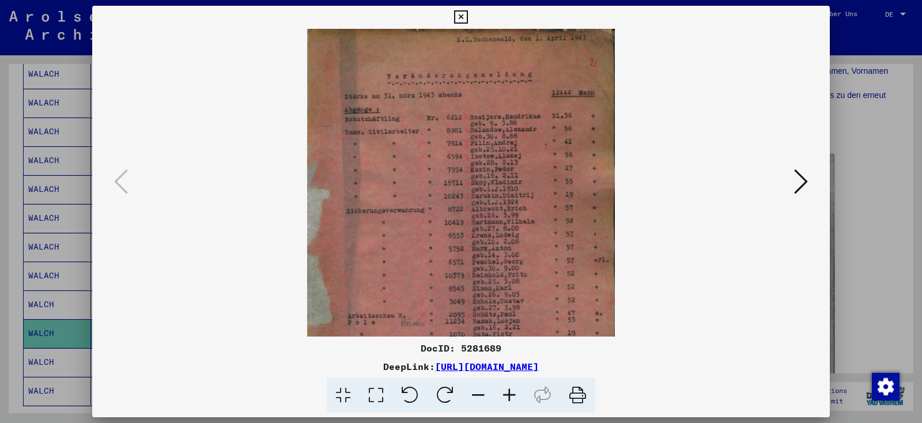
click at [513, 399] on icon at bounding box center [509, 395] width 31 height 35
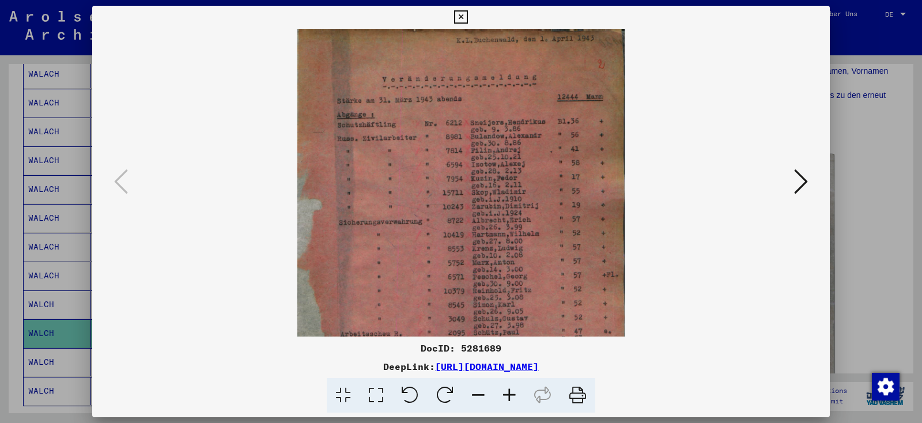
click at [513, 399] on icon at bounding box center [509, 395] width 31 height 35
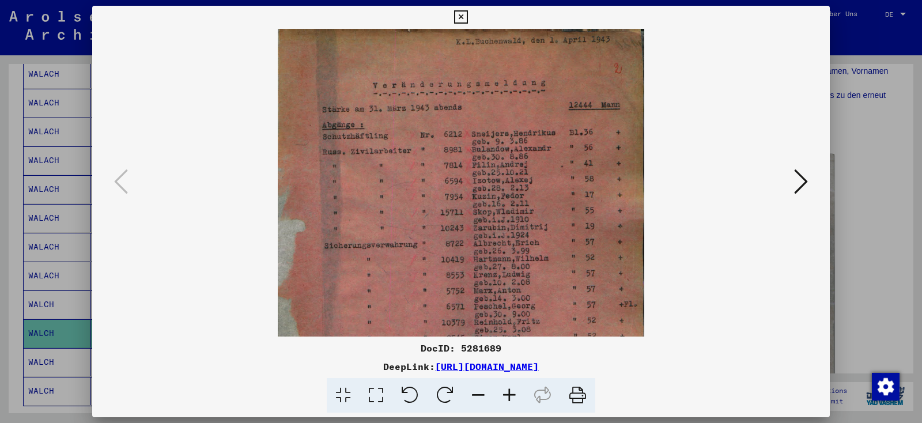
click at [513, 399] on icon at bounding box center [509, 395] width 31 height 35
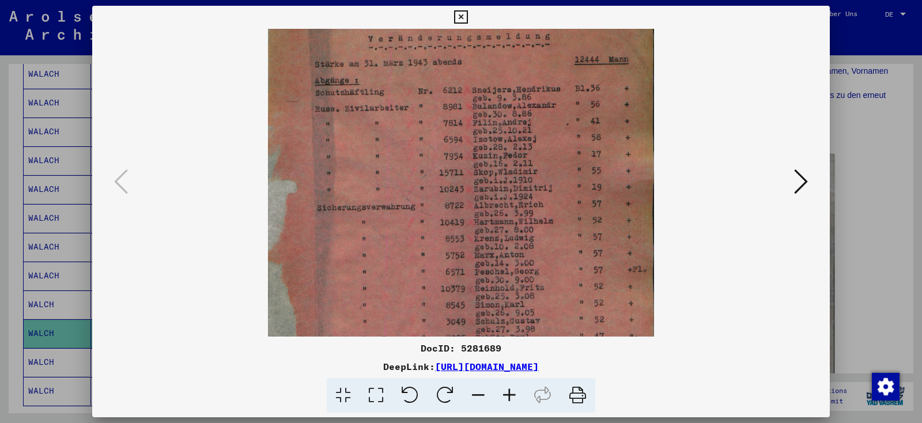
scroll to position [50, 0]
drag, startPoint x: 546, startPoint y: 177, endPoint x: 554, endPoint y: 125, distance: 53.0
click at [554, 126] on img at bounding box center [460, 262] width 385 height 567
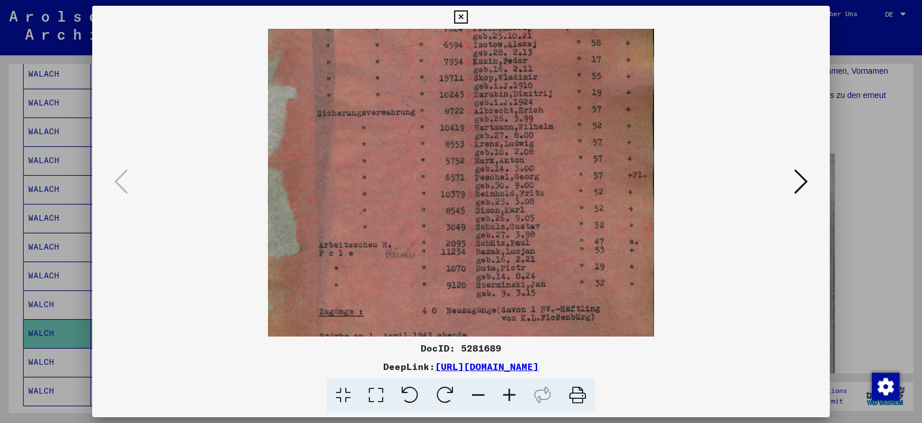
scroll to position [146, 0]
drag, startPoint x: 535, startPoint y: 274, endPoint x: 565, endPoint y: 175, distance: 103.7
click at [565, 175] on img at bounding box center [460, 165] width 385 height 567
click at [467, 17] on icon at bounding box center [460, 17] width 13 height 14
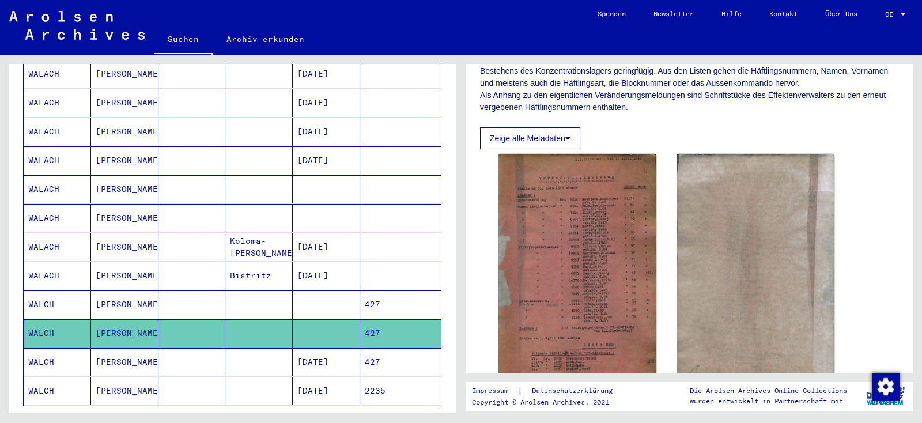
click at [46, 290] on mat-cell "WALCH" at bounding box center [57, 304] width 67 height 28
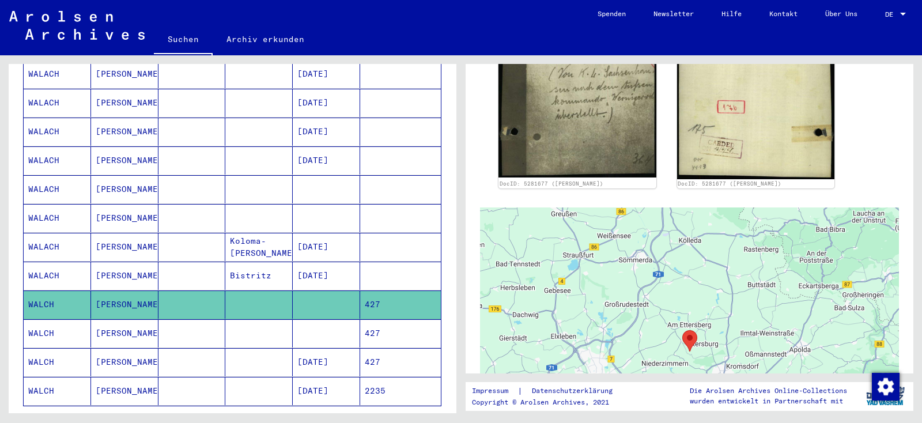
scroll to position [391, 0]
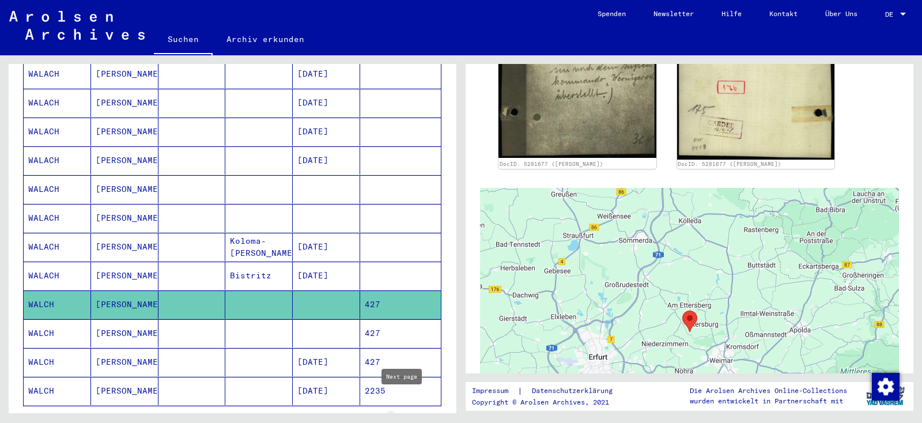
click at [400, 415] on icon "Next page" at bounding box center [402, 423] width 16 height 16
type input "*"
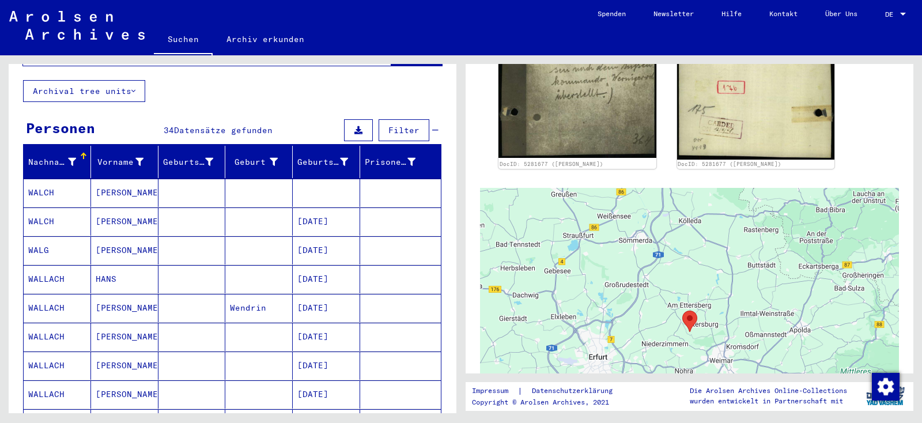
scroll to position [65, 0]
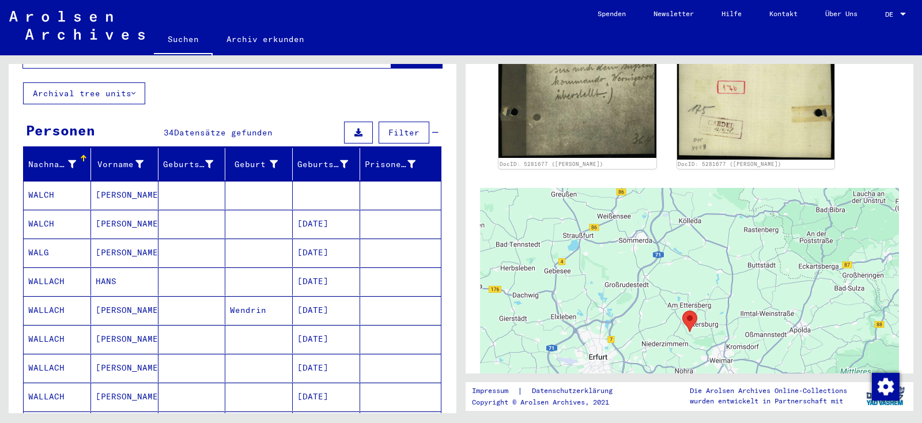
click at [49, 182] on mat-cell "WALCH" at bounding box center [57, 195] width 67 height 28
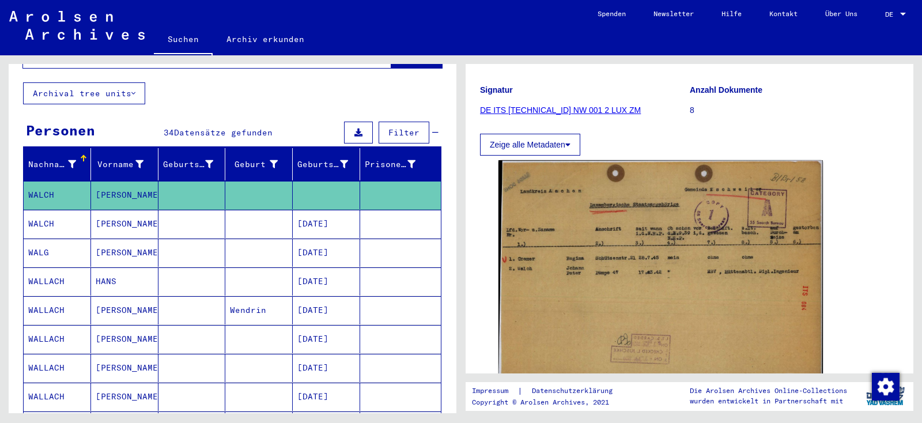
scroll to position [151, 0]
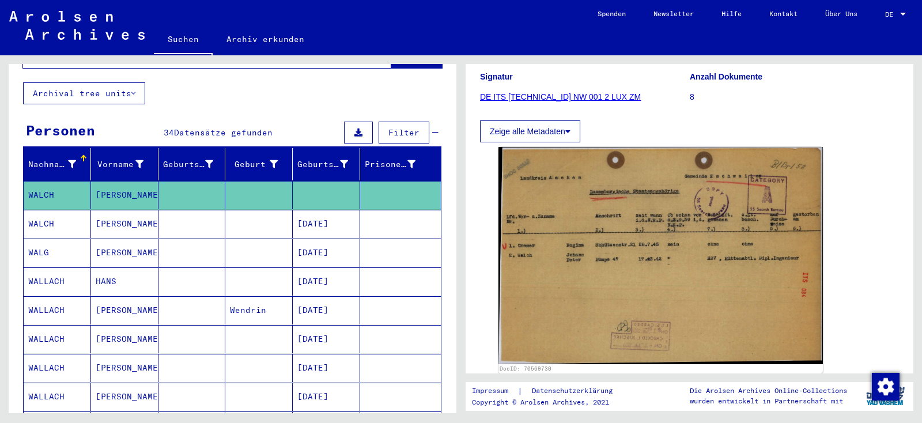
click at [49, 210] on mat-cell "WALCH" at bounding box center [57, 224] width 67 height 28
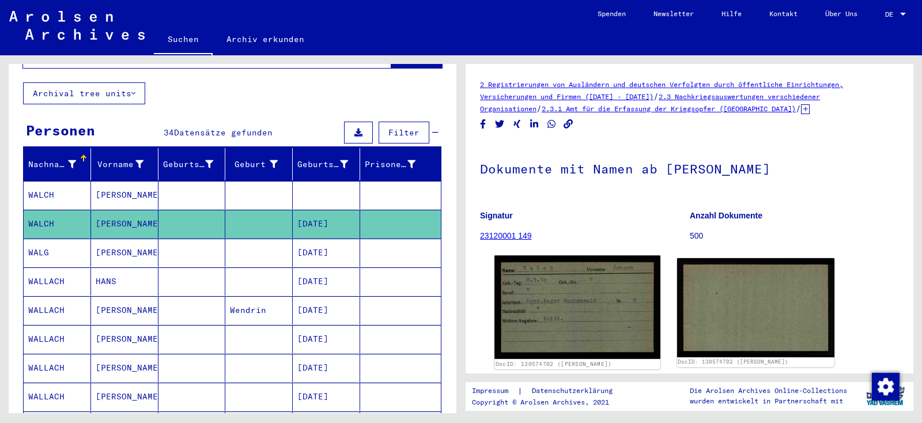
click at [571, 304] on img at bounding box center [576, 307] width 165 height 103
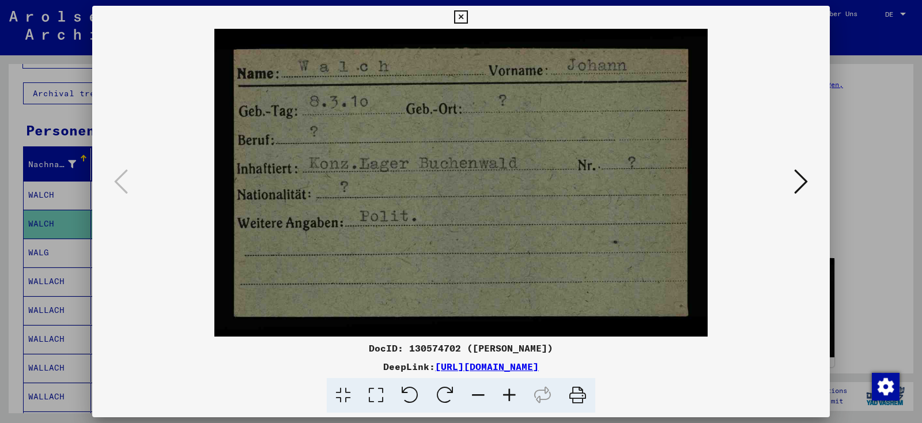
click at [806, 191] on icon at bounding box center [801, 182] width 14 height 28
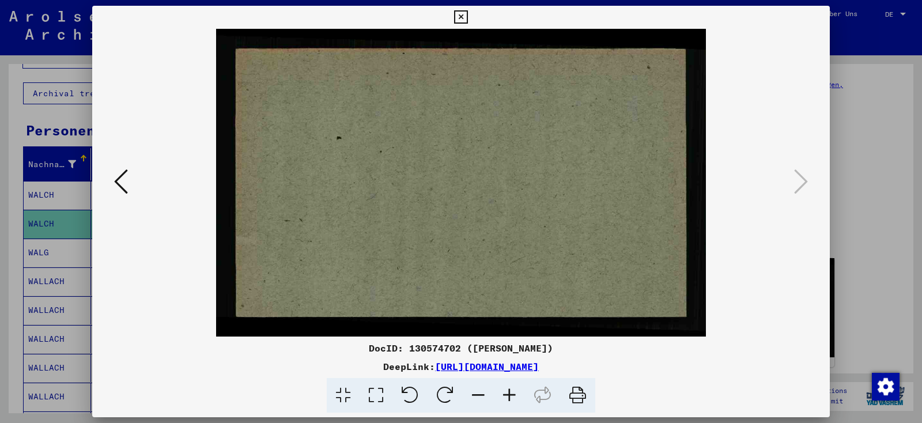
click at [467, 19] on icon at bounding box center [460, 17] width 13 height 14
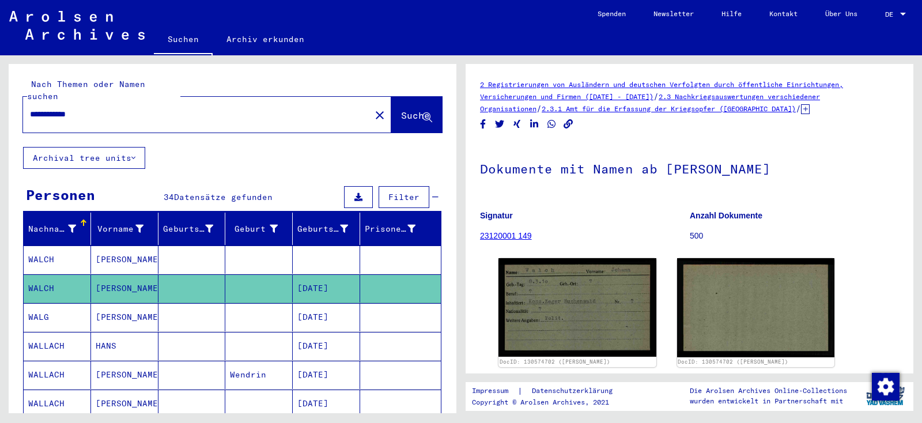
drag, startPoint x: 158, startPoint y: 103, endPoint x: 0, endPoint y: 91, distance: 158.9
click at [30, 108] on input "**********" at bounding box center [197, 114] width 334 height 12
type input "**********"
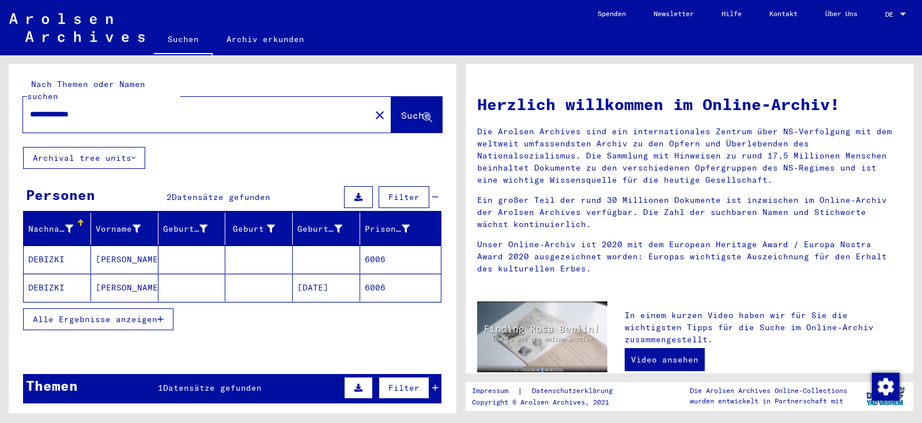
click at [47, 246] on mat-cell "DEBIZKI" at bounding box center [57, 259] width 67 height 28
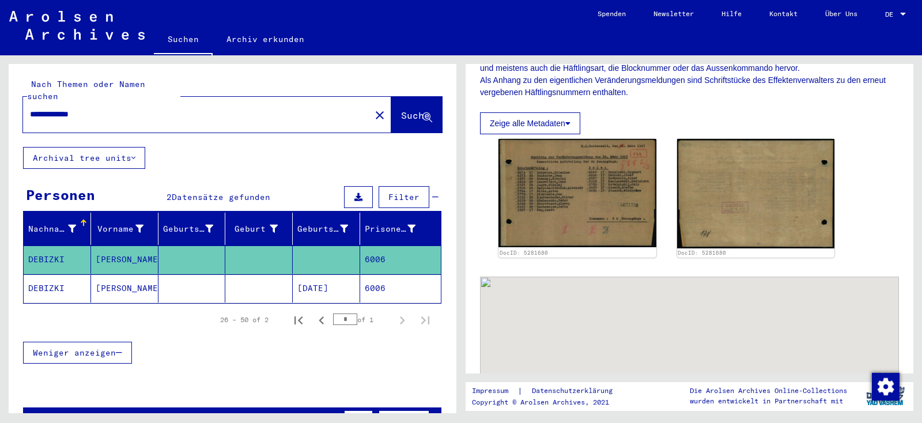
scroll to position [229, 0]
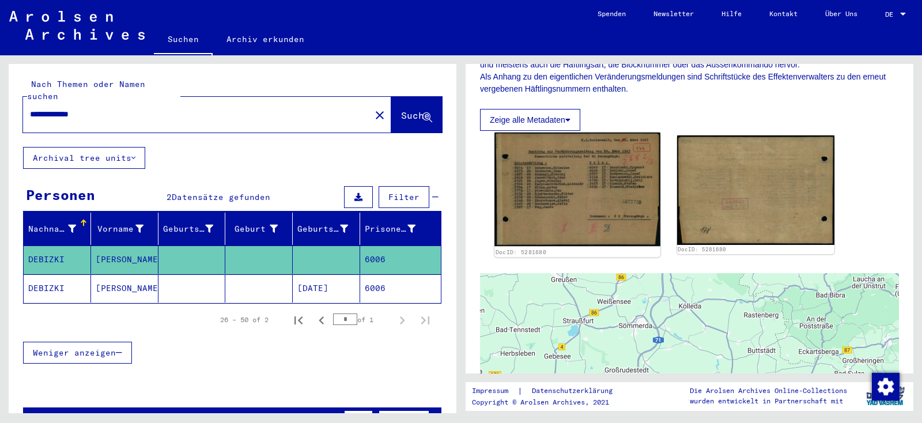
click at [575, 199] on img at bounding box center [576, 188] width 165 height 113
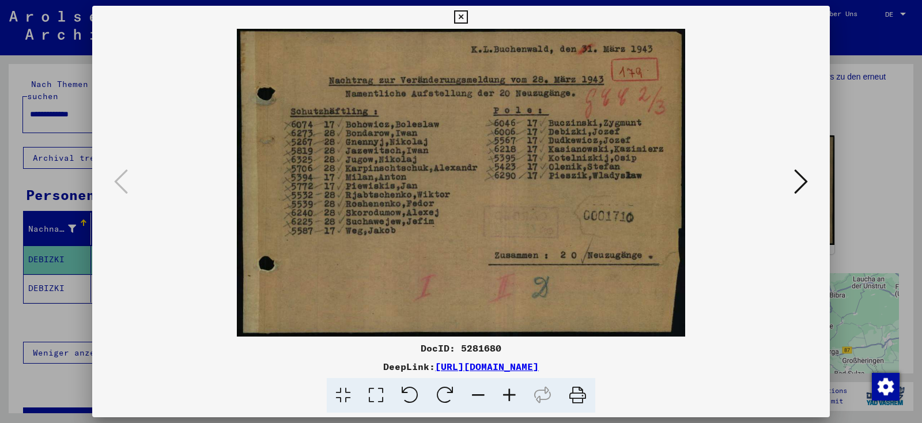
click at [467, 17] on icon at bounding box center [460, 17] width 13 height 14
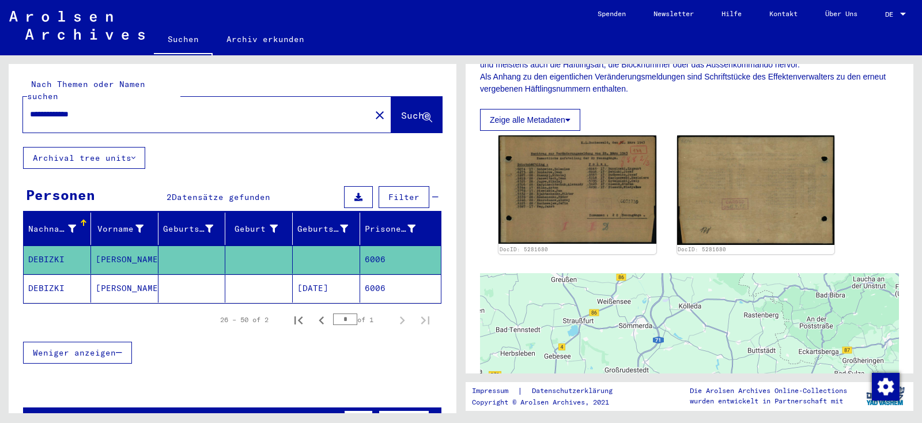
click at [55, 274] on mat-cell "DEBIZKI" at bounding box center [57, 288] width 67 height 28
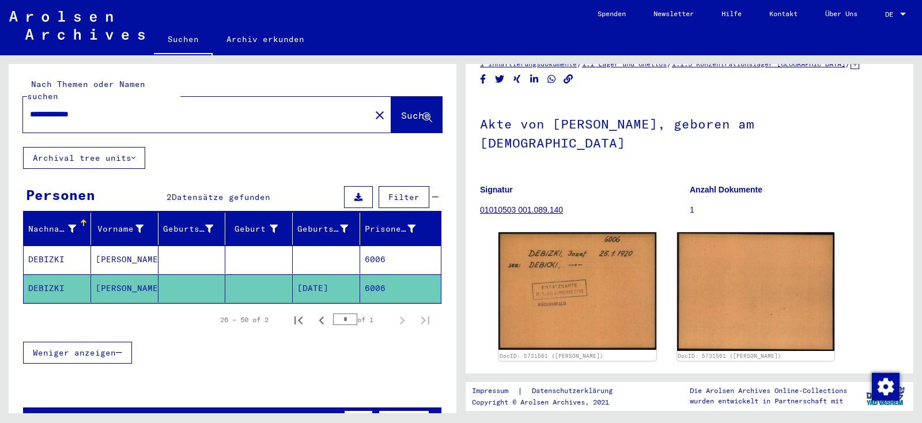
scroll to position [9, 0]
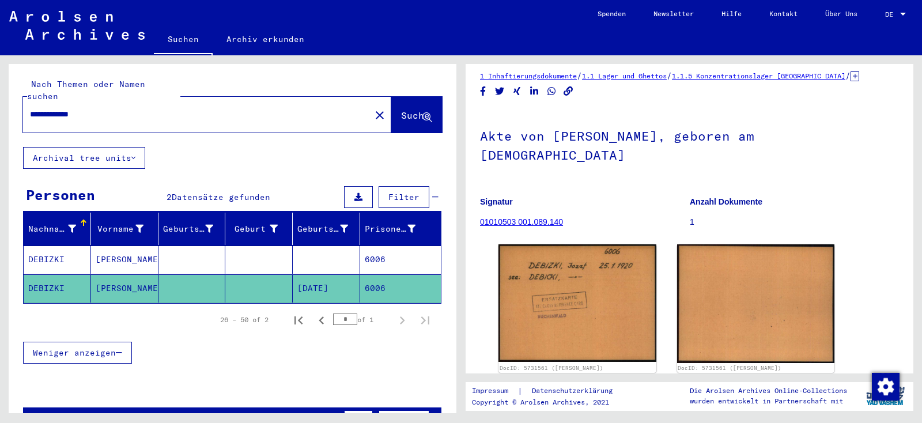
click at [373, 108] on mat-icon "close" at bounding box center [380, 115] width 14 height 14
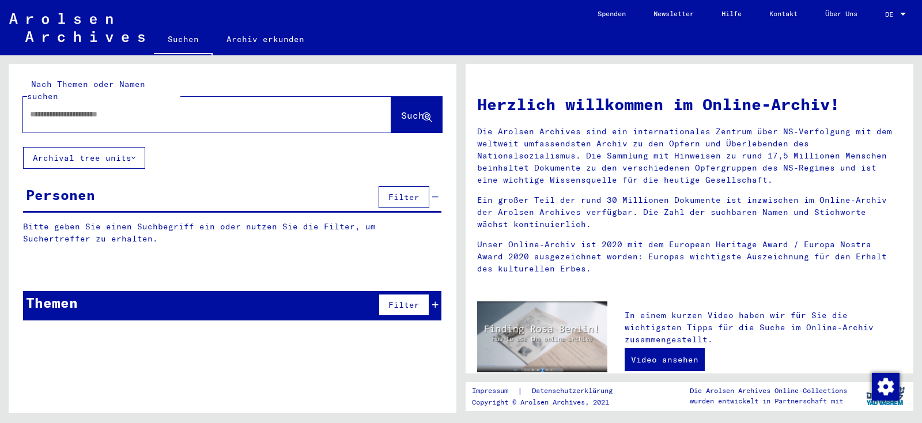
click at [309, 108] on input "text" at bounding box center [193, 114] width 327 height 12
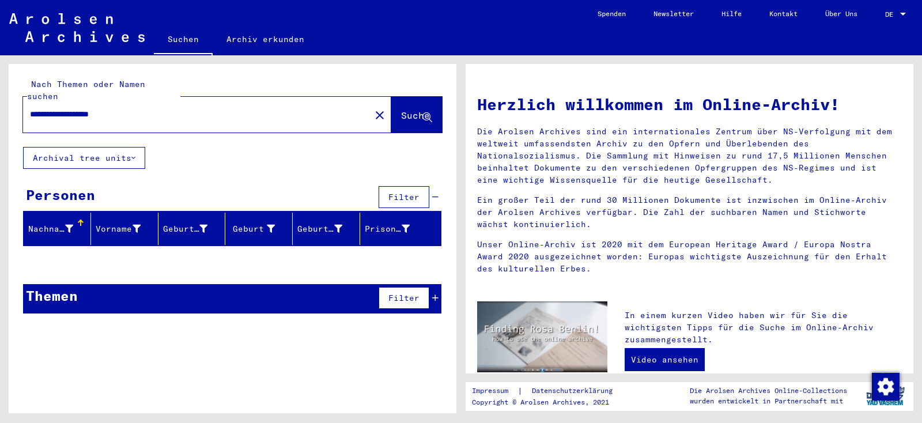
click at [165, 108] on input "**********" at bounding box center [193, 114] width 327 height 12
click at [103, 108] on input "*********" at bounding box center [193, 114] width 327 height 12
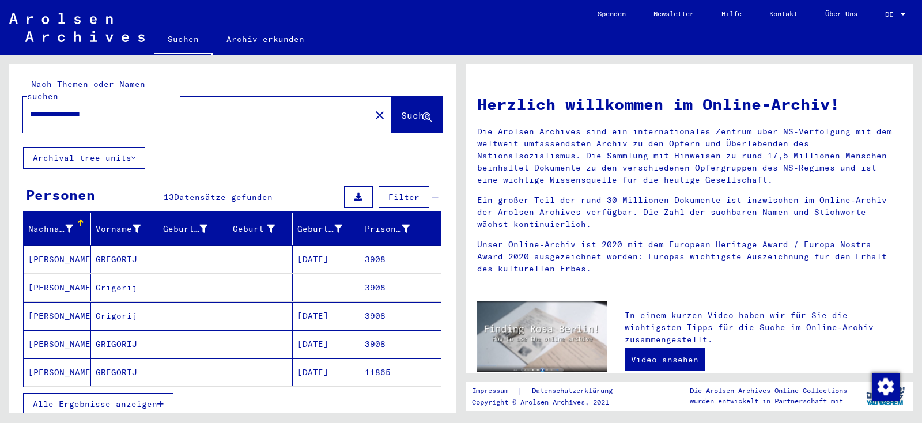
click at [56, 245] on mat-cell "TISCHKIN" at bounding box center [57, 259] width 67 height 28
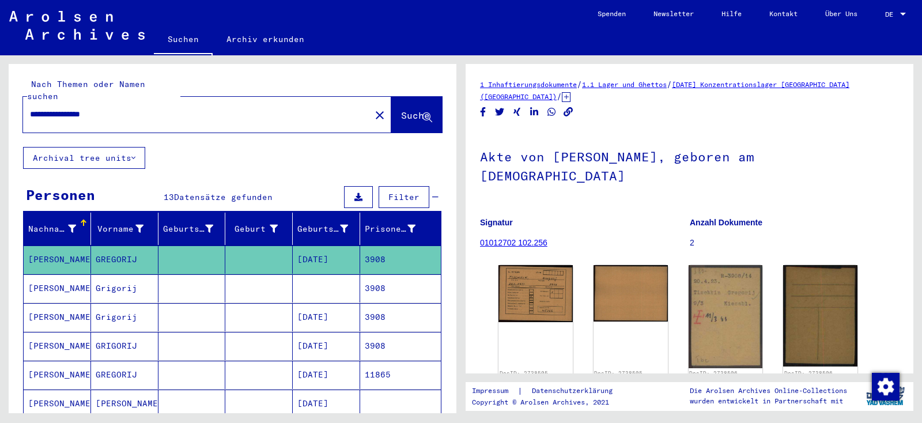
click at [58, 274] on mat-cell "TISCHKIN" at bounding box center [57, 288] width 67 height 28
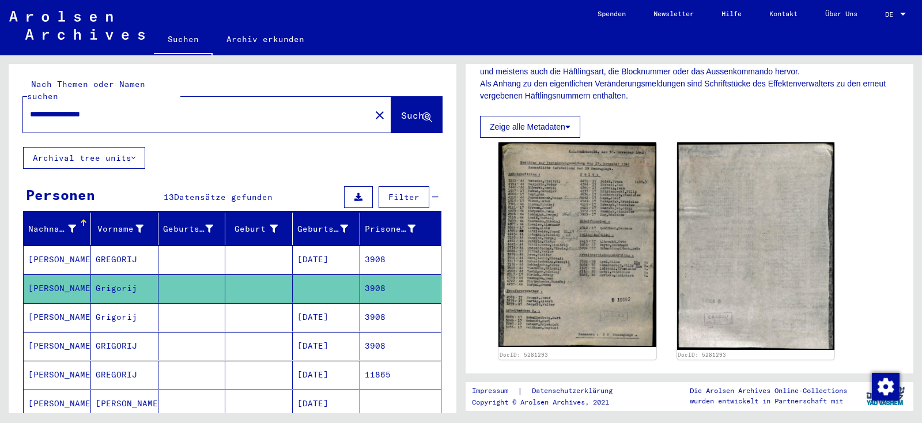
scroll to position [230, 0]
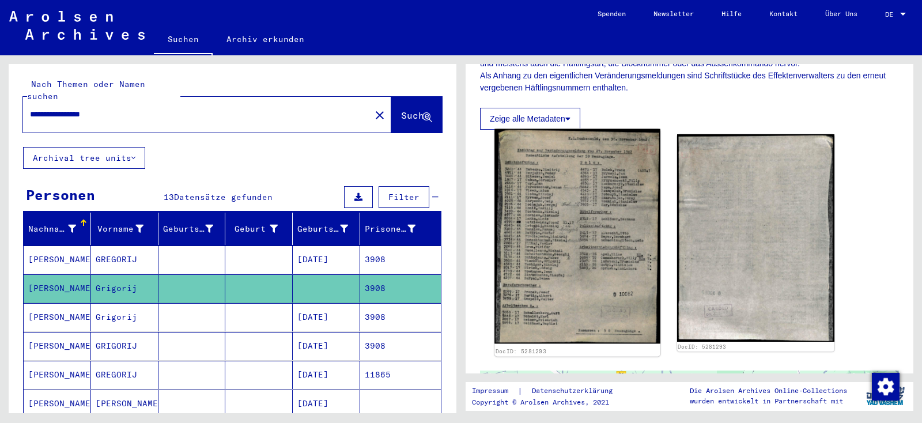
click at [567, 186] on img at bounding box center [576, 236] width 165 height 215
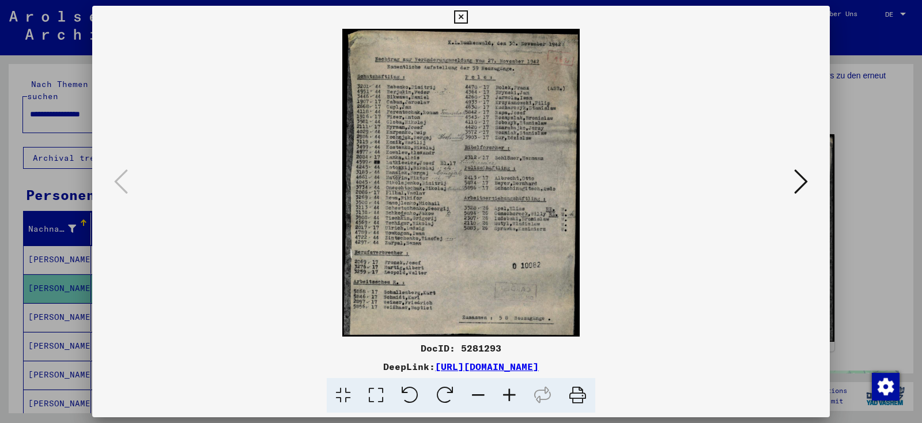
click at [511, 395] on icon at bounding box center [509, 395] width 31 height 35
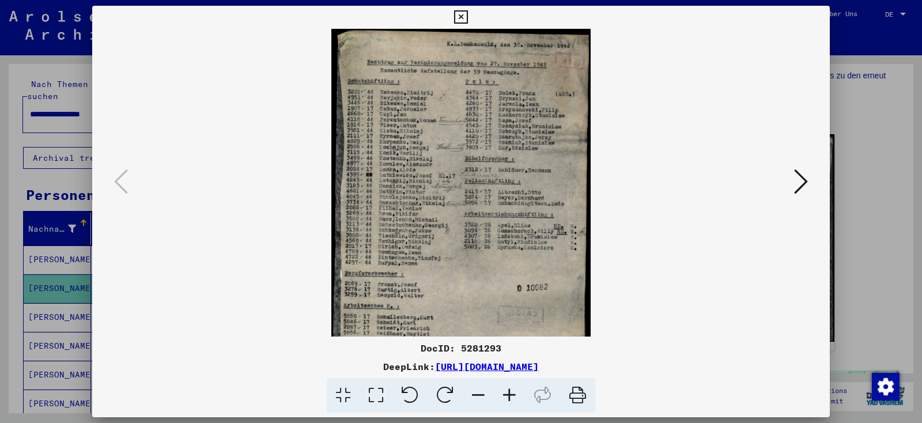
click at [511, 395] on icon at bounding box center [509, 395] width 31 height 35
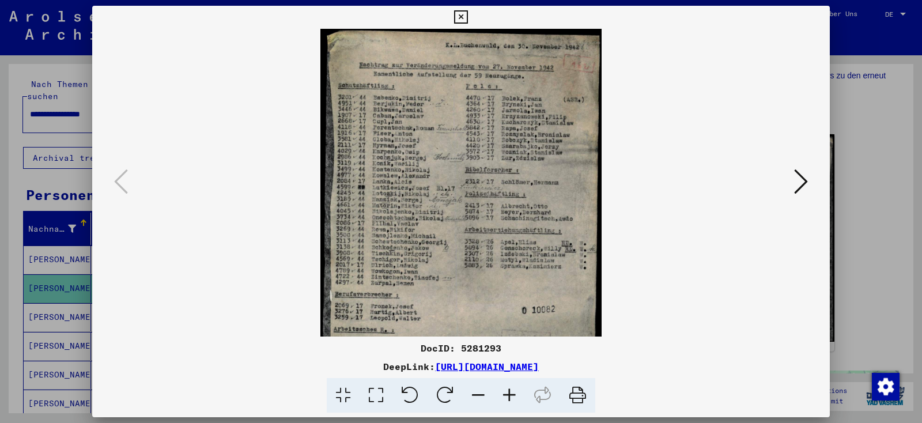
click at [511, 395] on icon at bounding box center [509, 395] width 31 height 35
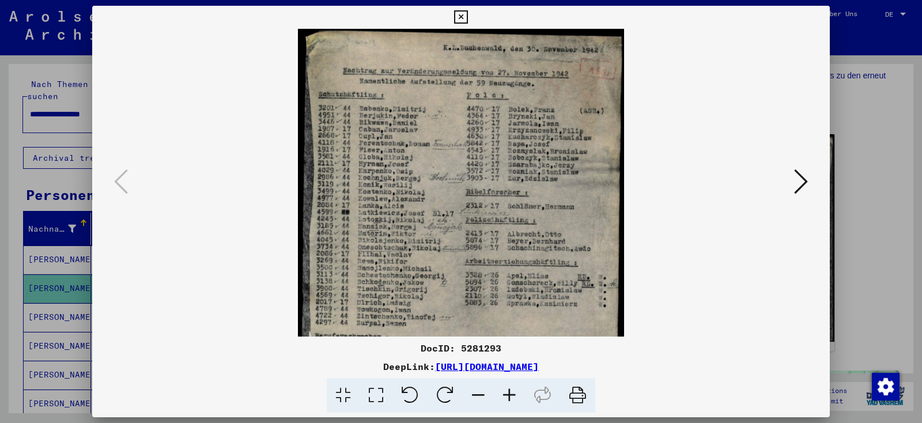
click at [511, 395] on icon at bounding box center [509, 395] width 31 height 35
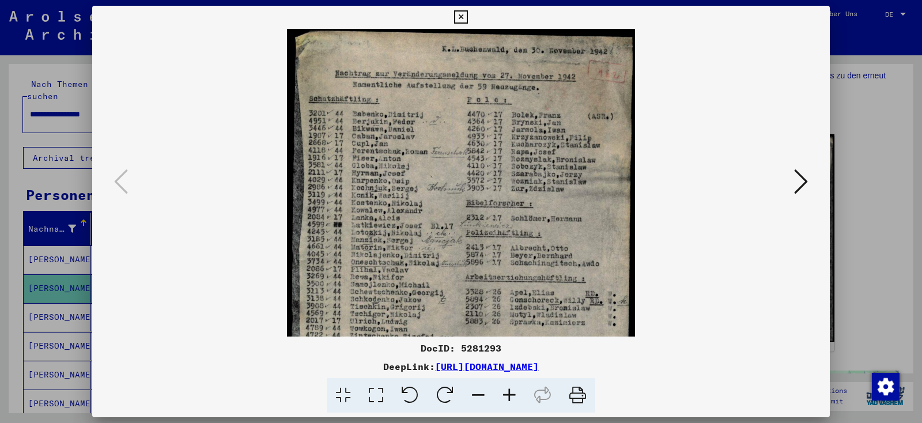
click at [511, 395] on icon at bounding box center [509, 395] width 31 height 35
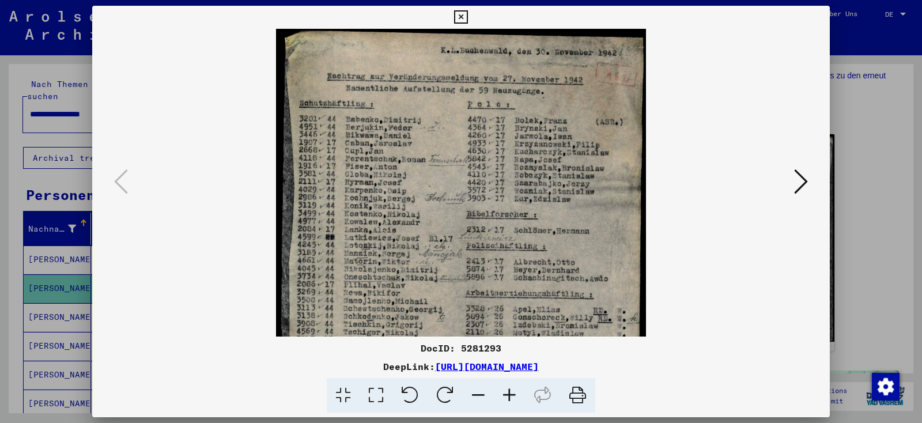
click at [511, 395] on icon at bounding box center [509, 395] width 31 height 35
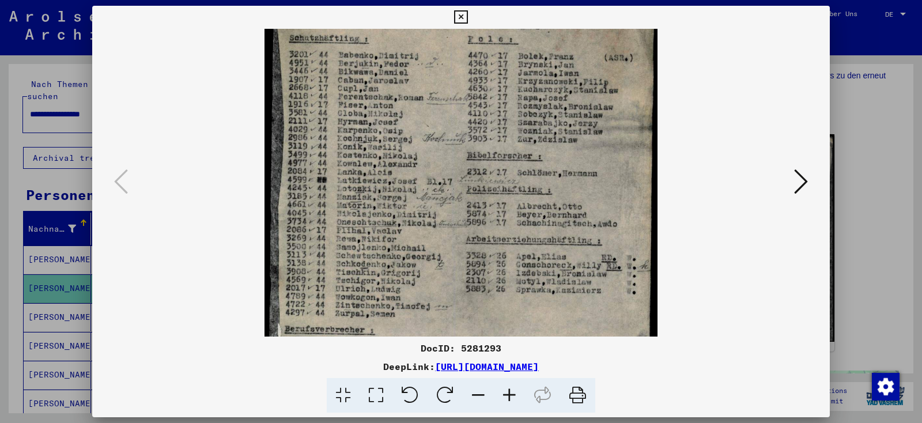
scroll to position [70, 0]
drag, startPoint x: 492, startPoint y: 203, endPoint x: 502, endPoint y: 132, distance: 72.2
click at [502, 132] on img at bounding box center [460, 213] width 392 height 509
click at [467, 19] on icon at bounding box center [460, 17] width 13 height 14
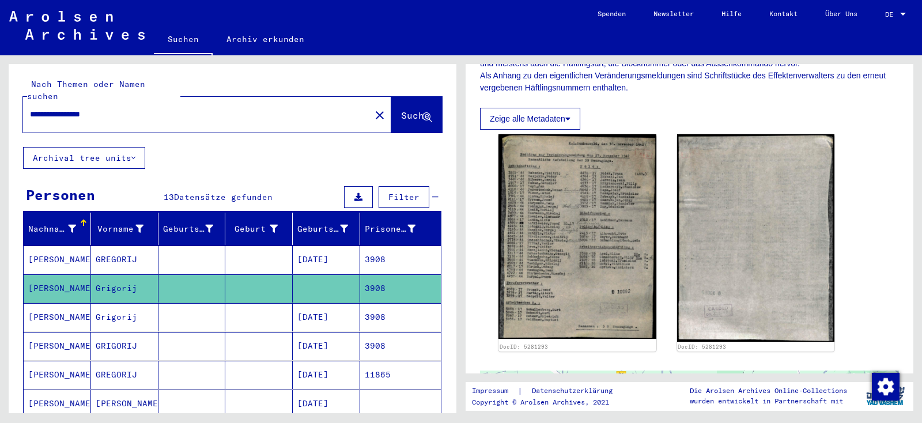
click at [67, 303] on mat-cell "TISCHKIN" at bounding box center [57, 317] width 67 height 28
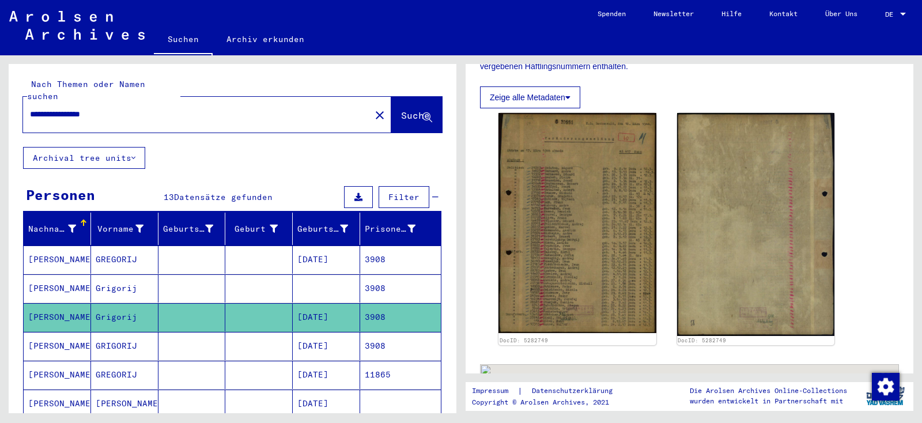
scroll to position [288, 0]
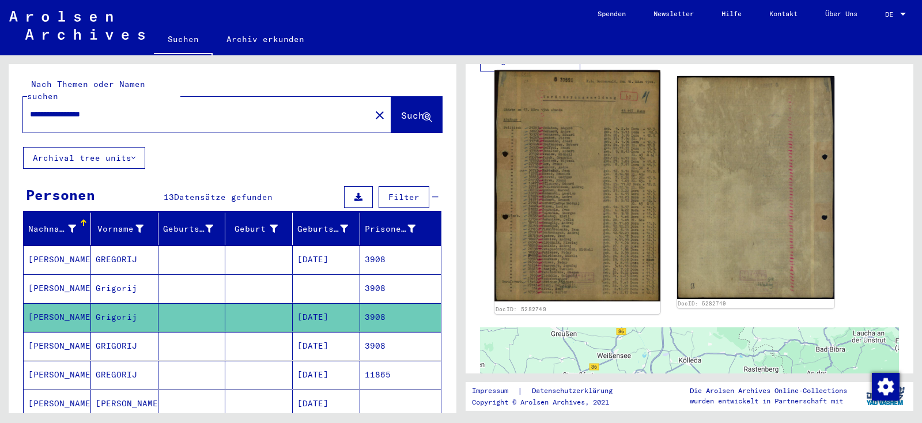
click at [567, 143] on img at bounding box center [576, 185] width 165 height 231
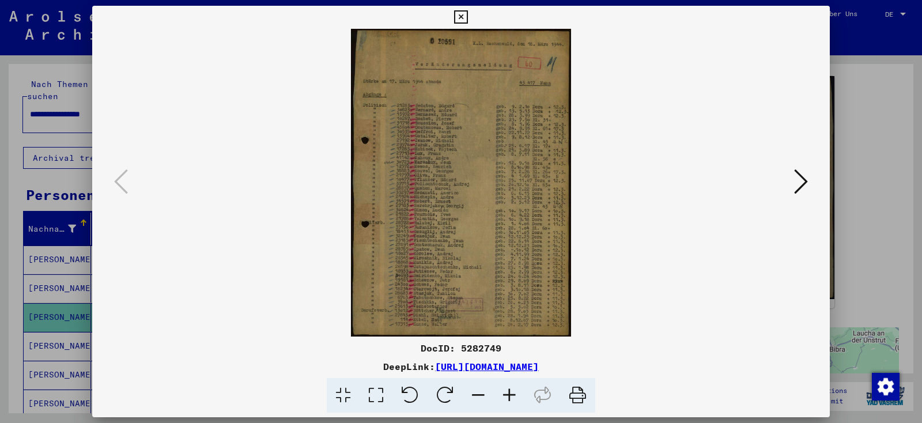
click at [510, 396] on icon at bounding box center [509, 395] width 31 height 35
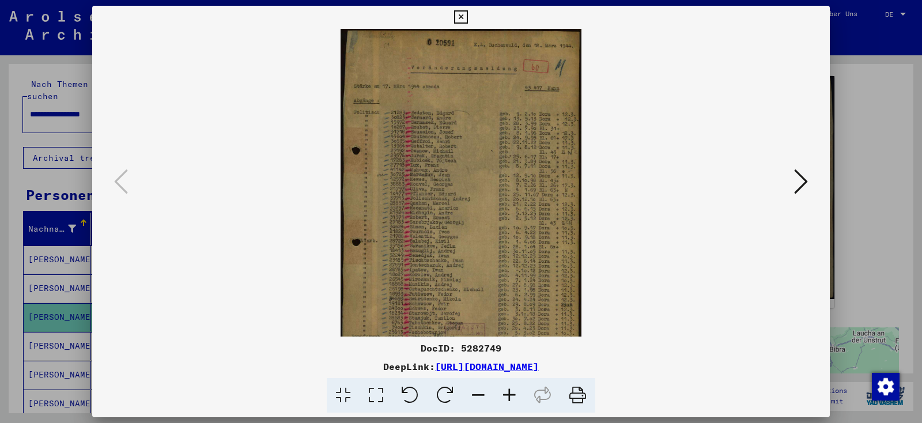
click at [510, 396] on icon at bounding box center [509, 395] width 31 height 35
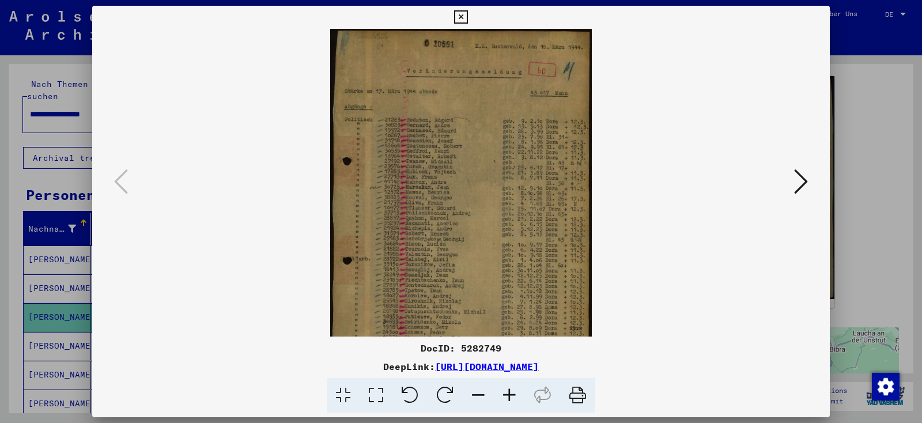
click at [510, 396] on icon at bounding box center [509, 395] width 31 height 35
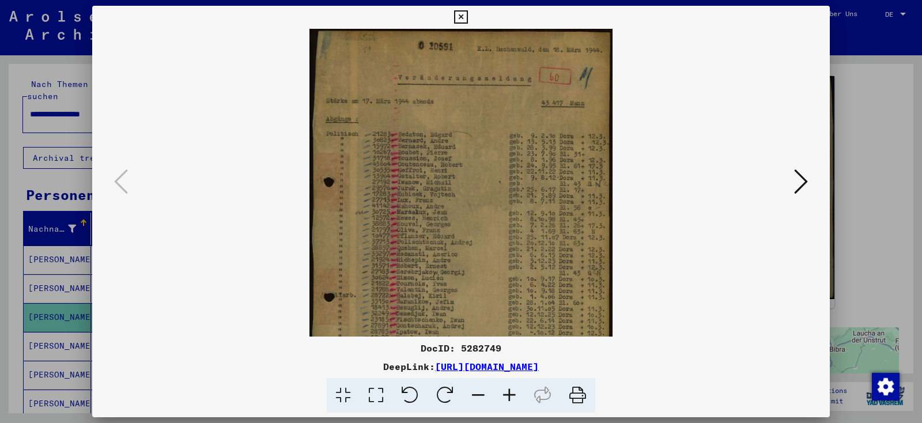
click at [510, 396] on icon at bounding box center [509, 395] width 31 height 35
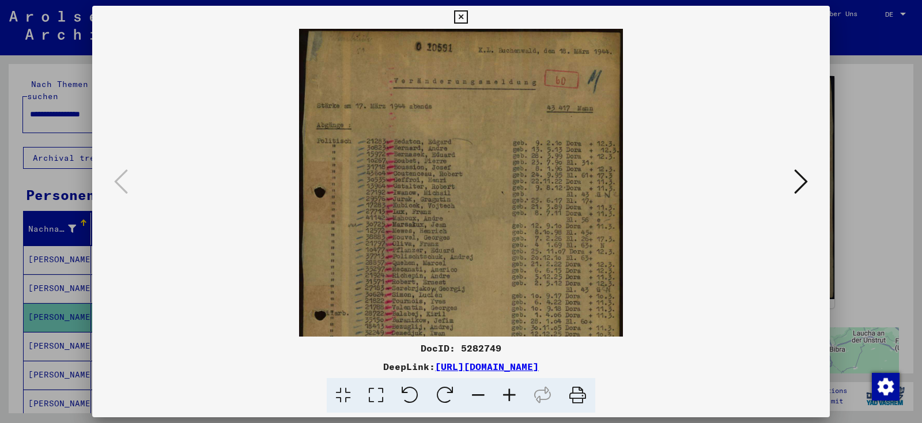
click at [510, 396] on icon at bounding box center [509, 395] width 31 height 35
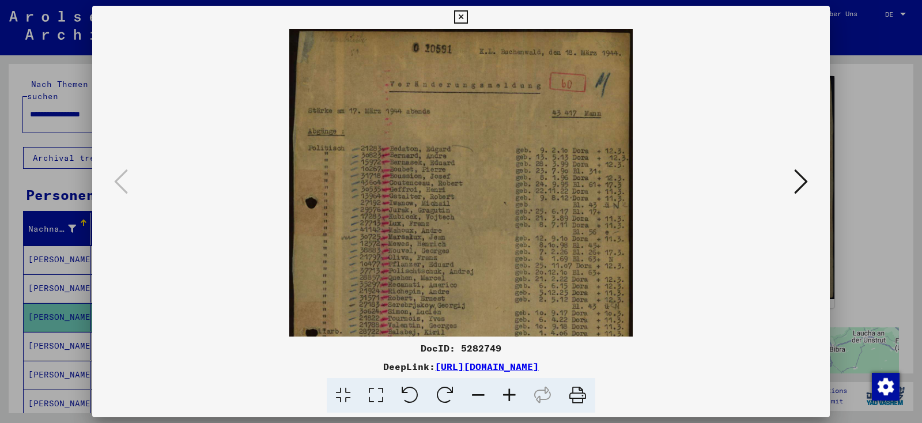
click at [510, 396] on icon at bounding box center [509, 395] width 31 height 35
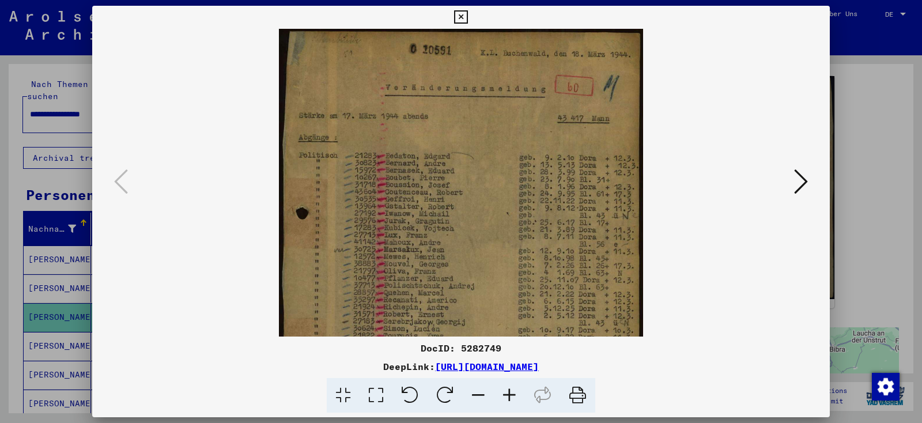
click at [510, 396] on icon at bounding box center [509, 395] width 31 height 35
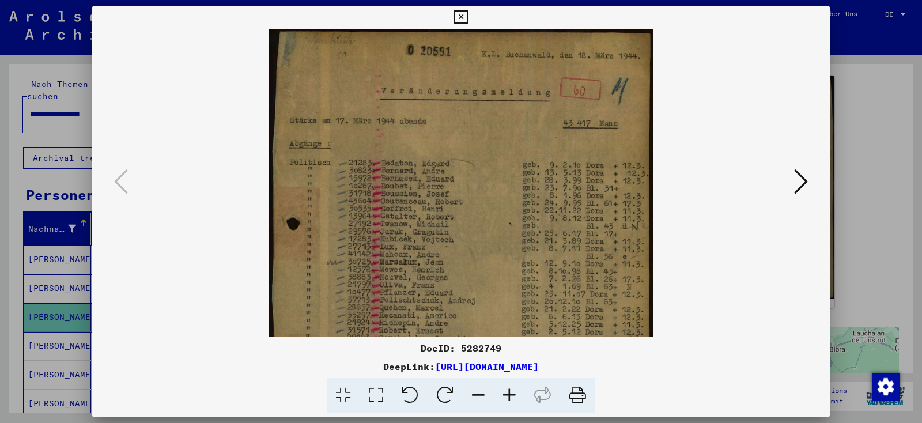
click at [510, 396] on icon at bounding box center [509, 395] width 31 height 35
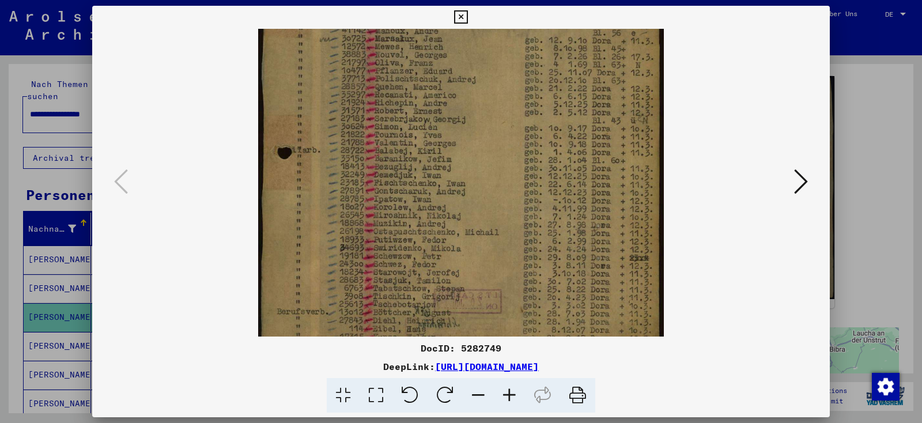
scroll to position [259, 0]
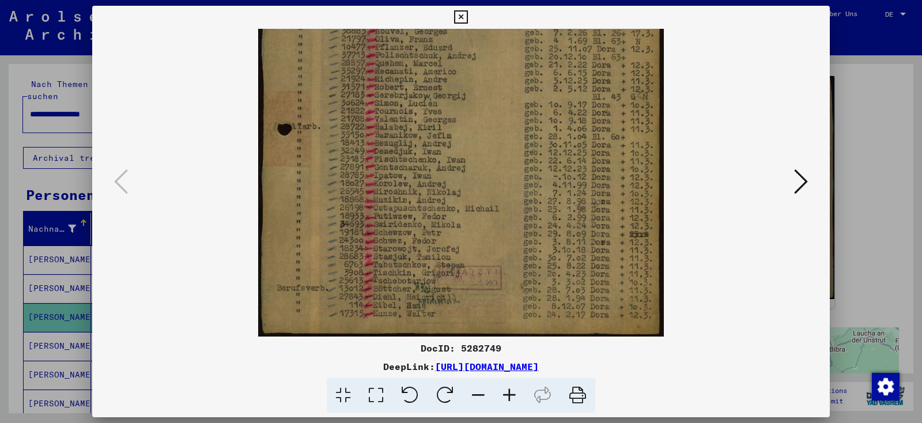
drag, startPoint x: 461, startPoint y: 259, endPoint x: 473, endPoint y: -17, distance: 276.8
click at [25, 228] on div at bounding box center [461, 211] width 922 height 423
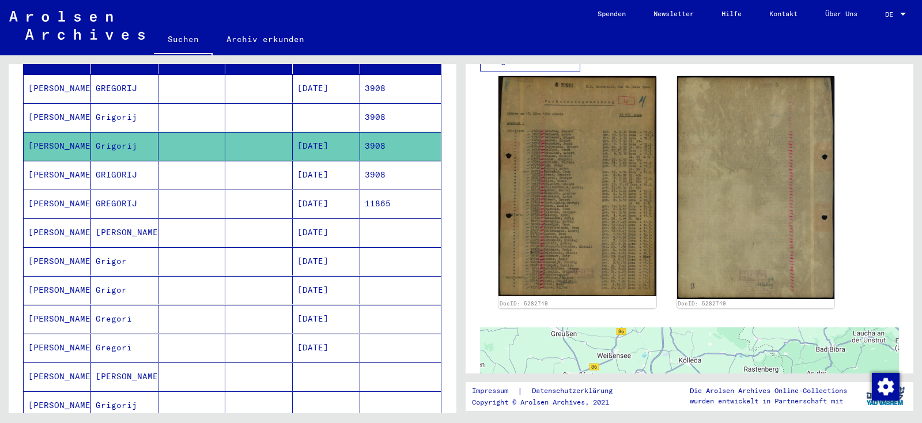
scroll to position [213, 0]
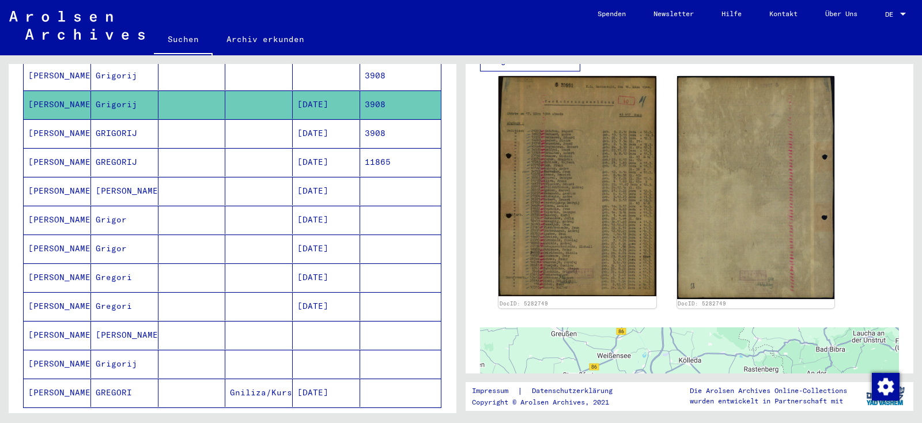
click at [64, 263] on mat-cell "TISCHKIN" at bounding box center [57, 277] width 67 height 28
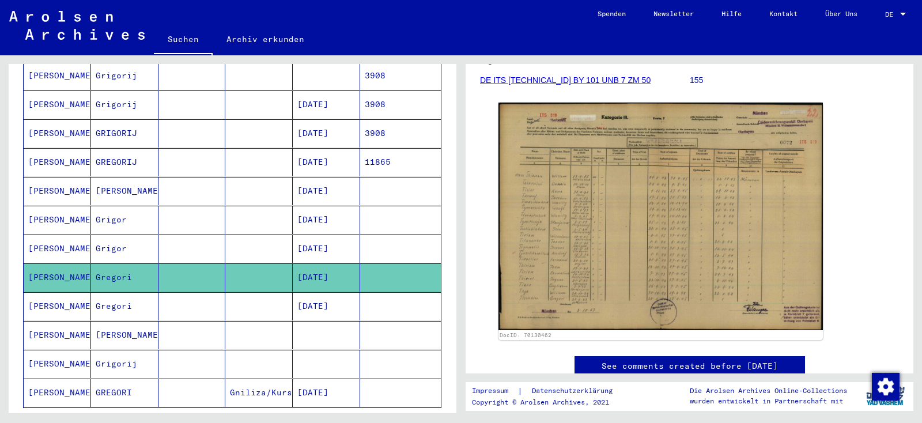
scroll to position [172, 0]
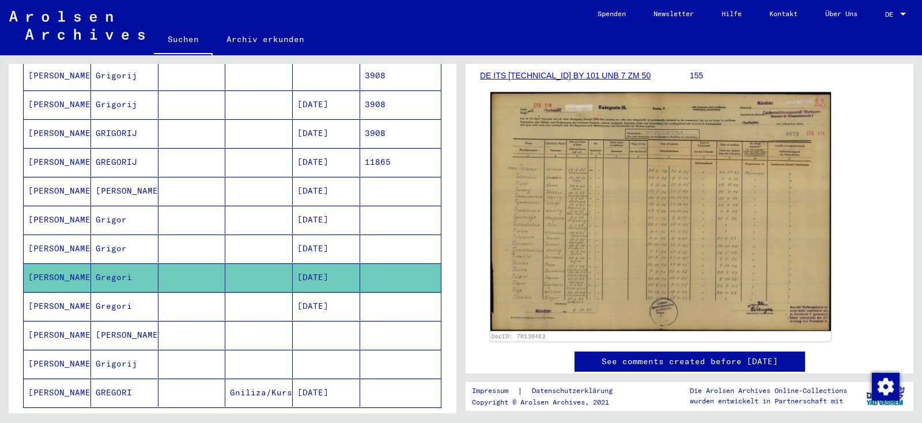
click at [586, 170] on img at bounding box center [660, 211] width 340 height 239
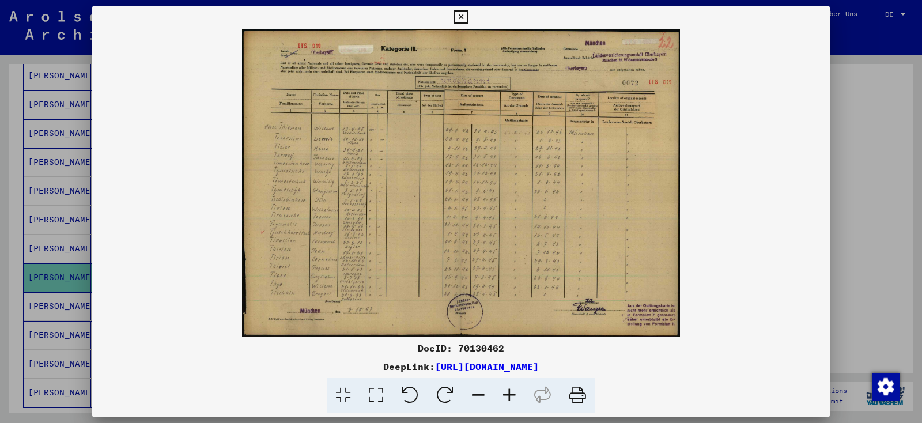
click at [509, 398] on icon at bounding box center [509, 395] width 31 height 35
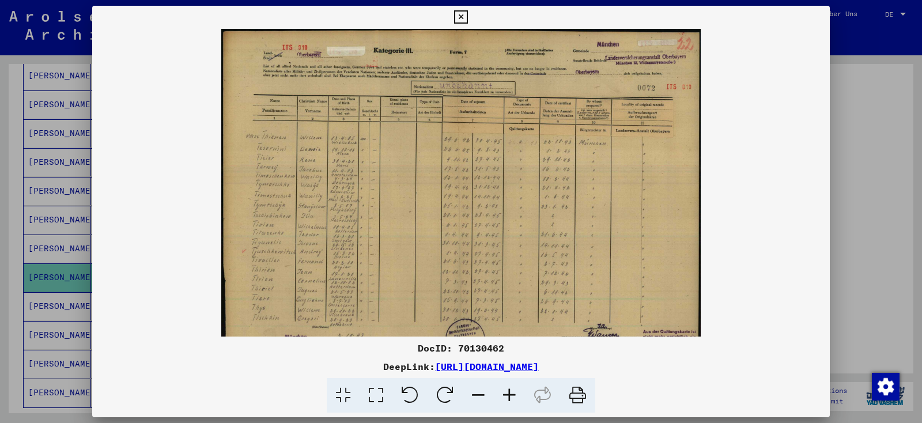
click at [509, 398] on icon at bounding box center [509, 395] width 31 height 35
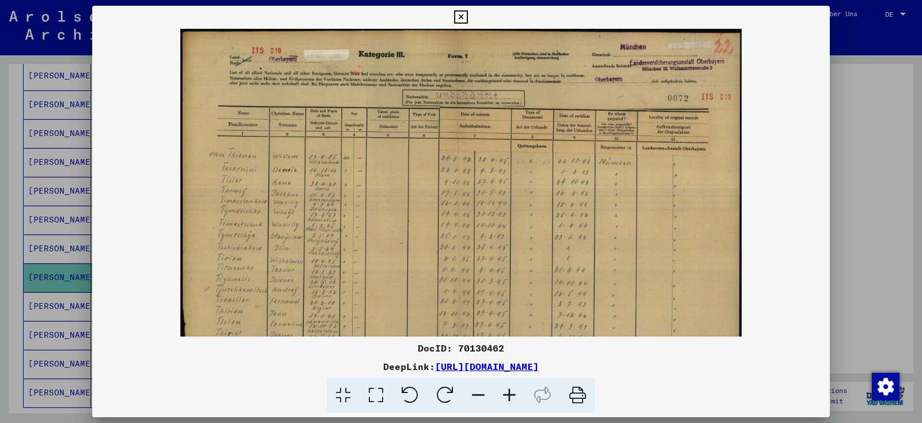
click at [509, 398] on icon at bounding box center [509, 395] width 31 height 35
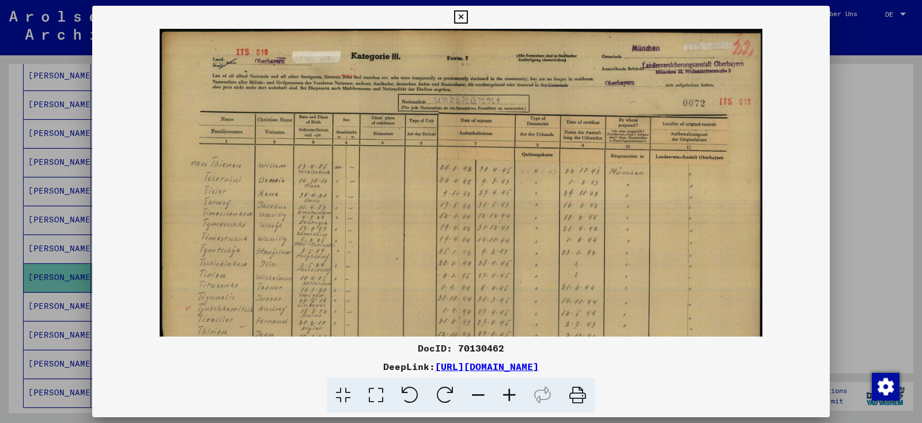
click at [509, 398] on icon at bounding box center [509, 395] width 31 height 35
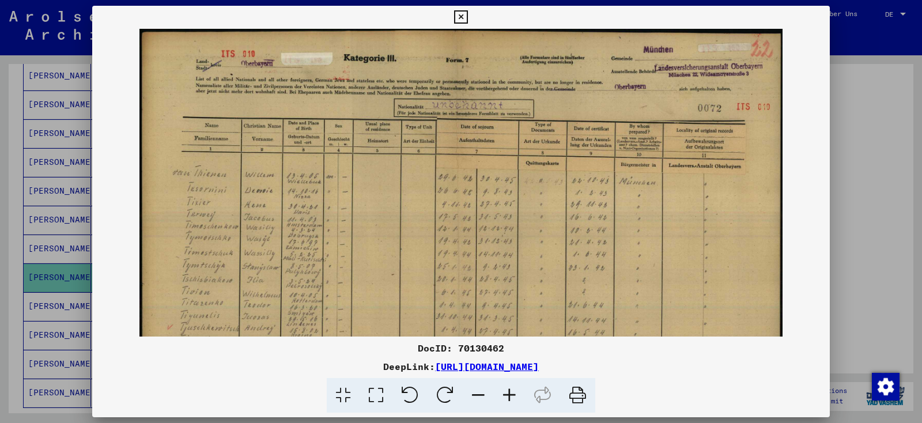
click at [509, 398] on icon at bounding box center [509, 395] width 31 height 35
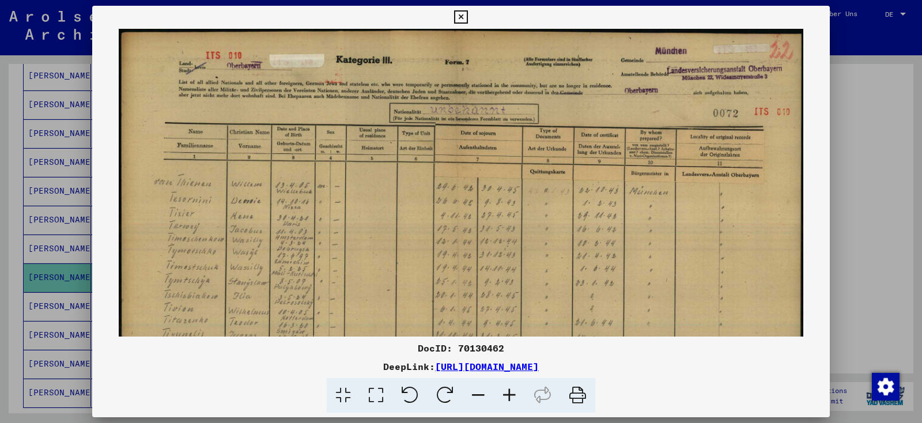
click at [509, 398] on icon at bounding box center [509, 395] width 31 height 35
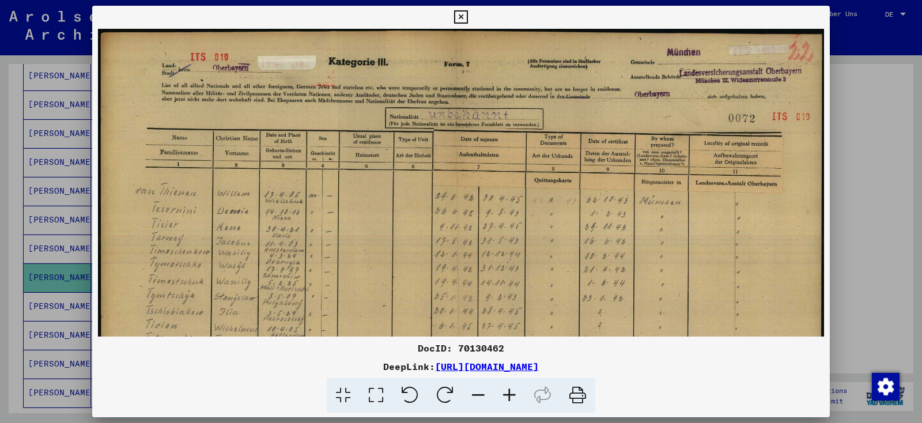
click at [509, 398] on icon at bounding box center [509, 395] width 31 height 35
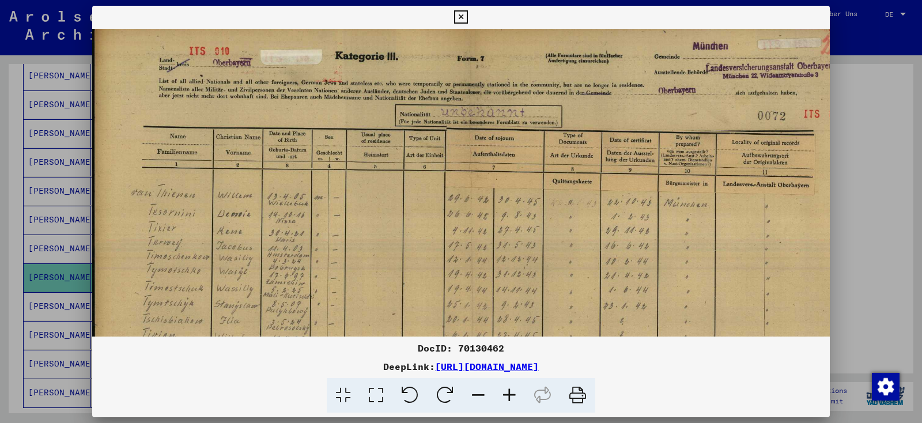
scroll to position [8, 1]
drag, startPoint x: 479, startPoint y: 263, endPoint x: 477, endPoint y: 255, distance: 8.2
click at [477, 255] on img at bounding box center [474, 290] width 767 height 538
click at [467, 14] on icon at bounding box center [460, 17] width 13 height 14
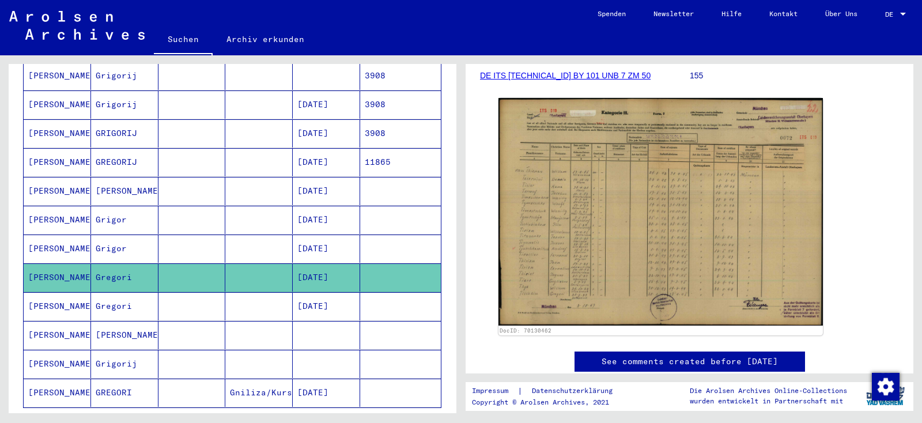
click at [54, 350] on mat-cell "TISCHKIN" at bounding box center [57, 364] width 67 height 28
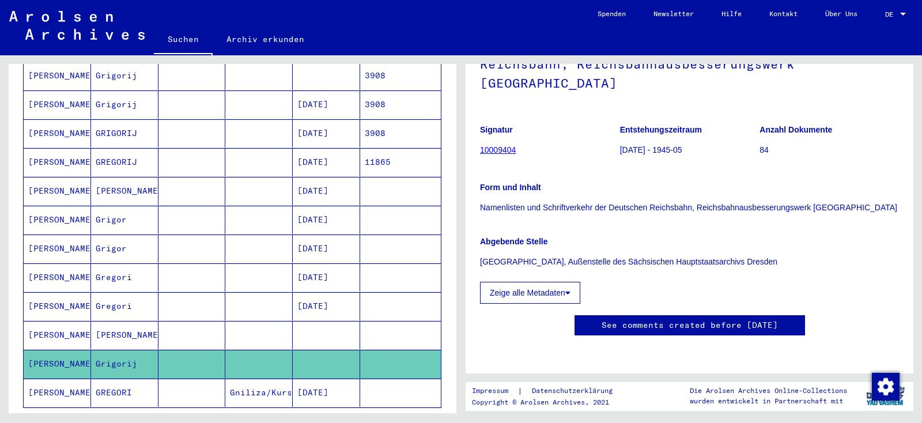
scroll to position [165, 0]
click at [46, 321] on mat-cell "TISCHKIN" at bounding box center [57, 335] width 67 height 28
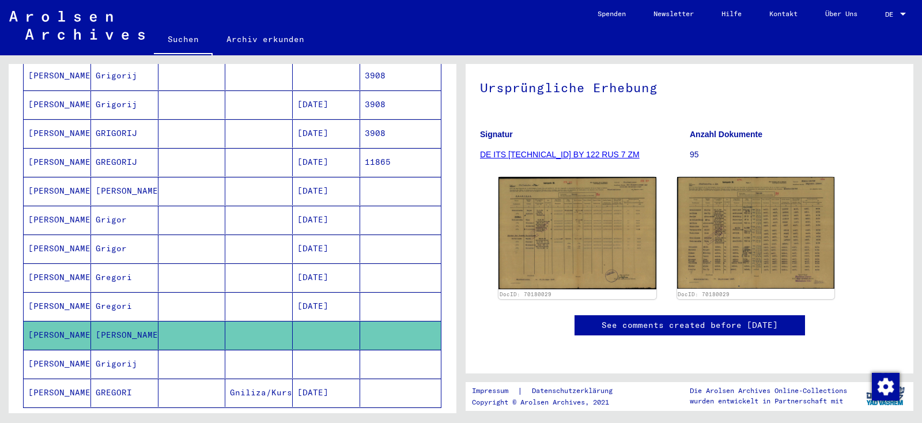
scroll to position [110, 0]
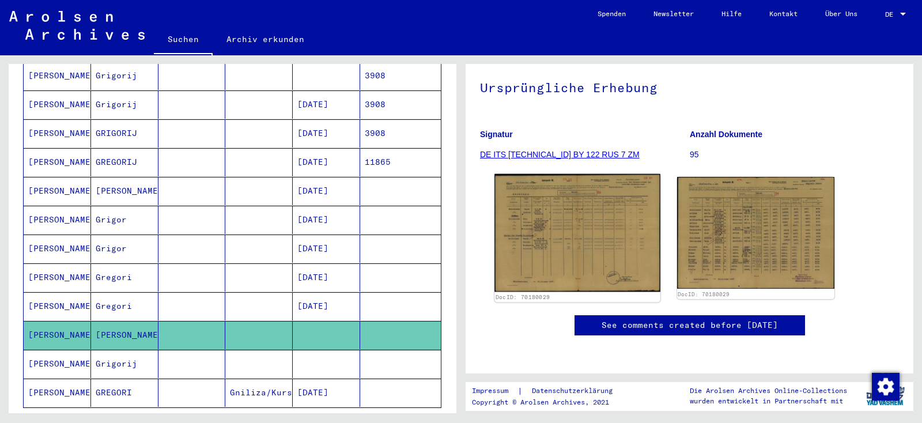
click at [549, 203] on img at bounding box center [576, 233] width 165 height 118
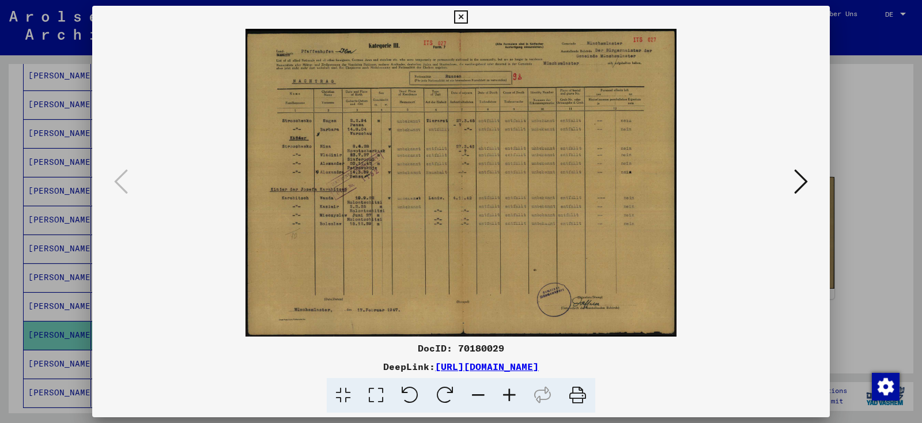
click at [467, 16] on icon at bounding box center [460, 17] width 13 height 14
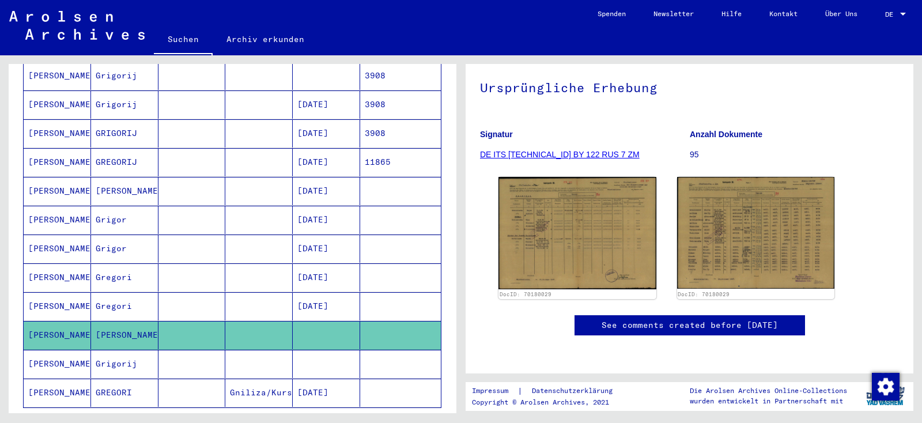
scroll to position [0, 0]
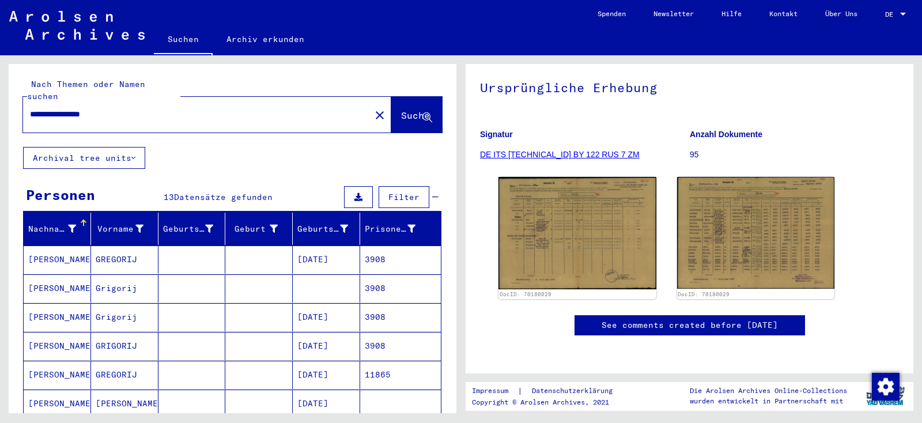
drag, startPoint x: 160, startPoint y: 97, endPoint x: 0, endPoint y: 96, distance: 160.1
click at [30, 108] on input "**********" at bounding box center [197, 114] width 334 height 12
type input "**********"
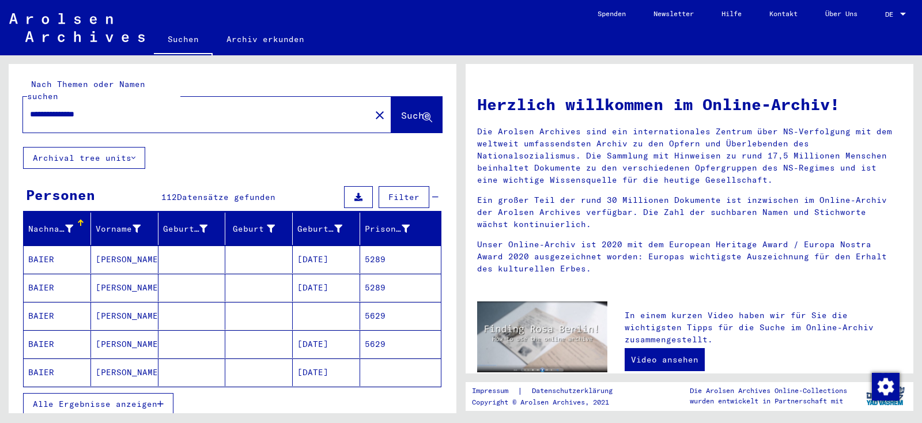
click at [109, 399] on span "Alle Ergebnisse anzeigen" at bounding box center [95, 404] width 124 height 10
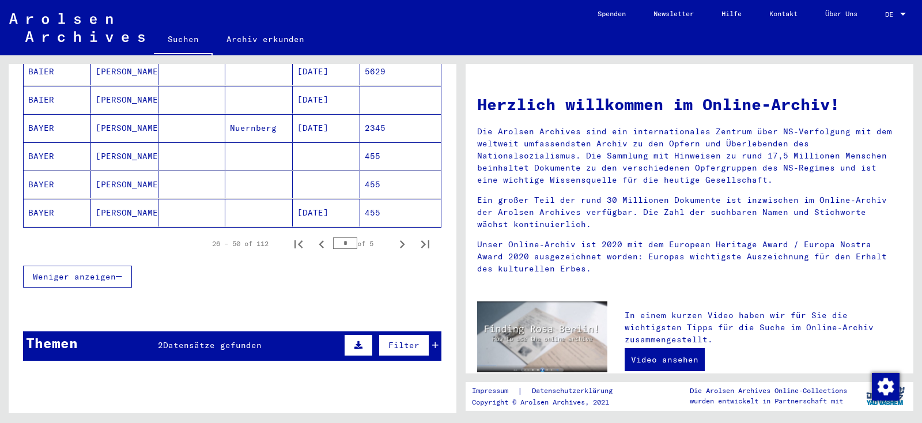
scroll to position [716, 0]
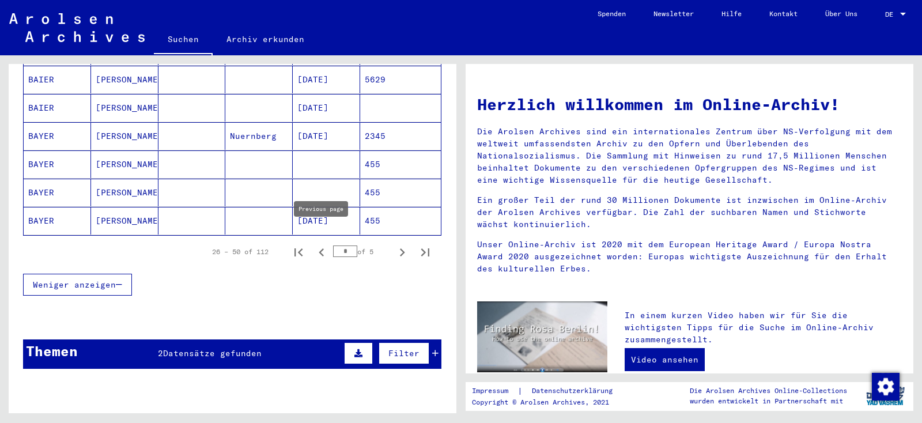
click at [319, 244] on icon "Previous page" at bounding box center [321, 252] width 16 height 16
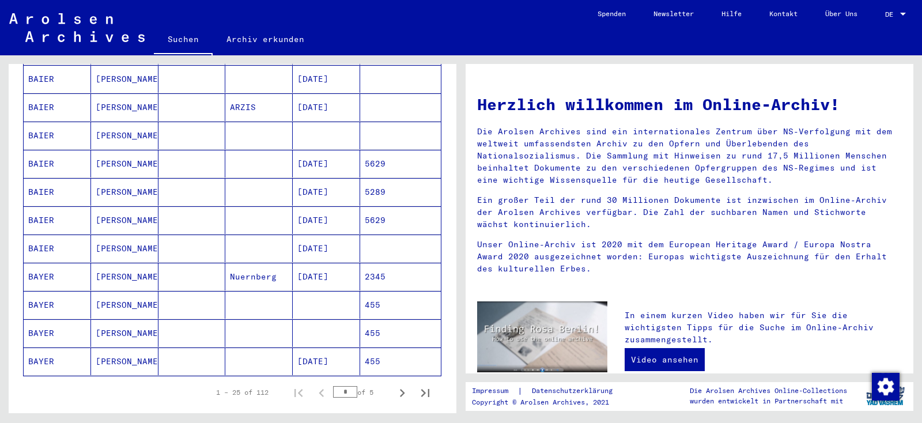
scroll to position [574, 0]
click at [400, 391] on icon "Next page" at bounding box center [402, 395] width 5 height 8
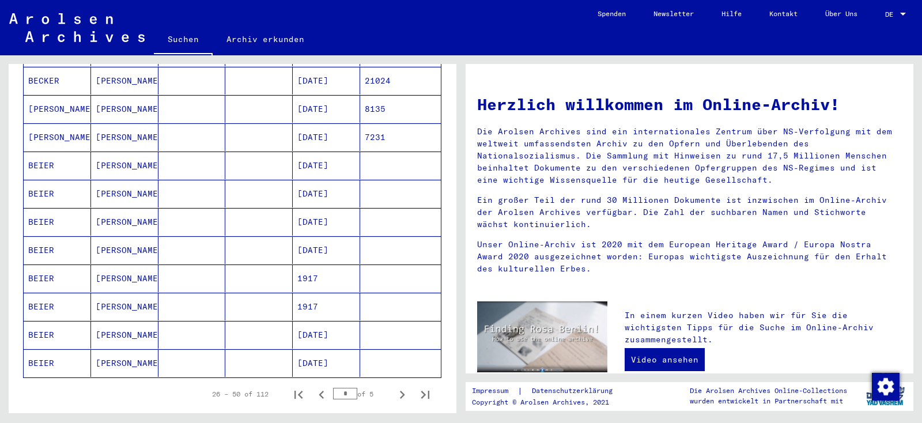
click at [400, 391] on icon "Next page" at bounding box center [402, 395] width 5 height 8
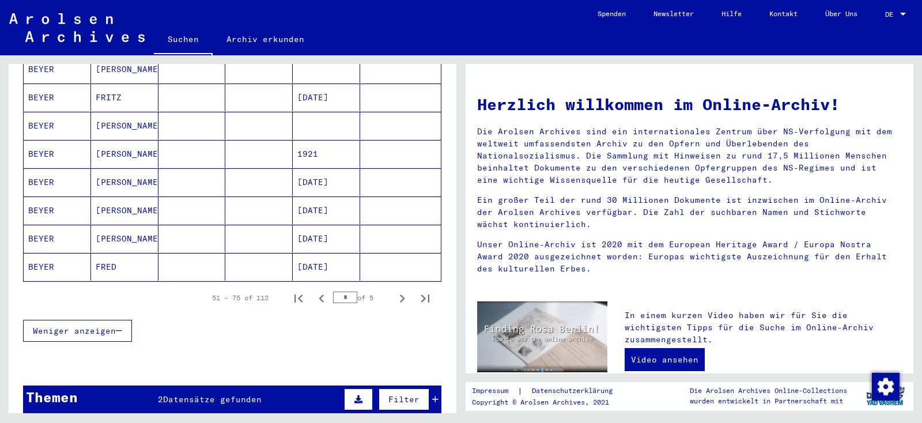
scroll to position [675, 0]
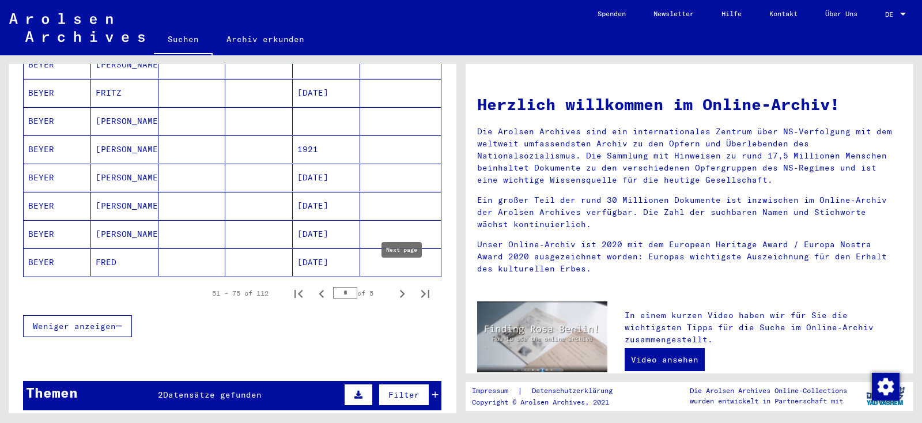
click at [401, 290] on icon "Next page" at bounding box center [402, 294] width 5 height 8
type input "*"
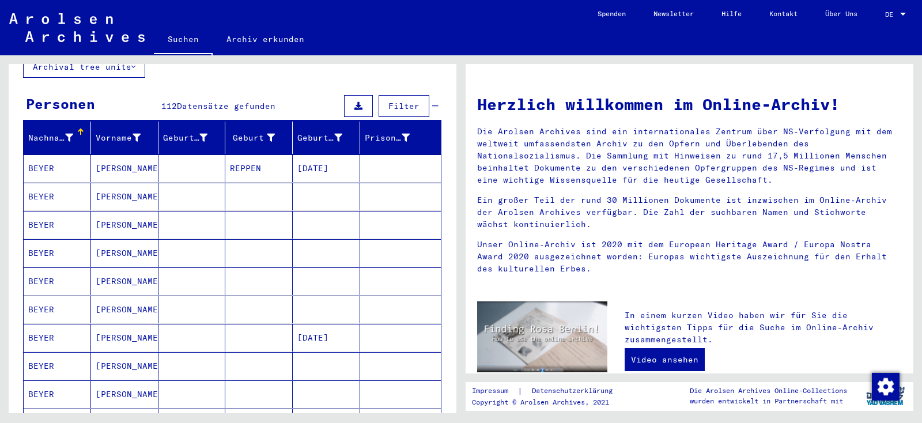
scroll to position [89, 0]
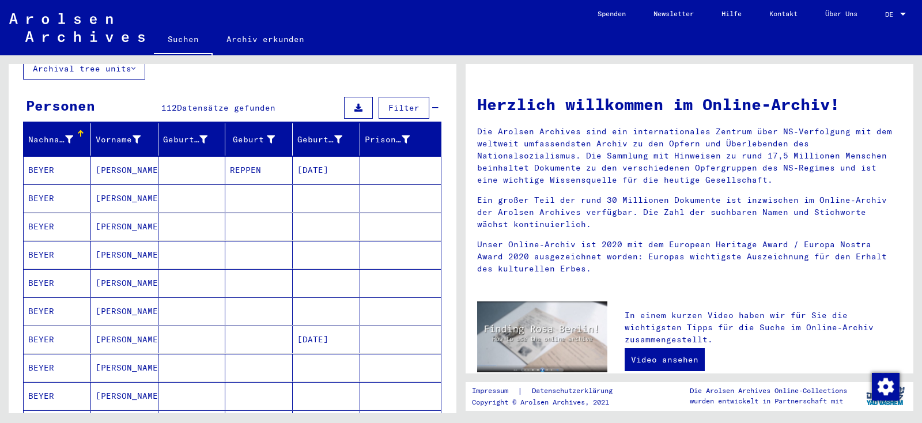
click at [55, 213] on mat-cell "BEYER" at bounding box center [57, 227] width 67 height 28
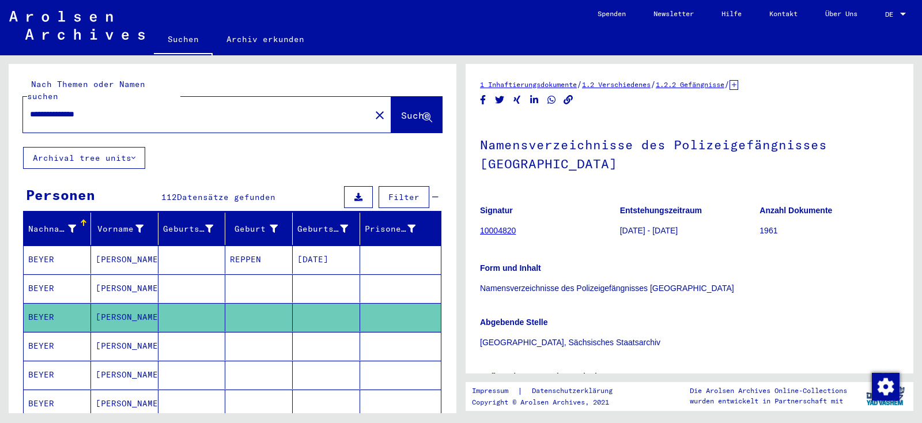
click at [130, 118] on div "**********" at bounding box center [207, 115] width 368 height 36
drag, startPoint x: 156, startPoint y: 101, endPoint x: 0, endPoint y: 66, distance: 159.9
click at [30, 108] on input "**********" at bounding box center [197, 114] width 334 height 12
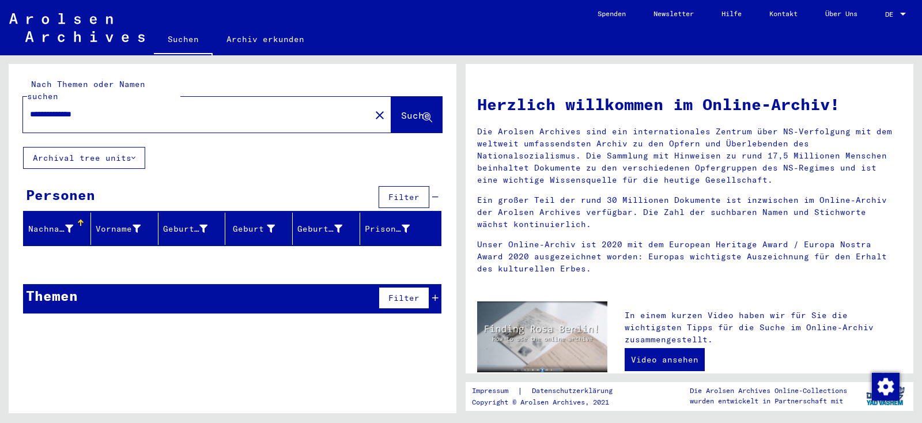
click at [130, 108] on input "**********" at bounding box center [193, 114] width 327 height 12
type input "*******"
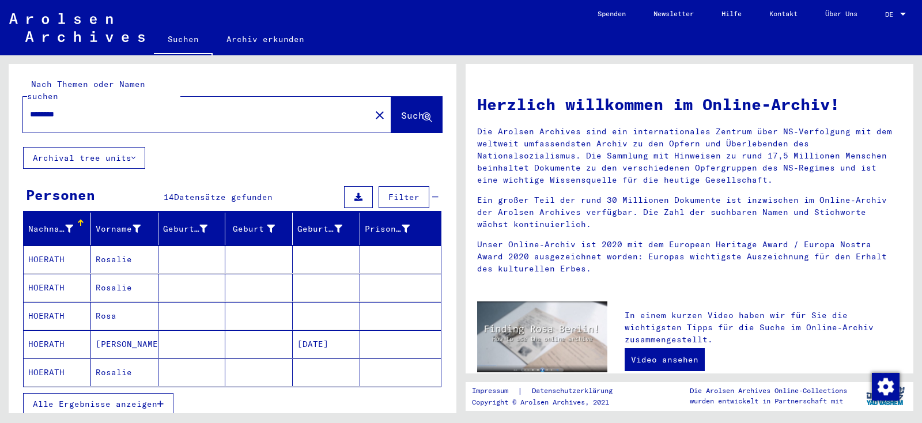
click at [111, 399] on span "Alle Ergebnisse anzeigen" at bounding box center [95, 404] width 124 height 10
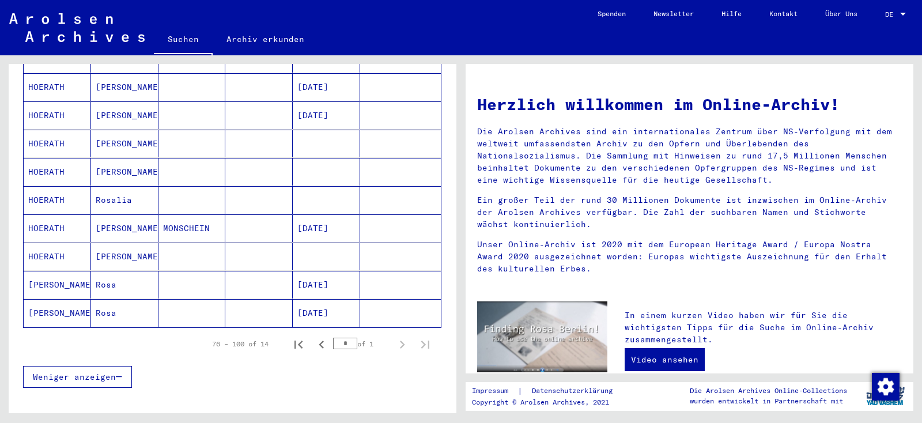
scroll to position [312, 0]
click at [328, 338] on icon "Previous page" at bounding box center [321, 346] width 16 height 16
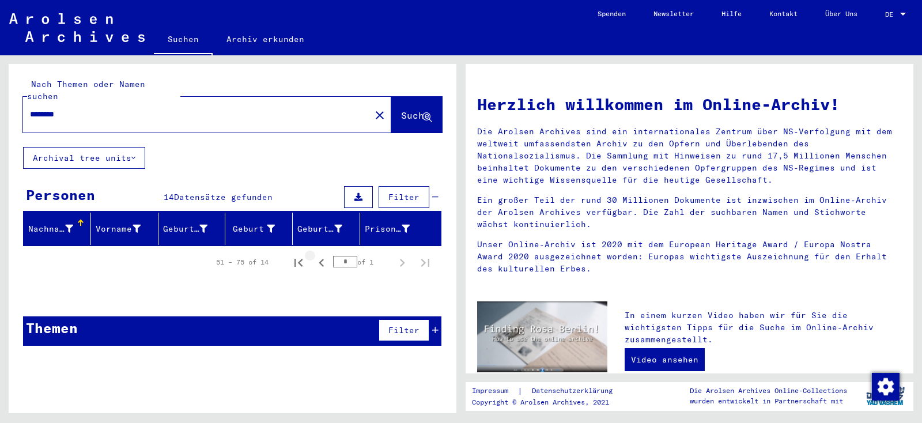
scroll to position [0, 0]
click at [323, 255] on icon "Previous page" at bounding box center [321, 263] width 16 height 16
type input "*"
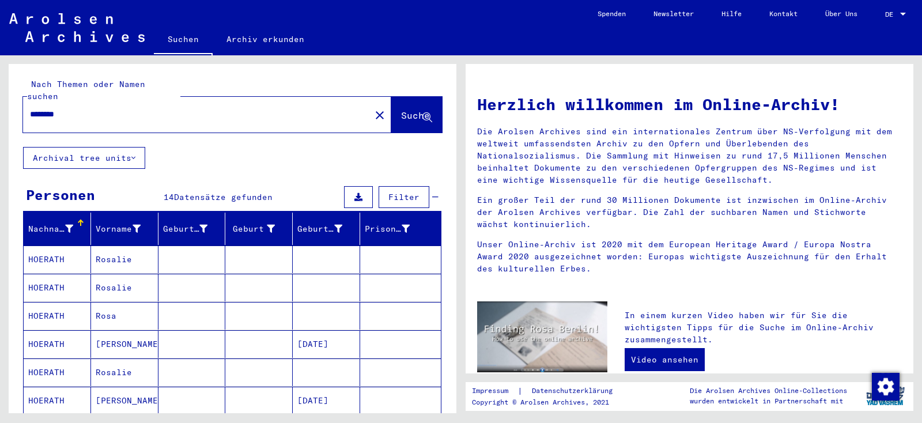
drag, startPoint x: 76, startPoint y: 101, endPoint x: 0, endPoint y: 105, distance: 76.2
click at [30, 108] on input "*******" at bounding box center [193, 114] width 327 height 12
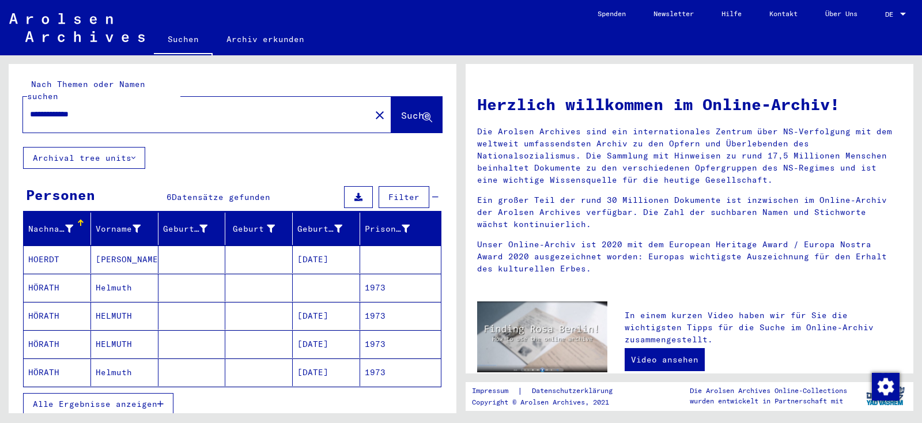
click at [51, 302] on mat-cell "HÖRATH" at bounding box center [57, 316] width 67 height 28
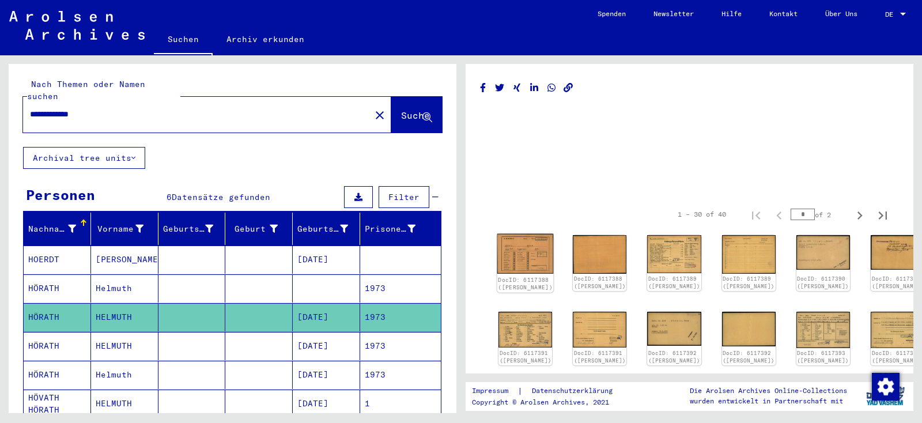
click at [513, 245] on img at bounding box center [525, 254] width 56 height 40
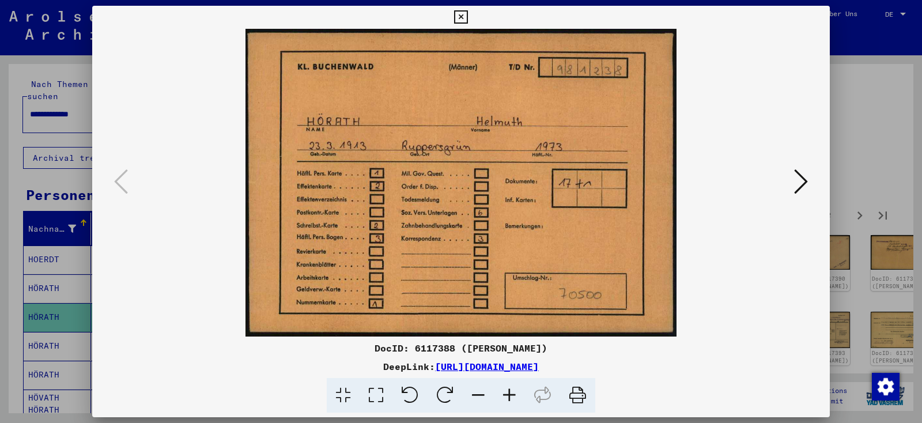
click at [808, 181] on icon at bounding box center [801, 182] width 14 height 28
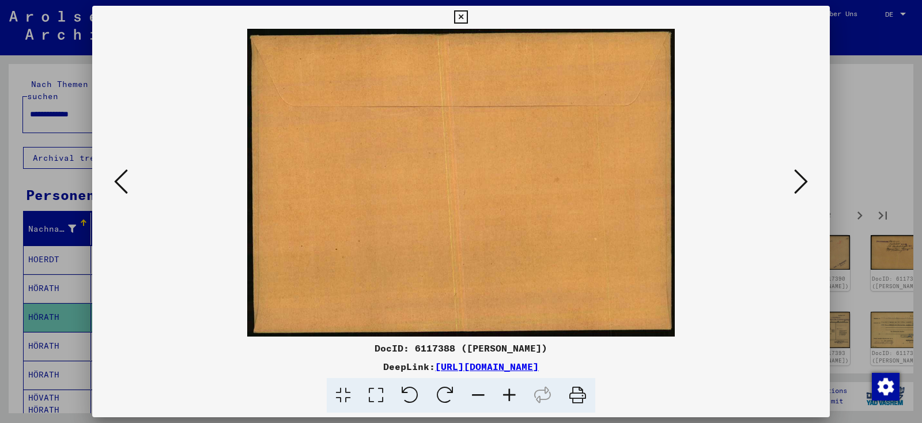
click at [800, 188] on icon at bounding box center [801, 182] width 14 height 28
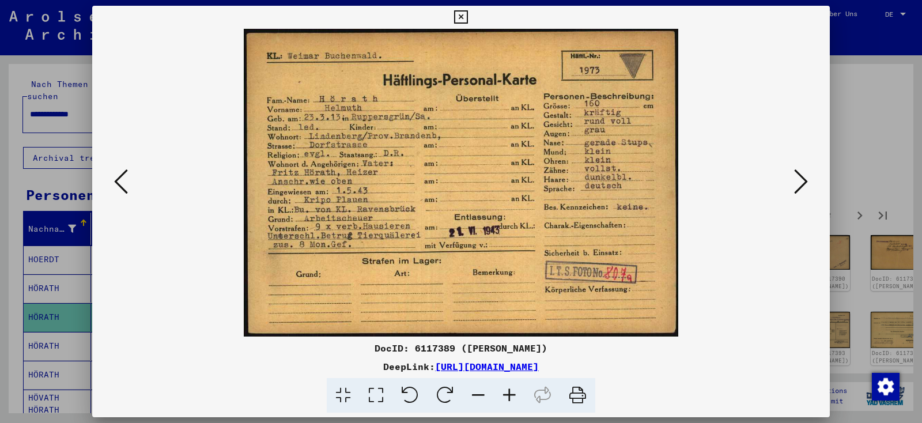
click at [800, 188] on icon at bounding box center [801, 182] width 14 height 28
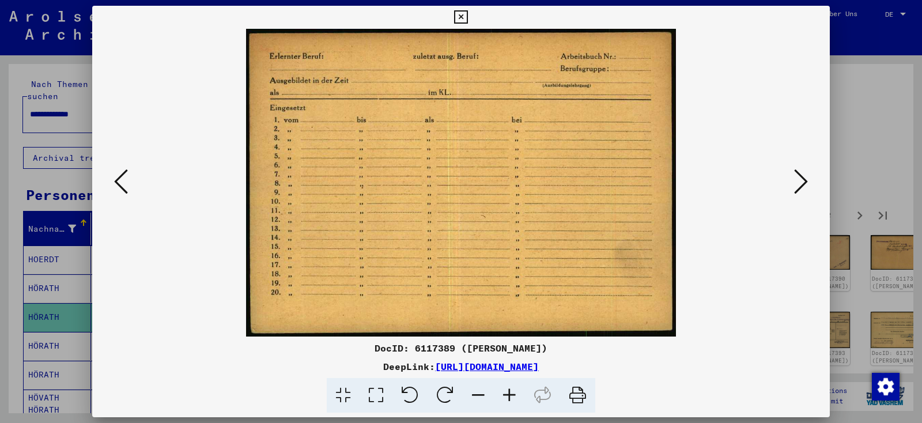
click at [800, 188] on icon at bounding box center [801, 182] width 14 height 28
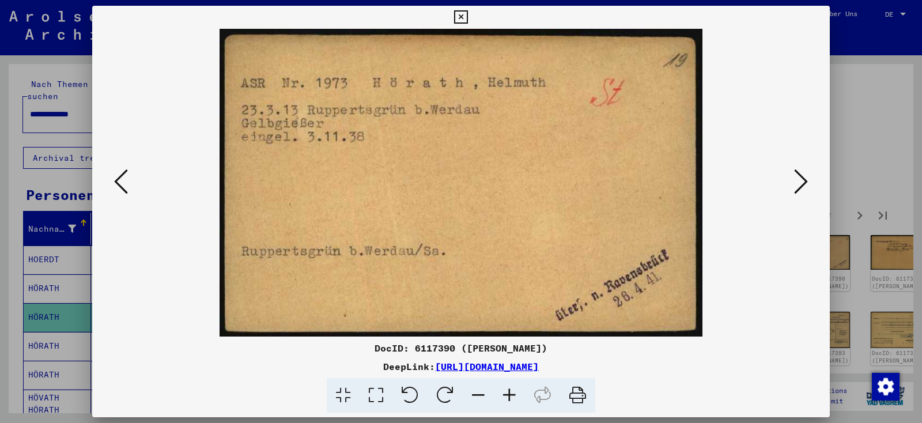
click at [800, 188] on icon at bounding box center [801, 182] width 14 height 28
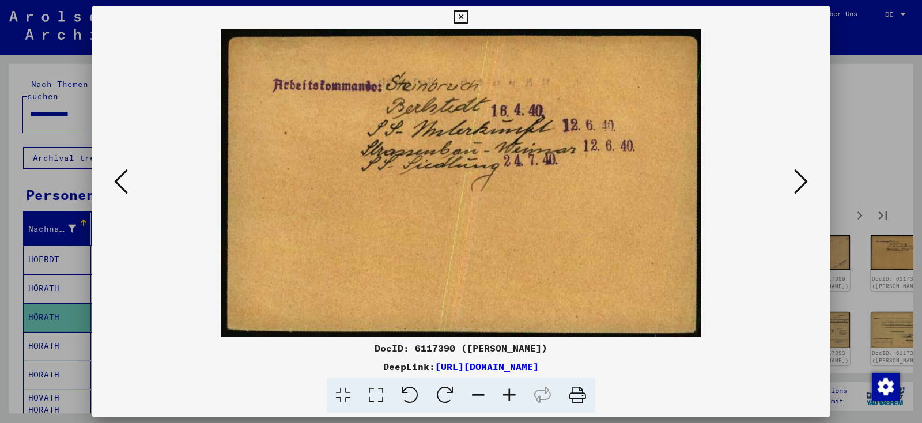
click at [800, 188] on icon at bounding box center [801, 182] width 14 height 28
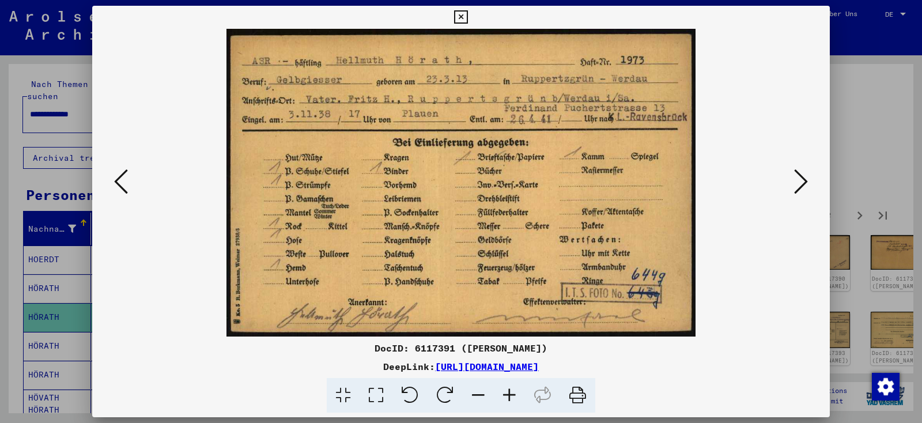
click at [800, 188] on icon at bounding box center [801, 182] width 14 height 28
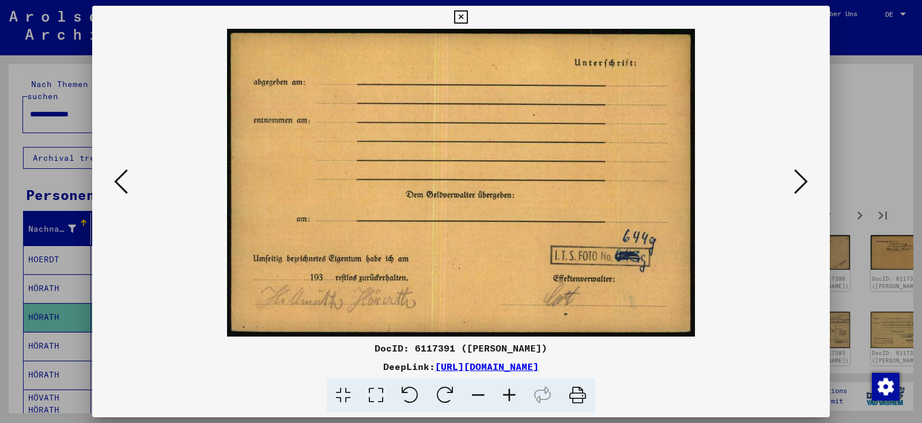
click at [800, 188] on icon at bounding box center [801, 182] width 14 height 28
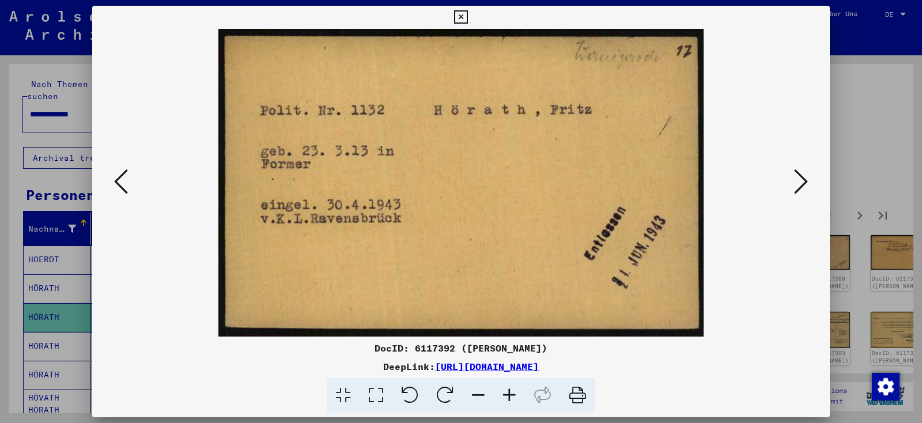
click at [800, 188] on icon at bounding box center [801, 182] width 14 height 28
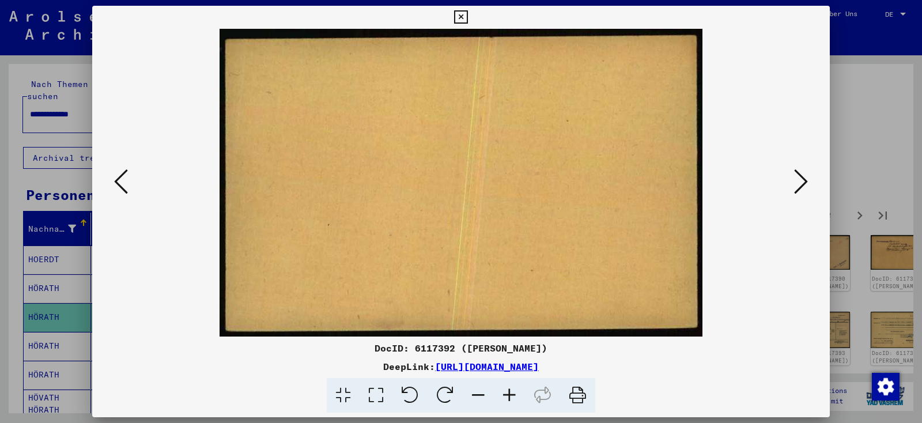
click at [800, 188] on icon at bounding box center [801, 182] width 14 height 28
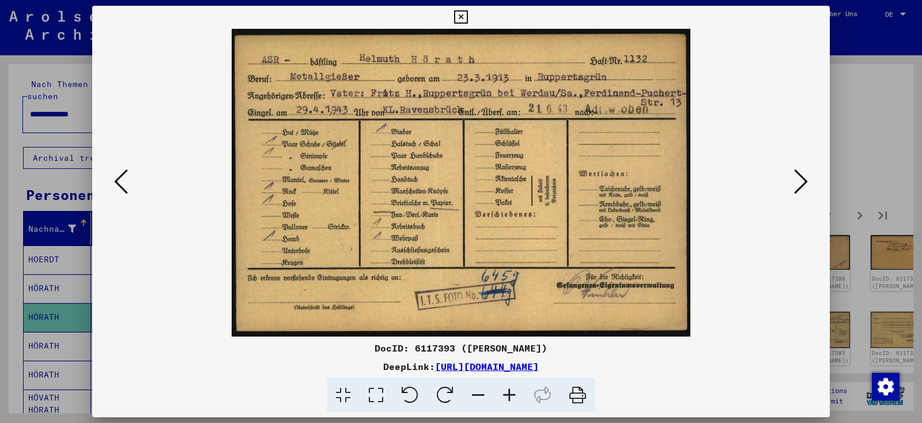
click at [800, 188] on icon at bounding box center [801, 182] width 14 height 28
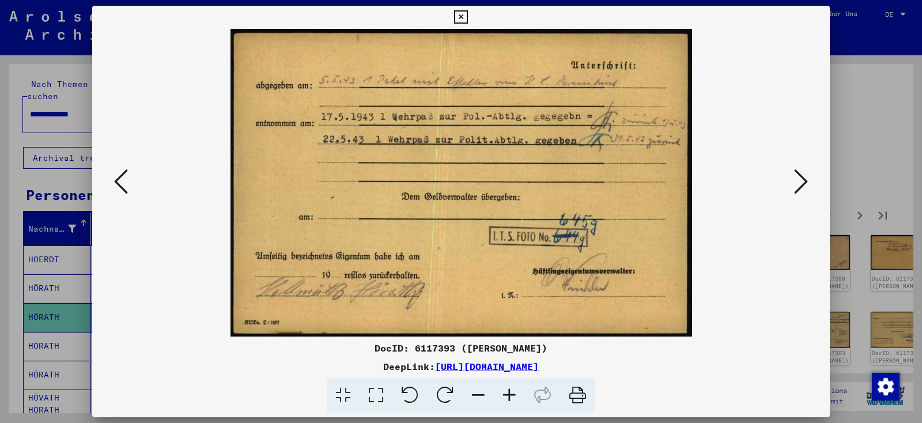
click at [800, 188] on icon at bounding box center [801, 182] width 14 height 28
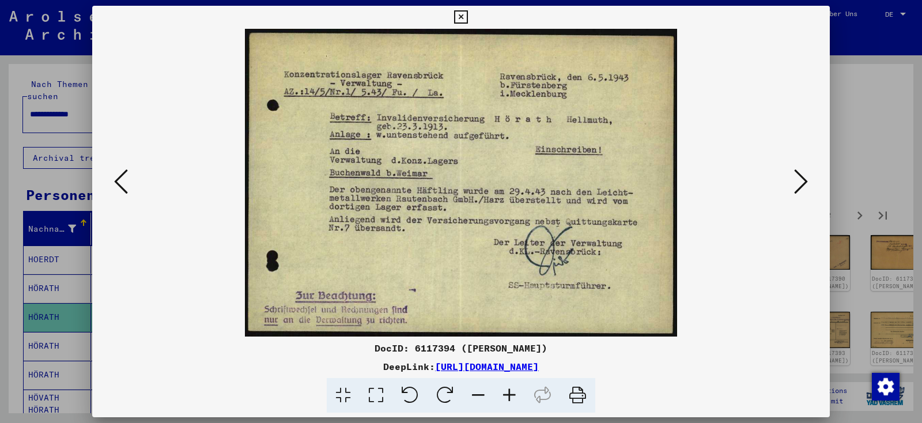
click at [800, 188] on icon at bounding box center [801, 182] width 14 height 28
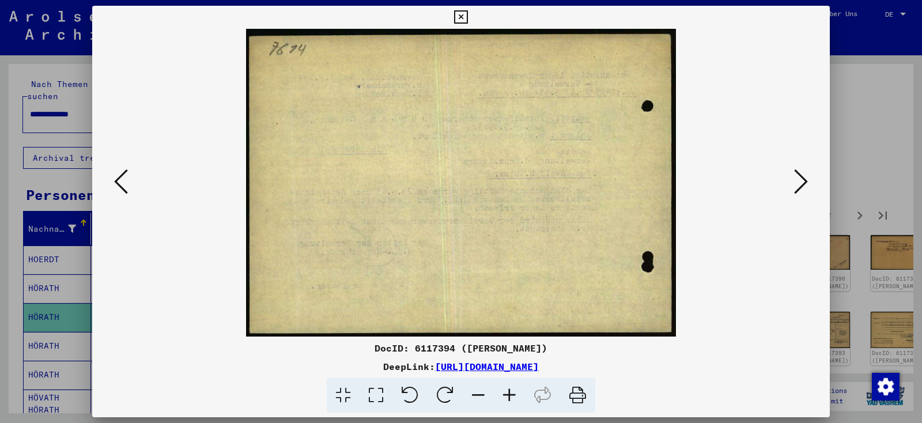
click at [800, 188] on icon at bounding box center [801, 182] width 14 height 28
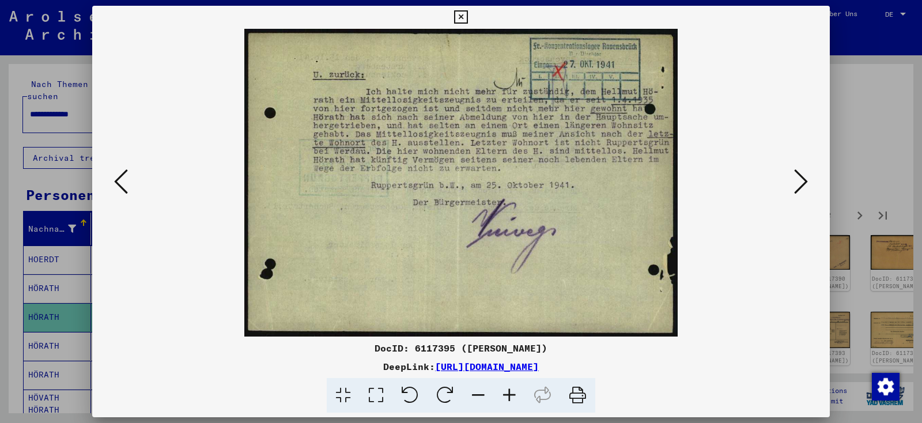
click at [800, 188] on icon at bounding box center [801, 182] width 14 height 28
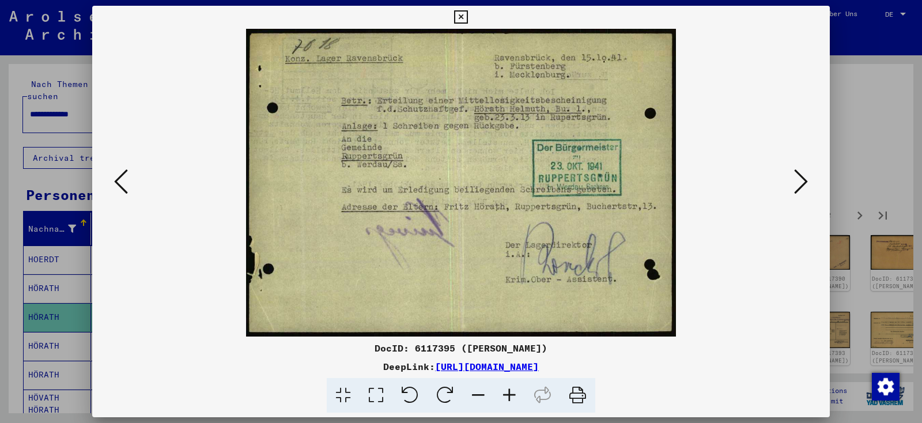
click at [800, 188] on icon at bounding box center [801, 182] width 14 height 28
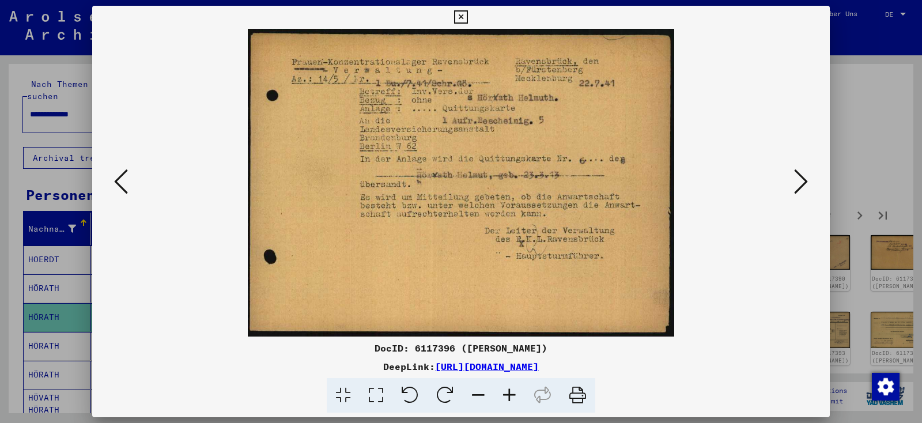
click at [800, 188] on icon at bounding box center [801, 182] width 14 height 28
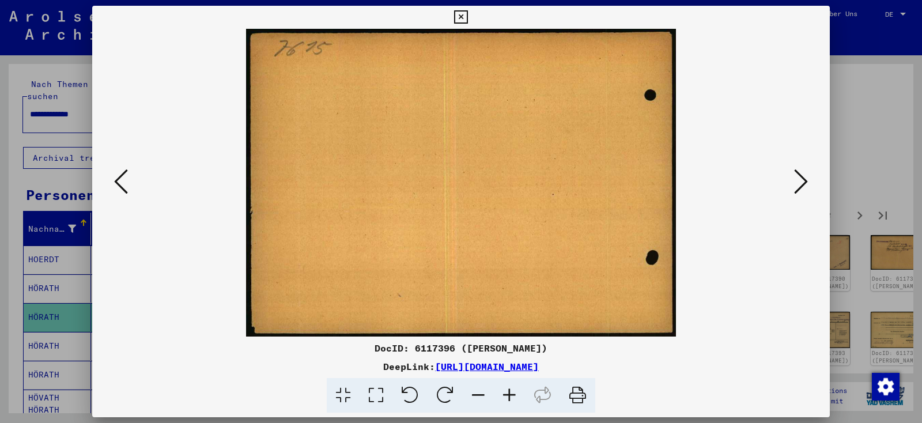
click at [800, 188] on icon at bounding box center [801, 182] width 14 height 28
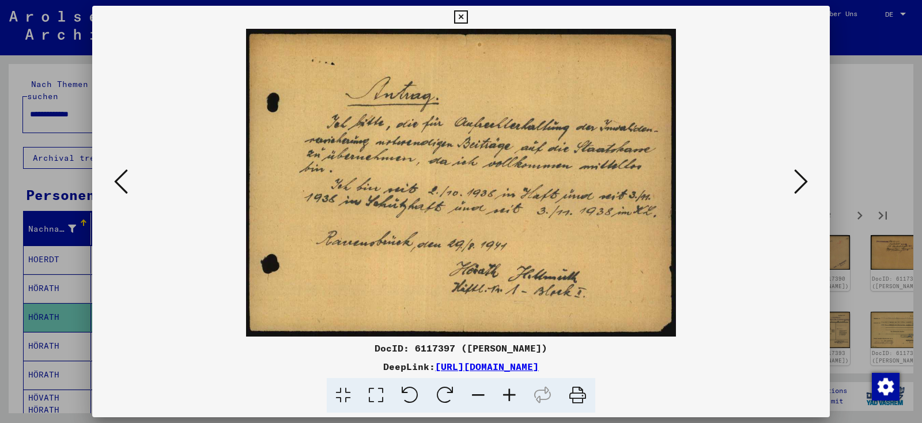
click at [800, 188] on icon at bounding box center [801, 182] width 14 height 28
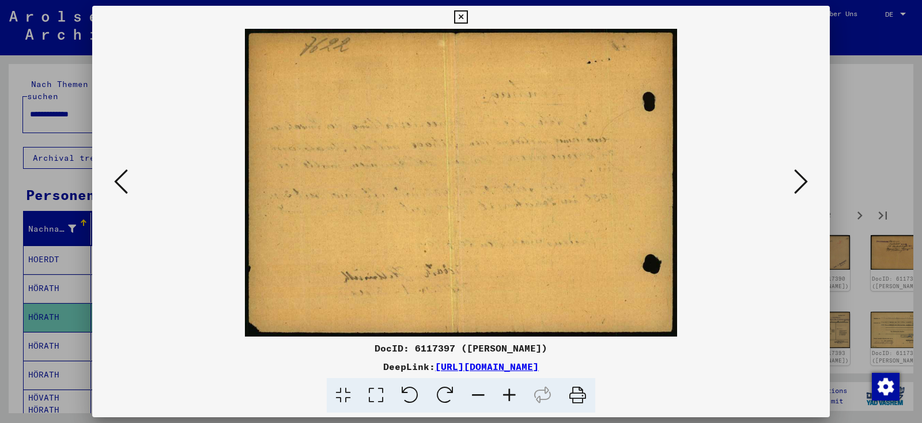
click at [800, 188] on icon at bounding box center [801, 182] width 14 height 28
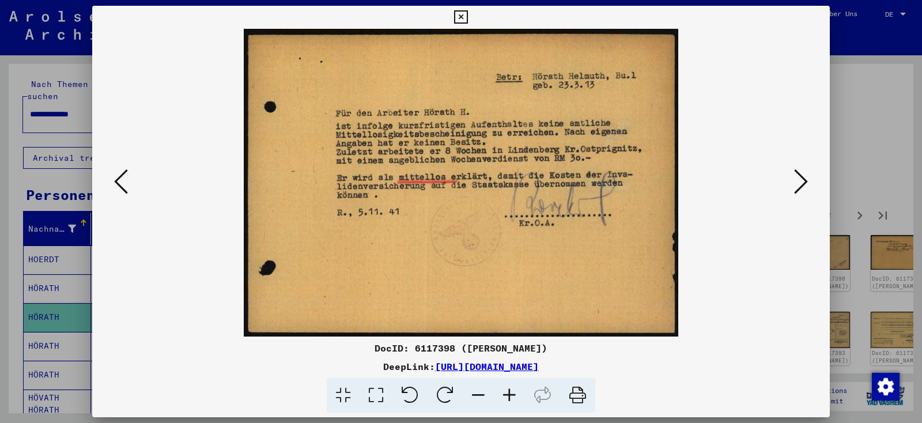
click at [800, 188] on icon at bounding box center [801, 182] width 14 height 28
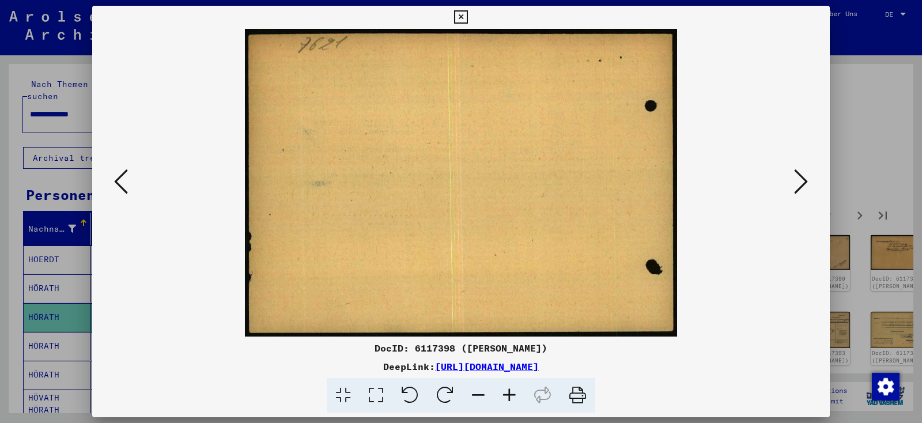
click at [800, 188] on icon at bounding box center [801, 182] width 14 height 28
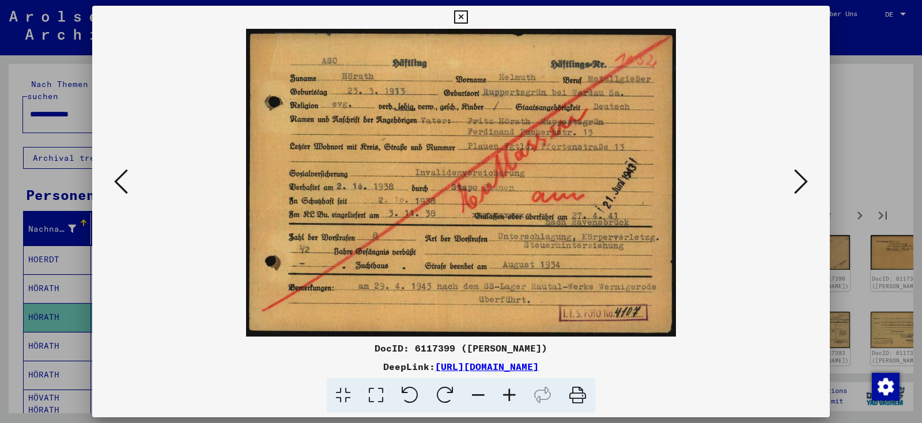
click at [811, 190] on button at bounding box center [800, 182] width 21 height 33
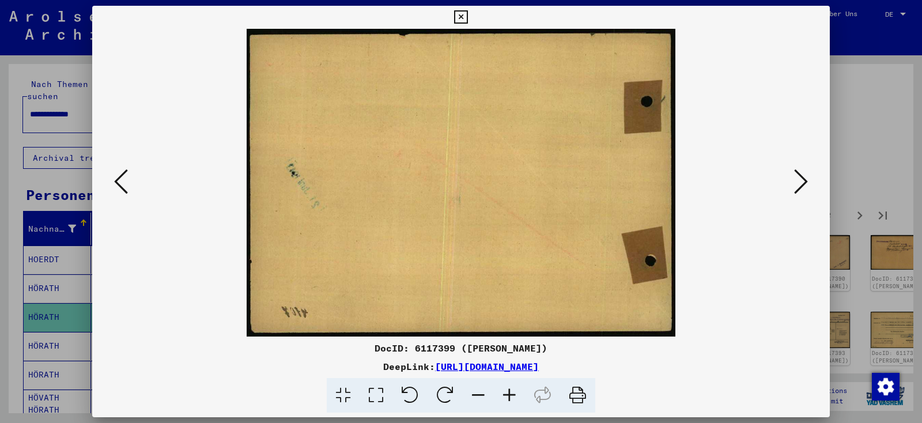
click at [811, 190] on button at bounding box center [800, 182] width 21 height 33
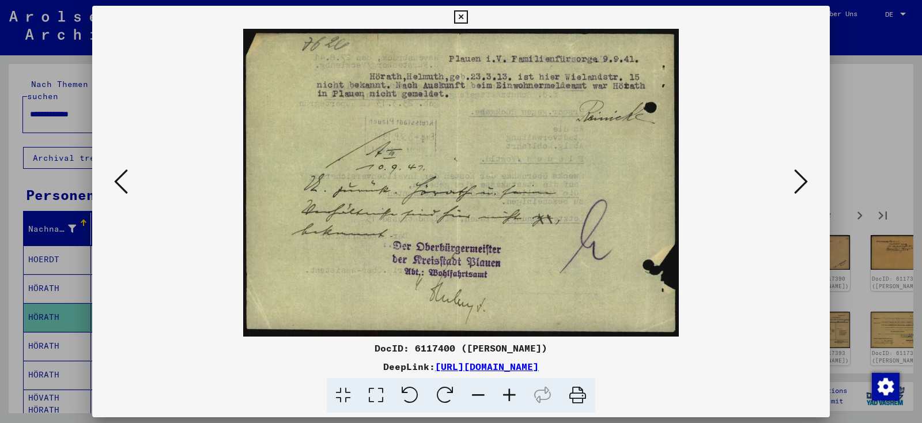
click at [811, 190] on button at bounding box center [800, 182] width 21 height 33
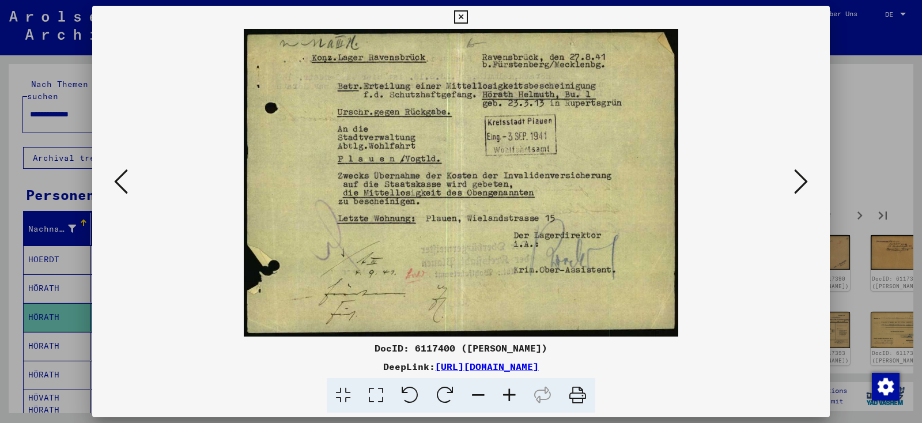
click at [811, 190] on button at bounding box center [800, 182] width 21 height 33
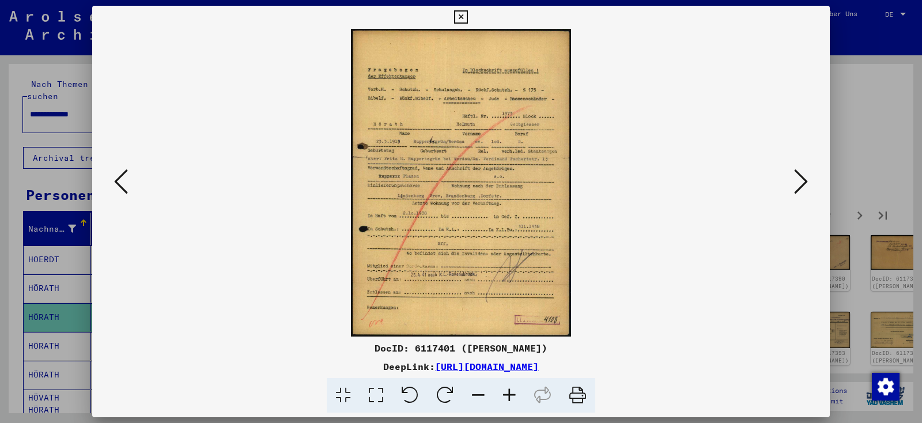
click at [467, 17] on icon at bounding box center [460, 17] width 13 height 14
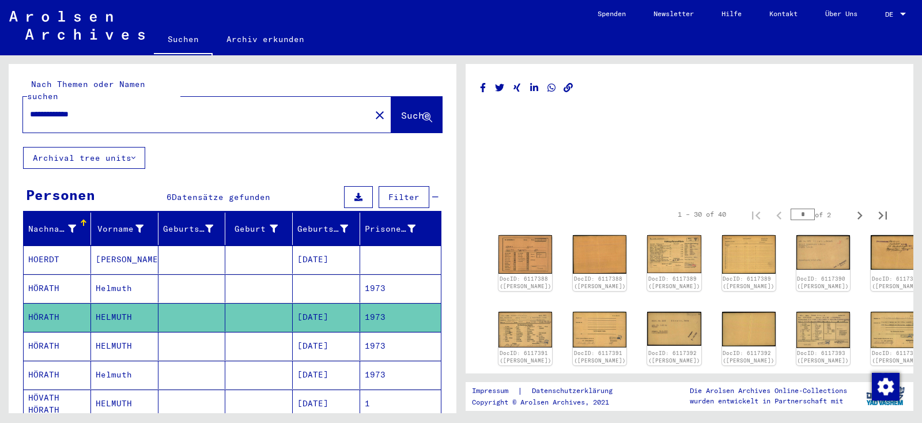
drag, startPoint x: 182, startPoint y: 105, endPoint x: 0, endPoint y: 65, distance: 186.6
click at [30, 108] on input "**********" at bounding box center [197, 114] width 334 height 12
type input "*"
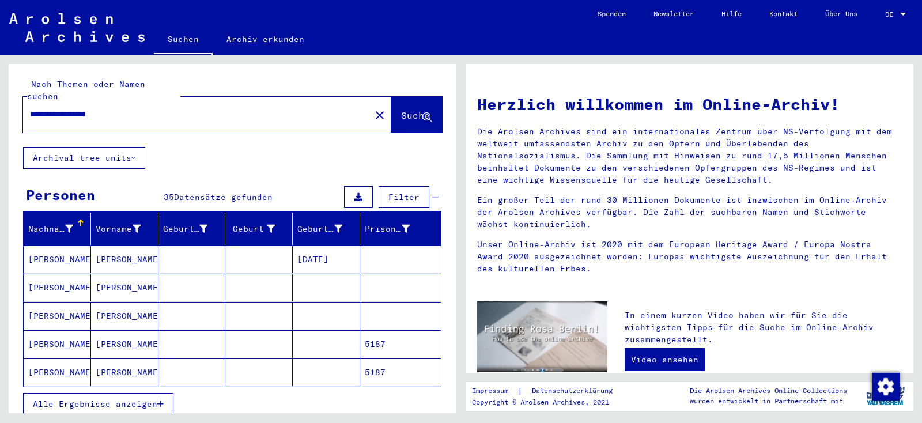
click at [173, 108] on input "**********" at bounding box center [193, 114] width 327 height 12
type input "**********"
click at [49, 332] on mat-cell "RUTKOWSKI" at bounding box center [57, 344] width 67 height 28
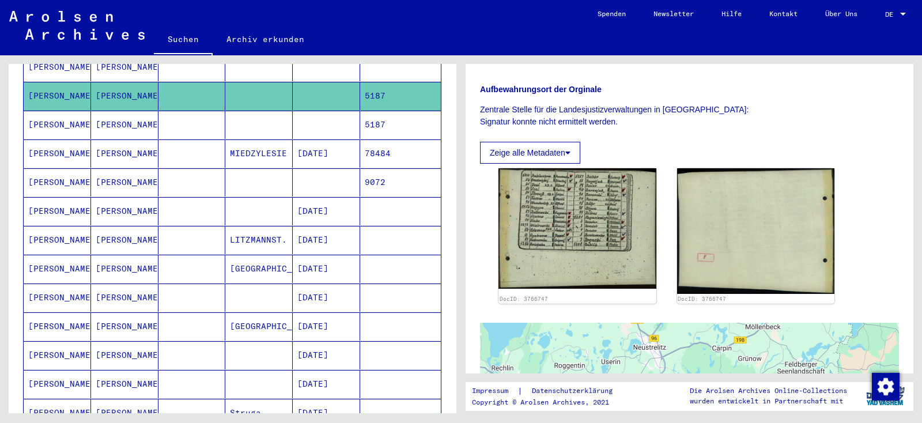
scroll to position [260, 0]
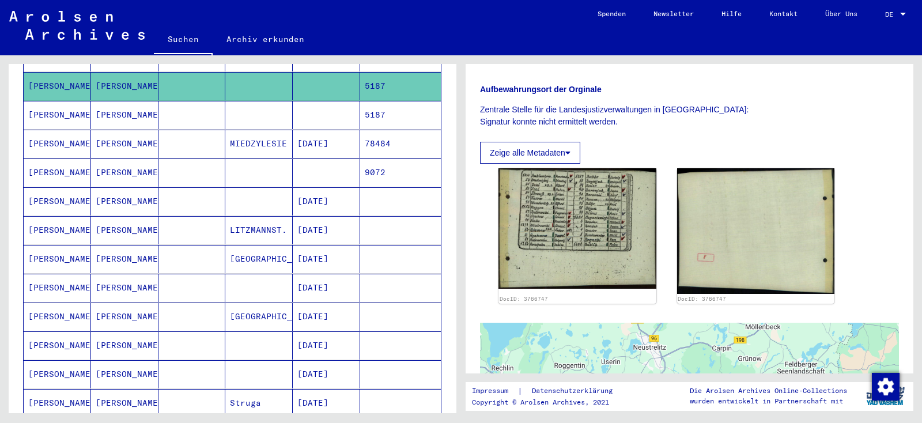
click at [58, 331] on mat-cell "RUTKOWSKI" at bounding box center [57, 345] width 67 height 28
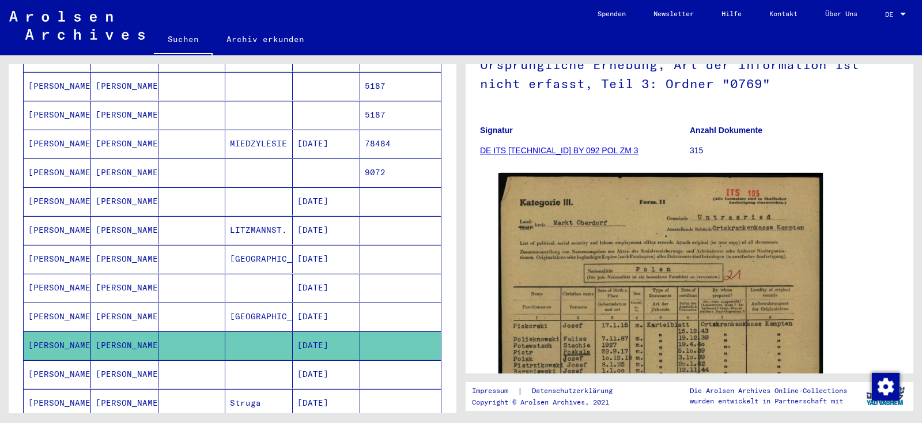
scroll to position [111, 0]
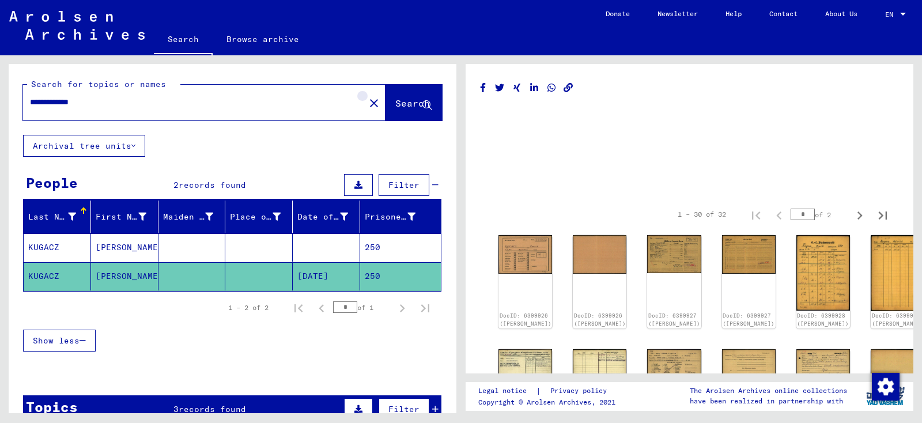
click at [367, 107] on mat-icon "close" at bounding box center [374, 103] width 14 height 14
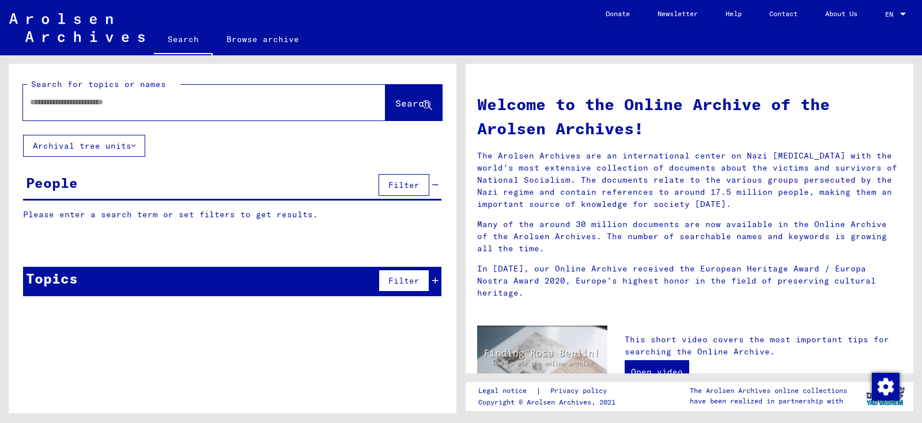
click at [233, 103] on input "text" at bounding box center [190, 102] width 321 height 12
paste input "**********"
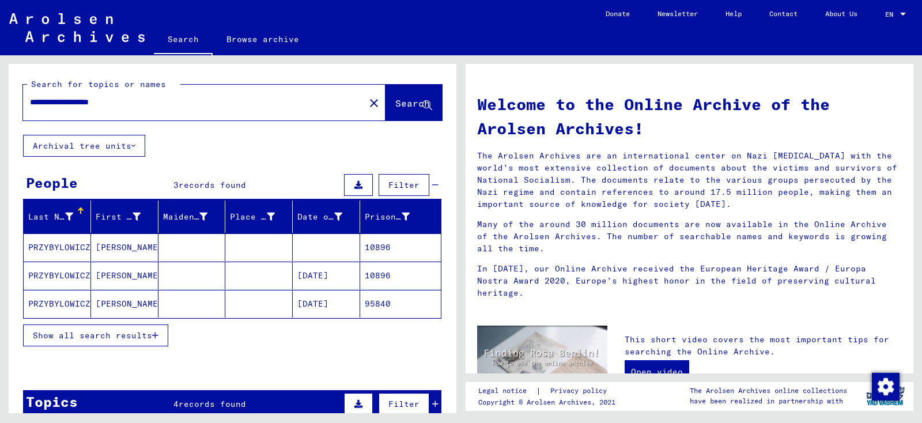
click at [56, 241] on mat-cell "PRZYBYLOWICZ" at bounding box center [57, 247] width 67 height 28
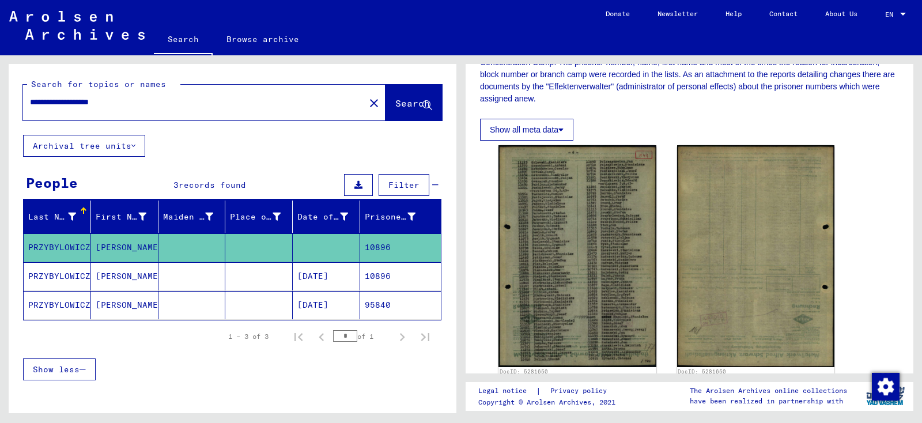
scroll to position [214, 0]
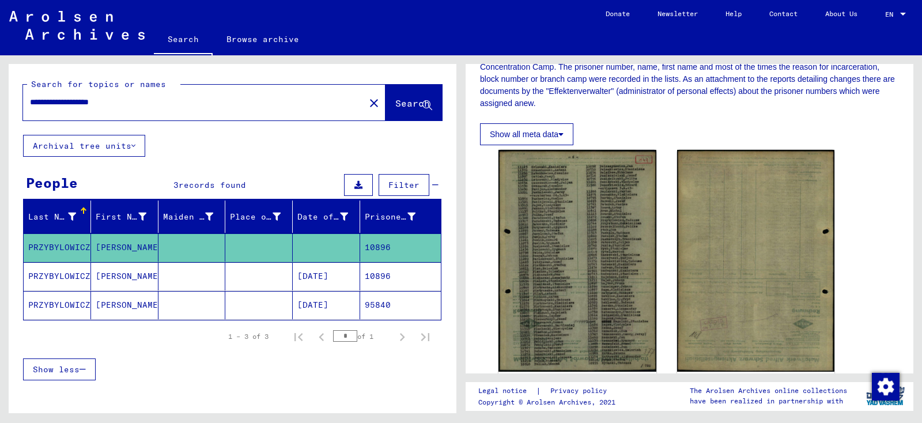
click at [236, 272] on mat-cell at bounding box center [258, 276] width 67 height 28
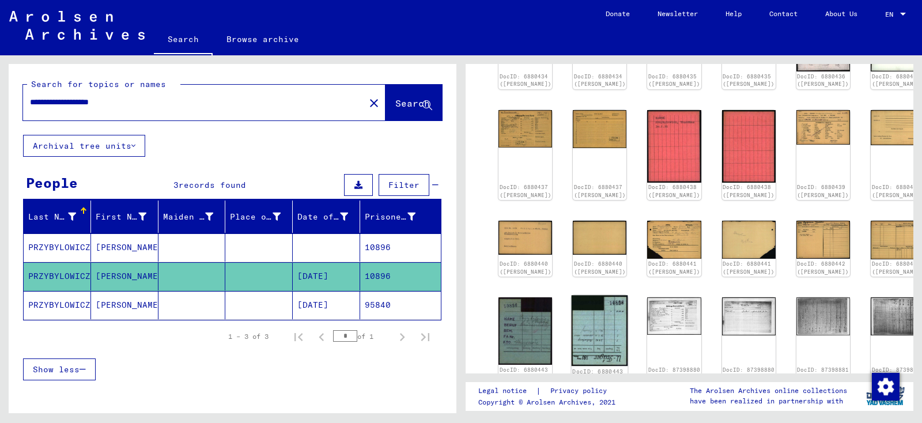
click at [586, 345] on img at bounding box center [599, 330] width 56 height 71
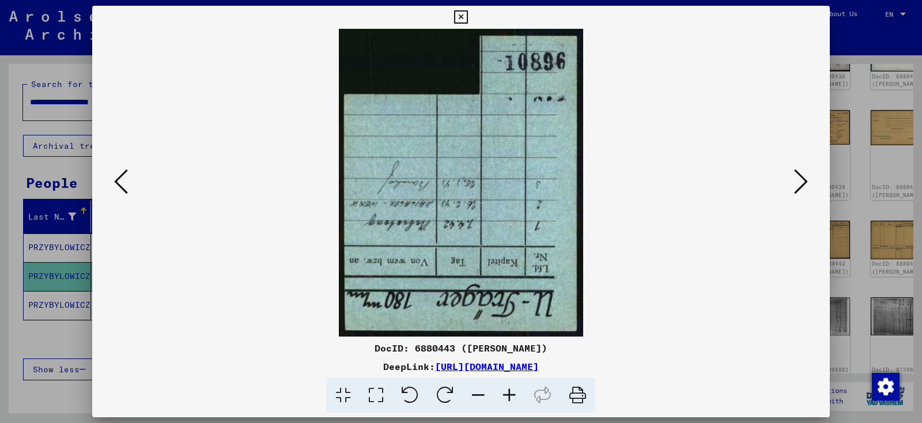
click at [122, 183] on icon at bounding box center [121, 182] width 14 height 28
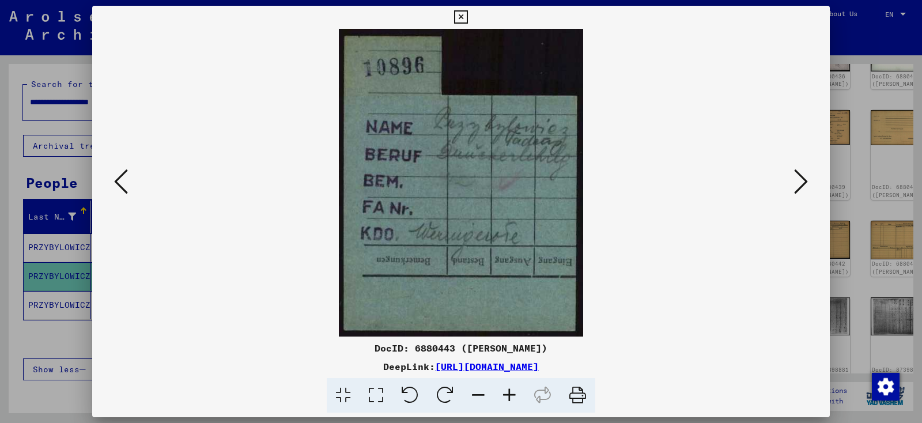
click at [471, 14] on button at bounding box center [460, 17] width 20 height 23
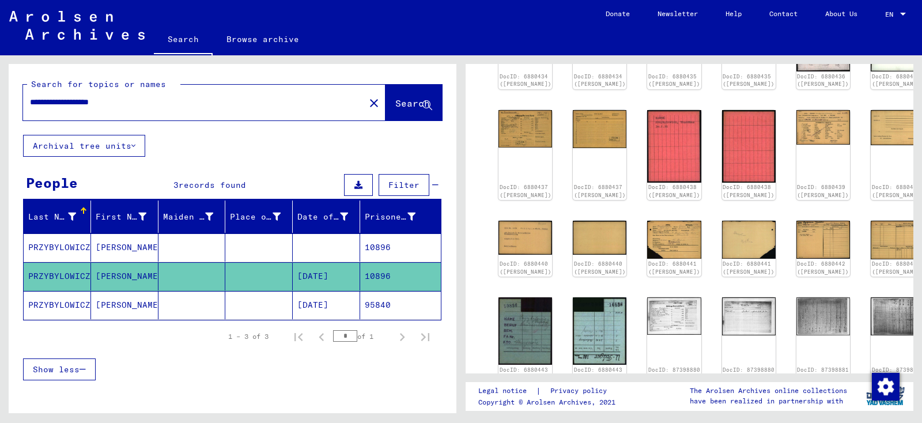
click at [214, 118] on div "**********" at bounding box center [204, 103] width 362 height 36
click at [221, 102] on input "**********" at bounding box center [194, 102] width 328 height 12
paste input "text"
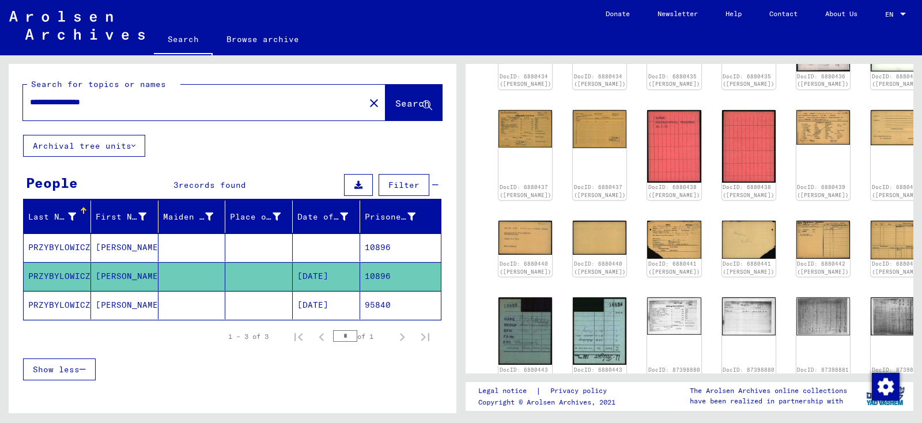
type input "**********"
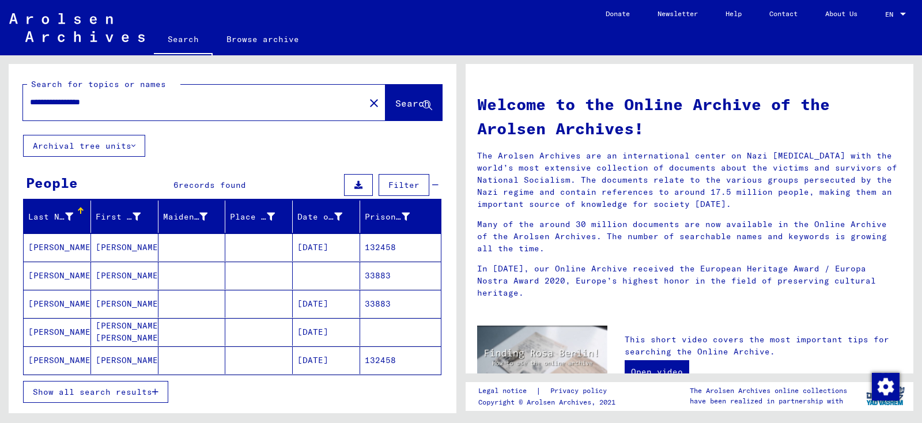
click at [46, 276] on mat-cell "KLOSOWSKI" at bounding box center [57, 276] width 67 height 28
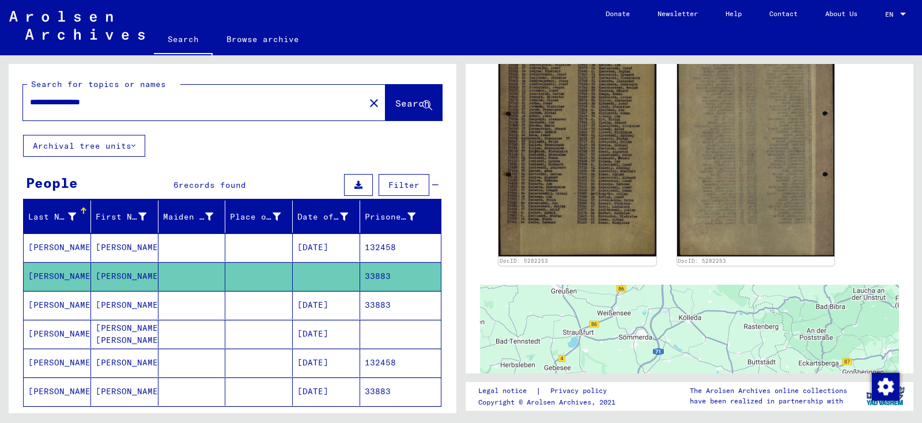
scroll to position [328, 0]
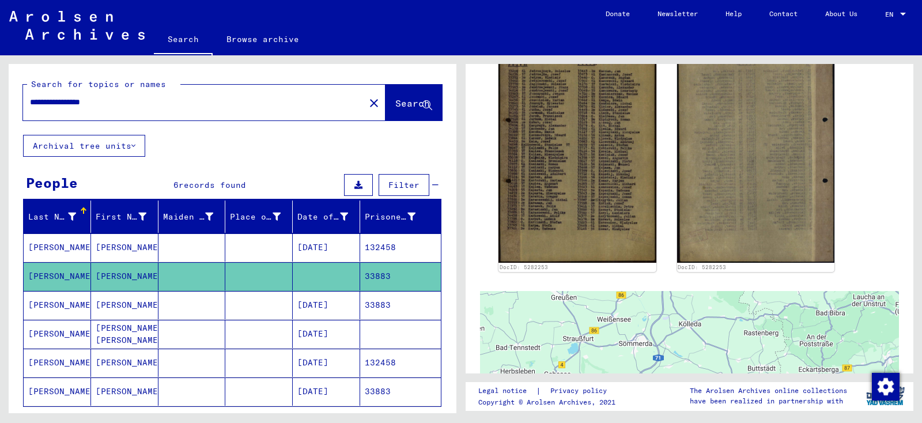
click at [357, 304] on mat-cell "03/28/1920" at bounding box center [326, 305] width 67 height 28
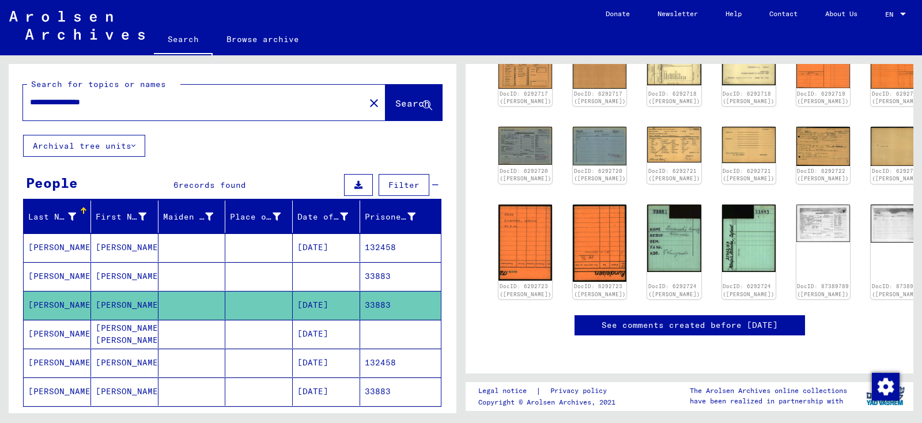
scroll to position [461, 0]
drag, startPoint x: 913, startPoint y: 294, endPoint x: 921, endPoint y: 146, distance: 148.3
click at [921, 146] on div "DocID: 6292717 (ANDREJ KLOSOWSKI) DocID: 6292717 (ANDREJ KLOSOWSKI) DocID: 6292…" at bounding box center [691, 234] width 461 height 358
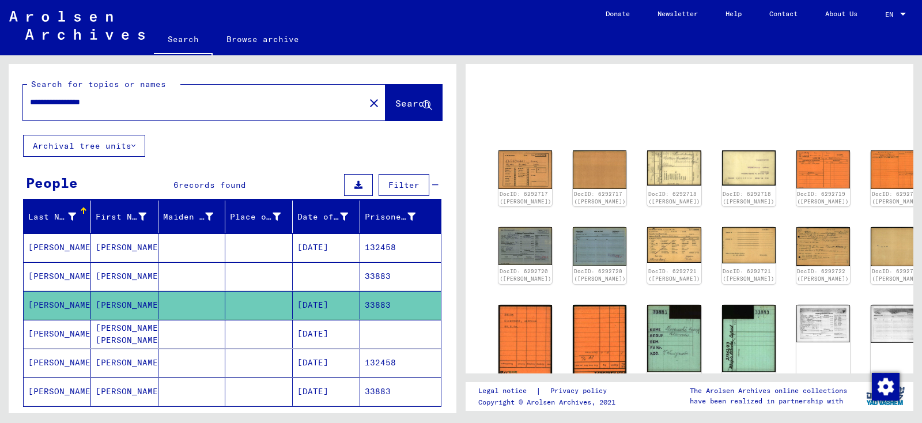
scroll to position [54, 0]
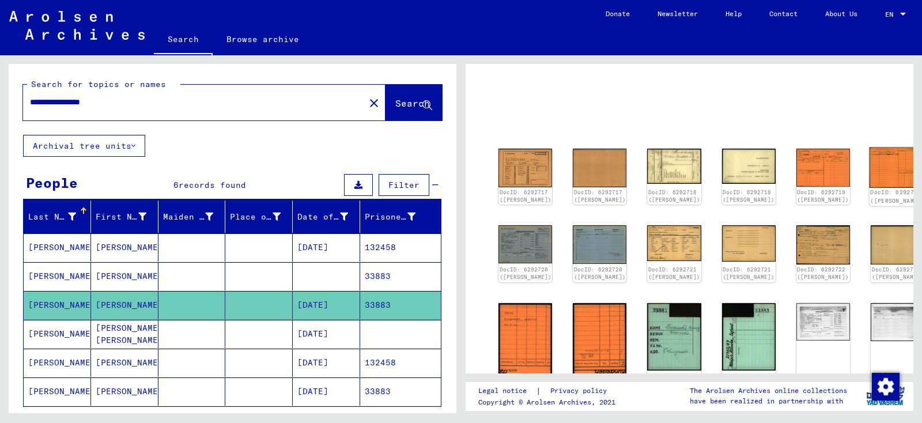
click at [869, 155] on img at bounding box center [897, 167] width 56 height 40
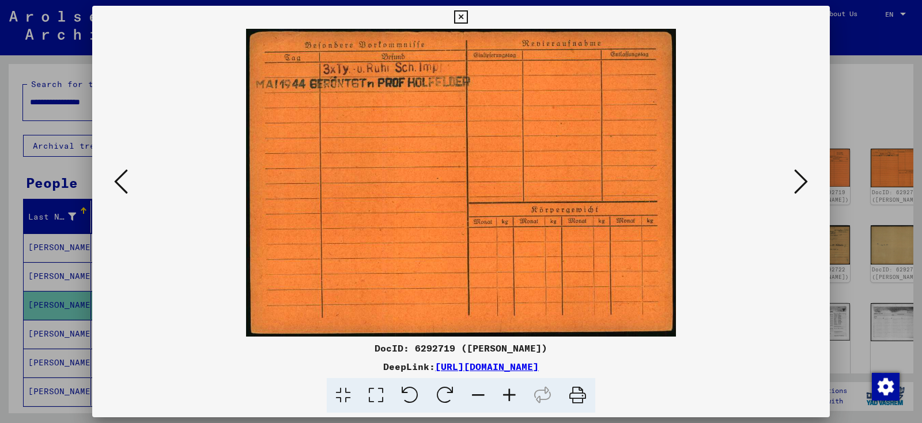
click at [808, 190] on icon at bounding box center [801, 182] width 14 height 28
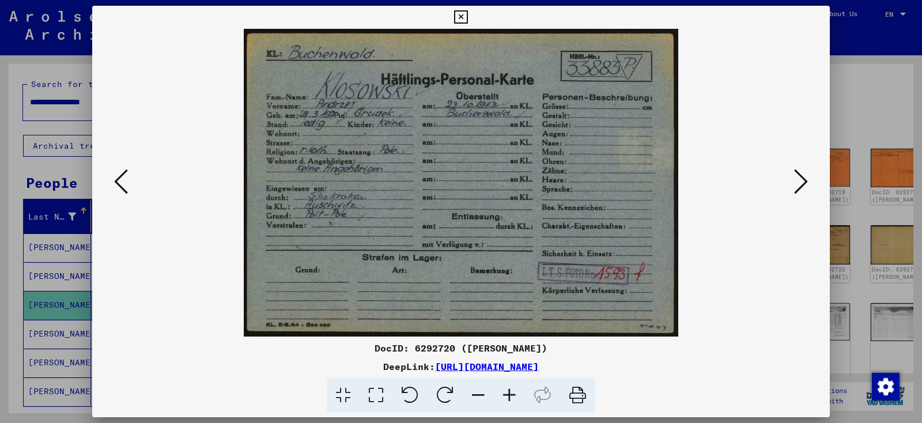
click at [808, 190] on icon at bounding box center [801, 182] width 14 height 28
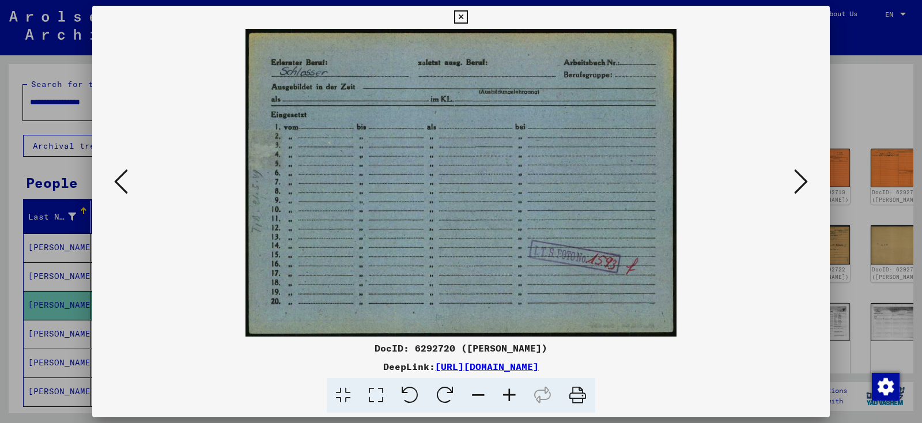
click at [808, 190] on icon at bounding box center [801, 182] width 14 height 28
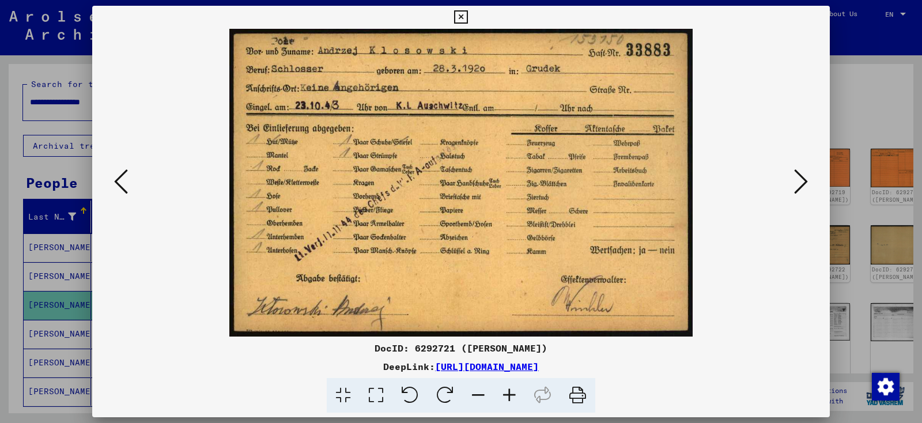
click at [808, 190] on icon at bounding box center [801, 182] width 14 height 28
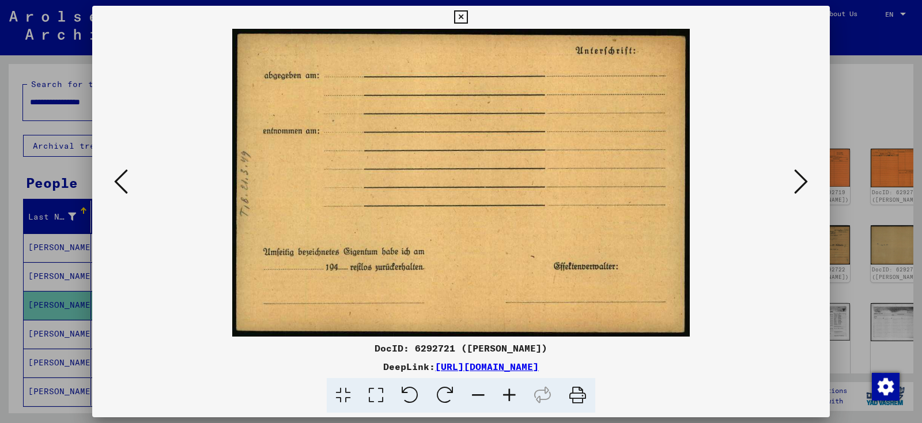
click at [808, 190] on icon at bounding box center [801, 182] width 14 height 28
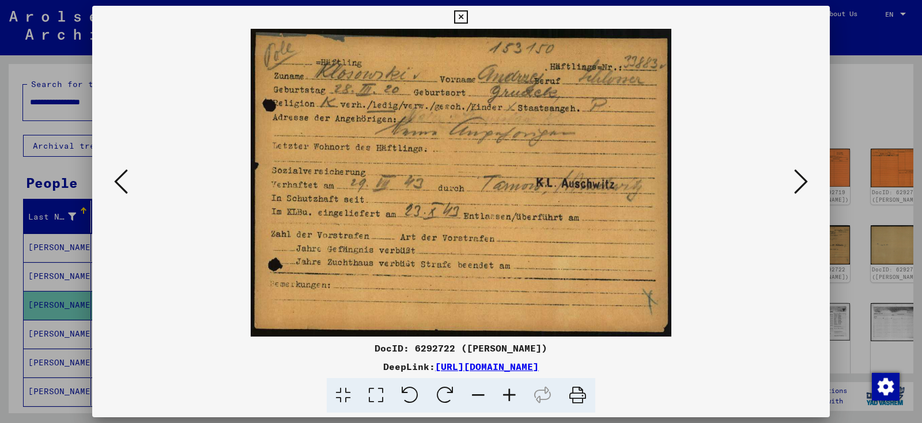
click at [808, 190] on icon at bounding box center [801, 182] width 14 height 28
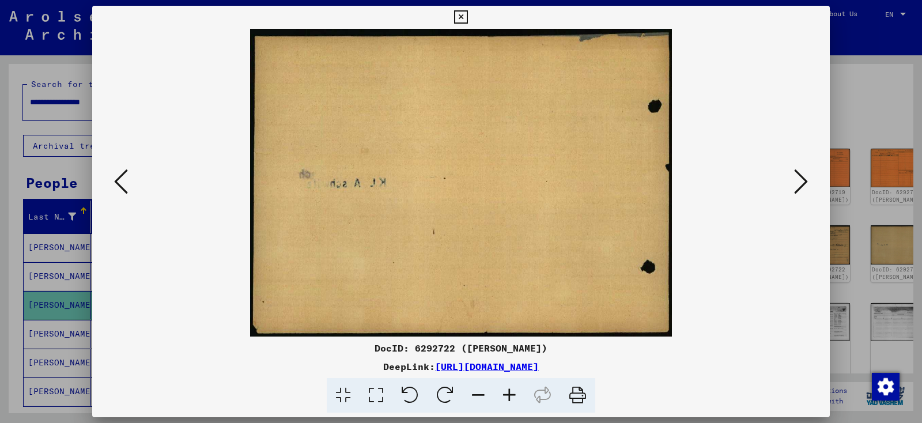
click at [808, 190] on icon at bounding box center [801, 182] width 14 height 28
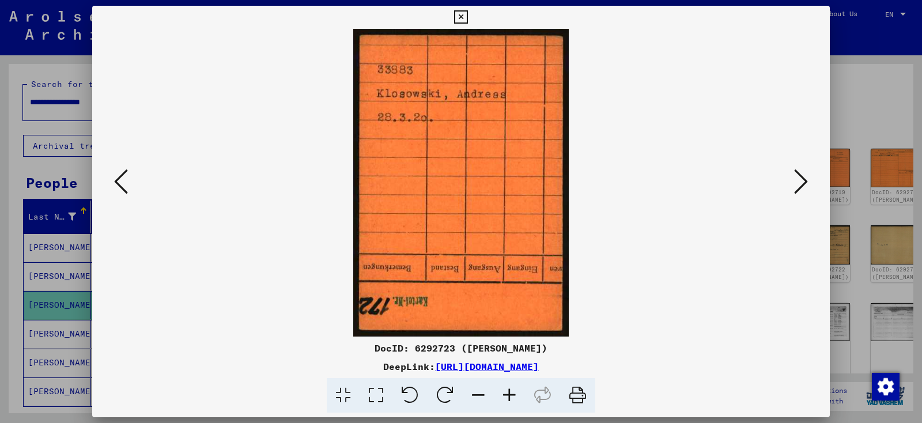
click at [808, 190] on icon at bounding box center [801, 182] width 14 height 28
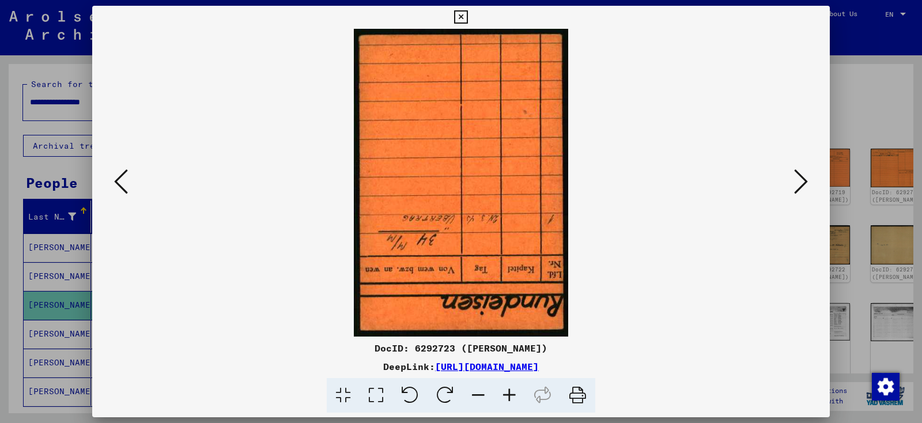
click at [808, 190] on icon at bounding box center [801, 182] width 14 height 28
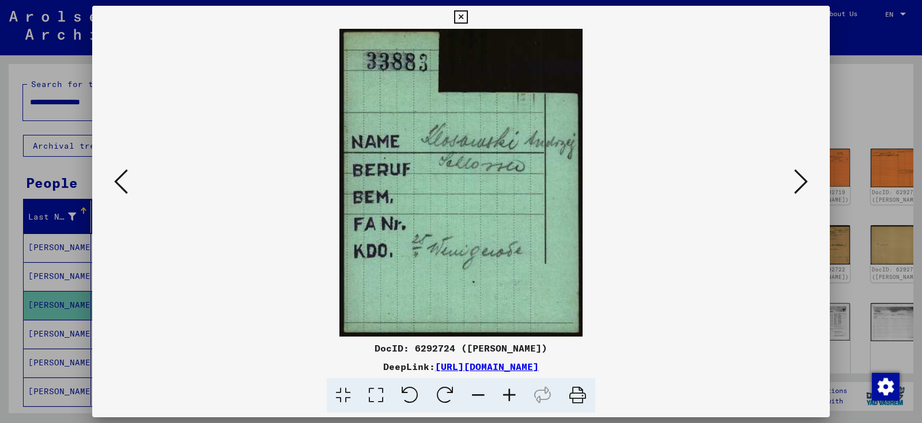
click at [808, 190] on icon at bounding box center [801, 182] width 14 height 28
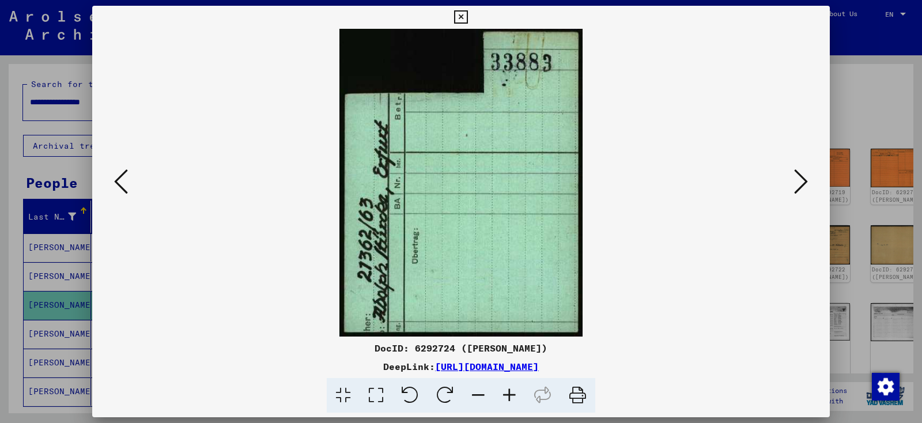
click at [808, 190] on icon at bounding box center [801, 182] width 14 height 28
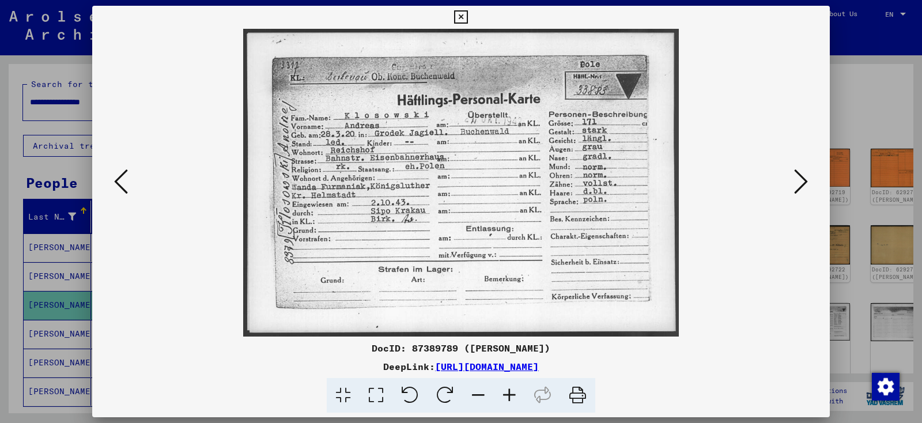
click at [467, 15] on icon at bounding box center [460, 17] width 13 height 14
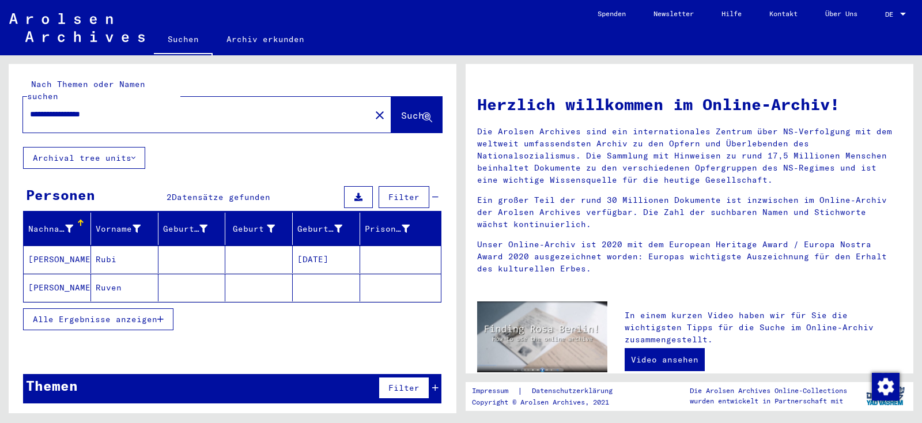
click at [56, 245] on mat-cell "[PERSON_NAME]" at bounding box center [57, 259] width 67 height 28
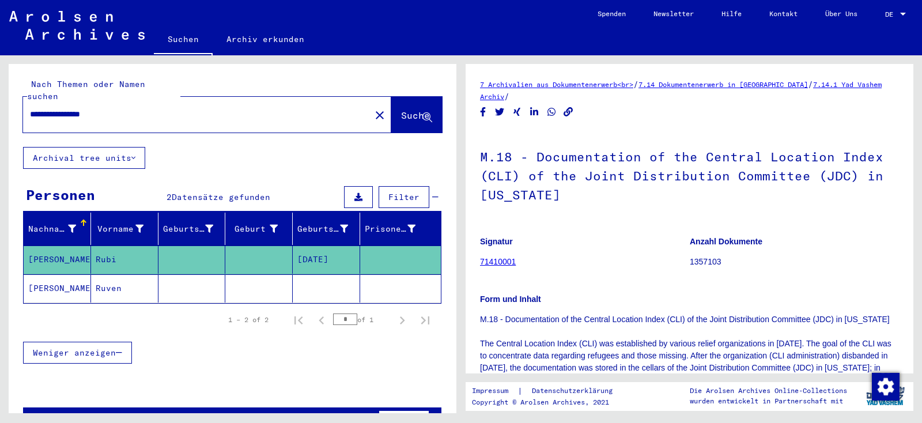
click at [112, 274] on mat-cell "Ruven" at bounding box center [124, 288] width 67 height 28
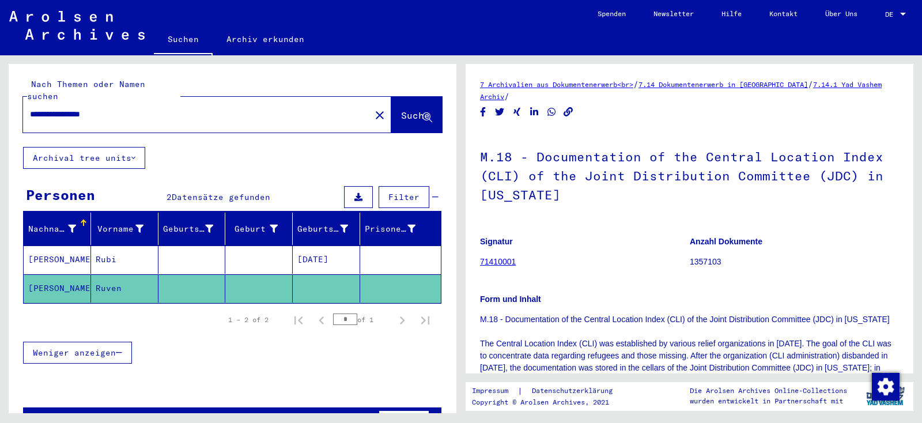
drag, startPoint x: 141, startPoint y: 104, endPoint x: 82, endPoint y: 105, distance: 58.8
click at [82, 108] on input "**********" at bounding box center [197, 114] width 334 height 12
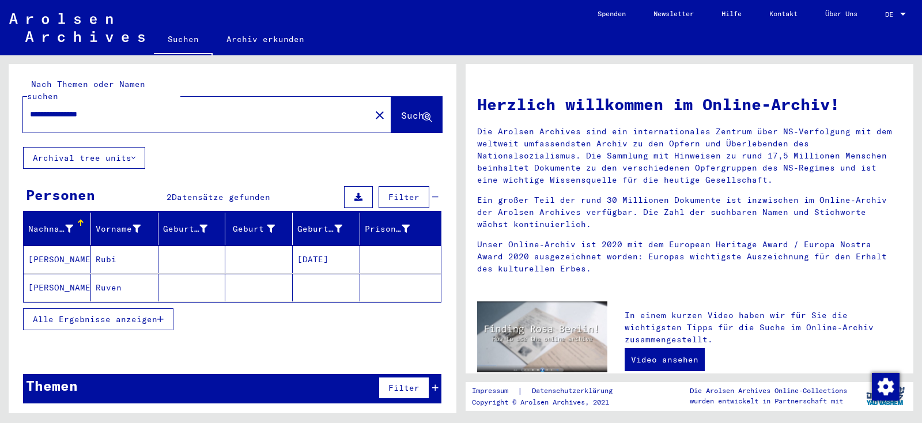
click at [160, 101] on div "**********" at bounding box center [190, 114] width 334 height 26
click at [159, 108] on input "**********" at bounding box center [193, 114] width 327 height 12
type input "**********"
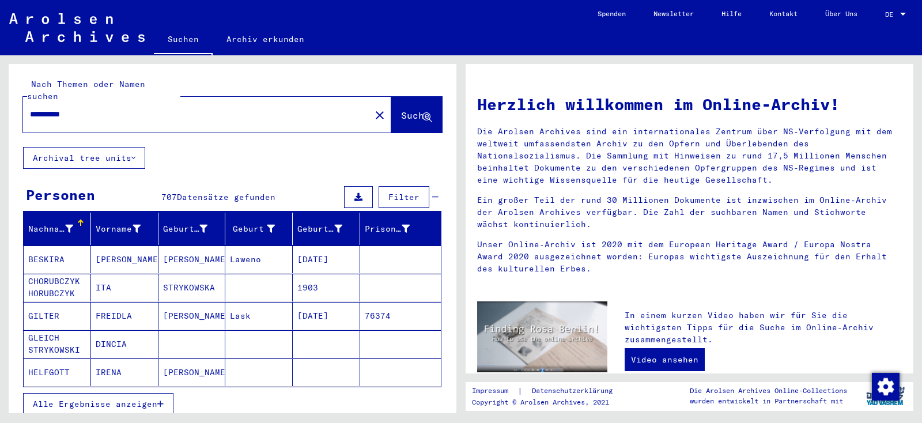
click at [134, 399] on span "Alle Ergebnisse anzeigen" at bounding box center [95, 404] width 124 height 10
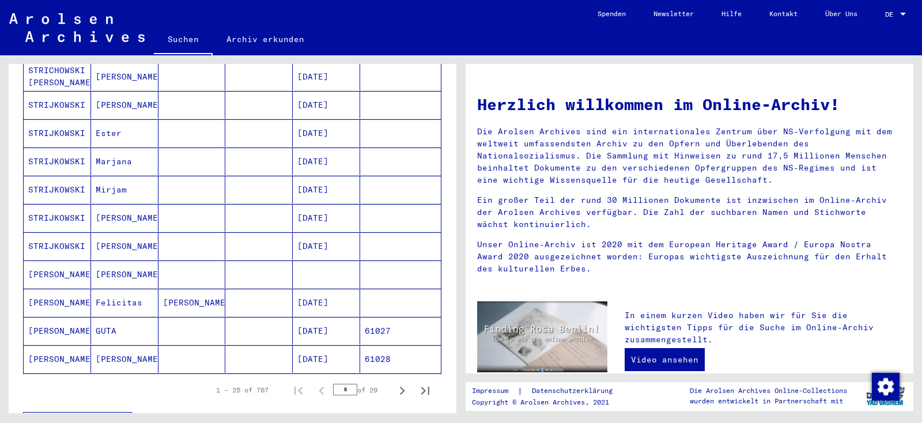
scroll to position [585, 0]
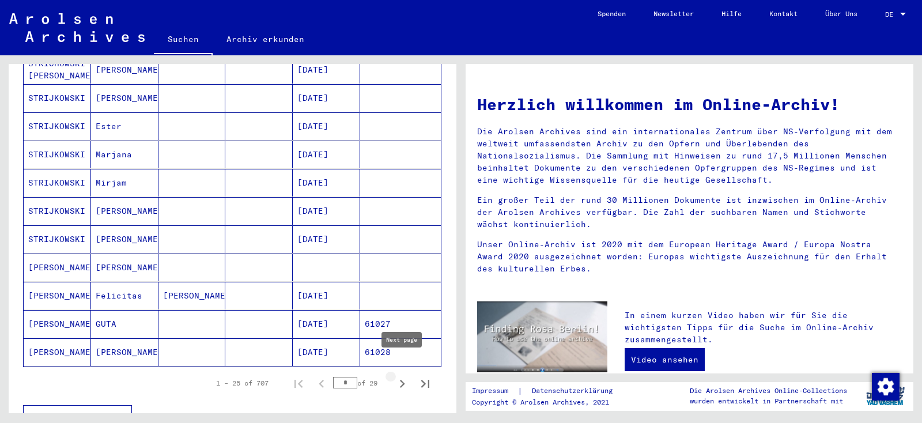
click at [400, 376] on icon "Next page" at bounding box center [402, 384] width 16 height 16
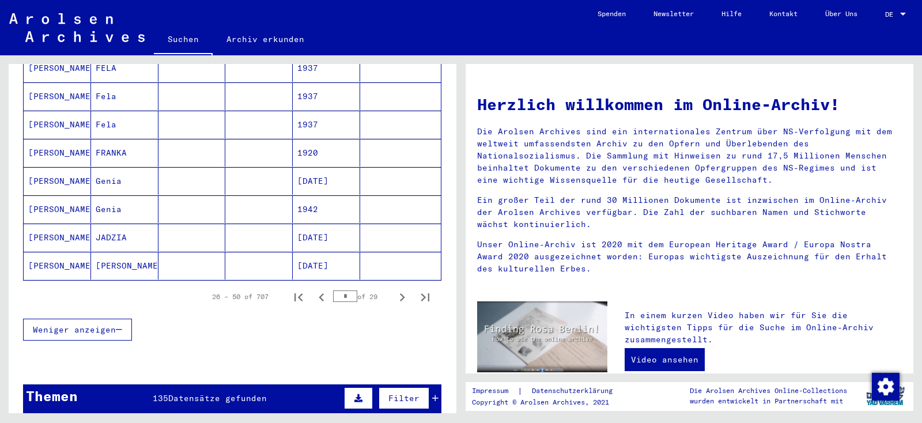
scroll to position [733, 0]
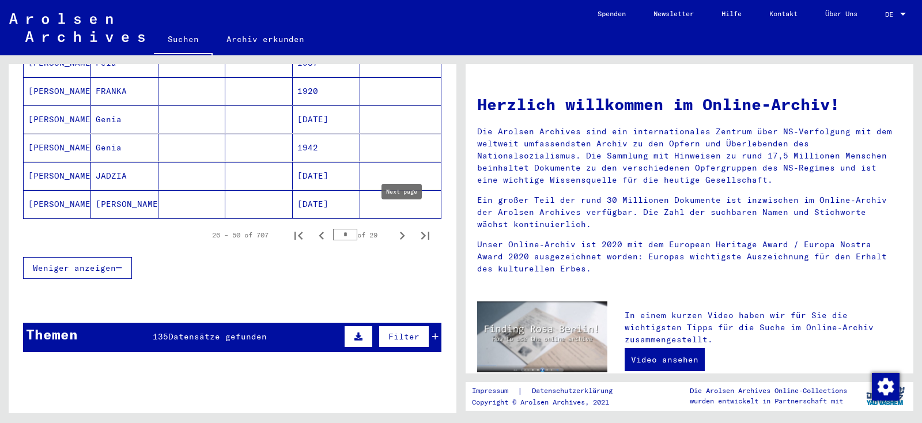
click at [404, 228] on icon "Next page" at bounding box center [402, 236] width 16 height 16
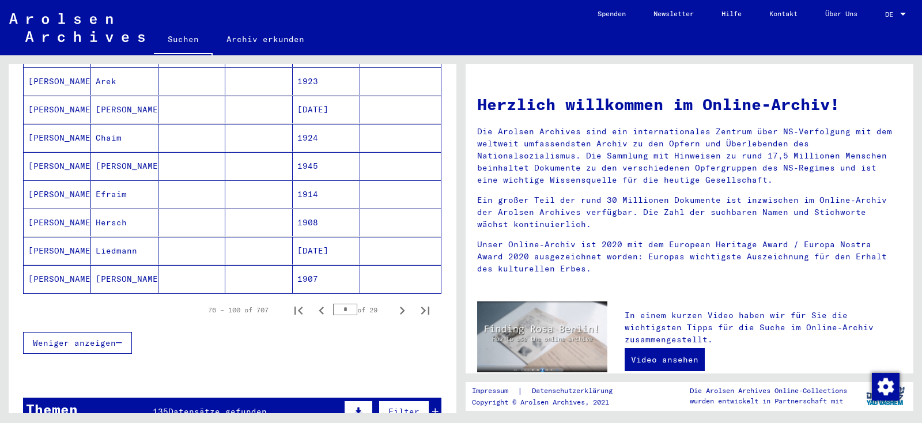
scroll to position [678, 0]
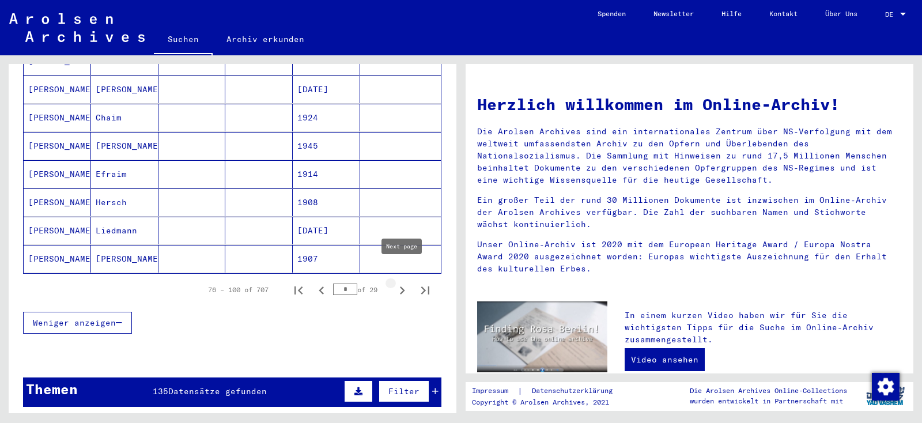
click at [400, 282] on icon "Next page" at bounding box center [402, 290] width 16 height 16
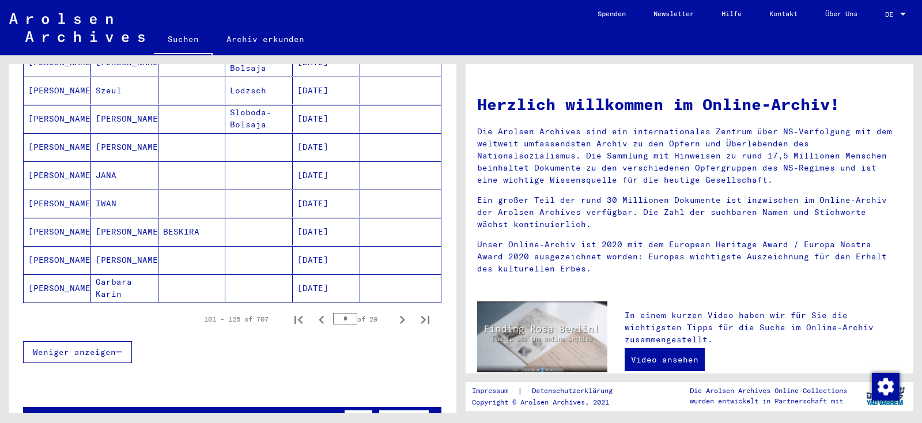
scroll to position [700, 0]
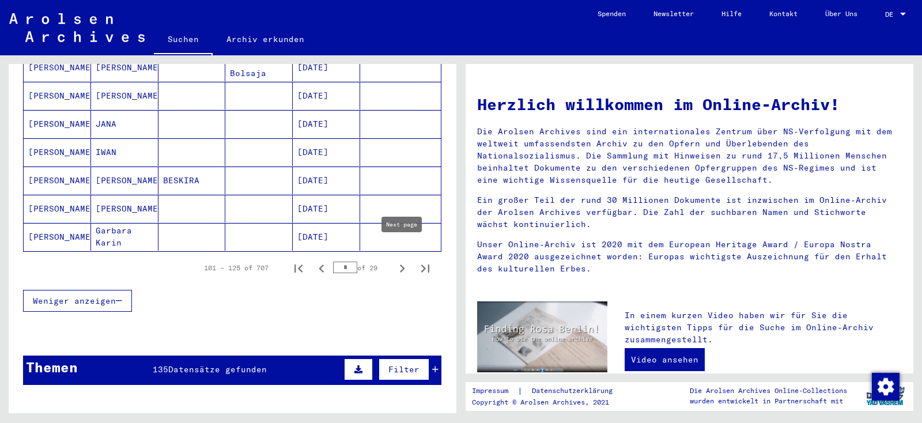
click at [399, 260] on icon "Next page" at bounding box center [402, 268] width 16 height 16
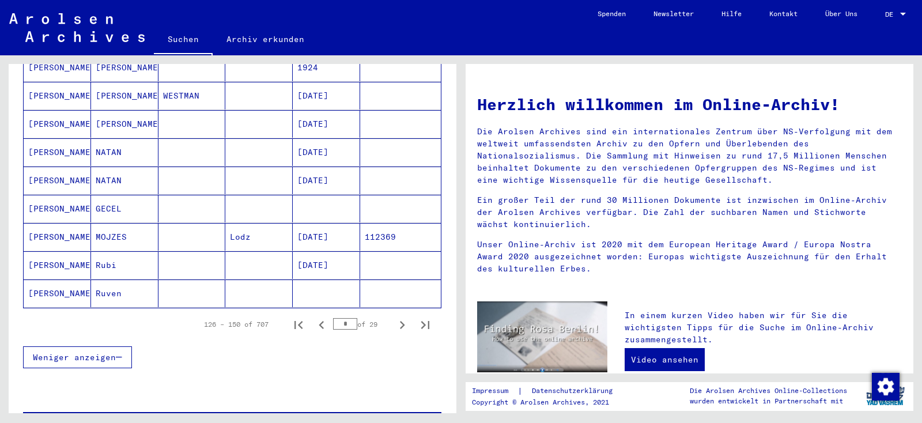
scroll to position [729, 0]
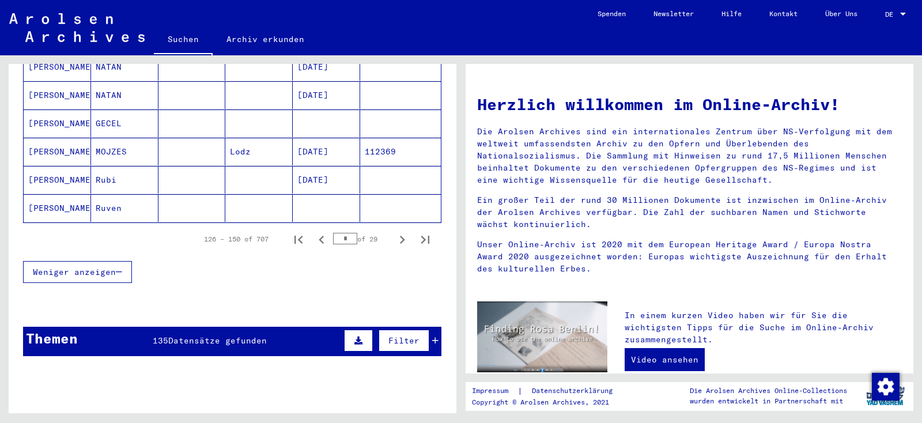
click at [60, 194] on mat-cell "[PERSON_NAME]" at bounding box center [57, 208] width 67 height 28
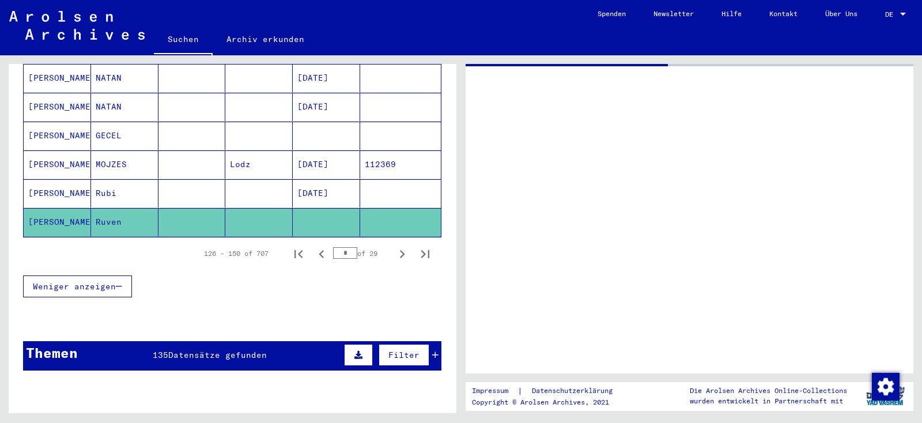
scroll to position [738, 0]
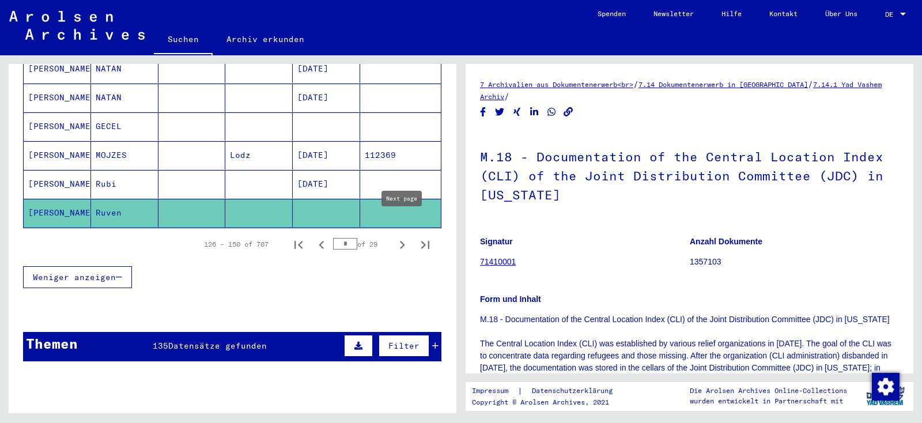
click at [399, 237] on icon "Next page" at bounding box center [402, 245] width 16 height 16
type input "*"
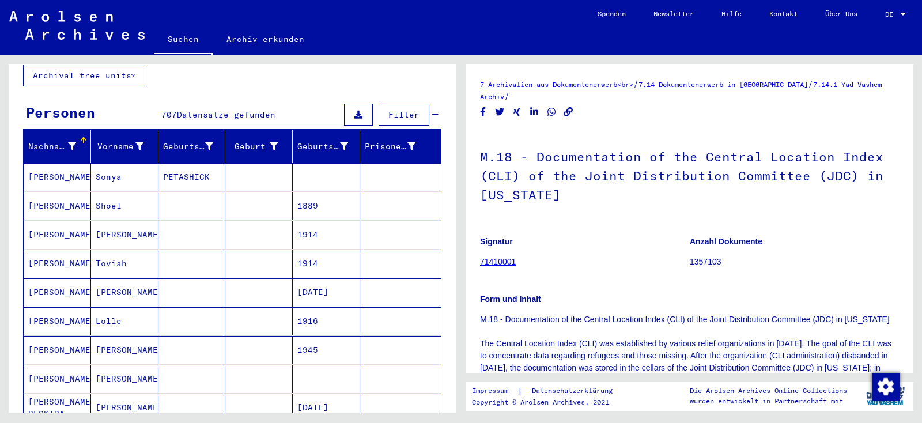
scroll to position [0, 0]
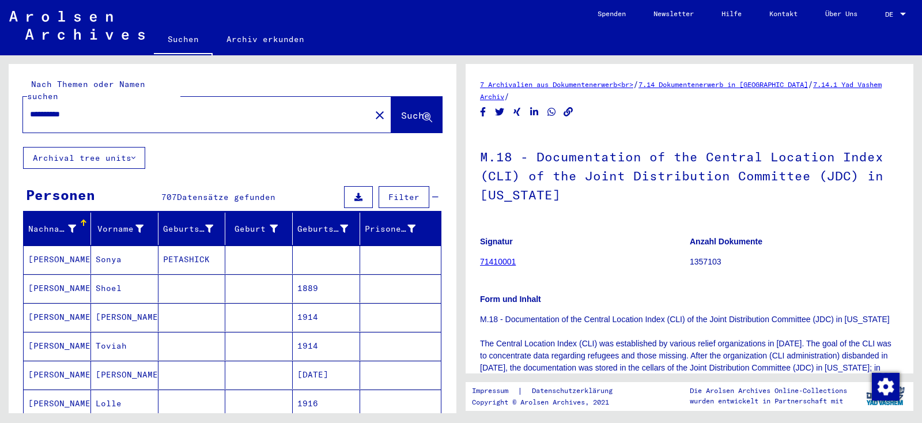
click at [169, 101] on div "**********" at bounding box center [193, 114] width 340 height 26
click at [102, 113] on div "**********" at bounding box center [193, 114] width 340 height 26
click at [108, 108] on input "**********" at bounding box center [197, 114] width 334 height 12
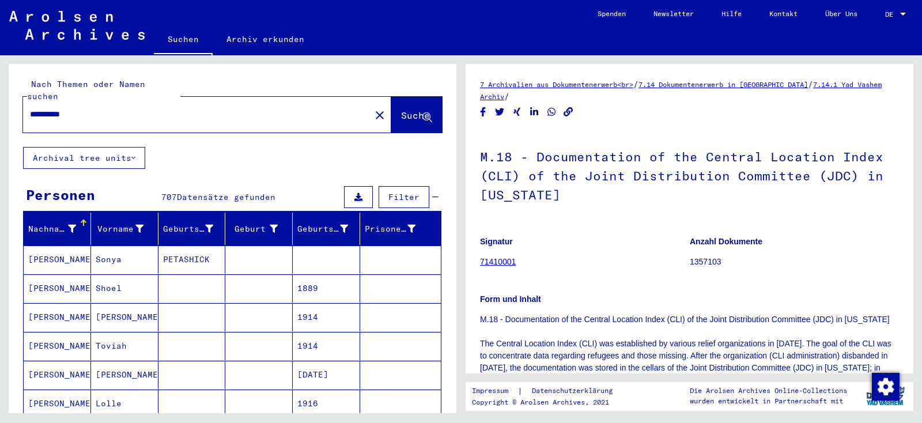
click at [108, 108] on input "**********" at bounding box center [197, 114] width 334 height 12
type input "**********"
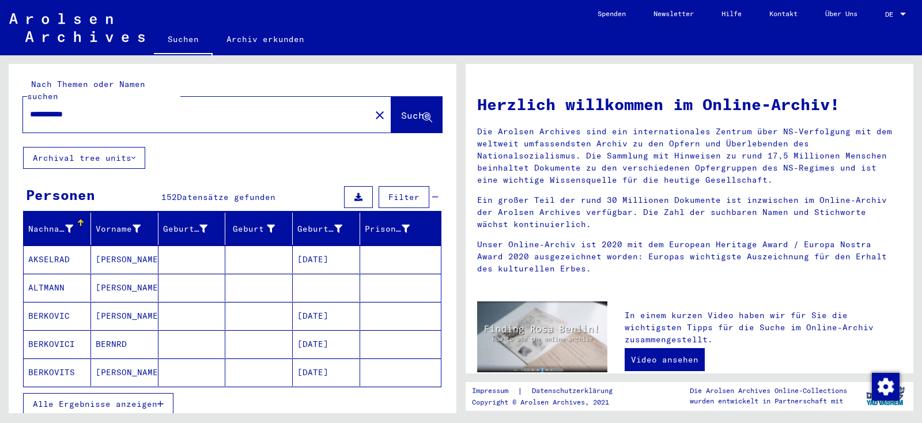
click at [96, 393] on button "Alle Ergebnisse anzeigen" at bounding box center [98, 404] width 150 height 22
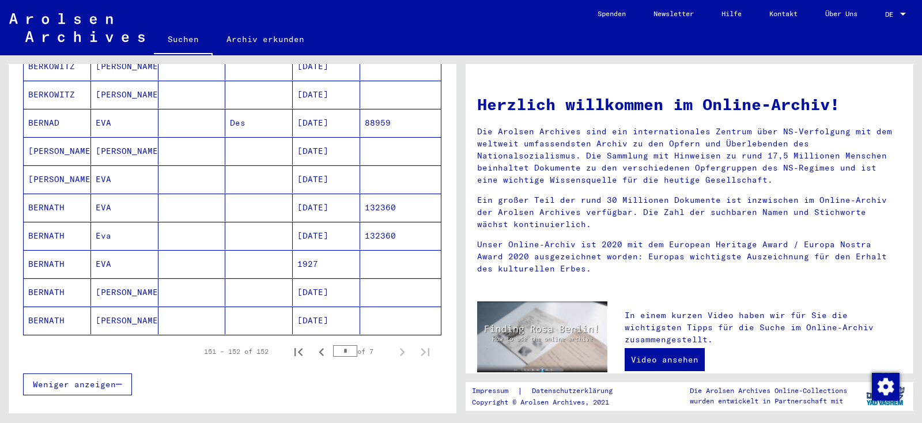
scroll to position [614, 0]
click at [52, 253] on mat-cell "BERNATH" at bounding box center [57, 266] width 67 height 28
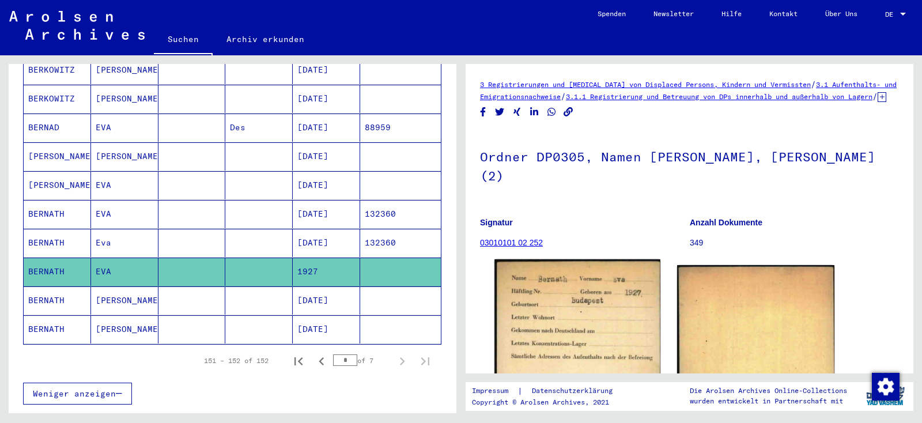
click at [583, 312] on img at bounding box center [576, 377] width 165 height 236
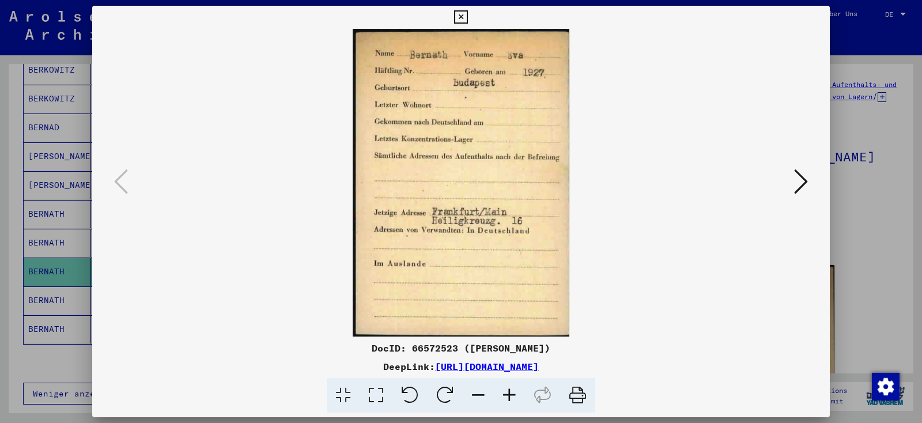
click at [467, 21] on icon at bounding box center [460, 17] width 13 height 14
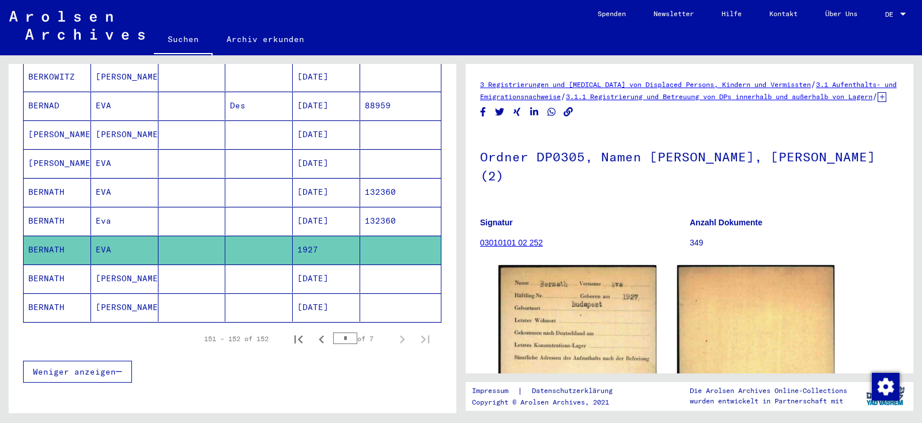
scroll to position [673, 0]
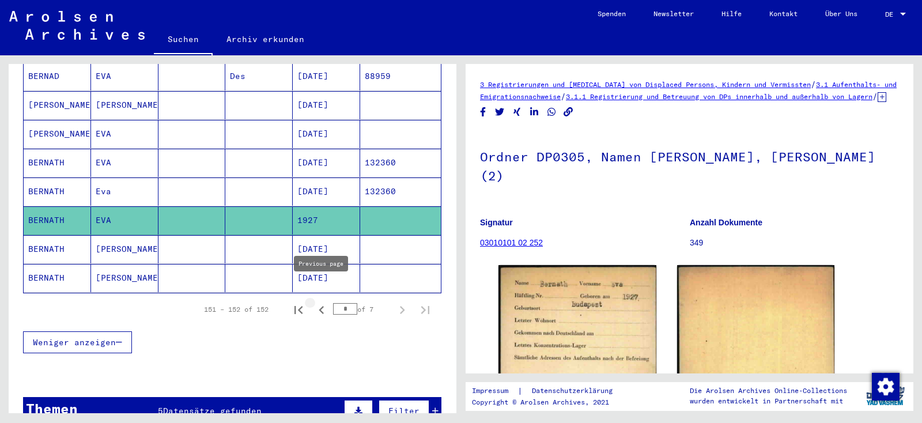
click at [320, 302] on icon "Previous page" at bounding box center [321, 310] width 16 height 16
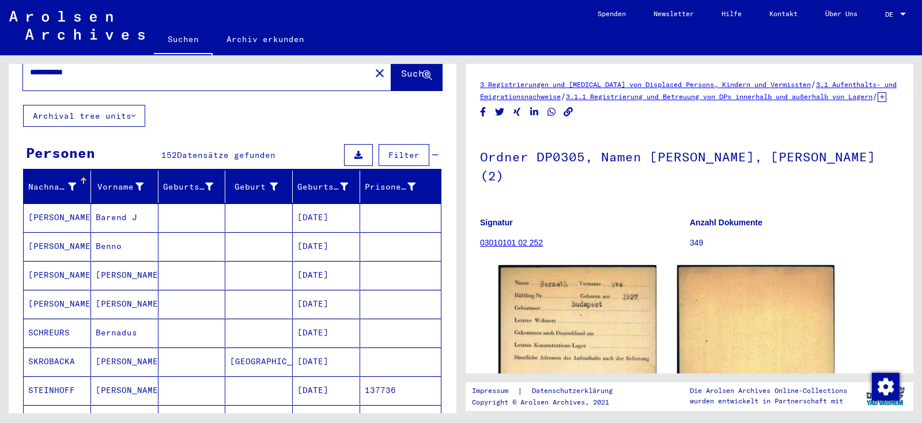
scroll to position [0, 0]
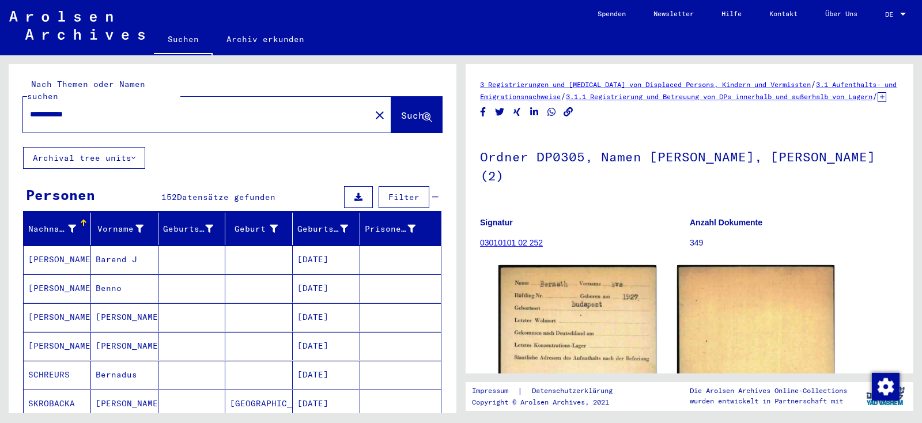
click at [169, 108] on input "**********" at bounding box center [197, 114] width 334 height 12
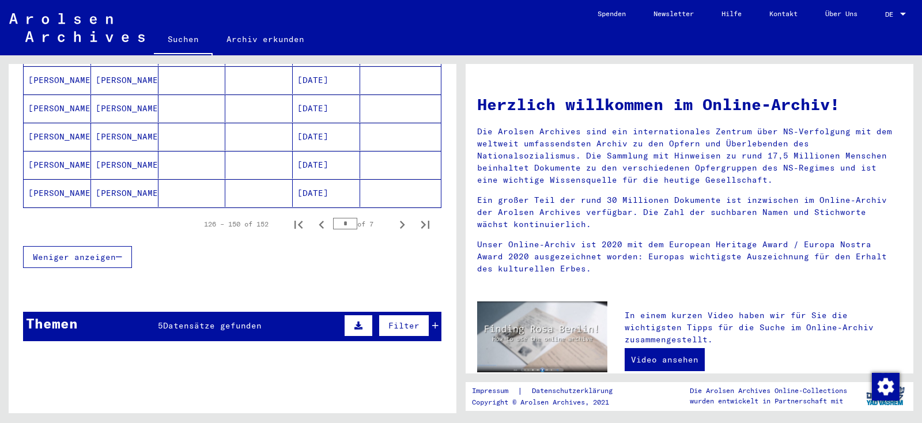
scroll to position [742, 0]
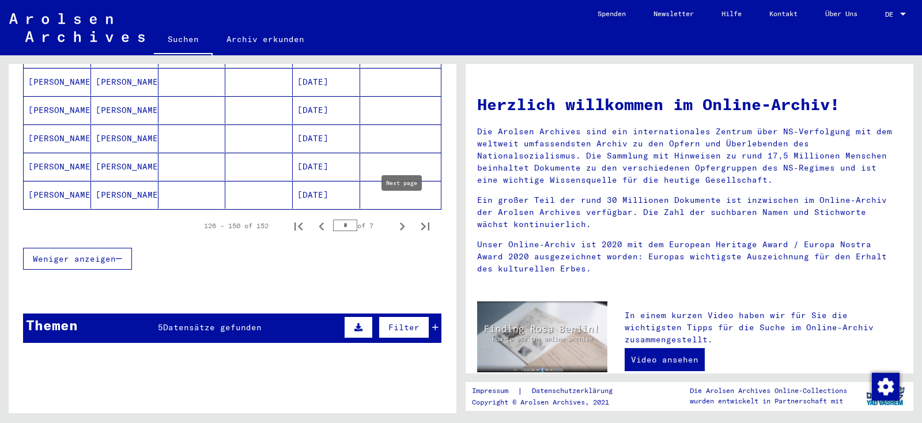
click at [400, 218] on icon "Next page" at bounding box center [402, 226] width 16 height 16
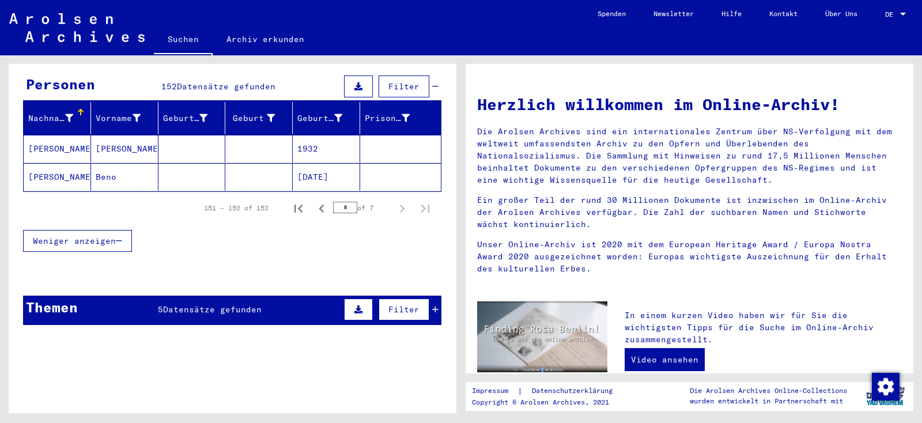
scroll to position [95, 0]
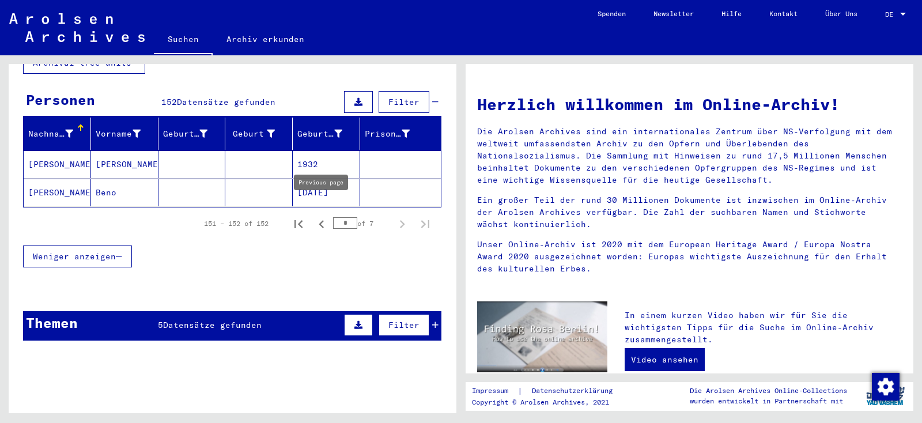
click at [321, 220] on icon "Previous page" at bounding box center [321, 224] width 5 height 8
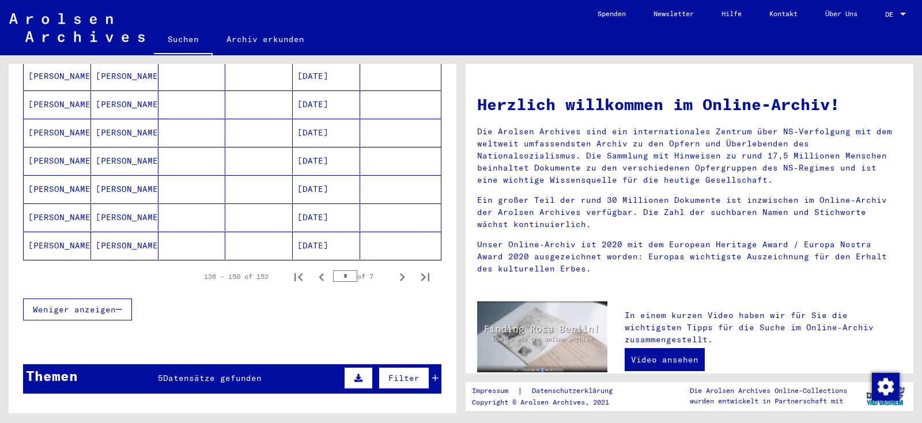
scroll to position [703, 0]
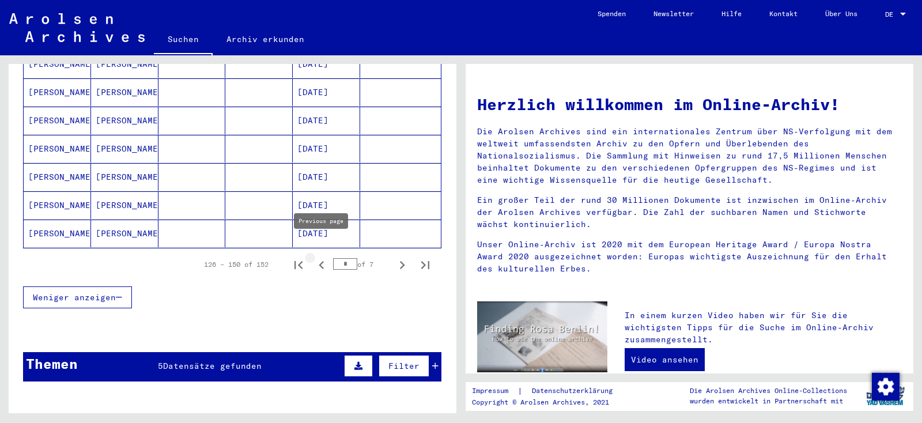
click at [321, 261] on icon "Previous page" at bounding box center [321, 265] width 5 height 8
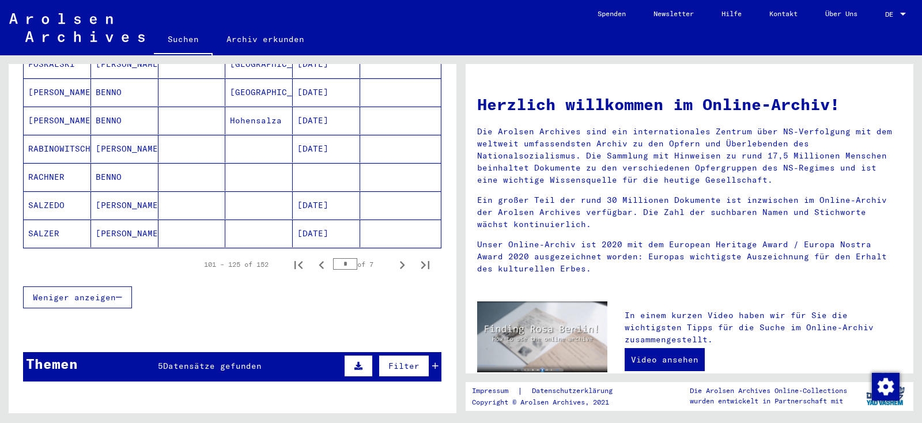
click at [321, 261] on icon "Previous page" at bounding box center [321, 265] width 5 height 8
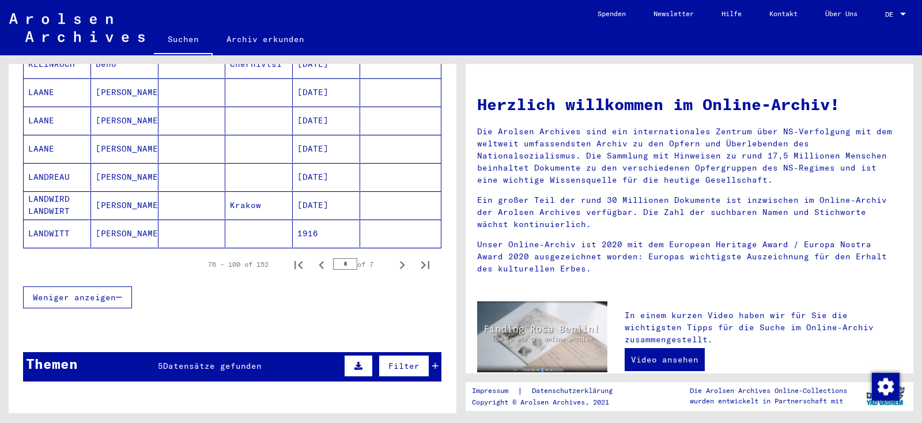
click at [321, 261] on icon "Previous page" at bounding box center [321, 265] width 5 height 8
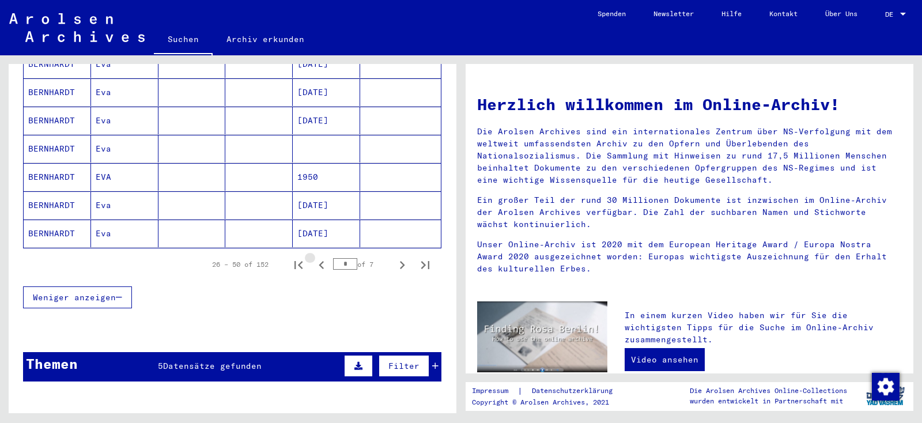
click at [321, 261] on icon "Previous page" at bounding box center [321, 265] width 5 height 8
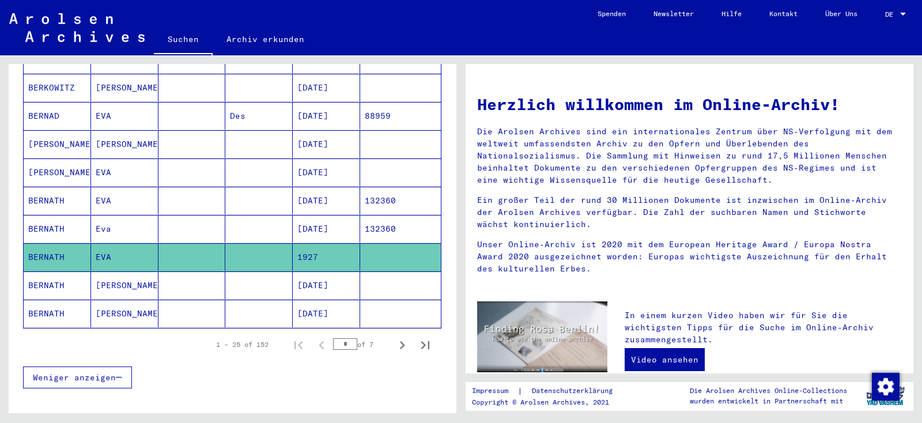
scroll to position [625, 0]
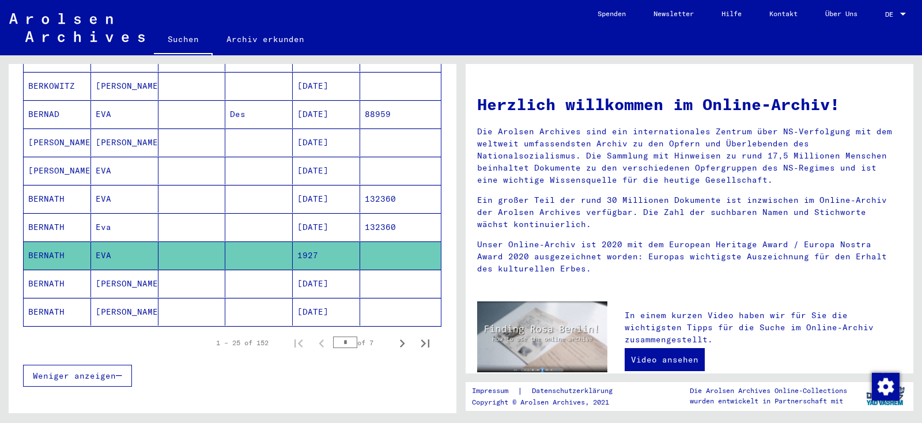
click at [71, 270] on mat-cell "BERNATH" at bounding box center [57, 284] width 67 height 28
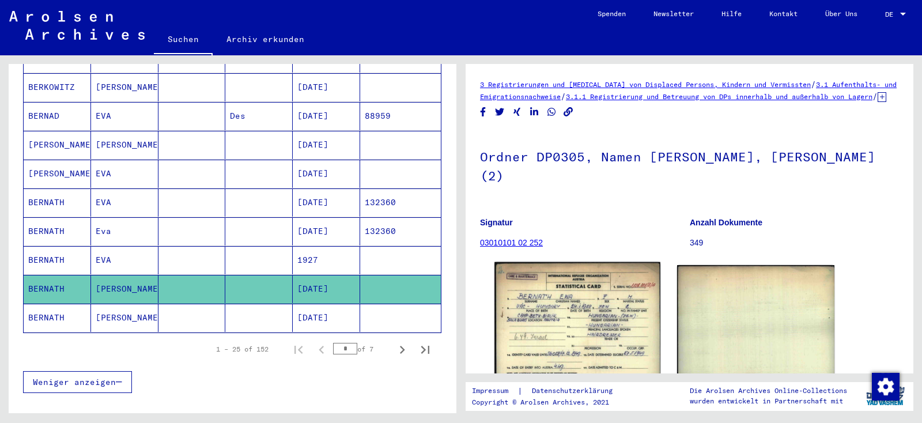
click at [542, 327] on img at bounding box center [576, 322] width 165 height 120
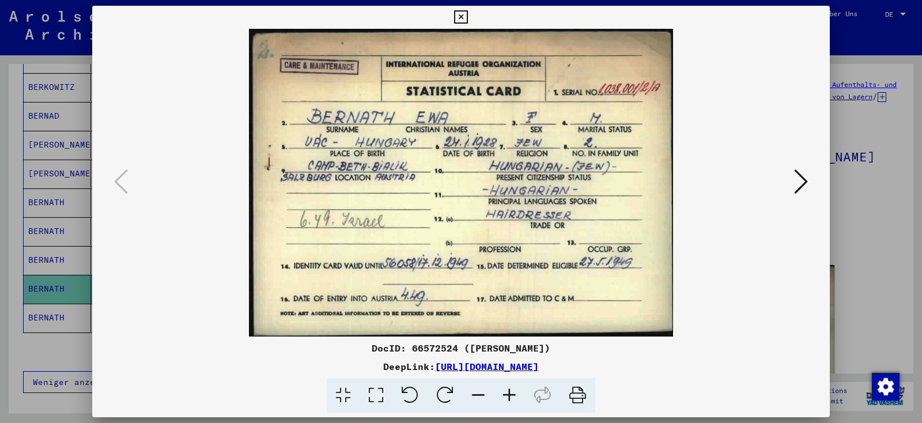
click at [467, 15] on icon at bounding box center [460, 17] width 13 height 14
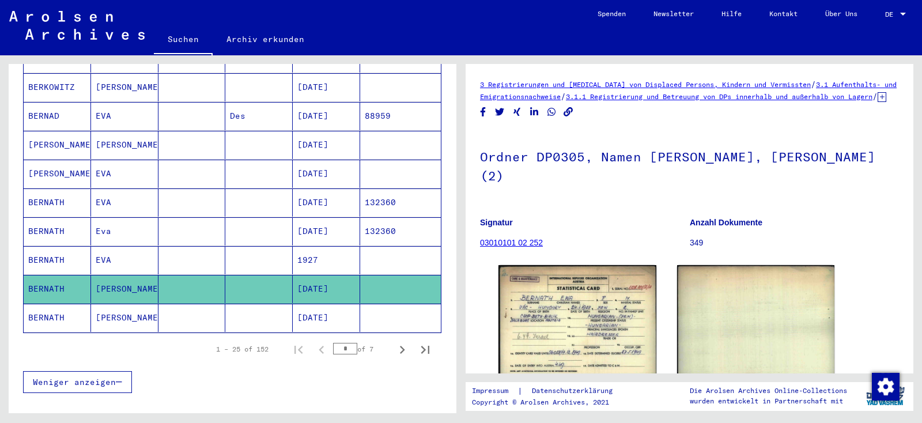
click at [223, 305] on mat-cell at bounding box center [191, 318] width 67 height 28
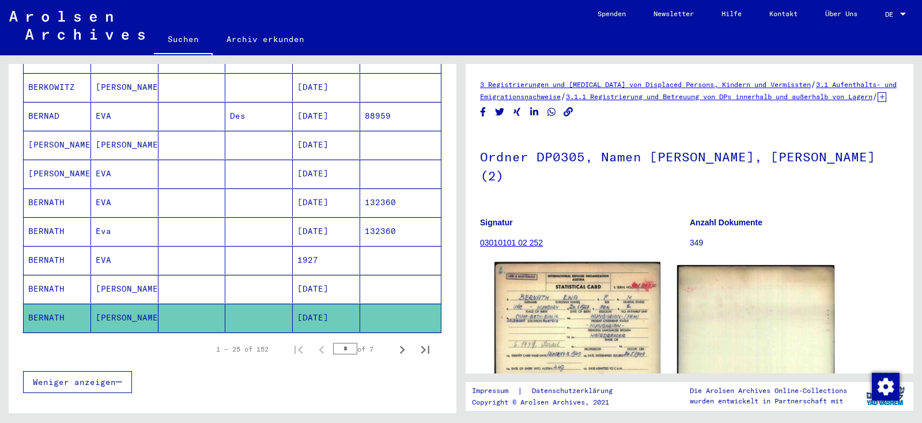
click at [544, 324] on img at bounding box center [576, 322] width 165 height 121
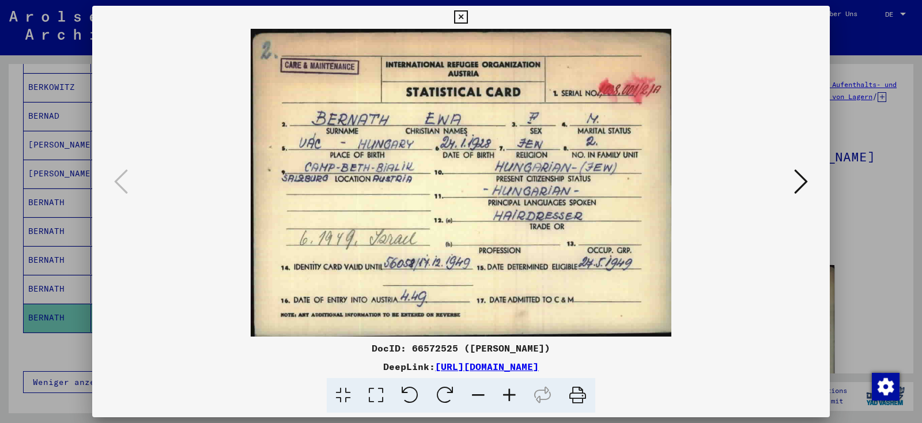
click at [467, 13] on icon at bounding box center [460, 17] width 13 height 14
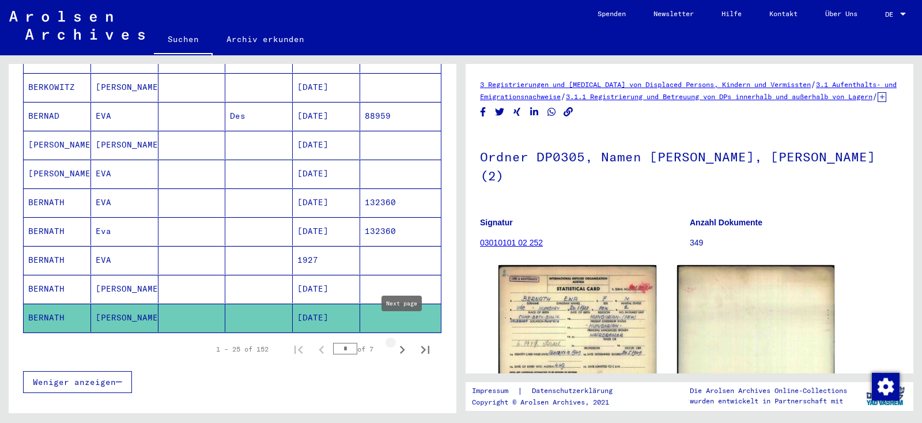
click at [403, 342] on icon "Next page" at bounding box center [402, 350] width 16 height 16
type input "*"
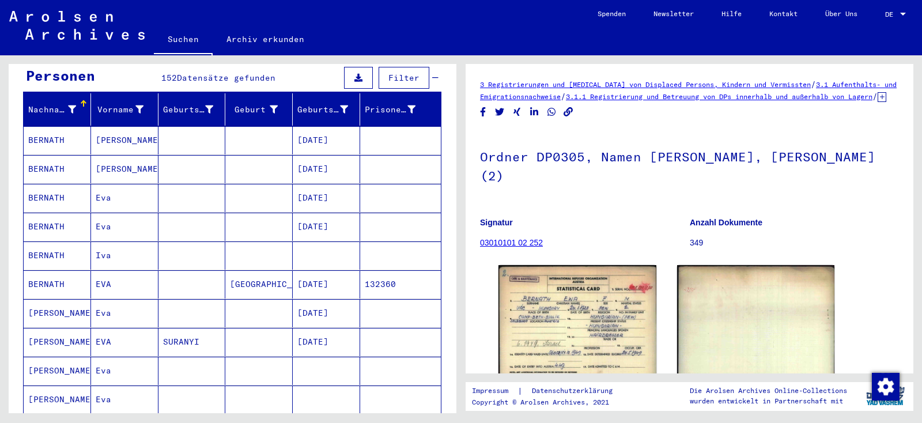
scroll to position [118, 0]
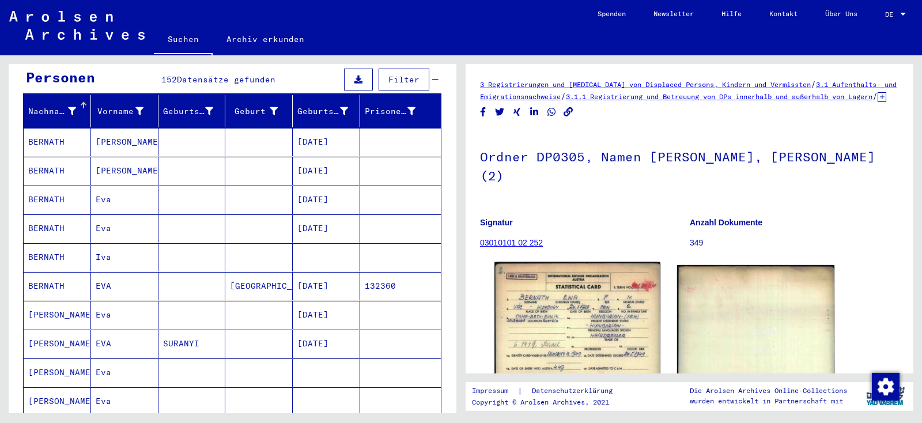
click at [557, 320] on img at bounding box center [576, 322] width 165 height 121
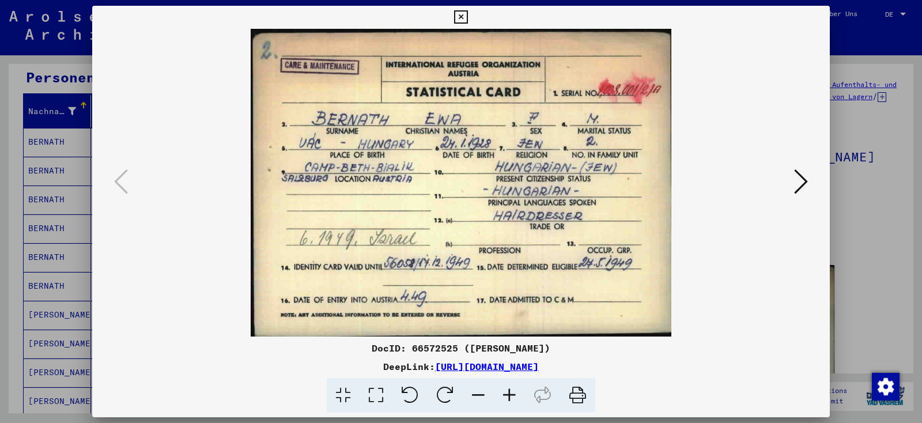
click at [467, 14] on icon at bounding box center [460, 17] width 13 height 14
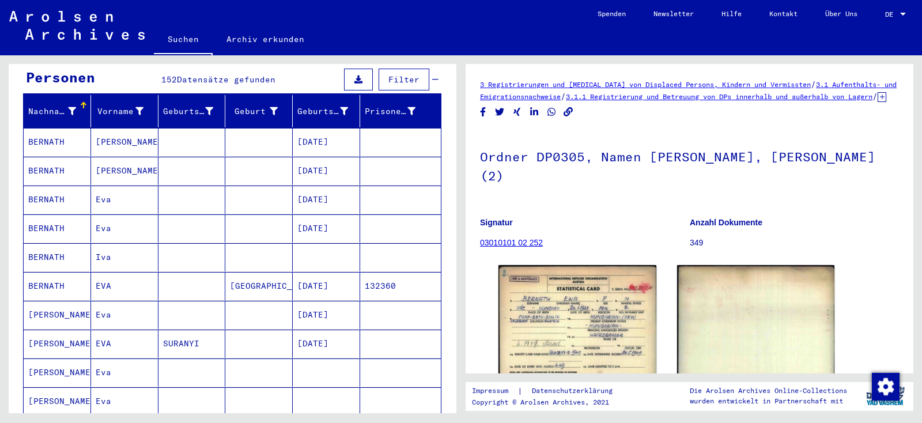
click at [36, 157] on mat-cell "BERNATH" at bounding box center [57, 171] width 67 height 28
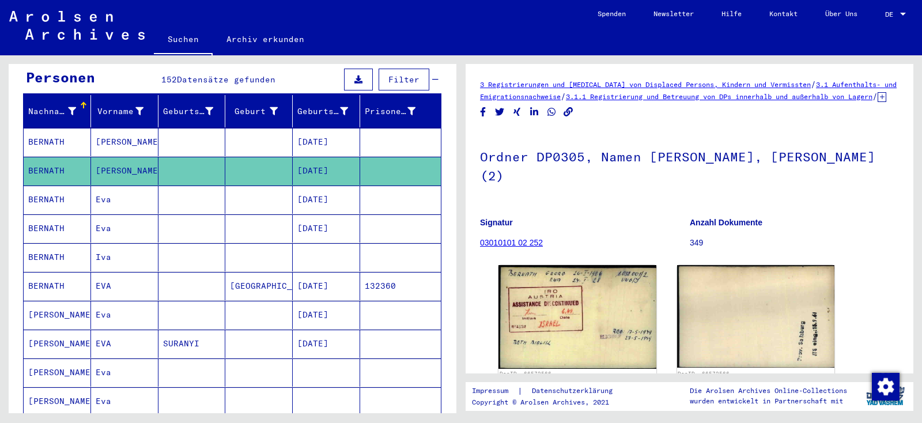
click at [51, 185] on mat-cell "BERNATH" at bounding box center [57, 199] width 67 height 28
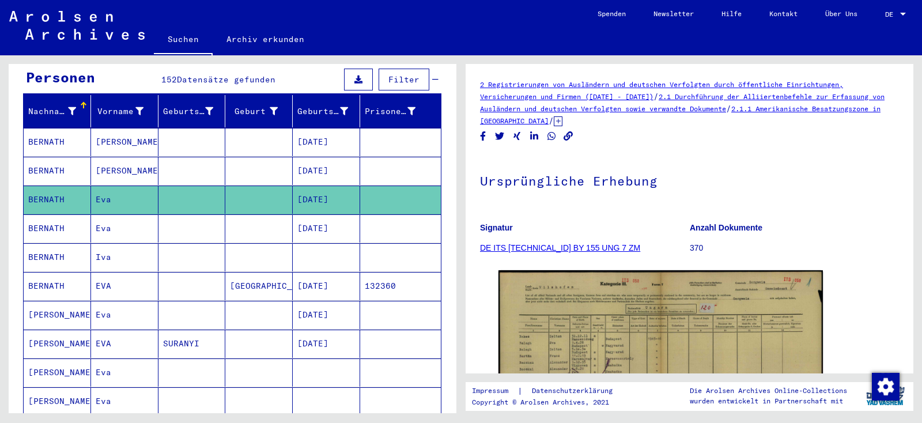
click at [60, 214] on mat-cell "BERNATH" at bounding box center [57, 228] width 67 height 28
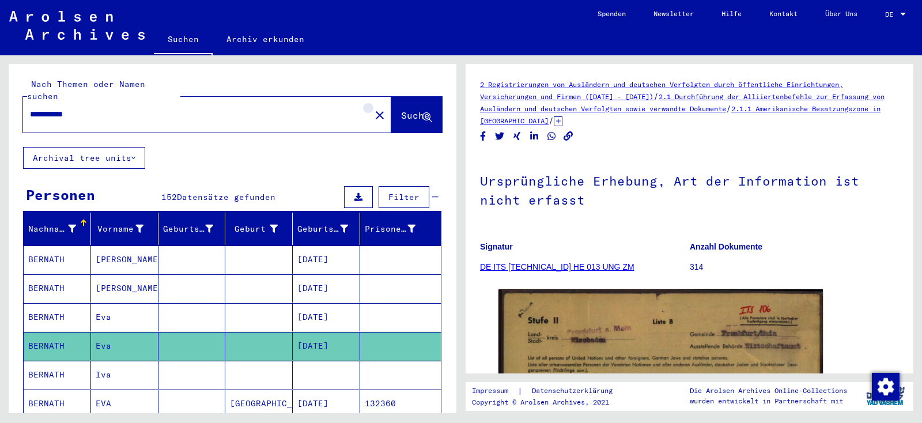
click at [373, 108] on mat-icon "close" at bounding box center [380, 115] width 14 height 14
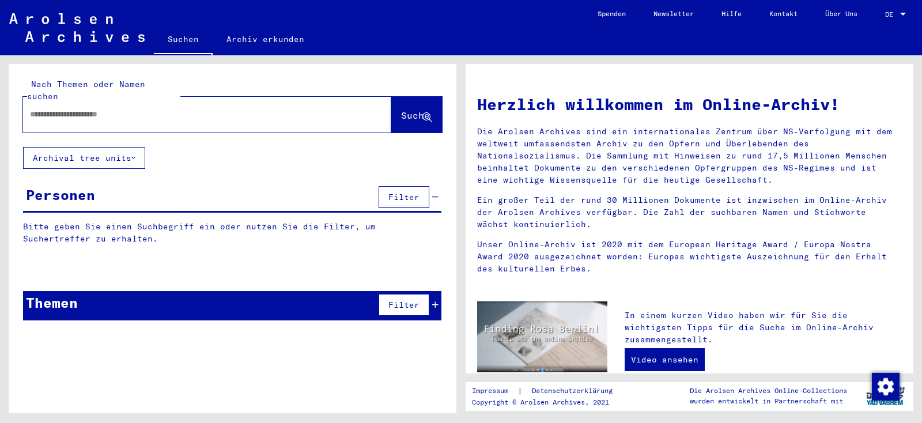
click at [213, 108] on input "text" at bounding box center [193, 114] width 327 height 12
type input "**********"
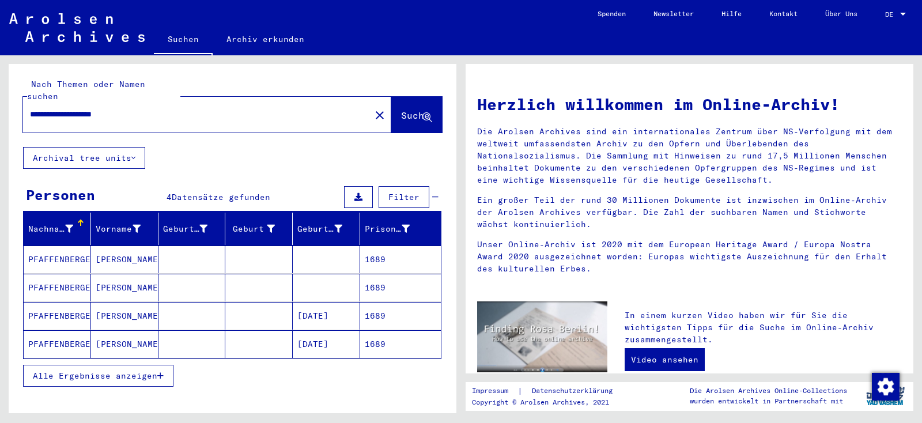
click at [63, 251] on mat-cell "PFAFFENBERGER" at bounding box center [57, 259] width 67 height 28
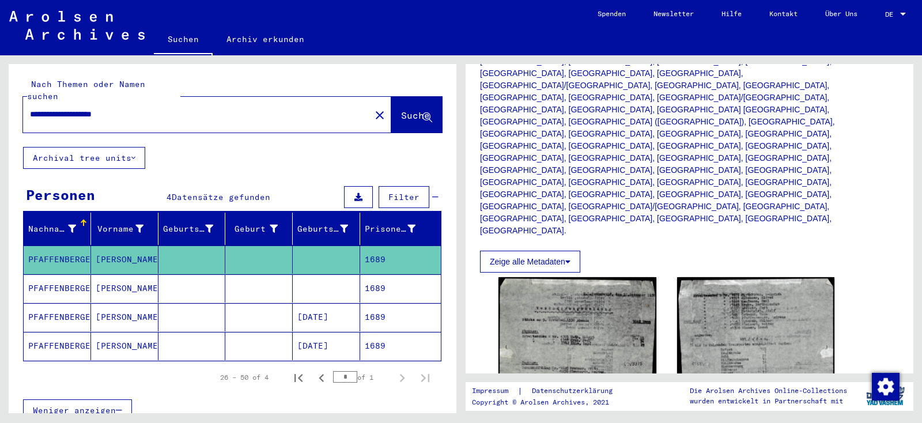
scroll to position [289, 0]
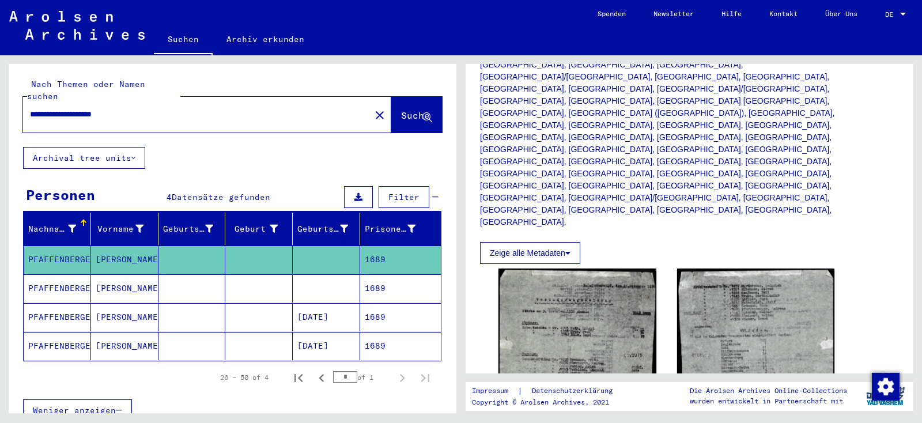
click at [65, 274] on mat-cell "PFAFFENBERGER" at bounding box center [57, 288] width 67 height 28
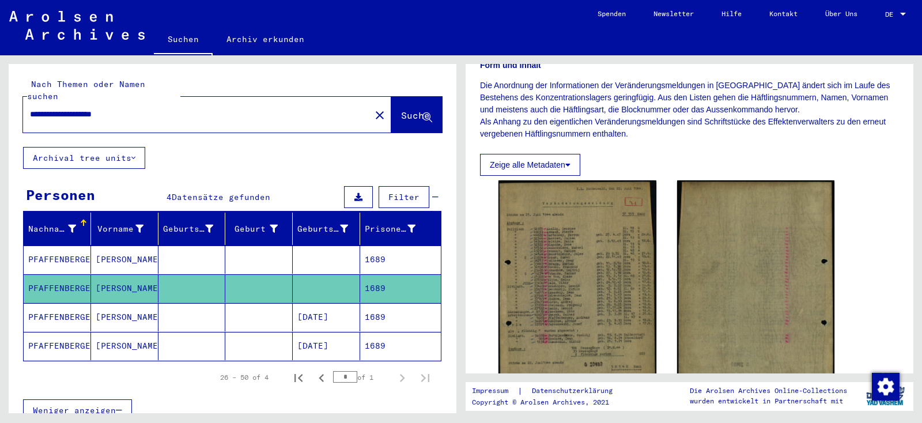
scroll to position [191, 0]
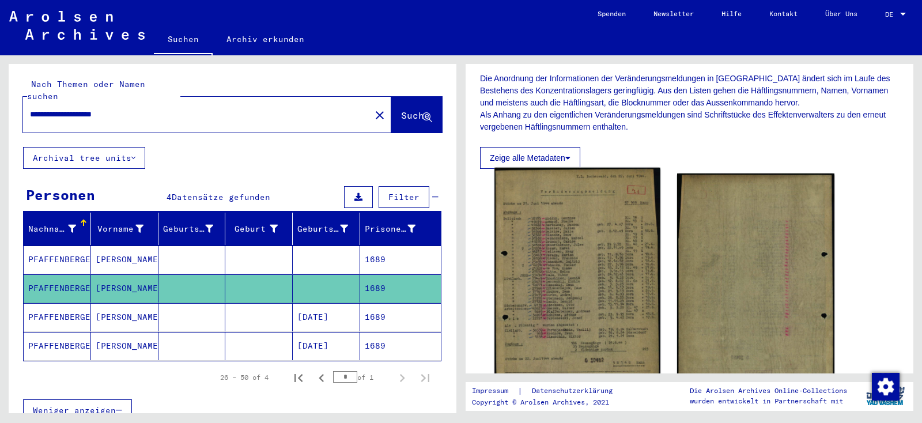
click at [592, 248] on img at bounding box center [576, 286] width 165 height 237
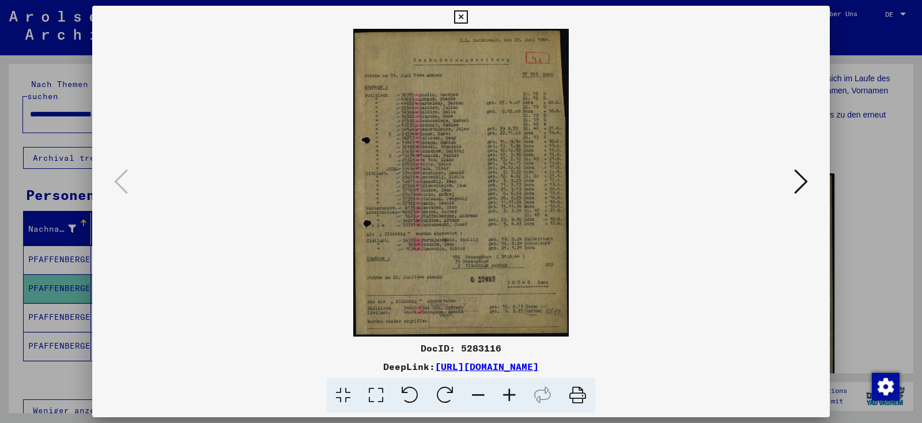
click at [509, 401] on icon at bounding box center [509, 395] width 31 height 35
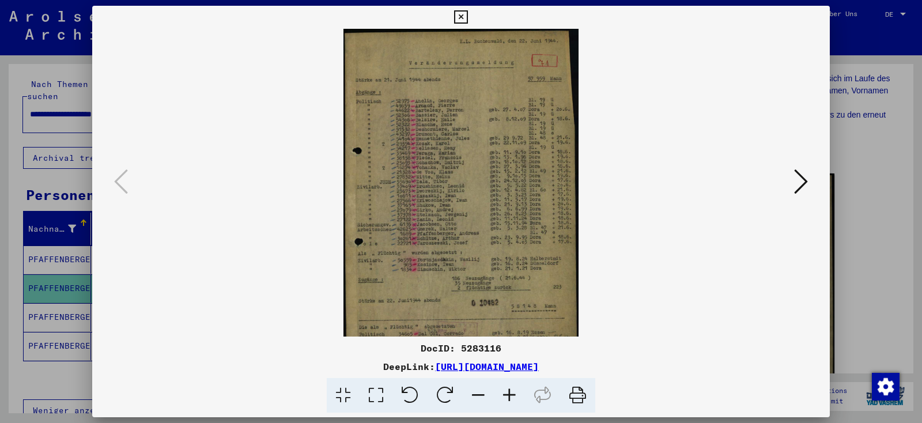
click at [509, 401] on icon at bounding box center [509, 395] width 31 height 35
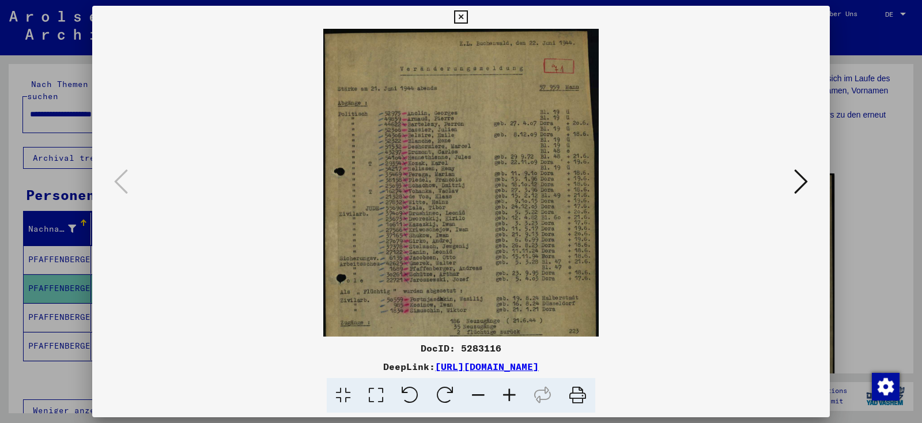
click at [509, 401] on icon at bounding box center [509, 395] width 31 height 35
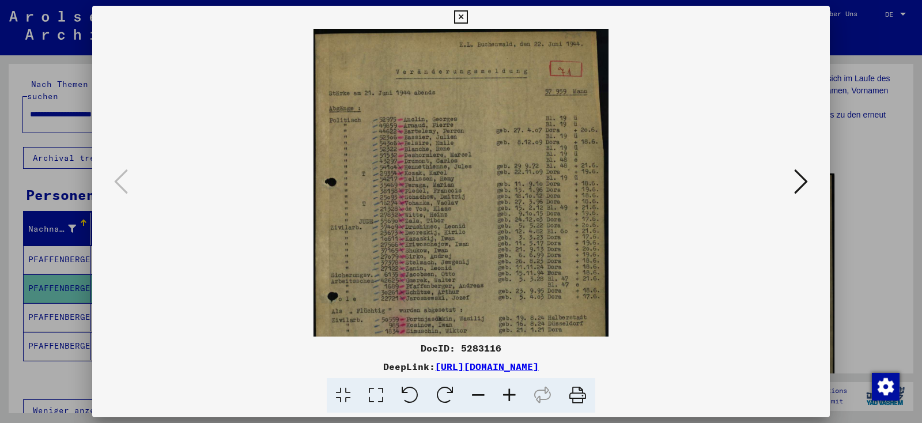
click at [509, 401] on icon at bounding box center [509, 395] width 31 height 35
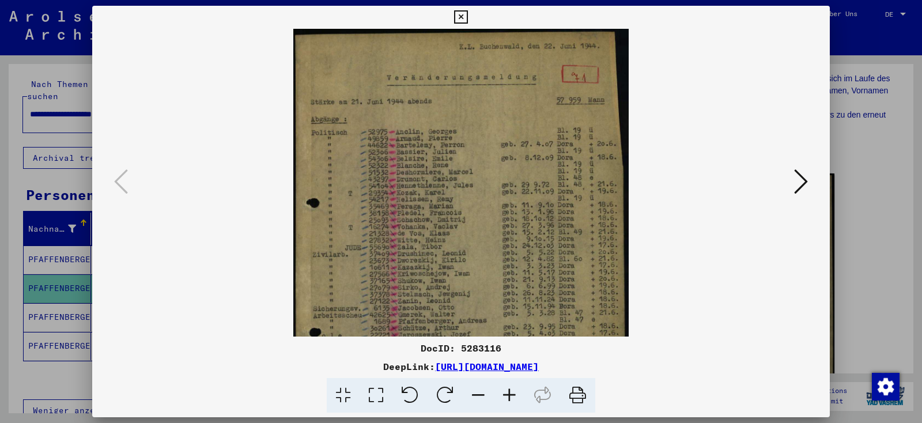
click at [509, 401] on icon at bounding box center [509, 395] width 31 height 35
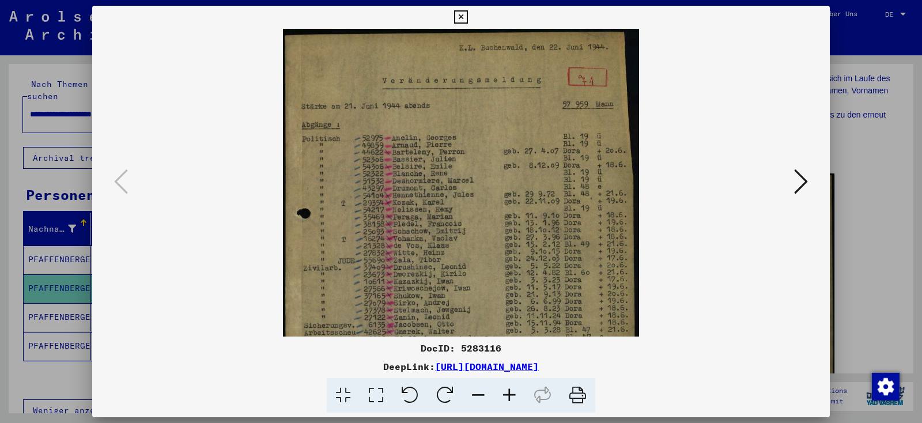
click at [509, 401] on icon at bounding box center [509, 395] width 31 height 35
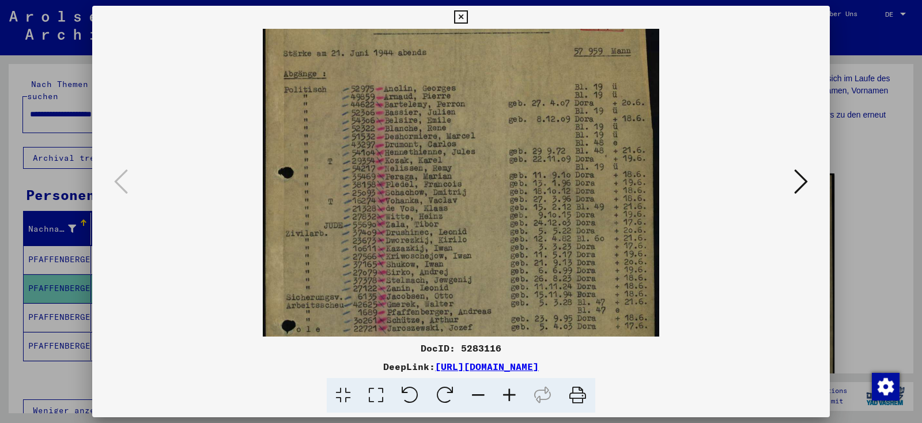
scroll to position [52, 0]
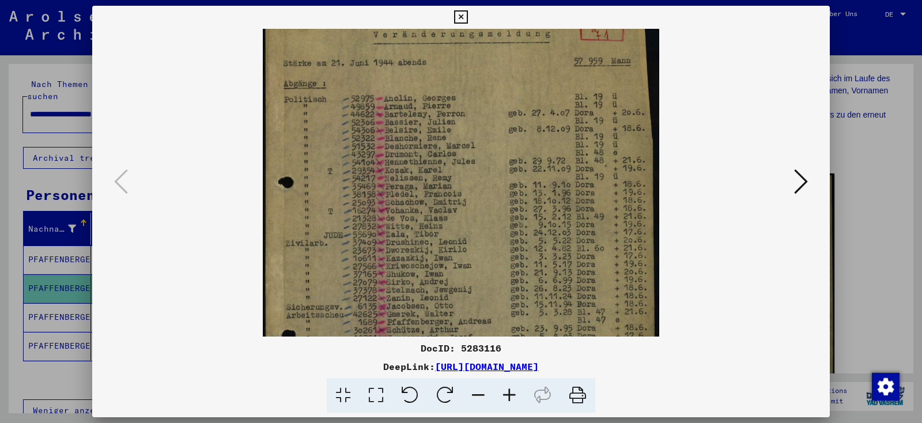
drag, startPoint x: 497, startPoint y: 227, endPoint x: 536, endPoint y: 173, distance: 66.4
click at [536, 173] on img at bounding box center [461, 260] width 396 height 567
click at [467, 12] on icon at bounding box center [460, 17] width 13 height 14
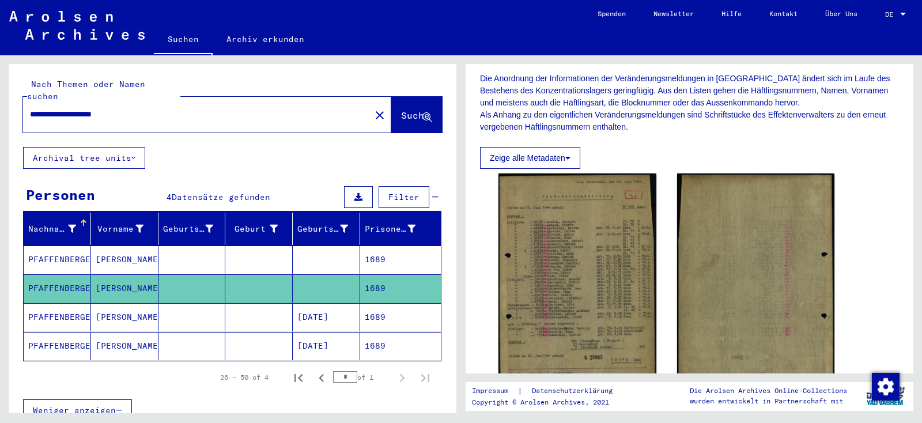
click at [59, 305] on mat-cell "PFAFFENBERGER" at bounding box center [57, 317] width 67 height 28
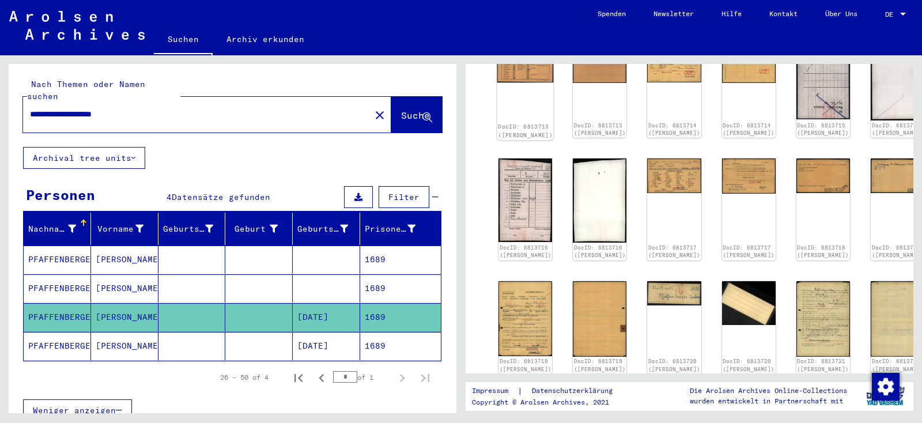
click at [520, 72] on img at bounding box center [525, 62] width 56 height 41
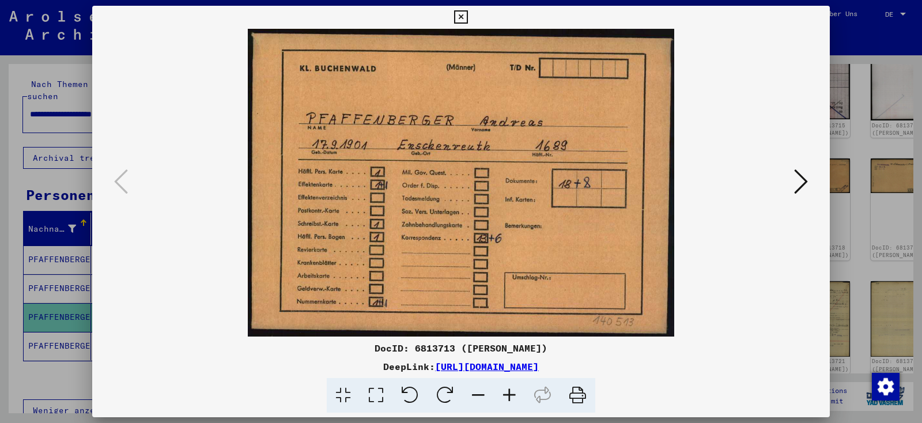
click at [793, 187] on div at bounding box center [460, 183] width 737 height 308
click at [794, 187] on button at bounding box center [800, 182] width 21 height 33
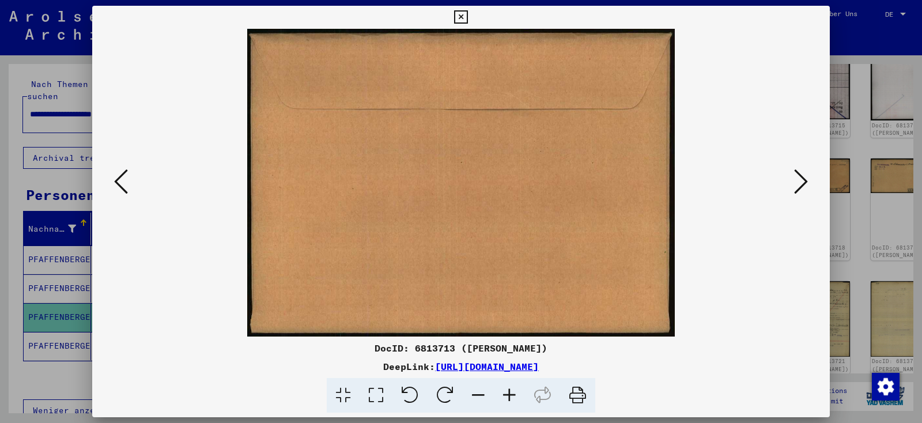
click at [794, 187] on button at bounding box center [800, 182] width 21 height 33
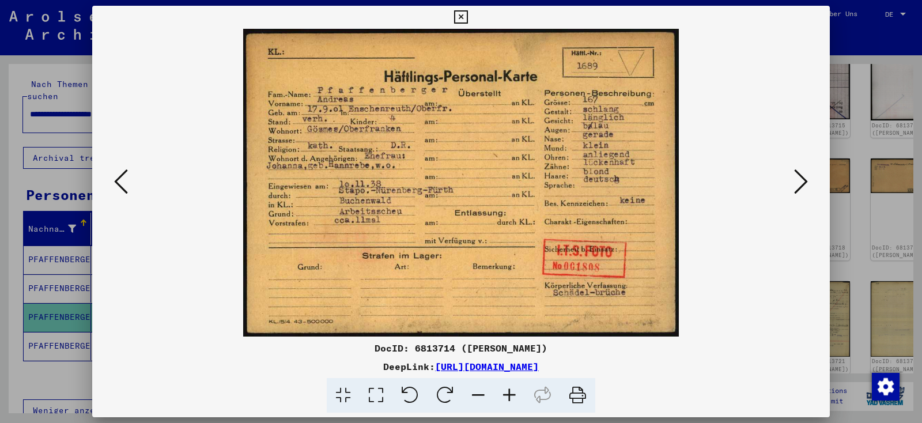
click at [794, 187] on button at bounding box center [800, 182] width 21 height 33
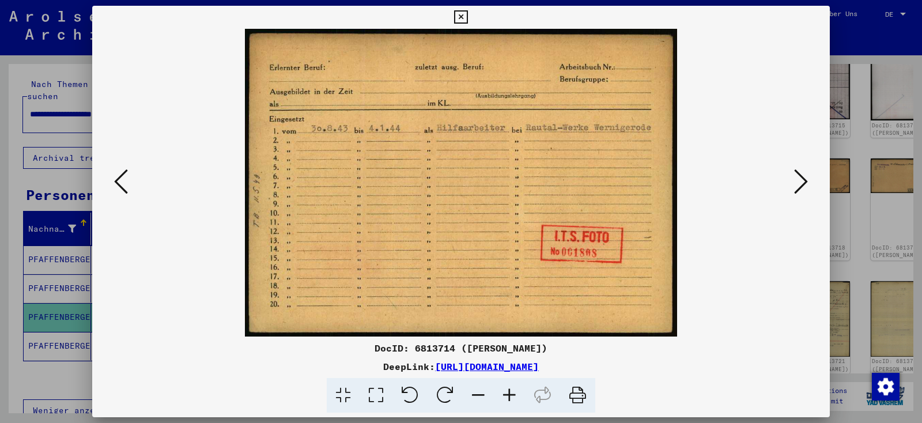
click at [805, 187] on icon at bounding box center [801, 182] width 14 height 28
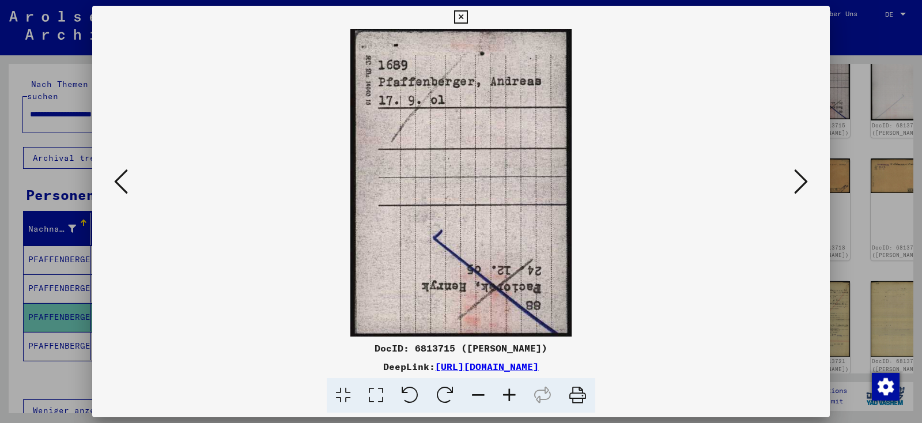
click at [805, 187] on icon at bounding box center [801, 182] width 14 height 28
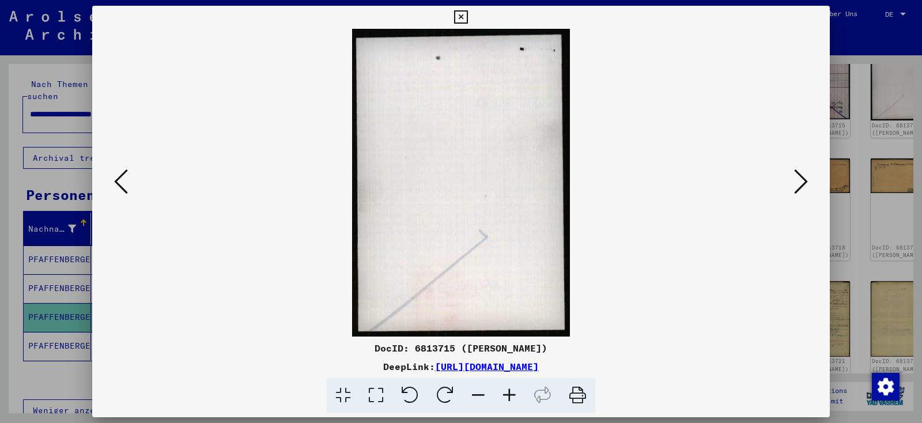
click at [805, 187] on icon at bounding box center [801, 182] width 14 height 28
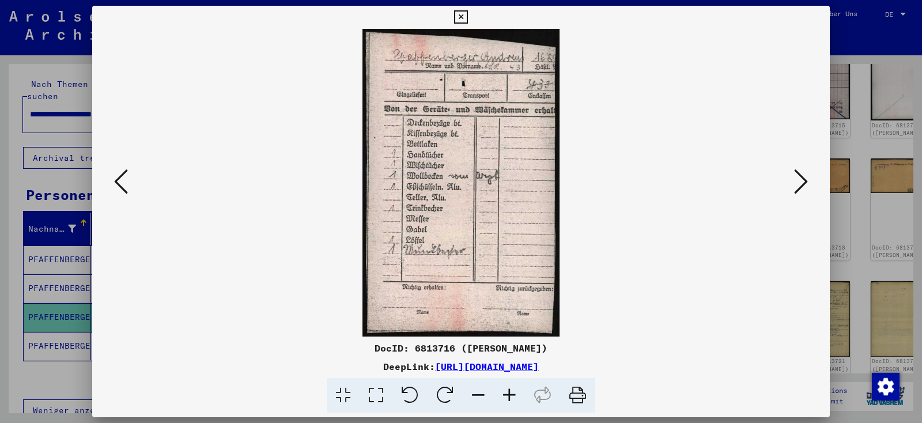
click at [805, 187] on icon at bounding box center [801, 182] width 14 height 28
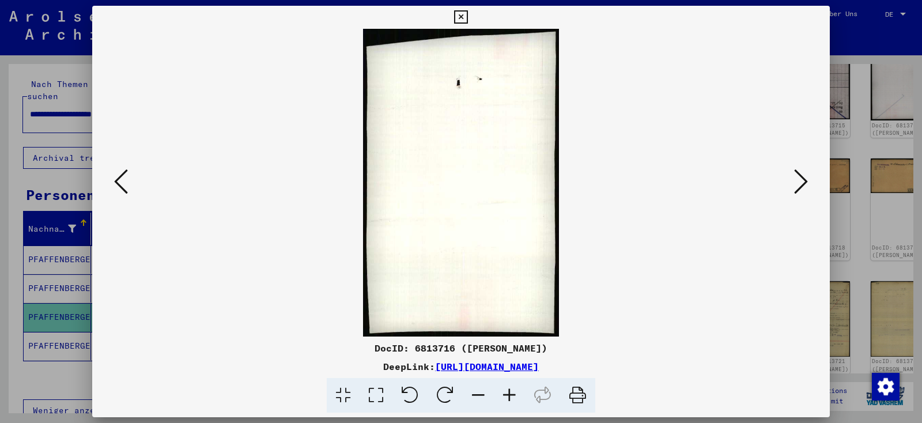
click at [805, 187] on icon at bounding box center [801, 182] width 14 height 28
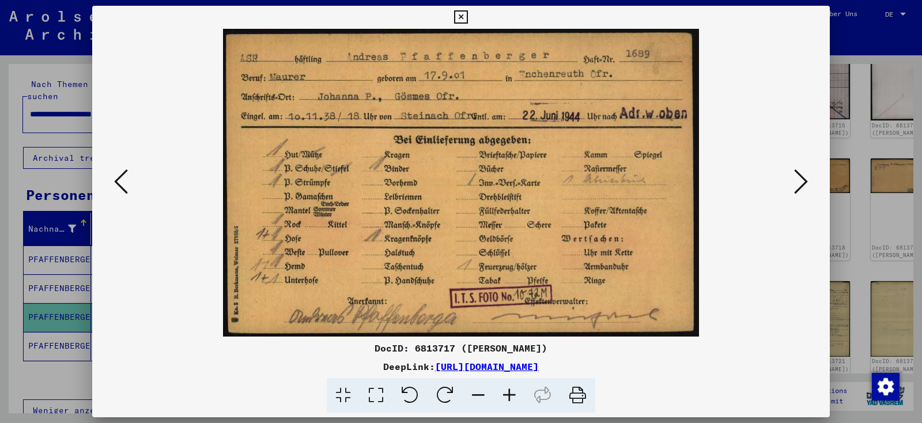
click at [805, 187] on icon at bounding box center [801, 182] width 14 height 28
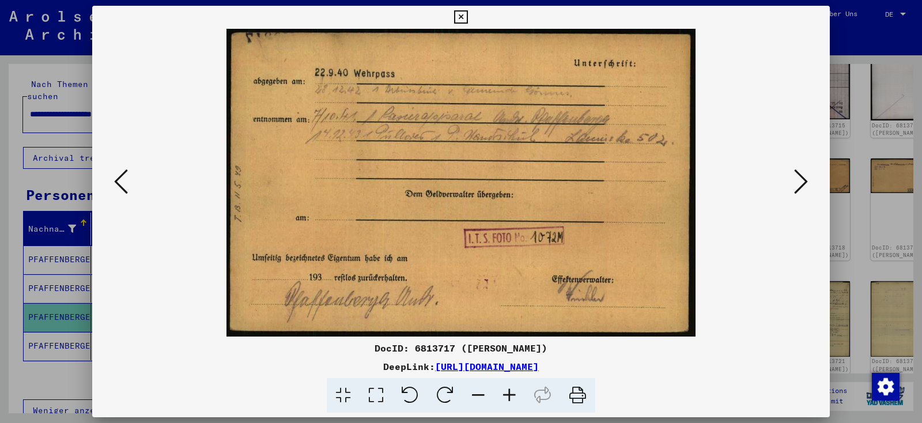
click at [805, 187] on icon at bounding box center [801, 182] width 14 height 28
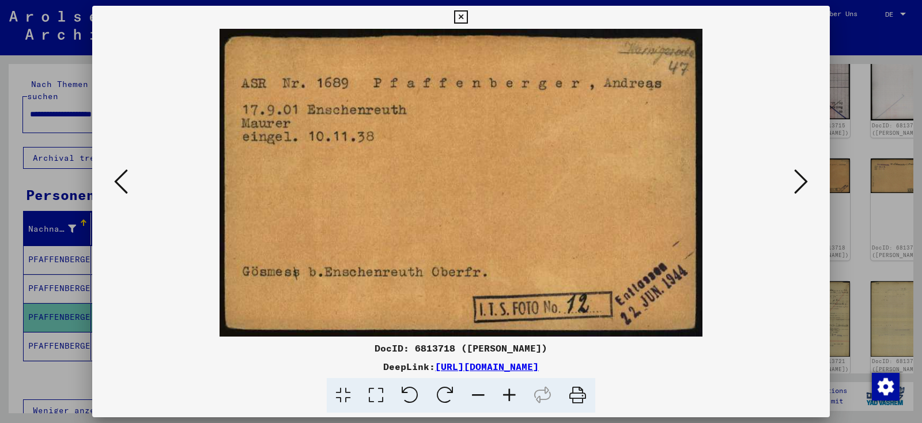
click at [805, 187] on icon at bounding box center [801, 182] width 14 height 28
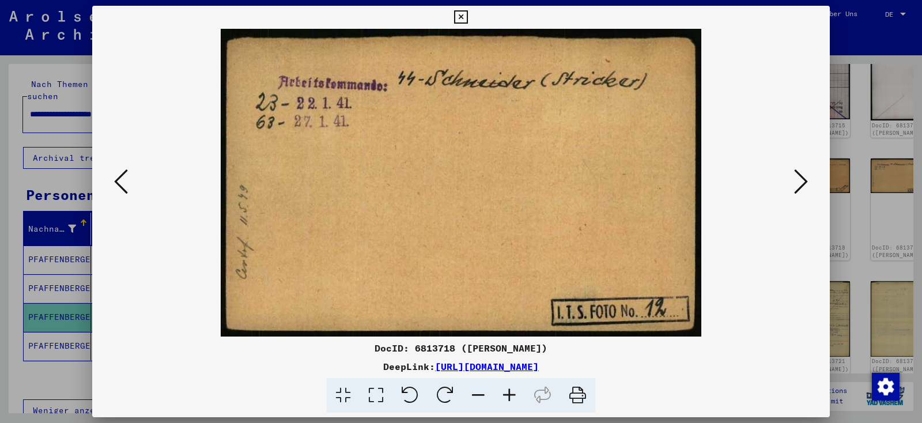
click at [805, 187] on icon at bounding box center [801, 182] width 14 height 28
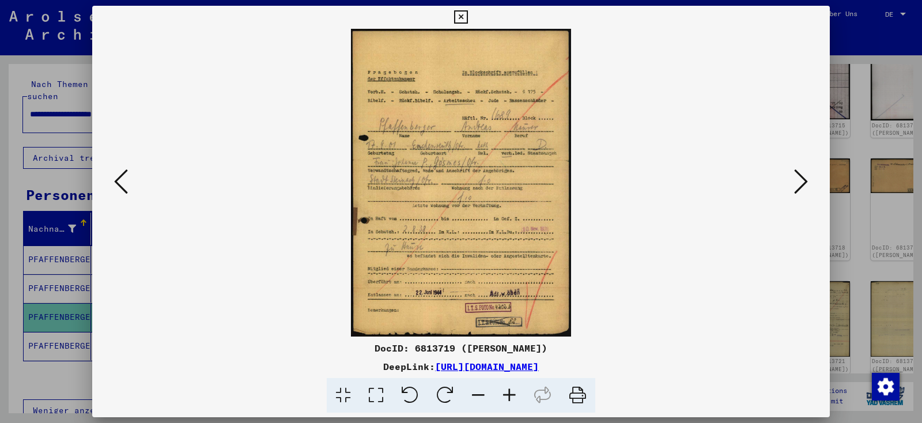
click at [510, 388] on icon at bounding box center [509, 395] width 31 height 35
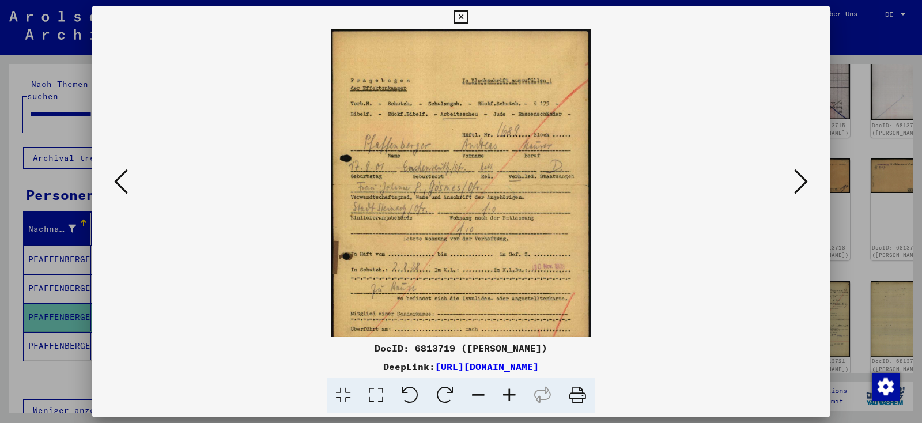
click at [510, 388] on icon at bounding box center [509, 395] width 31 height 35
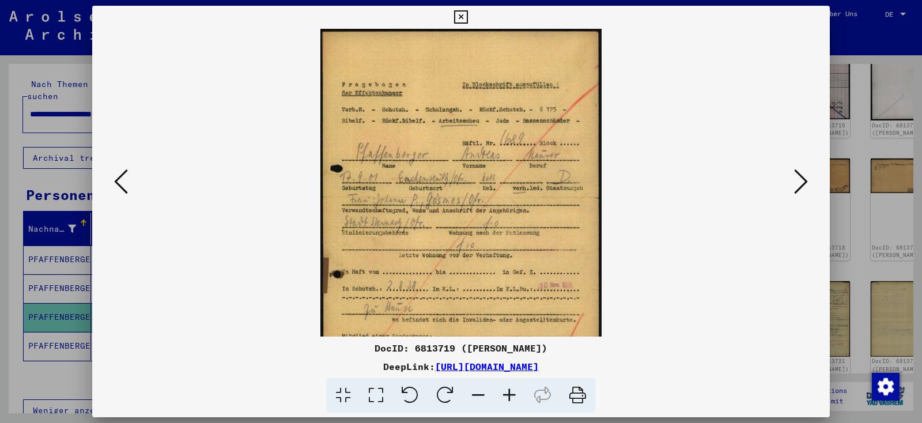
click at [510, 388] on icon at bounding box center [509, 395] width 31 height 35
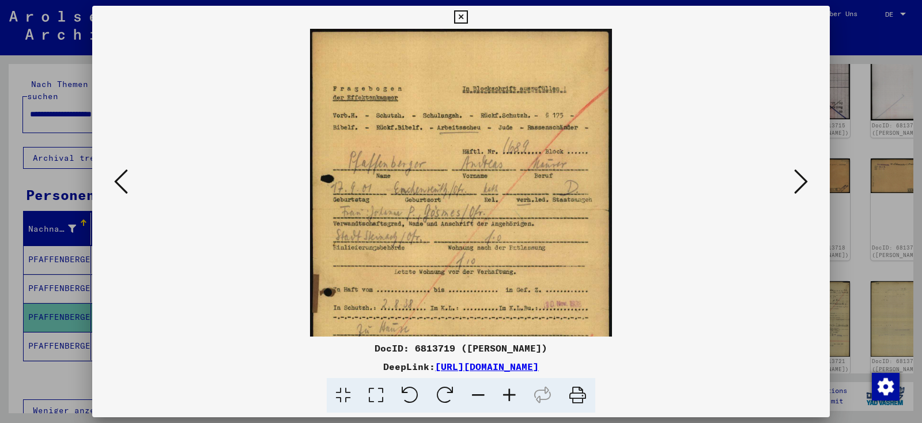
click at [510, 388] on icon at bounding box center [509, 395] width 31 height 35
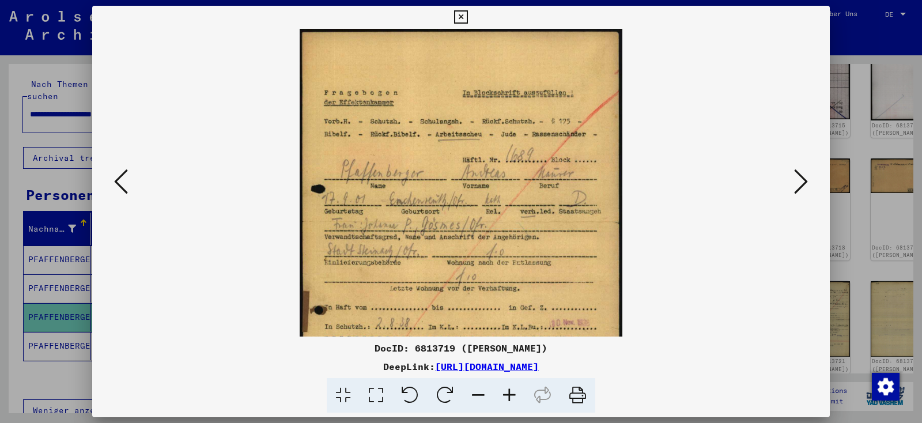
click at [510, 388] on icon at bounding box center [509, 395] width 31 height 35
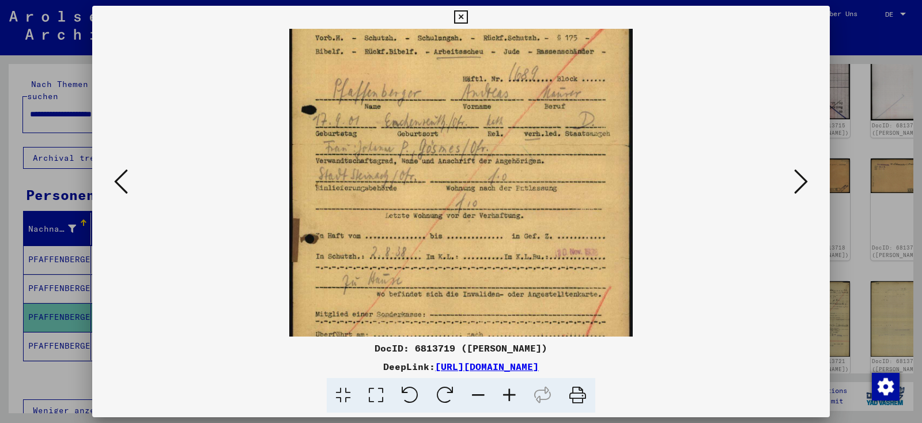
scroll to position [92, 0]
drag, startPoint x: 433, startPoint y: 188, endPoint x: 426, endPoint y: 96, distance: 92.4
click at [426, 96] on img at bounding box center [460, 177] width 343 height 480
click at [809, 191] on button at bounding box center [800, 182] width 21 height 33
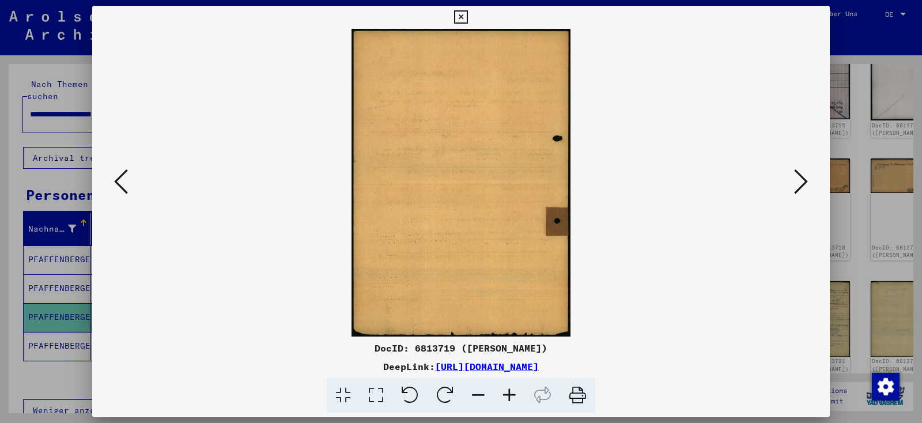
scroll to position [0, 0]
click at [809, 191] on button at bounding box center [800, 182] width 21 height 33
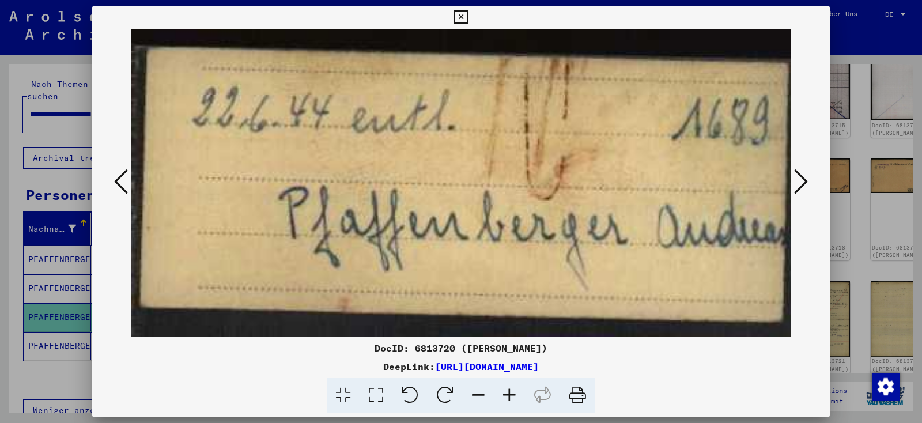
click at [809, 191] on button at bounding box center [800, 182] width 21 height 33
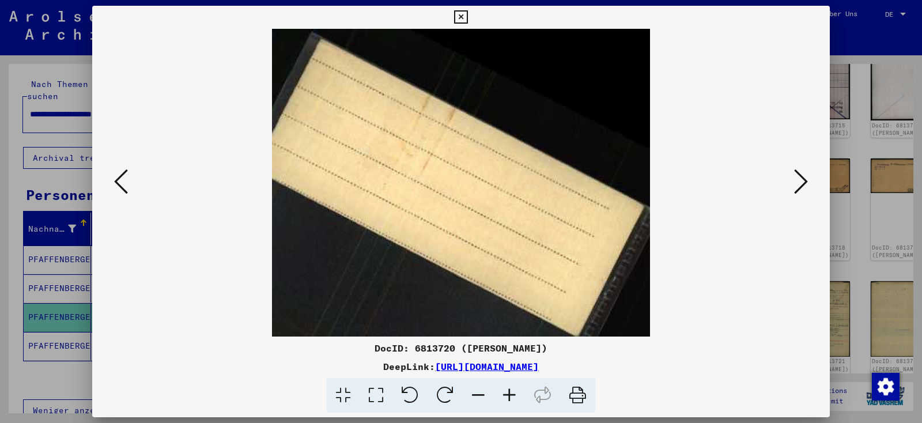
click at [809, 191] on button at bounding box center [800, 182] width 21 height 33
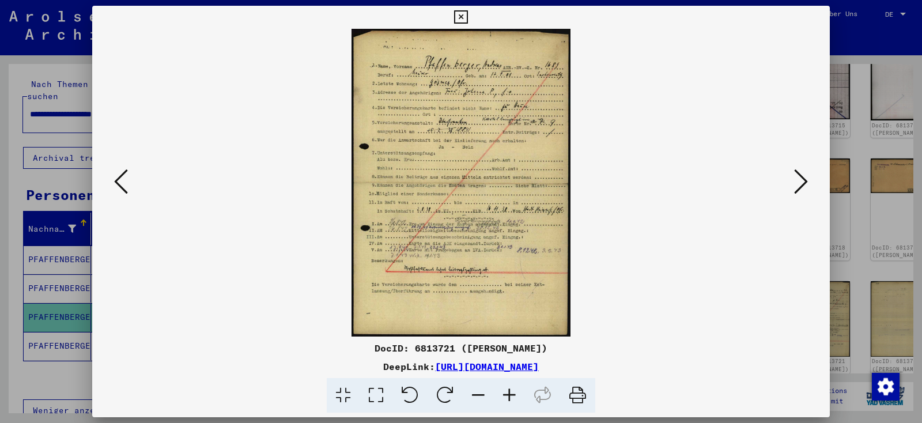
click at [507, 393] on icon at bounding box center [509, 395] width 31 height 35
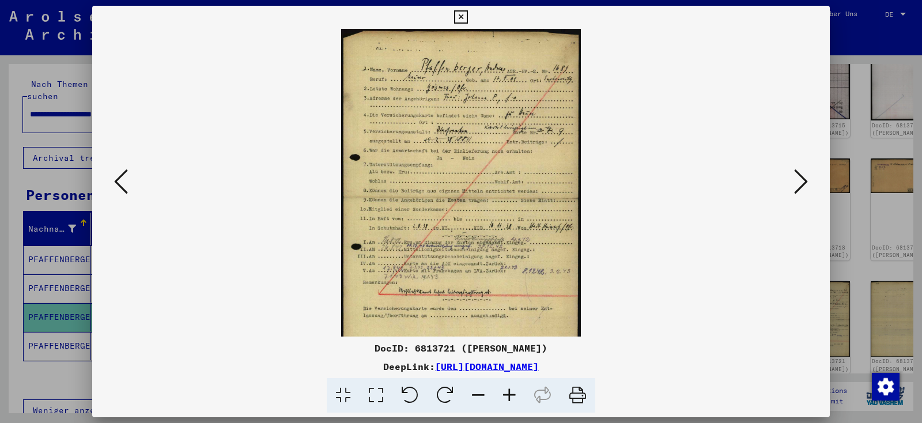
click at [507, 393] on icon at bounding box center [509, 395] width 31 height 35
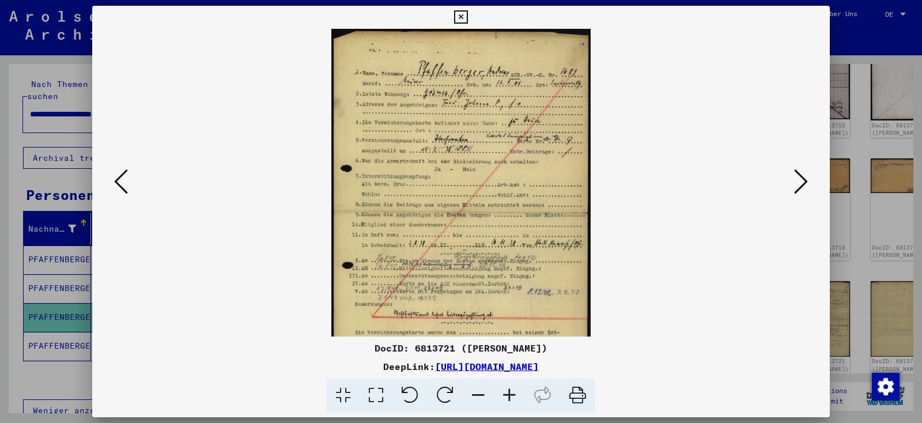
click at [507, 393] on icon at bounding box center [509, 395] width 31 height 35
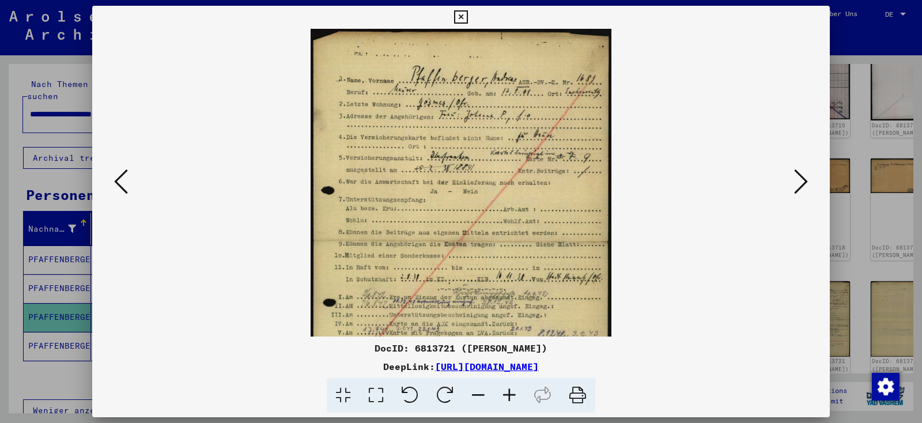
click at [507, 393] on icon at bounding box center [509, 395] width 31 height 35
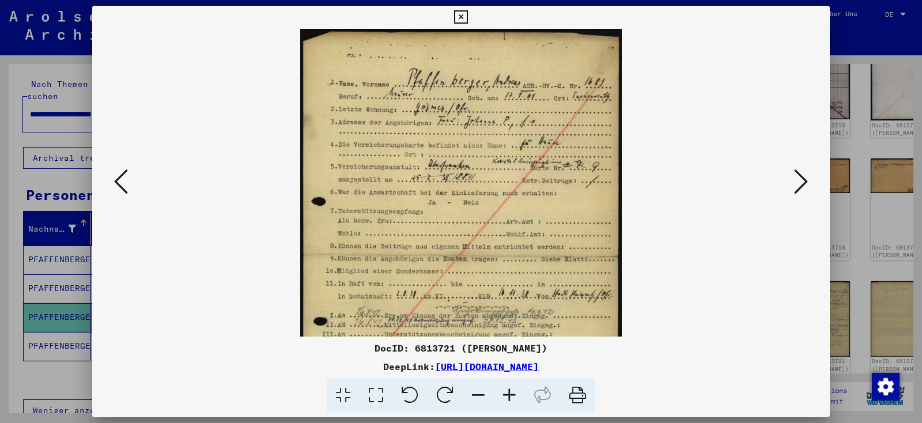
click at [507, 393] on icon at bounding box center [509, 395] width 31 height 35
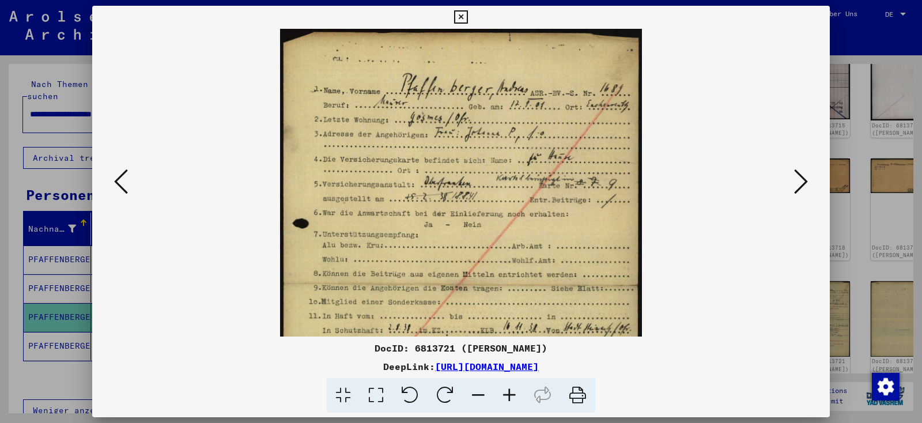
click at [507, 393] on icon at bounding box center [509, 395] width 31 height 35
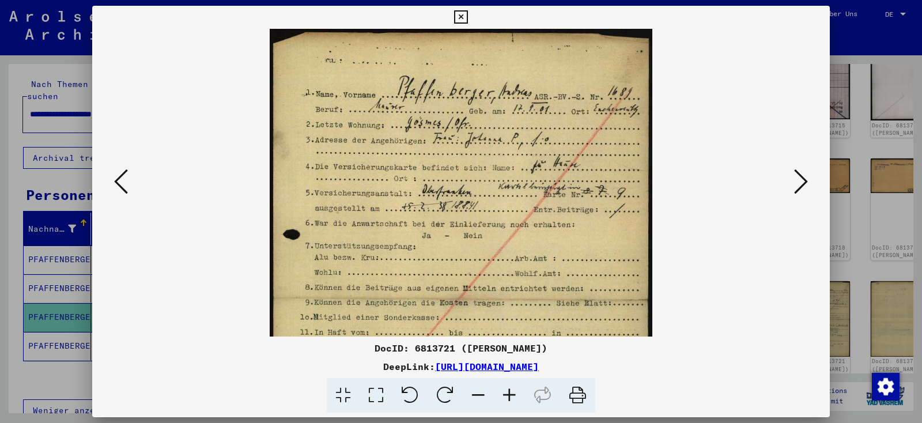
click at [507, 393] on icon at bounding box center [509, 395] width 31 height 35
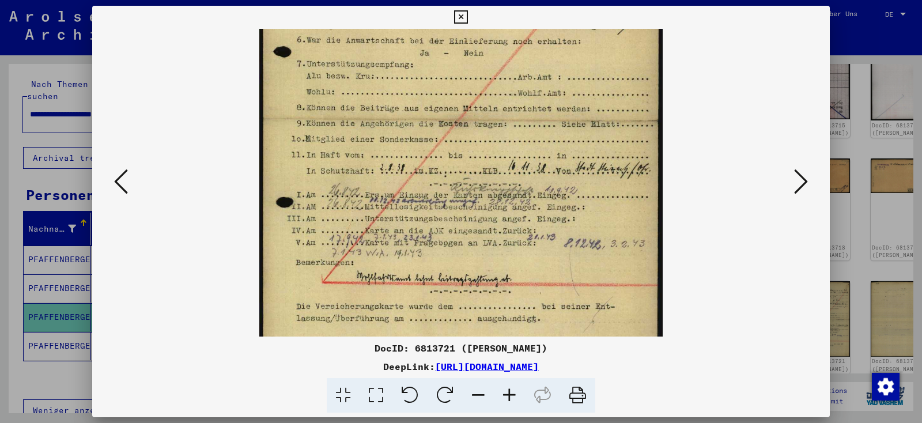
scroll to position [213, 0]
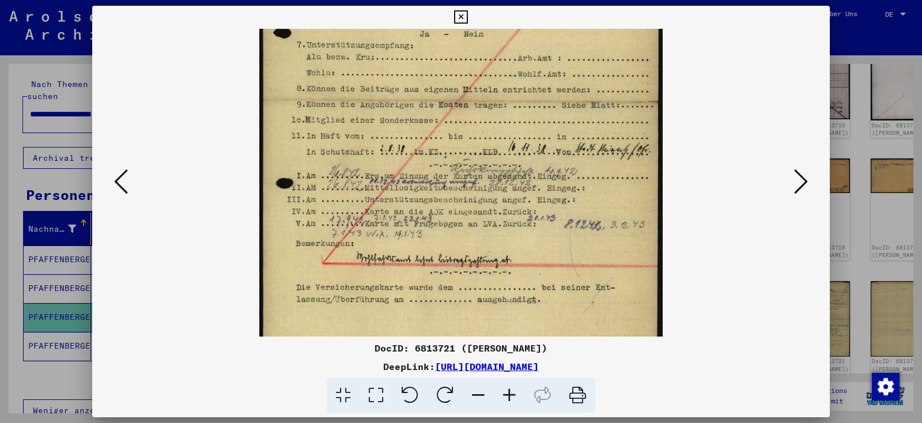
drag, startPoint x: 448, startPoint y: 190, endPoint x: 443, endPoint y: -22, distance: 212.6
click at [805, 185] on icon at bounding box center [801, 182] width 14 height 28
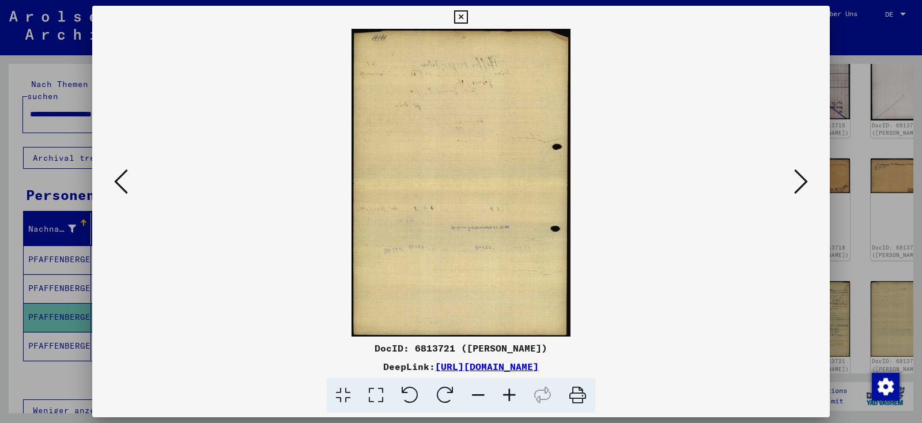
scroll to position [0, 0]
click at [805, 185] on icon at bounding box center [801, 182] width 14 height 28
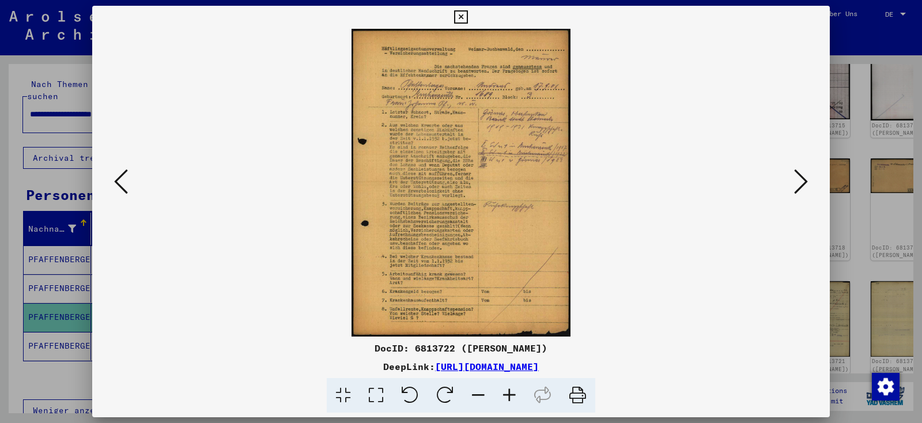
click at [506, 392] on icon at bounding box center [509, 395] width 31 height 35
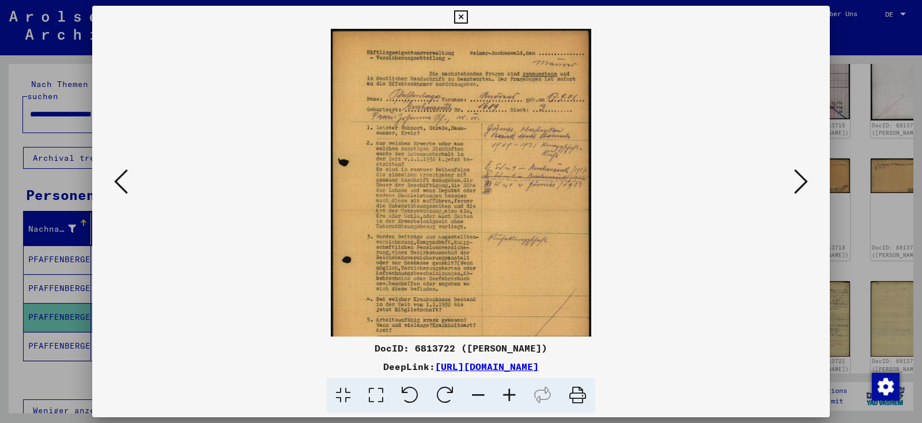
click at [506, 392] on icon at bounding box center [509, 395] width 31 height 35
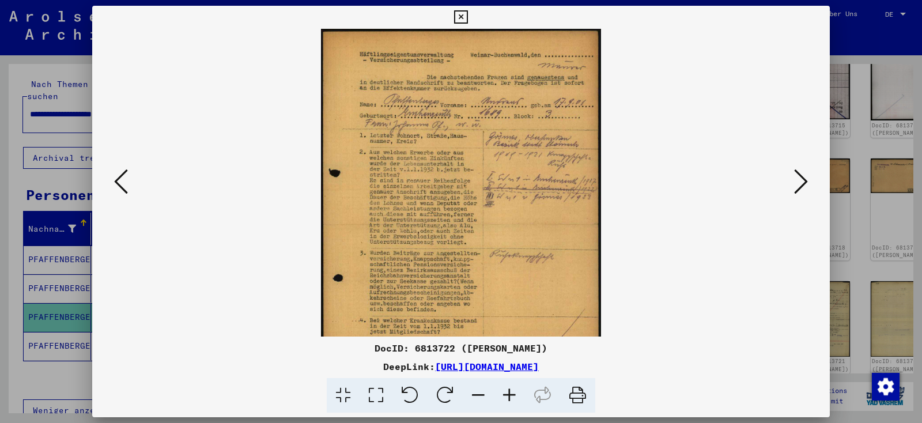
click at [506, 392] on icon at bounding box center [509, 395] width 31 height 35
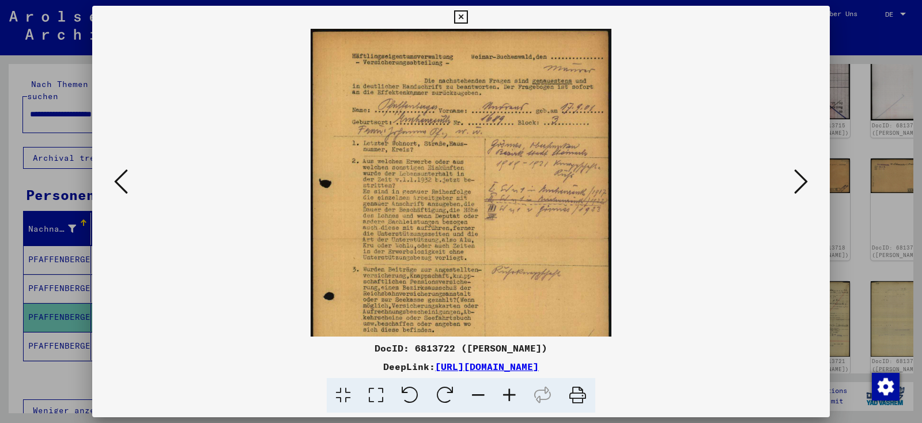
click at [506, 392] on icon at bounding box center [509, 395] width 31 height 35
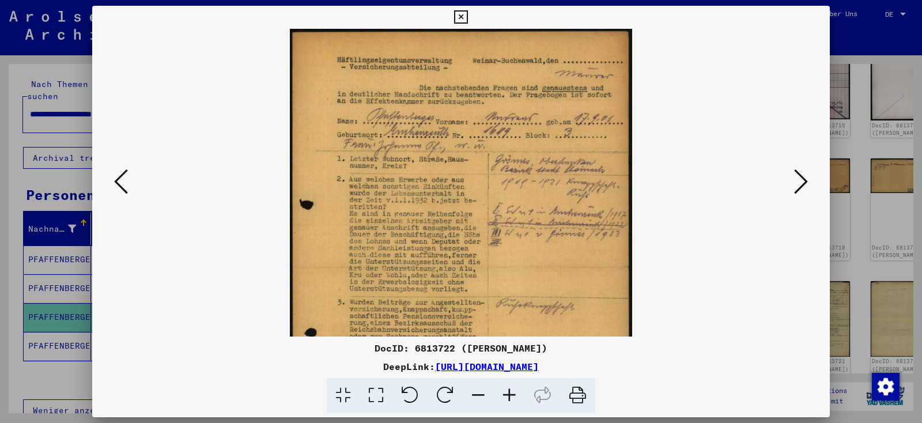
click at [506, 392] on icon at bounding box center [509, 395] width 31 height 35
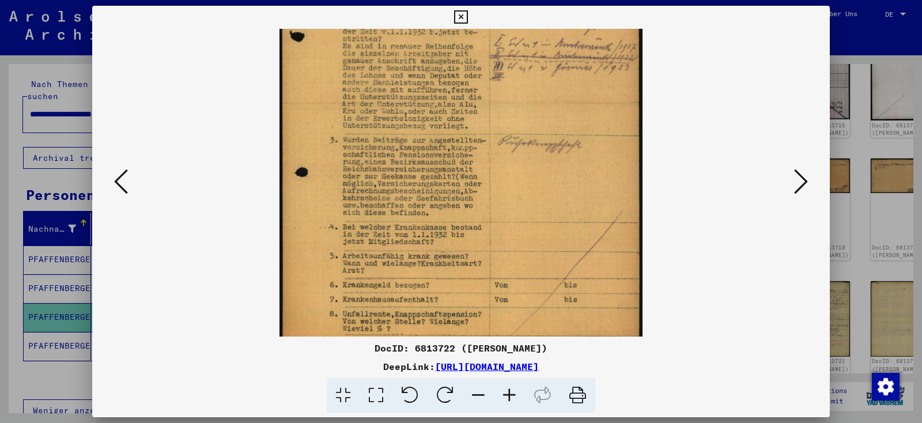
scroll to position [199, 0]
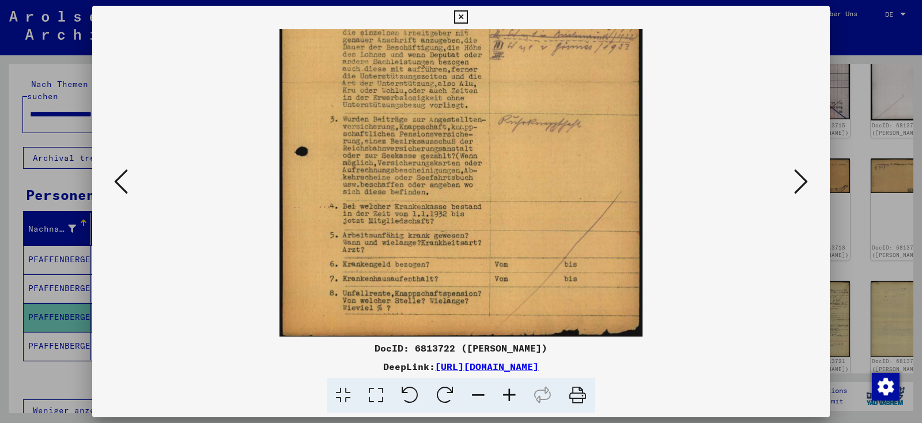
drag, startPoint x: 490, startPoint y: 225, endPoint x: 502, endPoint y: 25, distance: 200.2
click at [502, 25] on div "DocID: 6813722 ([PERSON_NAME]) DeepLink: [URL][DOMAIN_NAME]" at bounding box center [460, 209] width 737 height 407
click at [319, 241] on img at bounding box center [460, 84] width 362 height 509
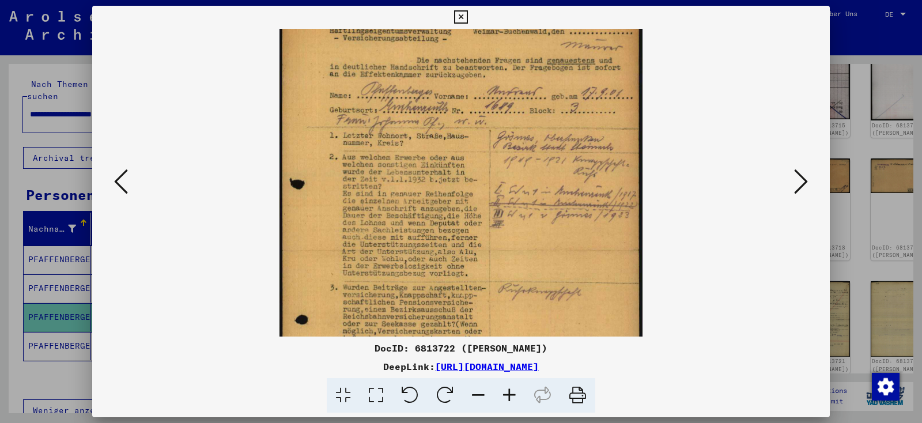
scroll to position [74, 0]
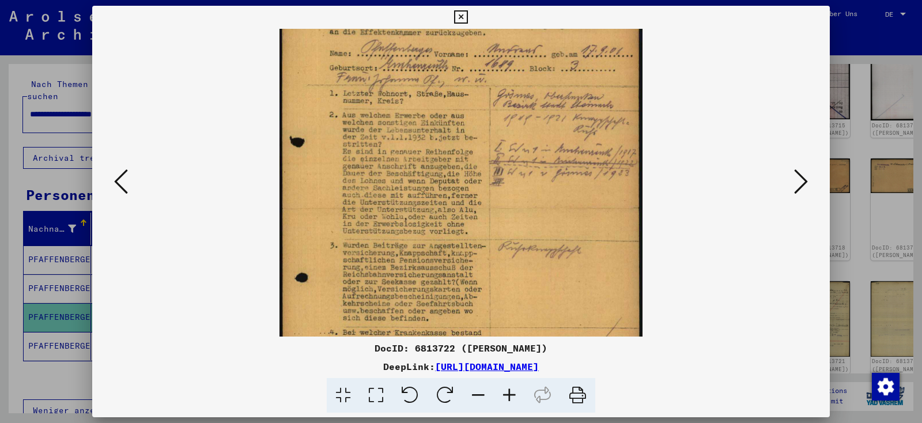
drag, startPoint x: 462, startPoint y: 105, endPoint x: 441, endPoint y: 262, distance: 158.0
click at [440, 263] on img at bounding box center [460, 209] width 362 height 509
click at [808, 182] on icon at bounding box center [801, 182] width 14 height 28
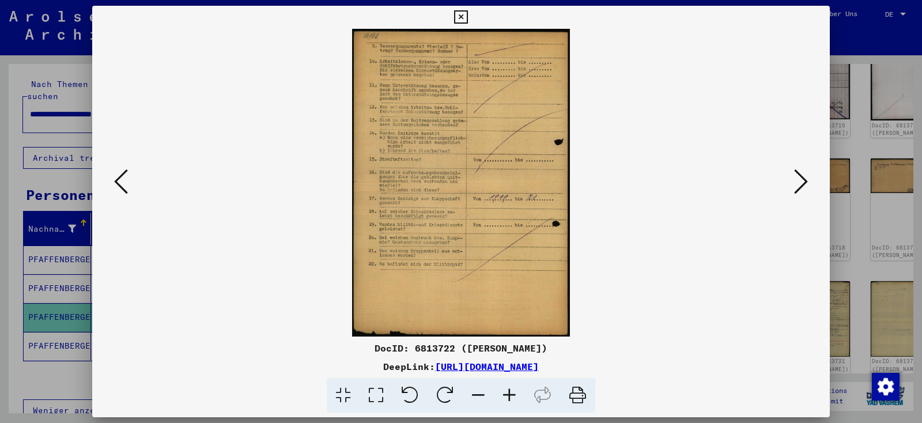
click at [808, 182] on icon at bounding box center [801, 182] width 14 height 28
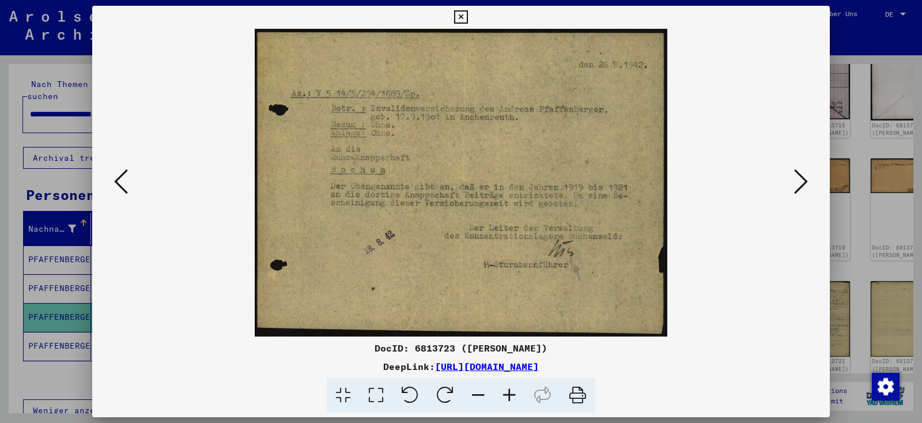
click at [808, 182] on icon at bounding box center [801, 182] width 14 height 28
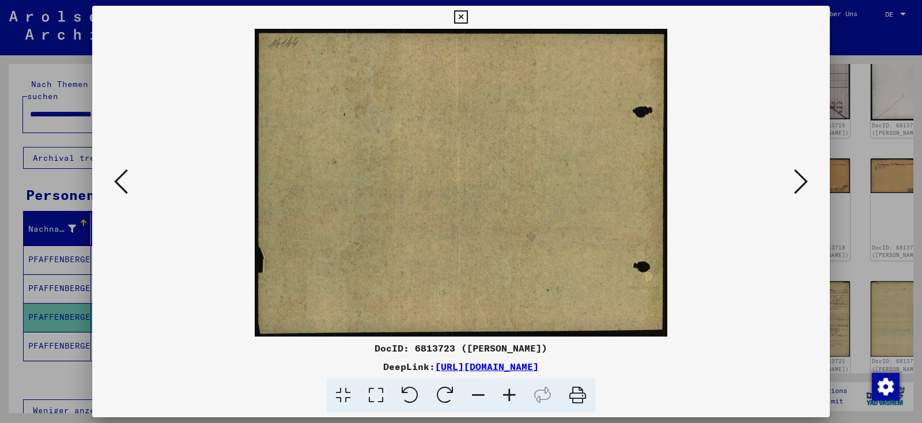
click at [808, 182] on icon at bounding box center [801, 182] width 14 height 28
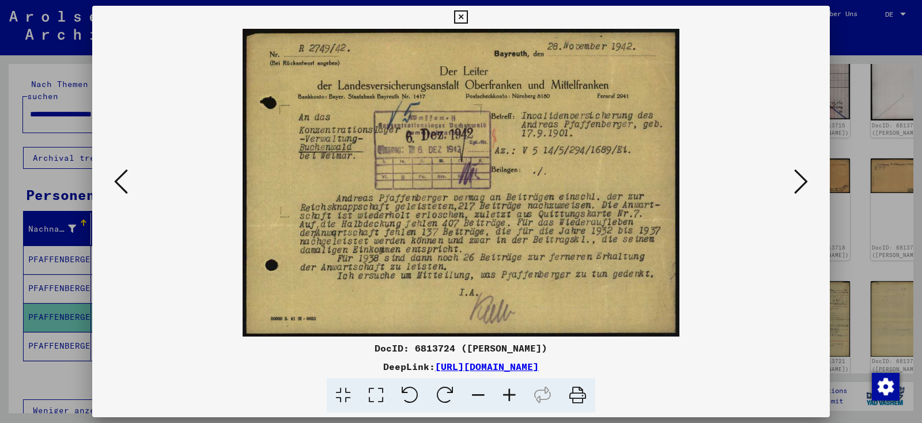
click at [808, 182] on icon at bounding box center [801, 182] width 14 height 28
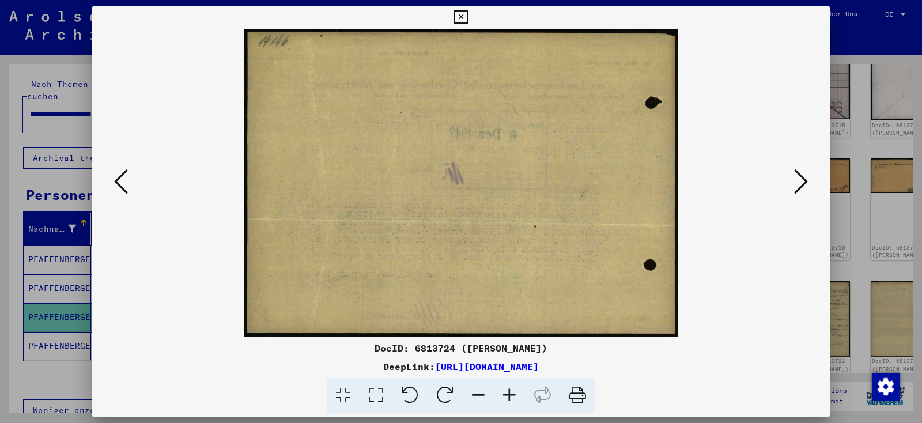
click at [808, 182] on icon at bounding box center [801, 182] width 14 height 28
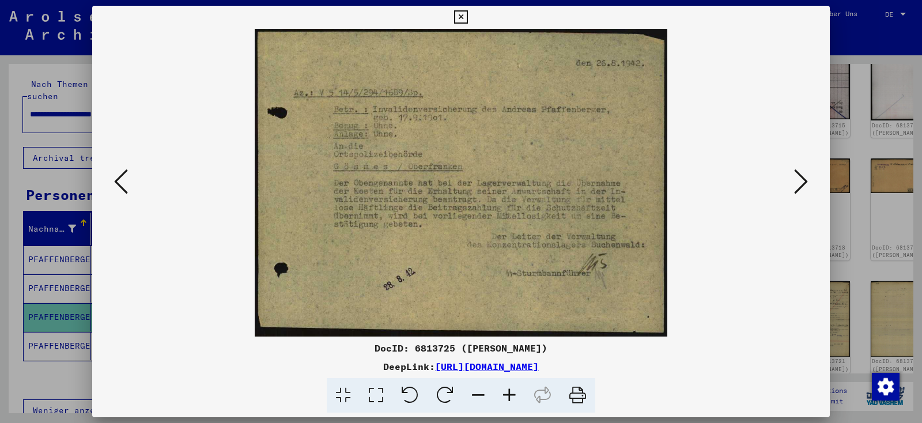
click at [808, 182] on icon at bounding box center [801, 182] width 14 height 28
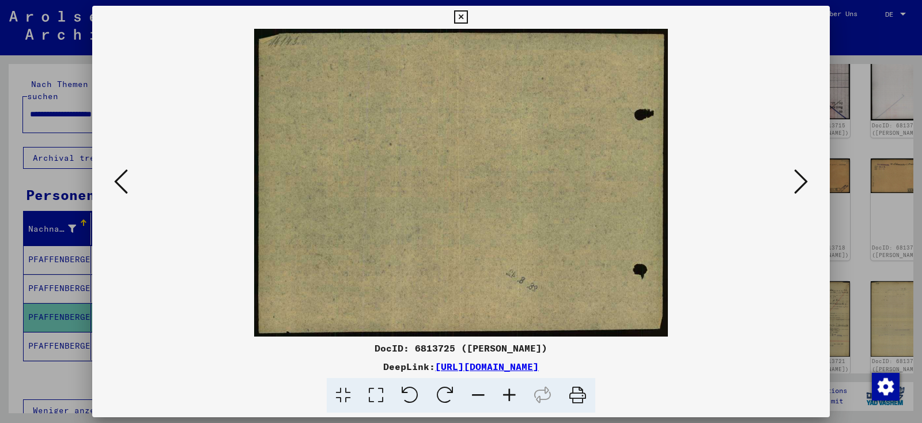
click at [808, 182] on icon at bounding box center [801, 182] width 14 height 28
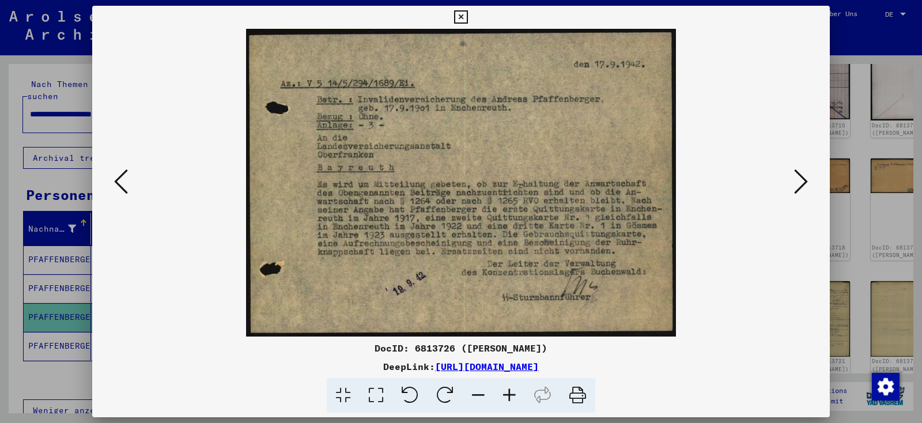
click at [808, 182] on icon at bounding box center [801, 182] width 14 height 28
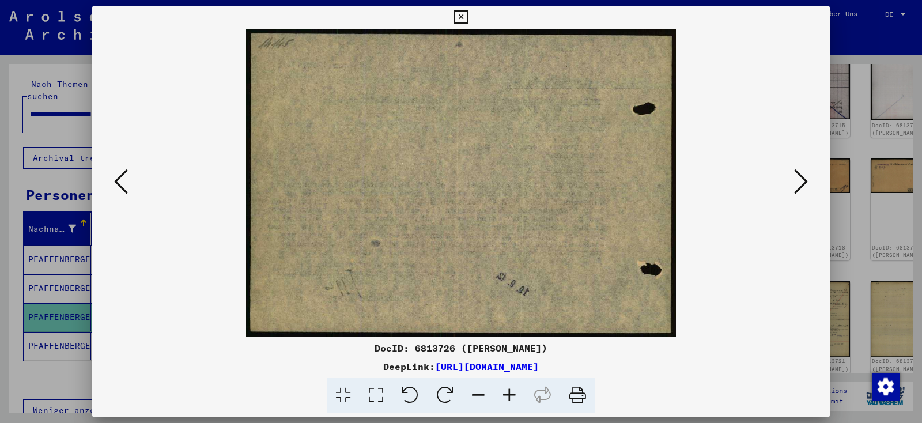
click at [803, 188] on icon at bounding box center [801, 182] width 14 height 28
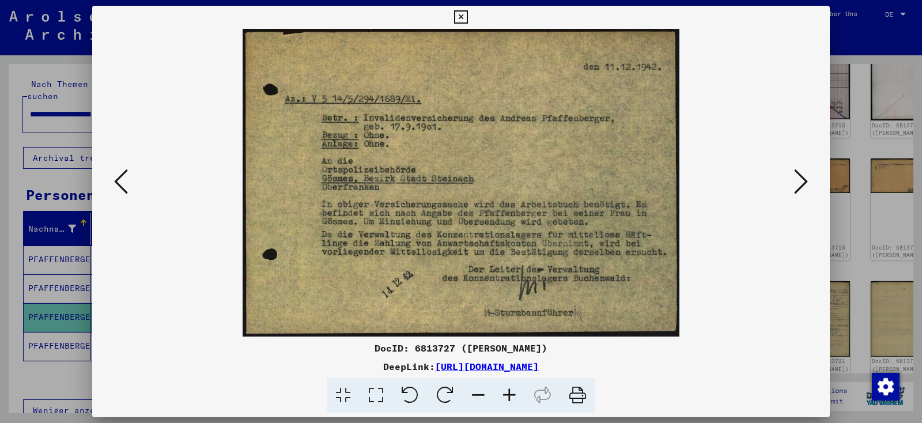
click at [803, 188] on icon at bounding box center [801, 182] width 14 height 28
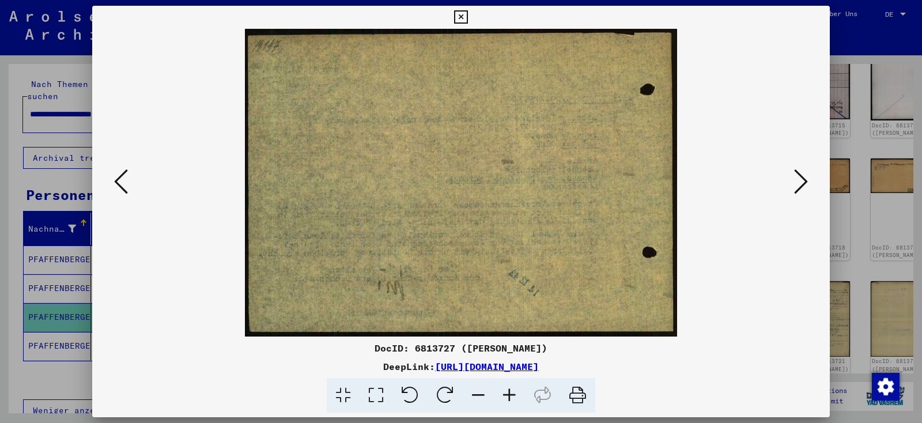
click at [803, 188] on icon at bounding box center [801, 182] width 14 height 28
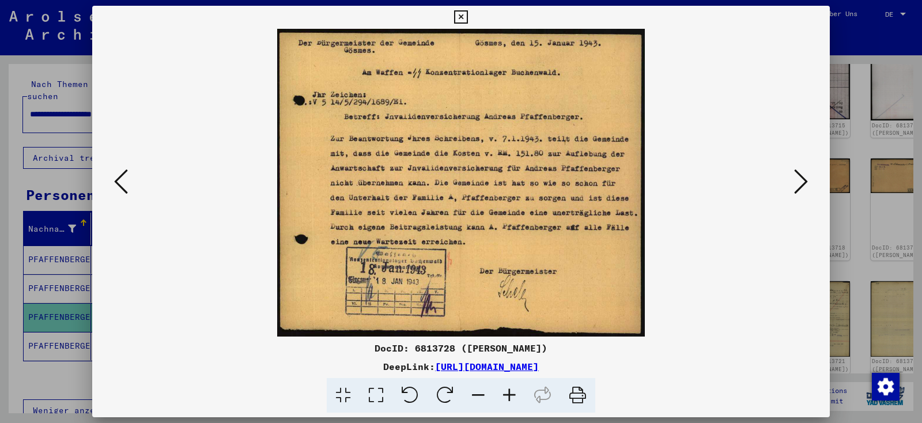
click at [803, 188] on icon at bounding box center [801, 182] width 14 height 28
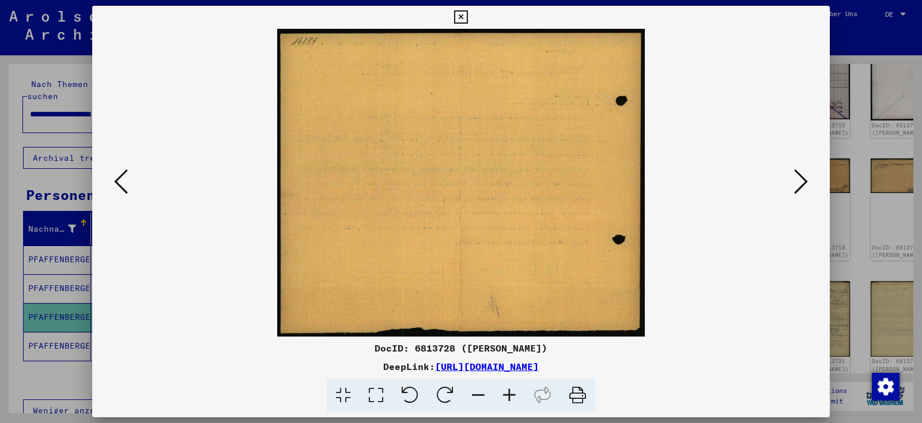
click at [803, 188] on icon at bounding box center [801, 182] width 14 height 28
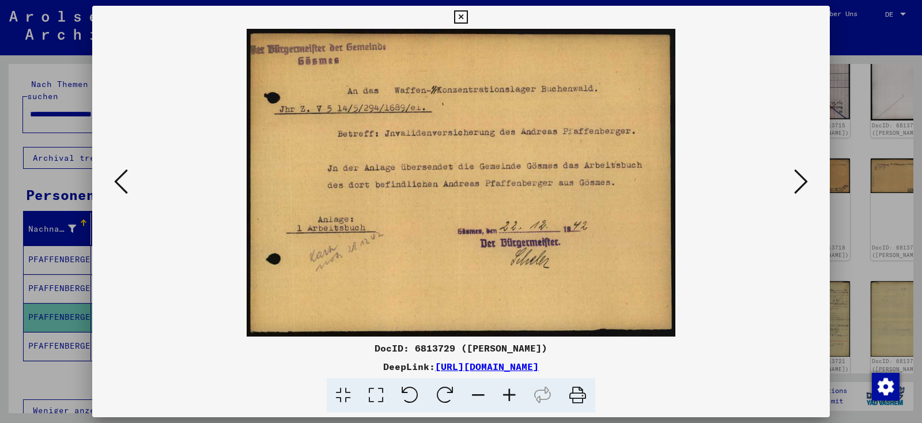
click at [803, 188] on icon at bounding box center [801, 182] width 14 height 28
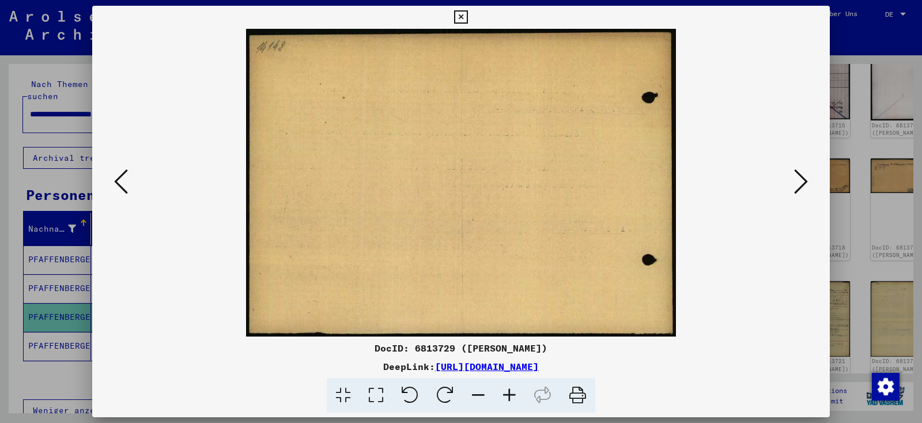
click at [803, 188] on icon at bounding box center [801, 182] width 14 height 28
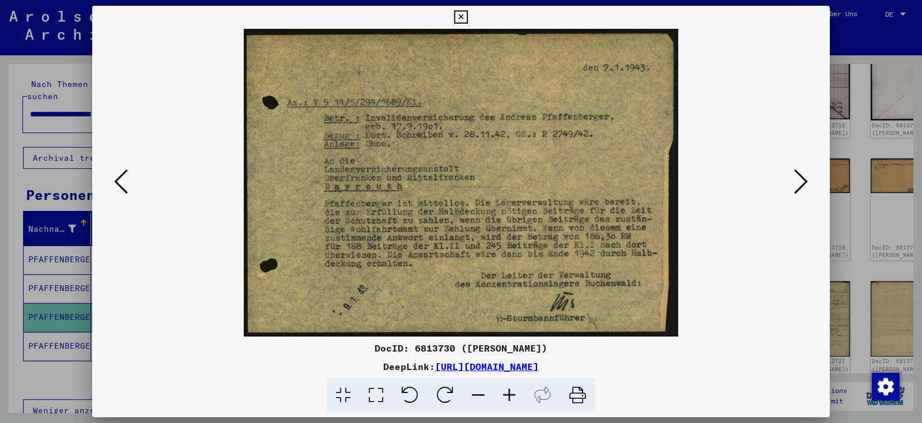
click at [803, 188] on icon at bounding box center [801, 182] width 14 height 28
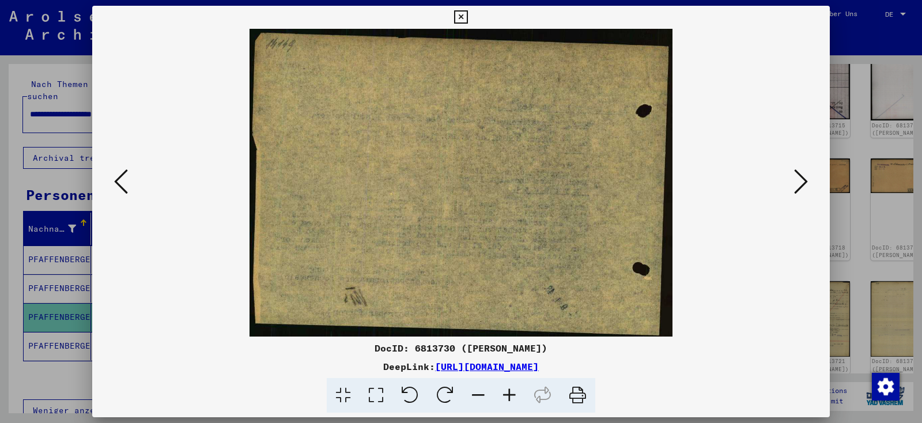
click at [803, 188] on icon at bounding box center [801, 182] width 14 height 28
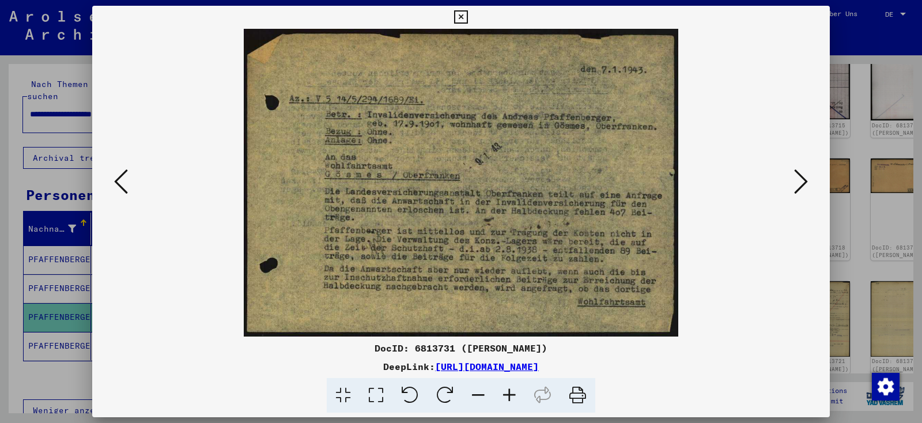
click at [803, 188] on icon at bounding box center [801, 182] width 14 height 28
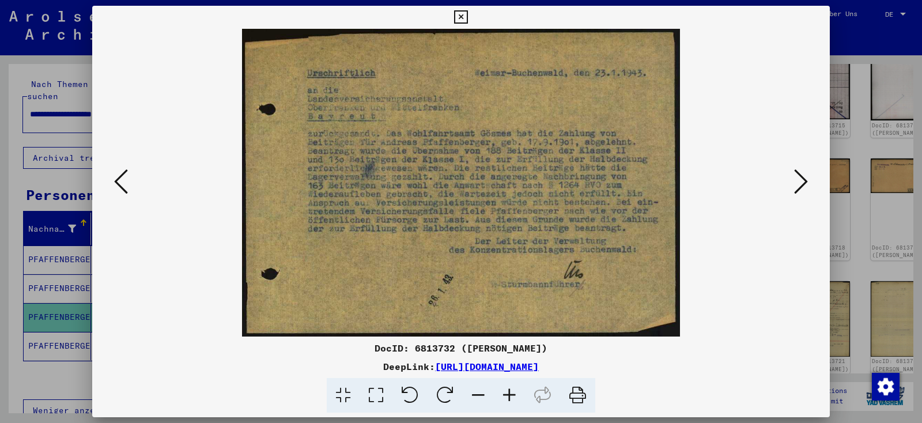
click at [803, 188] on icon at bounding box center [801, 182] width 14 height 28
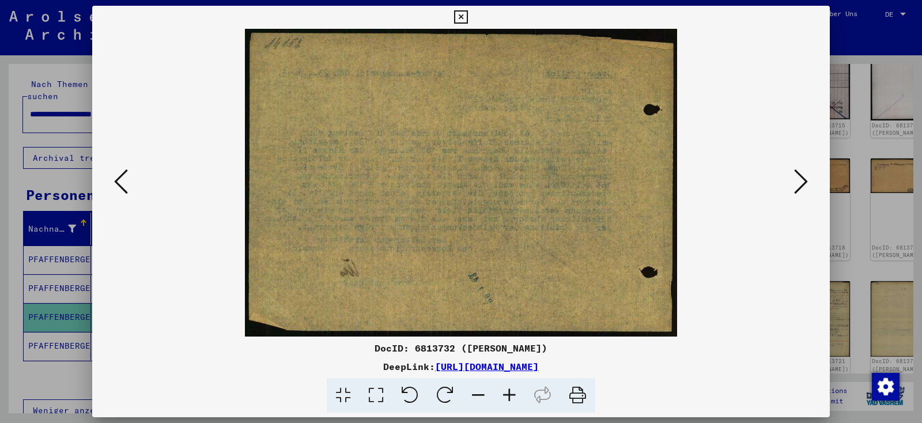
click at [803, 188] on icon at bounding box center [801, 182] width 14 height 28
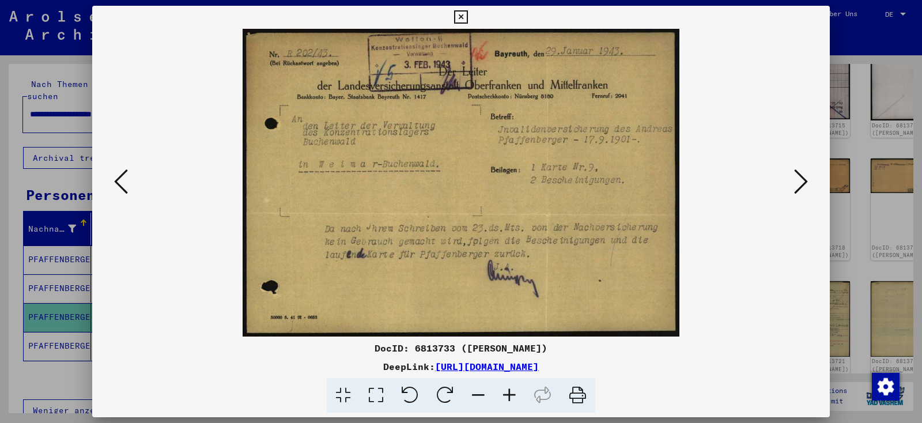
click at [805, 195] on icon at bounding box center [801, 182] width 14 height 28
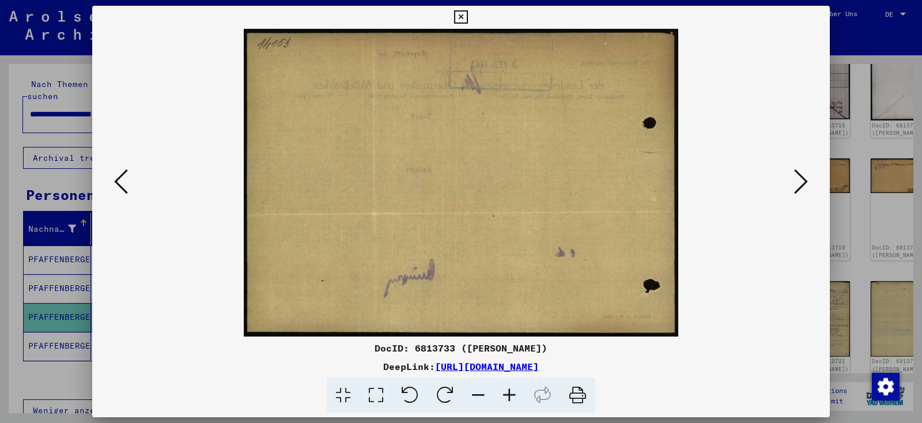
click at [805, 195] on icon at bounding box center [801, 182] width 14 height 28
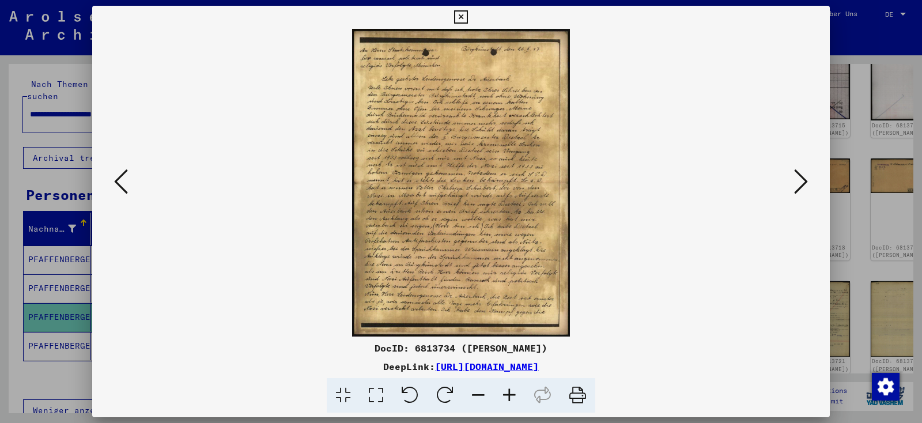
click at [805, 195] on icon at bounding box center [801, 182] width 14 height 28
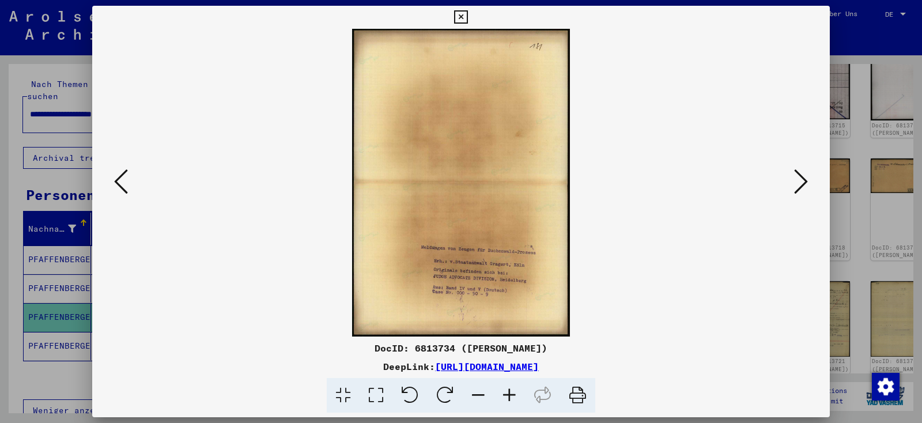
click at [111, 191] on button at bounding box center [121, 182] width 21 height 33
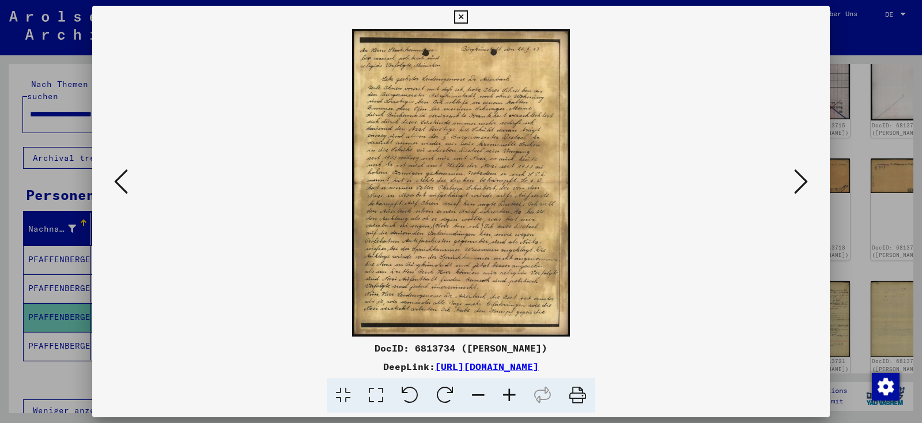
click at [507, 395] on icon at bounding box center [509, 395] width 31 height 35
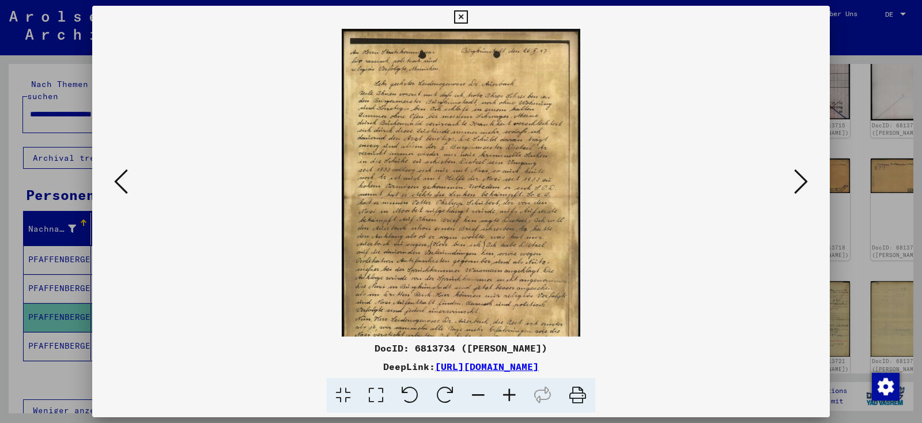
click at [507, 395] on icon at bounding box center [509, 395] width 31 height 35
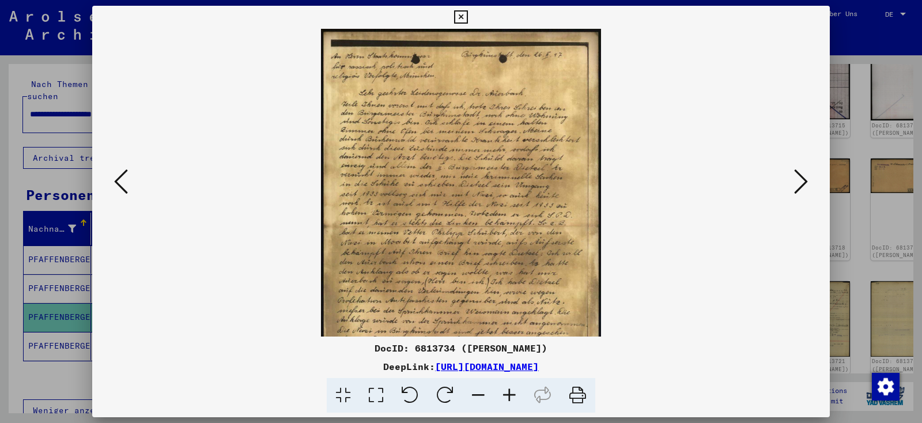
click at [507, 395] on icon at bounding box center [509, 395] width 31 height 35
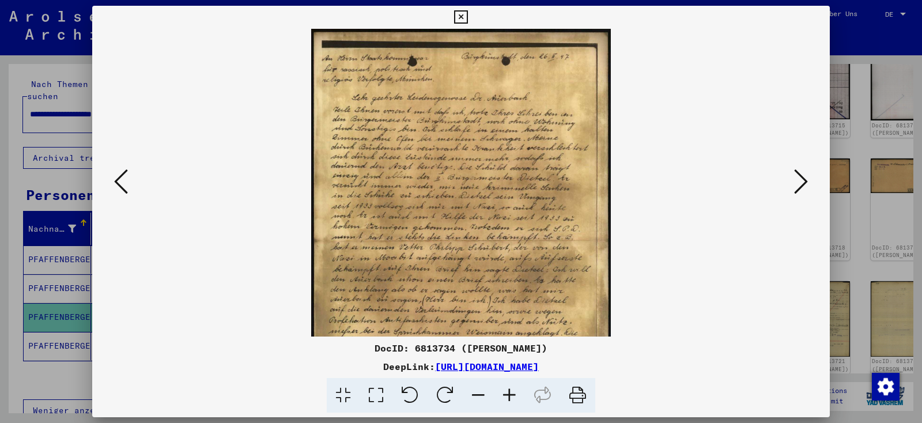
click at [507, 395] on icon at bounding box center [509, 395] width 31 height 35
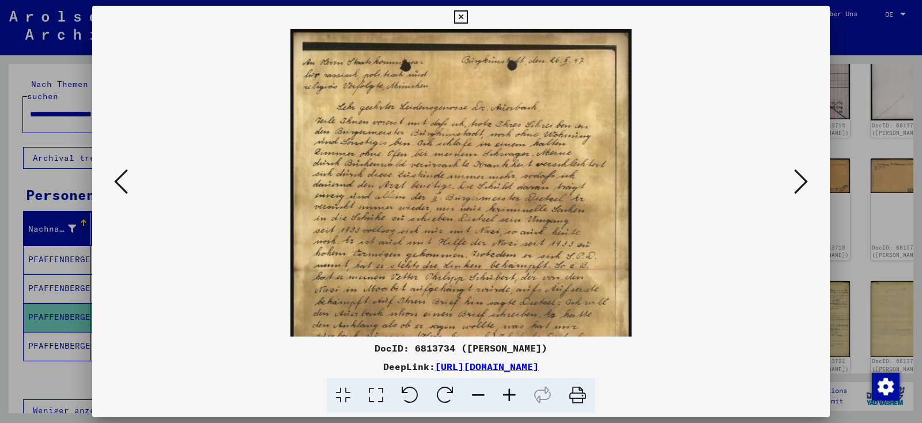
click at [507, 395] on icon at bounding box center [509, 395] width 31 height 35
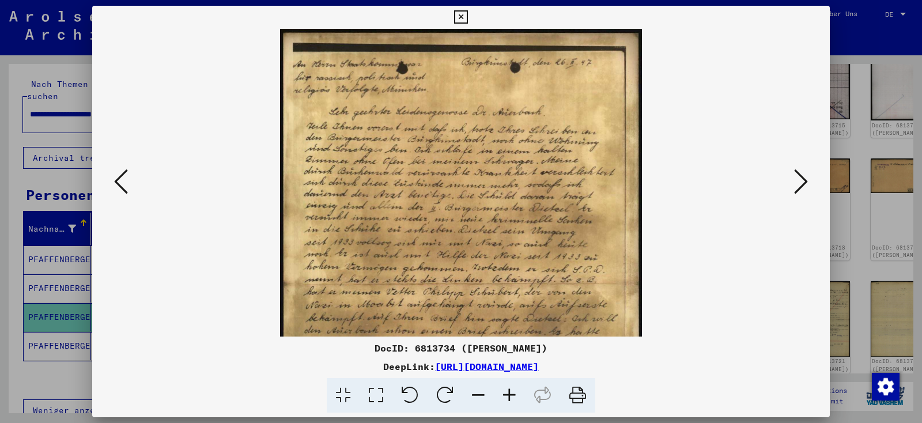
click at [507, 395] on icon at bounding box center [509, 395] width 31 height 35
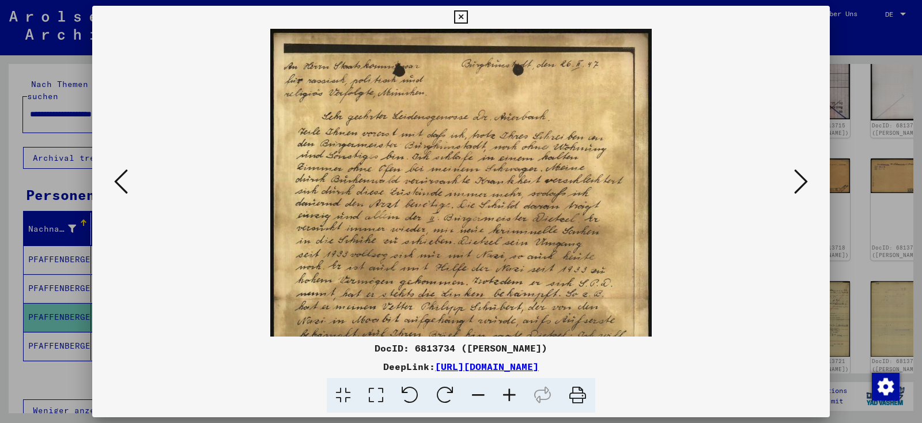
click at [507, 395] on icon at bounding box center [509, 395] width 31 height 35
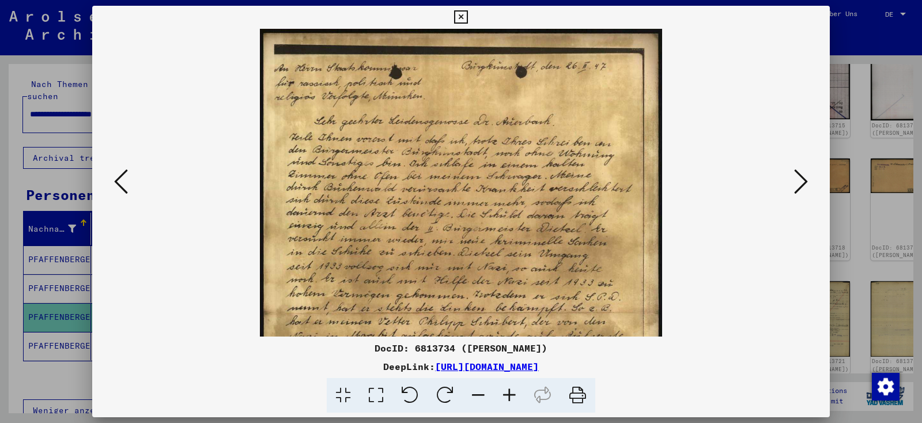
click at [507, 395] on icon at bounding box center [509, 395] width 31 height 35
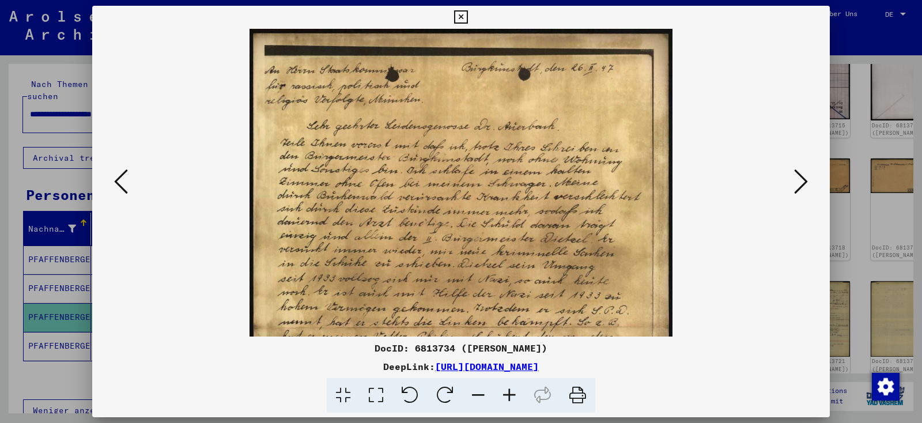
click at [507, 395] on icon at bounding box center [509, 395] width 31 height 35
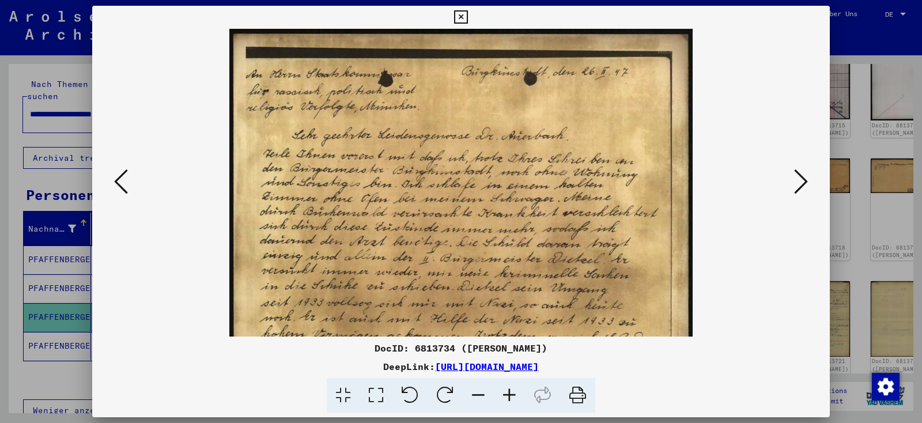
click at [507, 395] on icon at bounding box center [509, 395] width 31 height 35
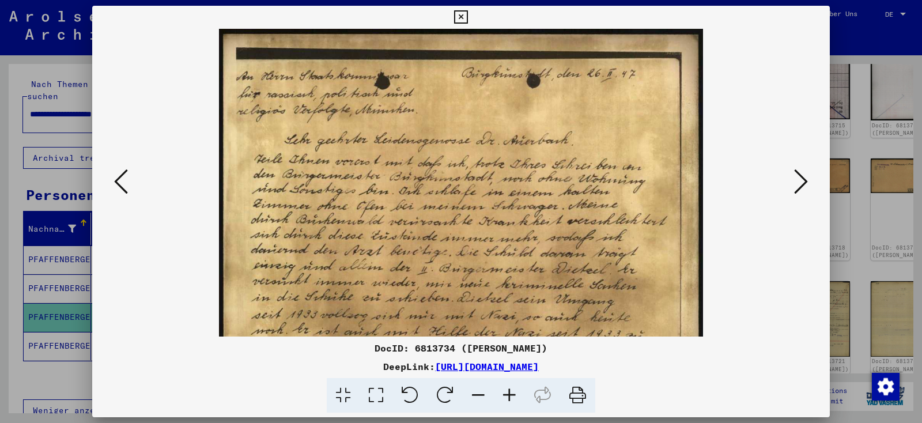
click at [507, 395] on icon at bounding box center [509, 395] width 31 height 35
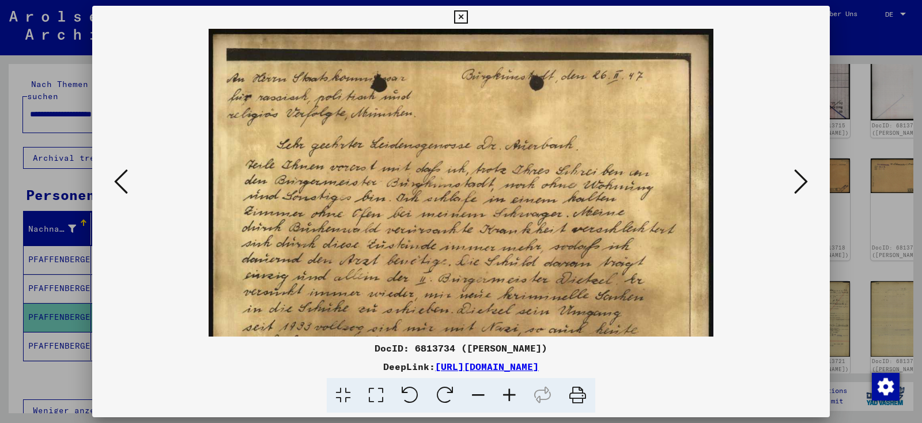
click at [507, 395] on icon at bounding box center [509, 395] width 31 height 35
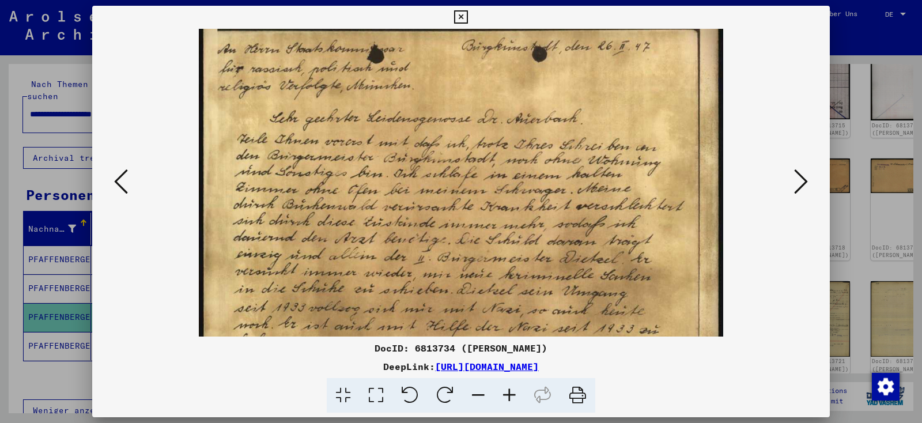
scroll to position [33, 0]
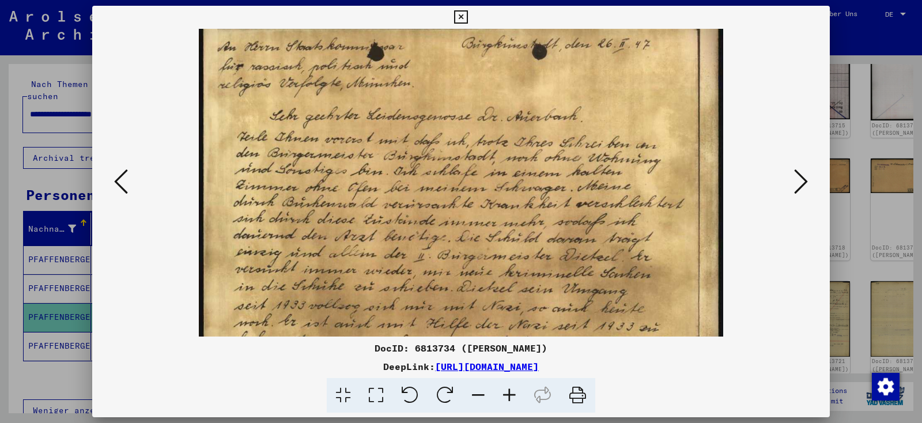
drag, startPoint x: 476, startPoint y: 232, endPoint x: 475, endPoint y: 192, distance: 39.8
click at [475, 192] on img at bounding box center [461, 365] width 525 height 740
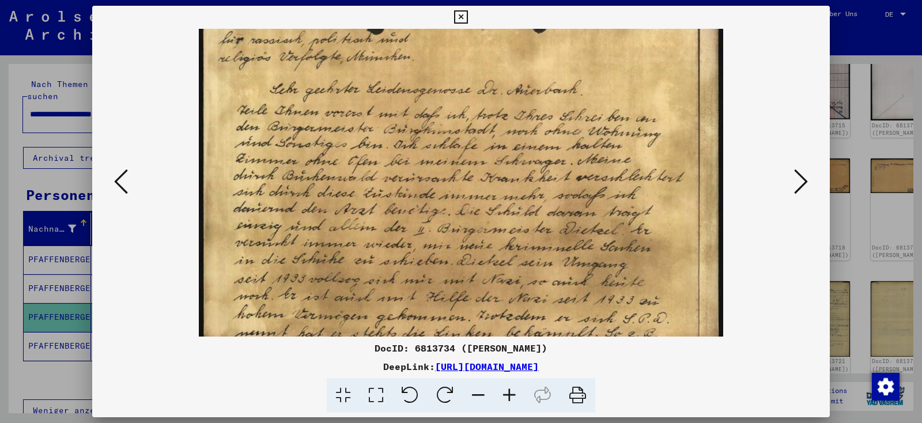
scroll to position [66, 0]
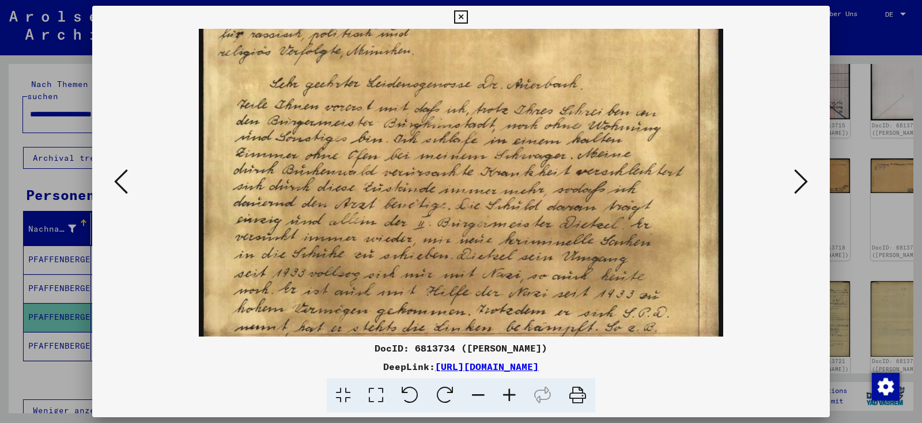
drag, startPoint x: 445, startPoint y: 213, endPoint x: 448, endPoint y: 179, distance: 34.1
click at [448, 179] on img at bounding box center [461, 333] width 525 height 740
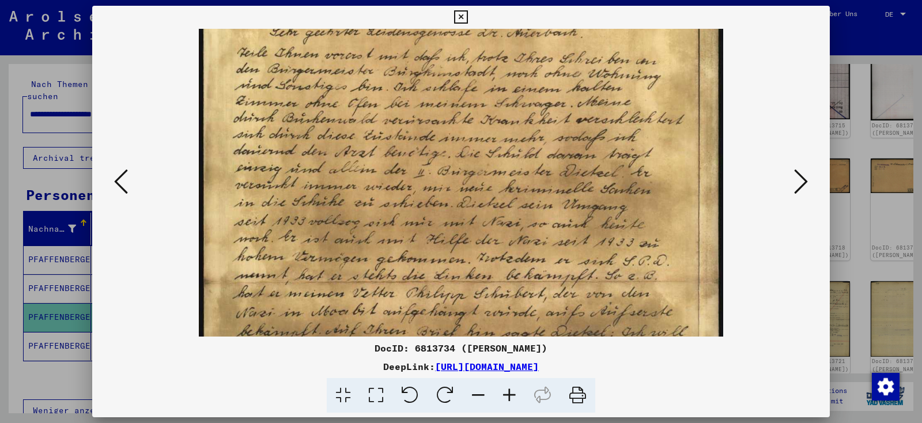
scroll to position [118, 0]
drag, startPoint x: 448, startPoint y: 179, endPoint x: 444, endPoint y: 123, distance: 56.0
click at [444, 123] on img at bounding box center [461, 281] width 525 height 740
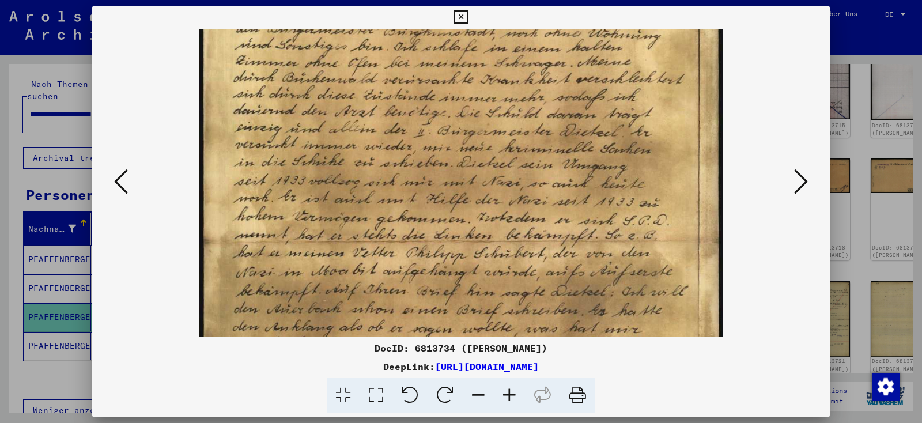
scroll to position [162, 0]
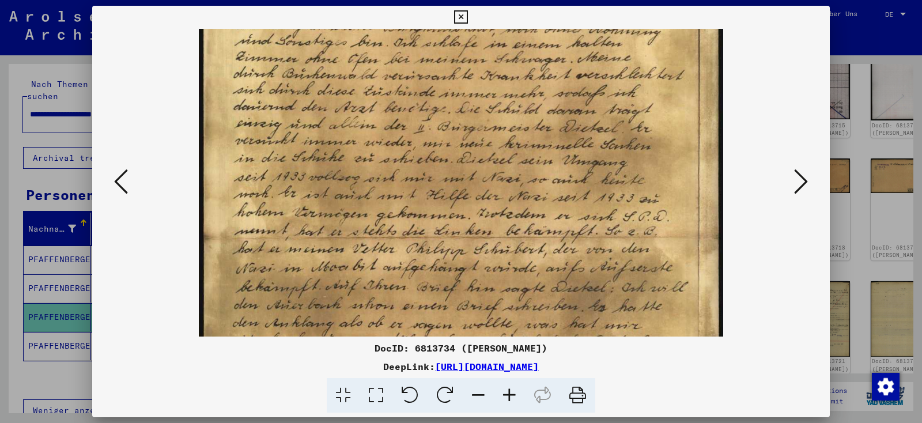
drag, startPoint x: 444, startPoint y: 123, endPoint x: 435, endPoint y: 76, distance: 47.5
click at [435, 76] on img at bounding box center [461, 237] width 525 height 740
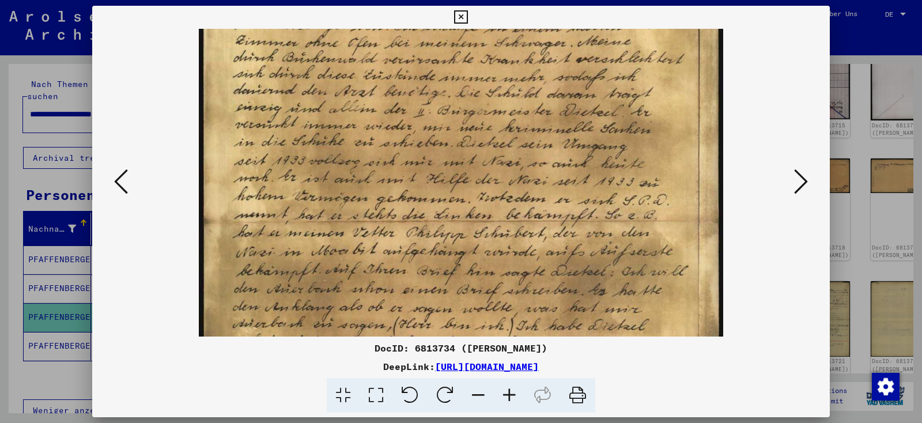
scroll to position [179, 0]
drag, startPoint x: 440, startPoint y: 177, endPoint x: 440, endPoint y: 161, distance: 16.7
click at [440, 161] on img at bounding box center [461, 220] width 525 height 740
click at [444, 141] on img at bounding box center [461, 220] width 525 height 740
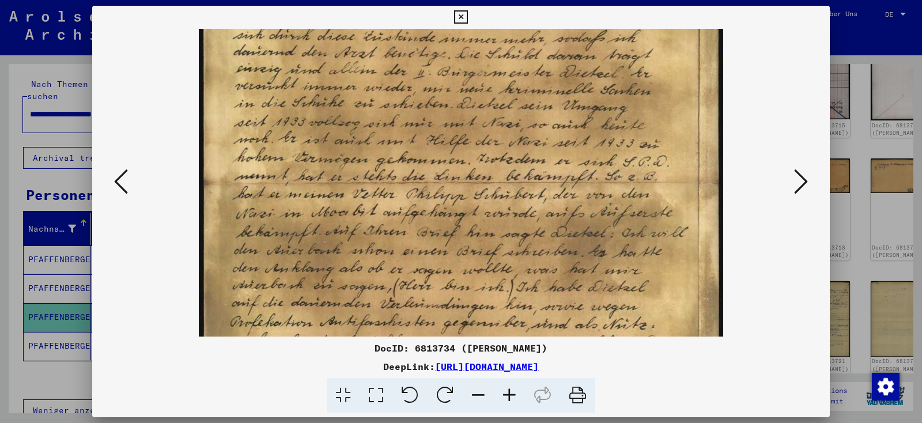
scroll to position [217, 0]
drag, startPoint x: 444, startPoint y: 176, endPoint x: 435, endPoint y: 135, distance: 41.8
click at [435, 135] on img at bounding box center [461, 182] width 525 height 740
click at [451, 204] on img at bounding box center [461, 182] width 525 height 740
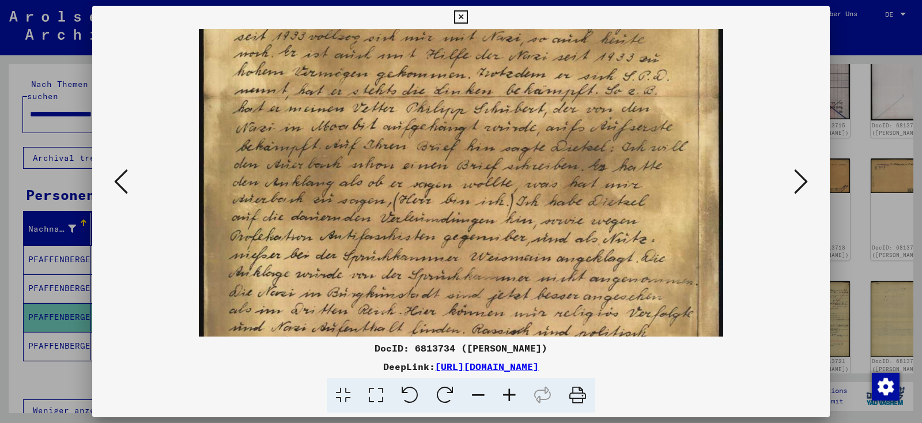
scroll to position [304, 0]
drag, startPoint x: 451, startPoint y: 232, endPoint x: 439, endPoint y: 138, distance: 94.6
click at [439, 138] on img at bounding box center [461, 95] width 525 height 740
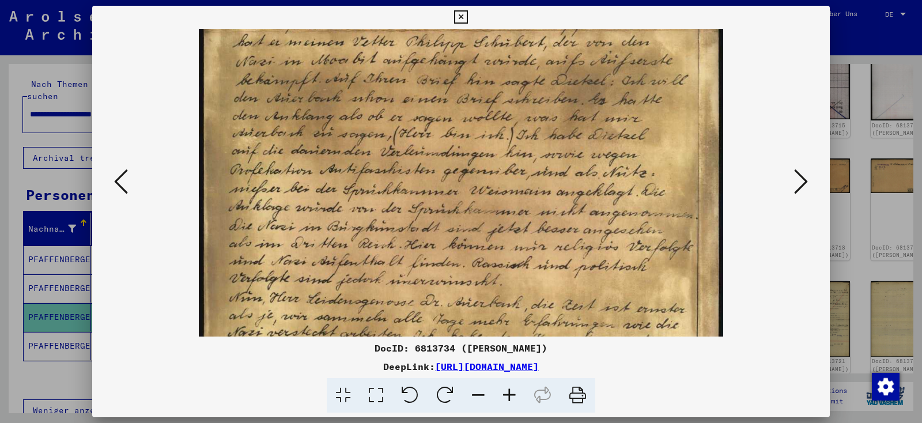
scroll to position [372, 0]
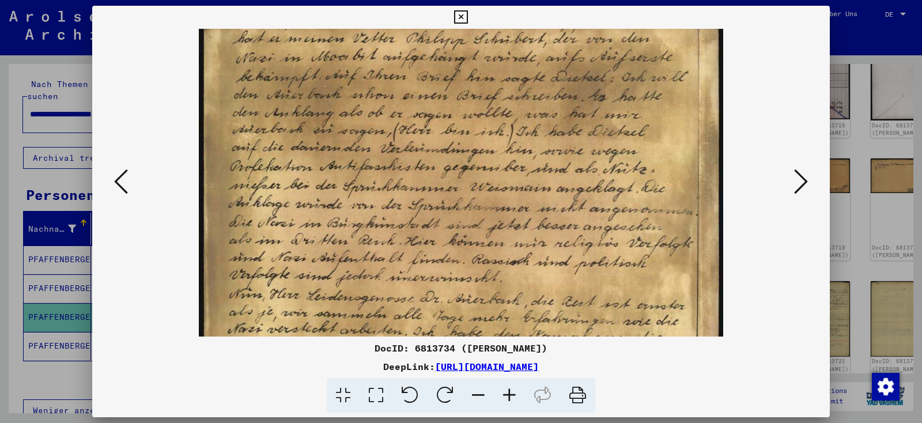
drag, startPoint x: 445, startPoint y: 173, endPoint x: 445, endPoint y: 97, distance: 76.6
click at [445, 97] on img at bounding box center [461, 27] width 525 height 740
click at [808, 180] on icon at bounding box center [801, 182] width 14 height 28
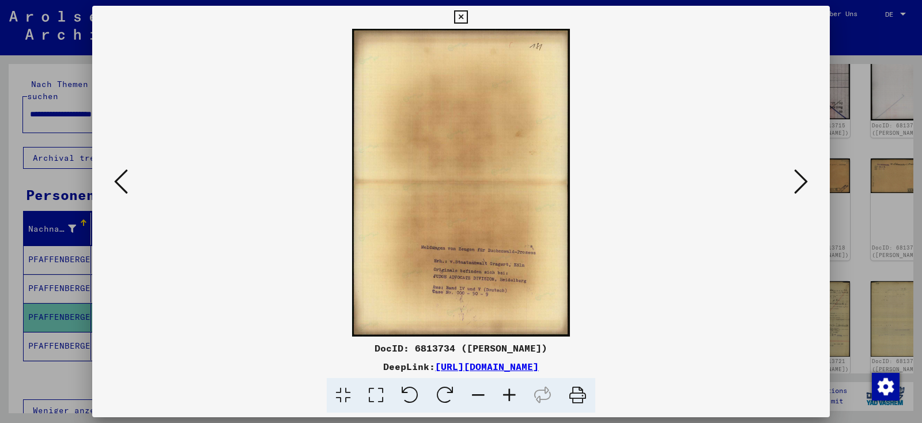
click at [490, 255] on img at bounding box center [461, 183] width 218 height 308
click at [507, 402] on icon at bounding box center [509, 395] width 31 height 35
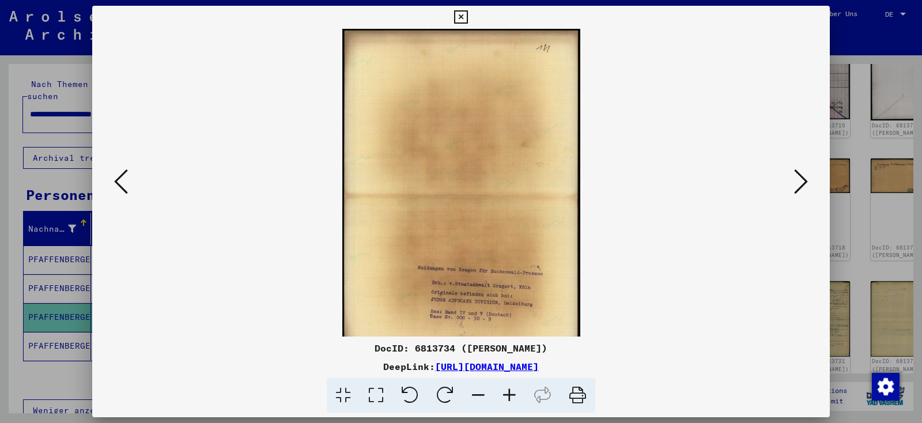
click at [507, 402] on icon at bounding box center [509, 395] width 31 height 35
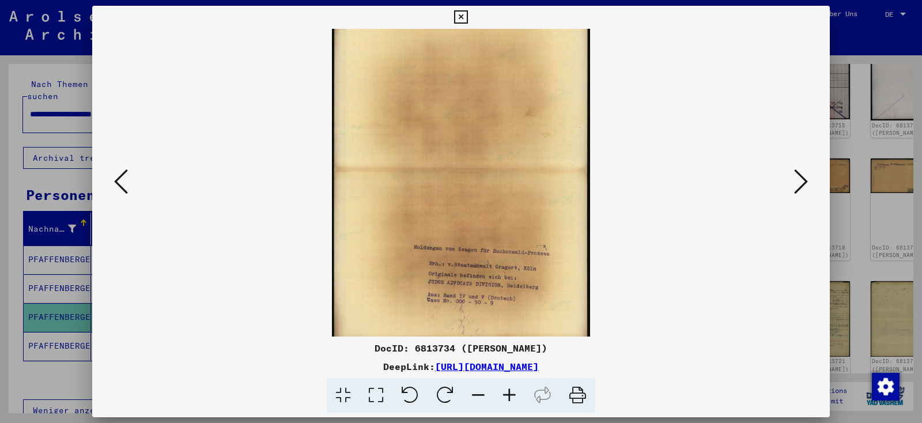
scroll to position [58, 0]
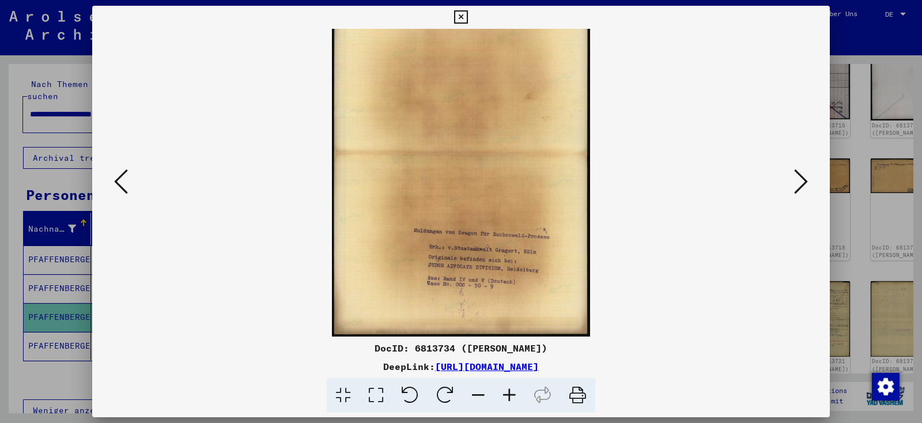
click at [480, 118] on img at bounding box center [461, 153] width 258 height 365
click at [514, 391] on icon at bounding box center [509, 395] width 31 height 35
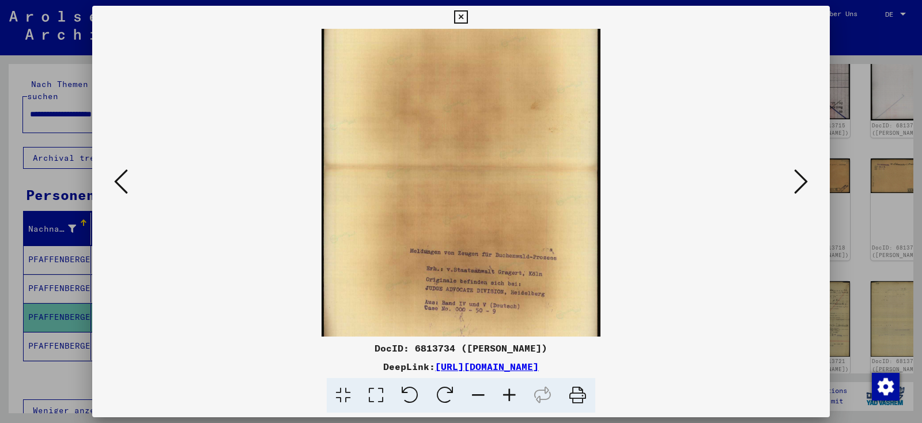
click at [514, 391] on icon at bounding box center [509, 395] width 31 height 35
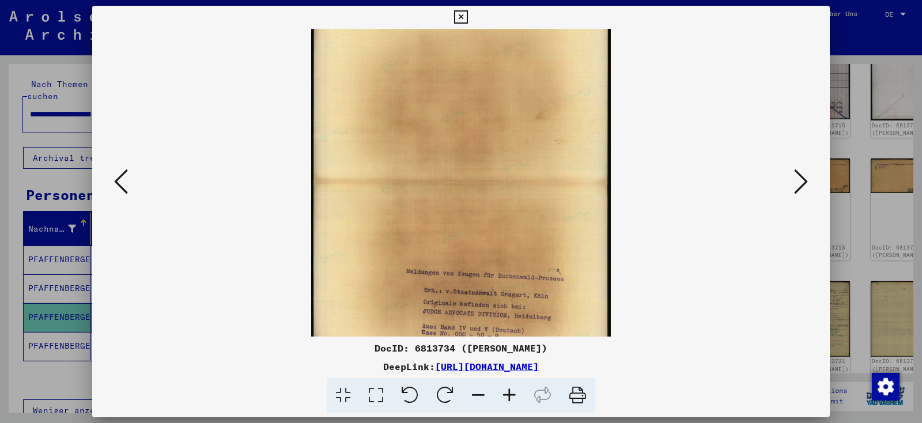
click at [514, 391] on icon at bounding box center [509, 395] width 31 height 35
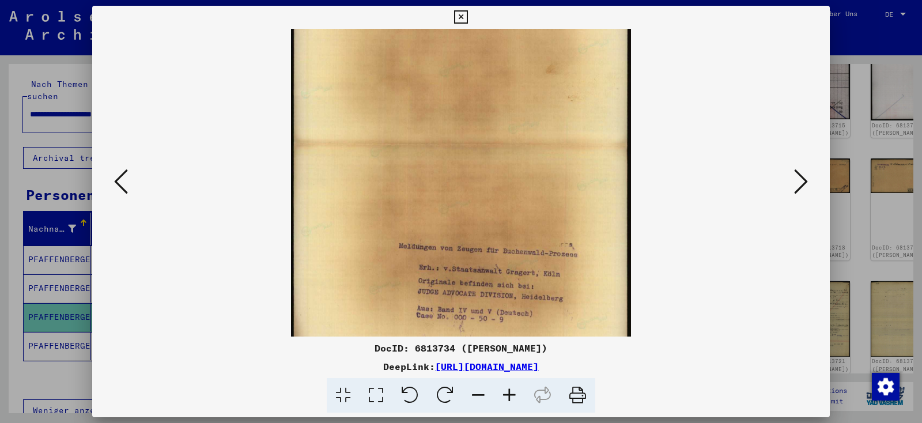
scroll to position [173, 0]
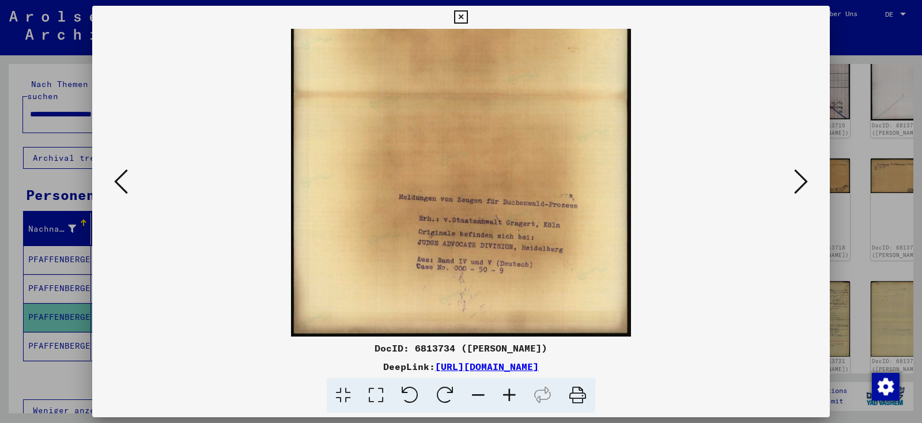
drag, startPoint x: 491, startPoint y: 245, endPoint x: 487, endPoint y: 105, distance: 139.5
click at [487, 105] on img at bounding box center [461, 96] width 340 height 480
